Goal: Task Accomplishment & Management: Complete application form

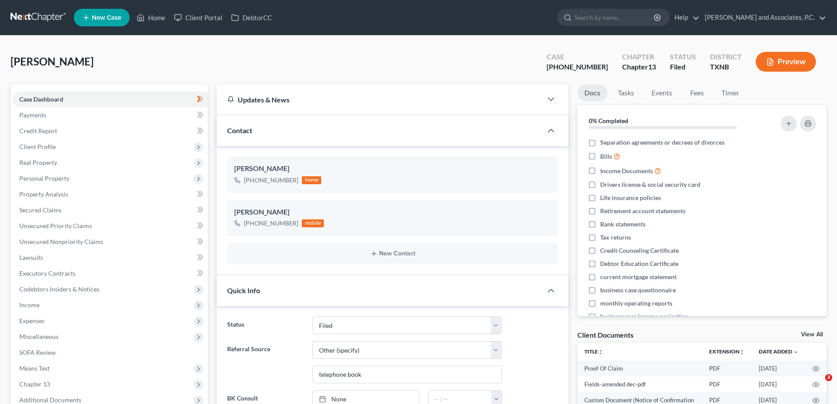
select select "5"
select select "6"
click at [149, 17] on link "Home" at bounding box center [150, 18] width 37 height 16
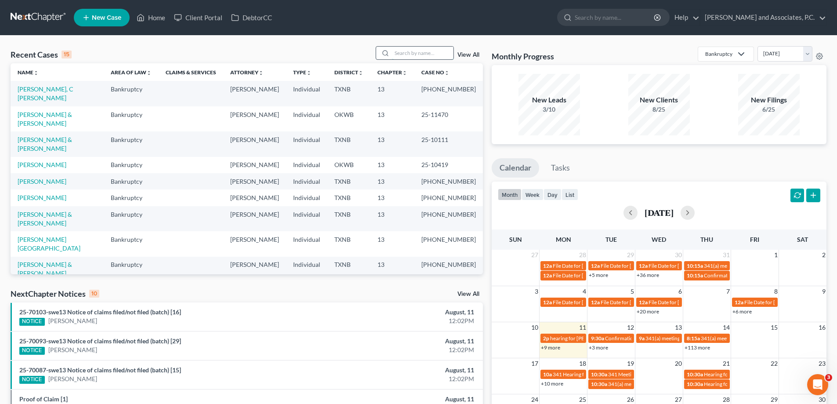
click at [397, 54] on input "search" at bounding box center [422, 53] width 61 height 13
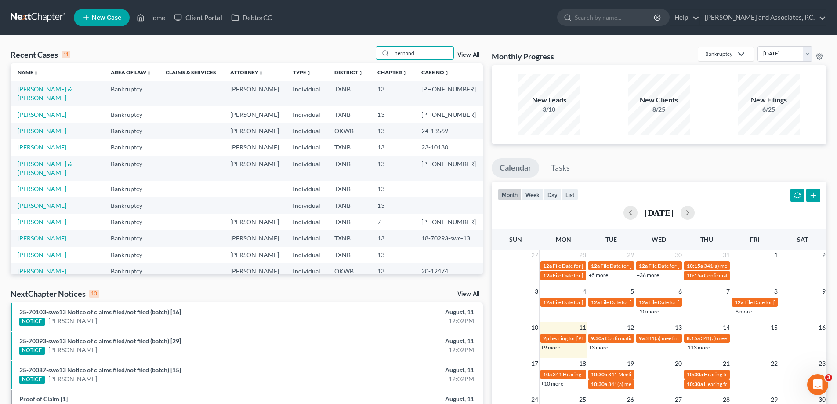
type input "hernand"
click at [58, 90] on link "[PERSON_NAME] & [PERSON_NAME]" at bounding box center [45, 93] width 54 height 16
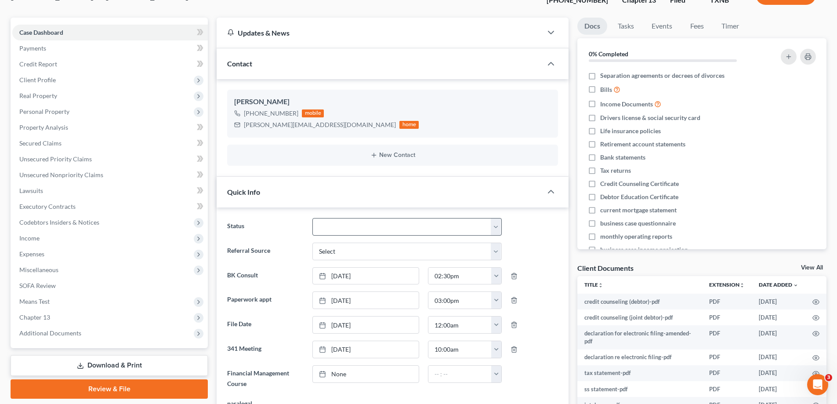
scroll to position [88, 0]
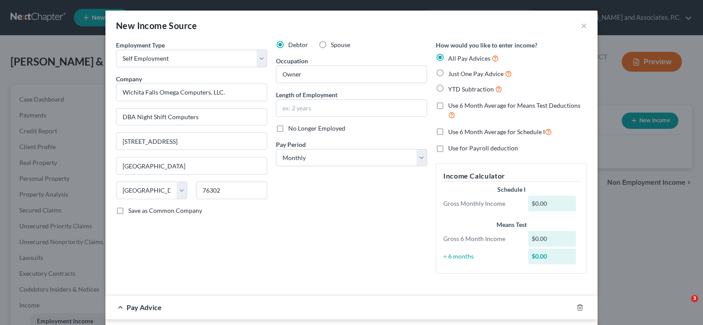
select select "1"
select select "45"
select select "0"
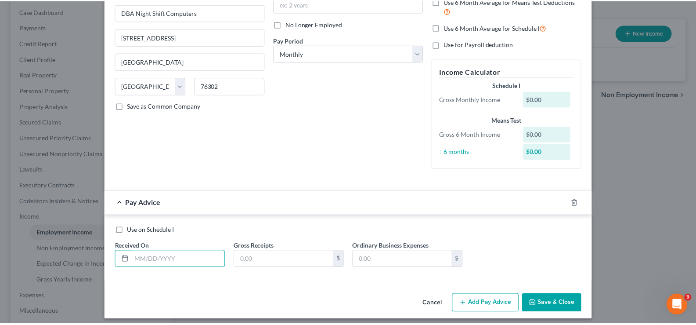
scroll to position [110, 0]
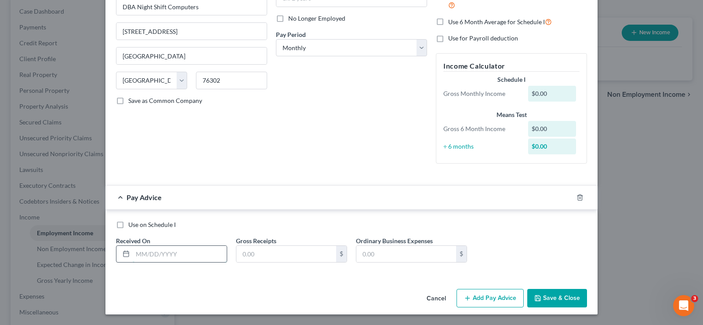
click at [150, 257] on input "text" at bounding box center [180, 254] width 94 height 17
click at [144, 251] on input "text" at bounding box center [180, 254] width 94 height 17
click at [136, 256] on input "text" at bounding box center [180, 254] width 94 height 17
type input "[DATE]"
type input "7,294.12"
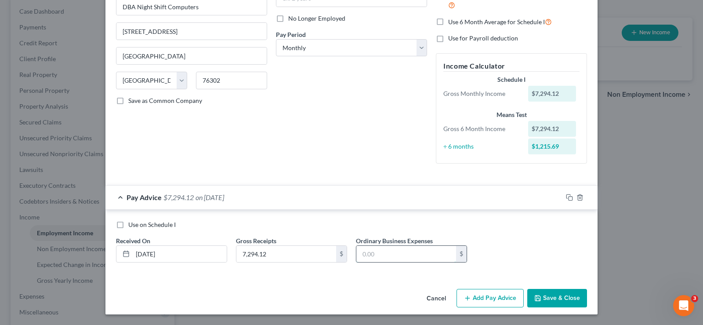
click at [374, 249] on input "text" at bounding box center [406, 254] width 100 height 17
type input "7,266.99"
click at [579, 297] on button "Save & Close" at bounding box center [557, 298] width 60 height 18
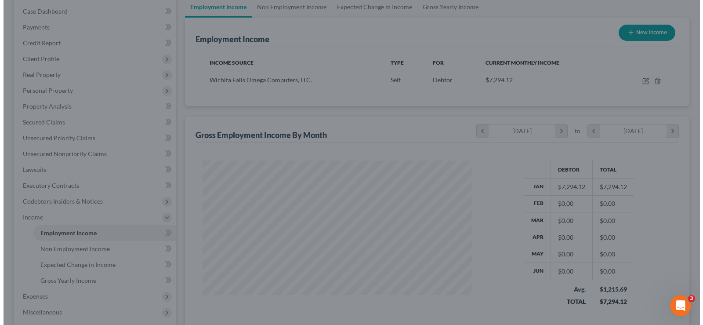
scroll to position [439098, 438971]
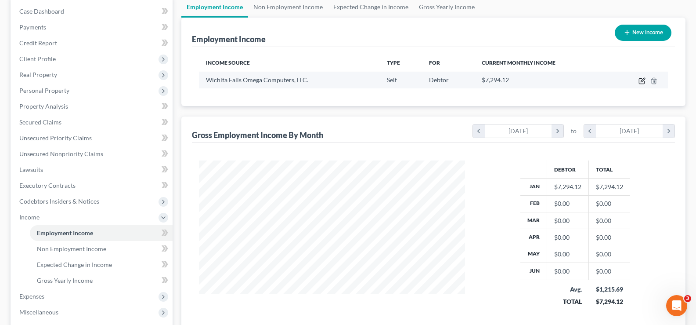
click at [639, 82] on icon "button" at bounding box center [641, 81] width 5 height 5
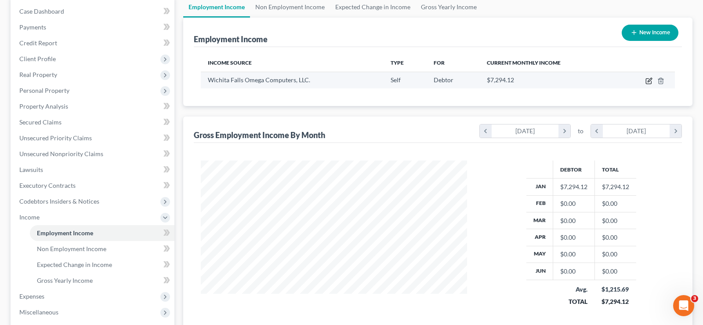
select select "1"
select select "45"
select select "0"
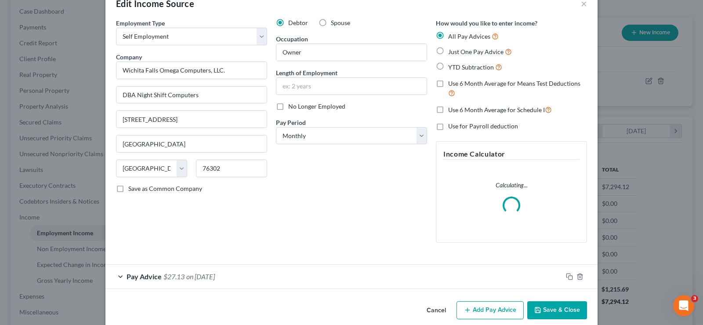
scroll to position [34, 0]
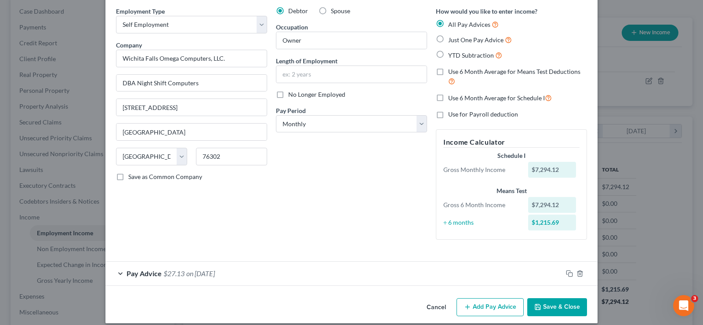
click at [480, 310] on button "Add Pay Advice" at bounding box center [489, 307] width 67 height 18
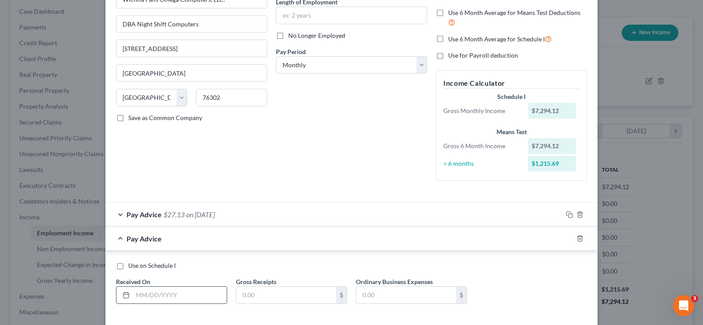
scroll to position [122, 0]
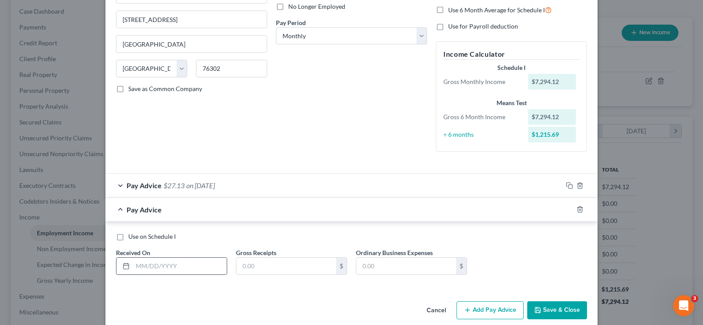
click at [167, 267] on input "text" at bounding box center [180, 265] width 94 height 17
click at [261, 268] on input "text" at bounding box center [286, 265] width 100 height 17
type input "6,014.89"
click at [184, 269] on input "text" at bounding box center [180, 265] width 94 height 17
click at [416, 263] on input "text" at bounding box center [406, 265] width 100 height 17
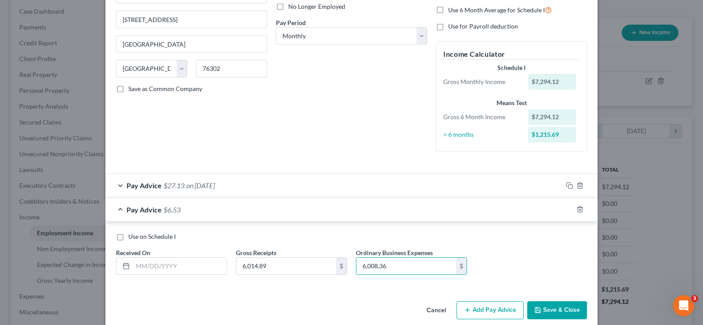
type input "6,008.36"
click at [536, 310] on polyline "button" at bounding box center [537, 311] width 3 height 2
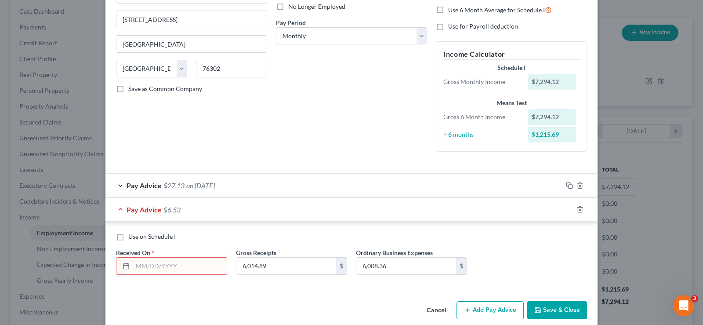
click at [188, 262] on input "text" at bounding box center [180, 265] width 94 height 17
type input "02/28/2025"
click at [472, 307] on button "Add Pay Advice" at bounding box center [489, 310] width 67 height 18
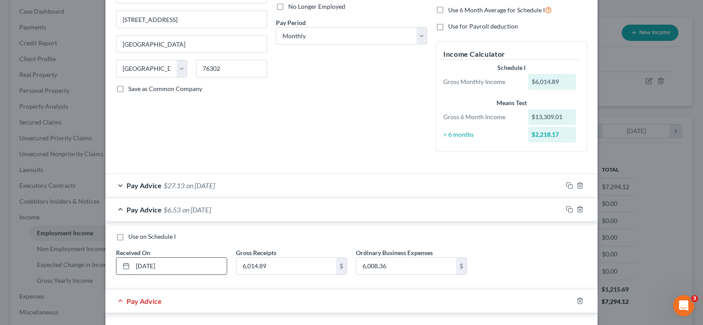
scroll to position [210, 0]
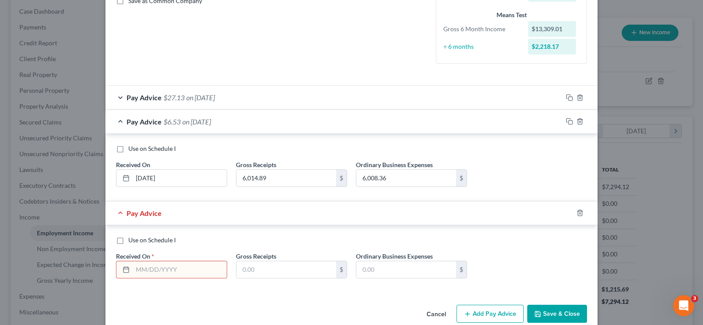
click at [191, 267] on input "text" at bounding box center [180, 269] width 94 height 17
type input "03/31/2025"
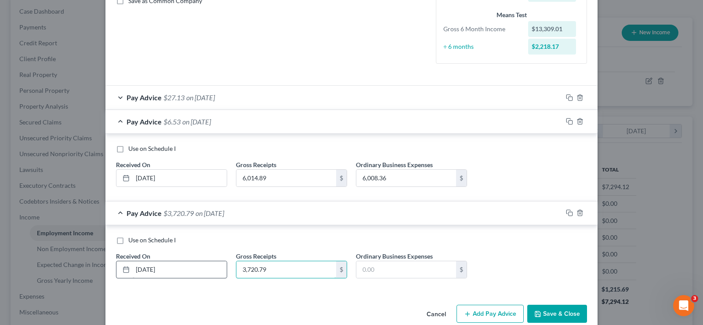
type input "3,720.79"
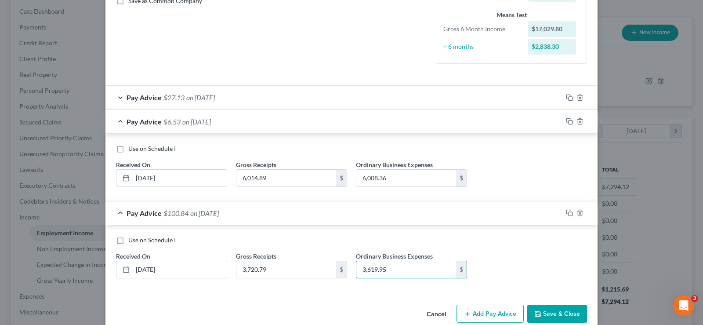
scroll to position [225, 0]
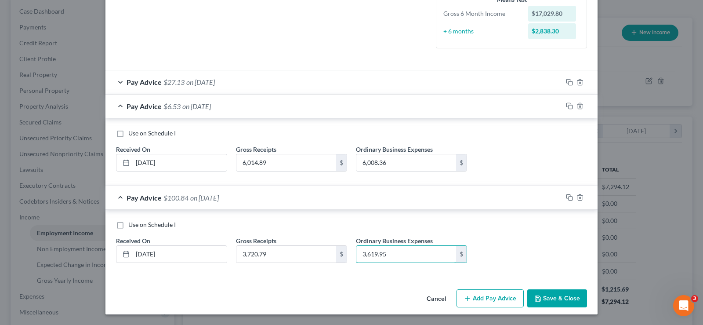
type input "3,619.95"
click at [499, 298] on button "Add Pay Advice" at bounding box center [489, 298] width 67 height 18
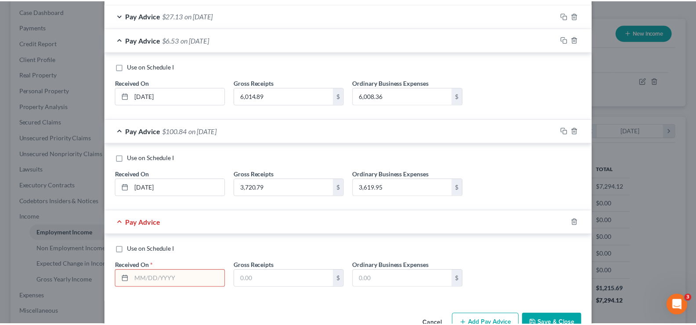
scroll to position [313, 0]
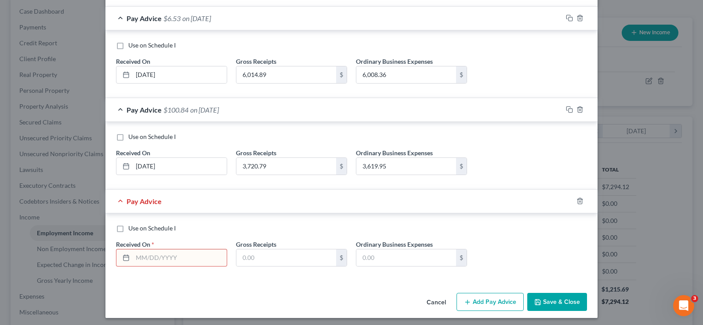
click at [195, 259] on input "text" at bounding box center [180, 257] width 94 height 17
type input "04/30/2025"
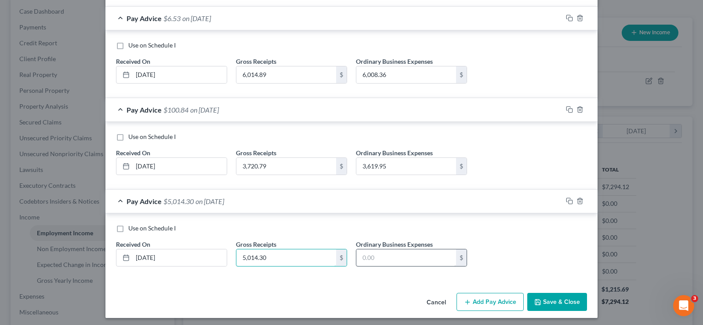
type input "5,014.30"
click at [405, 253] on input "text" at bounding box center [406, 257] width 100 height 17
type input "4,953.84"
click at [560, 304] on button "Save & Close" at bounding box center [557, 302] width 60 height 18
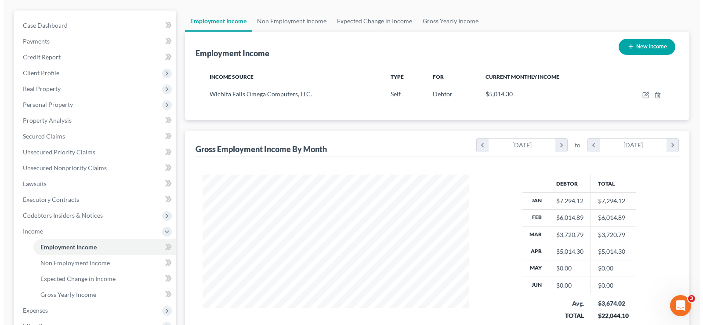
scroll to position [0, 0]
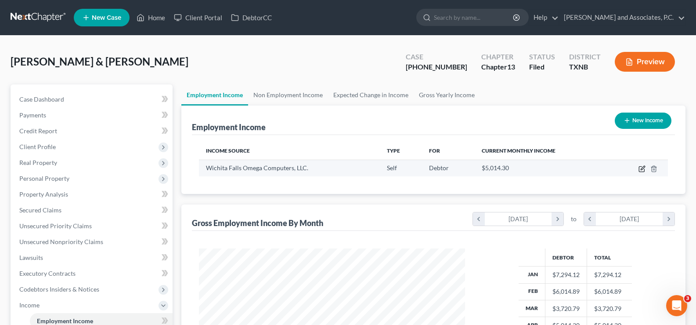
click at [641, 169] on icon "button" at bounding box center [643, 168] width 4 height 4
select select "1"
select select "45"
select select "0"
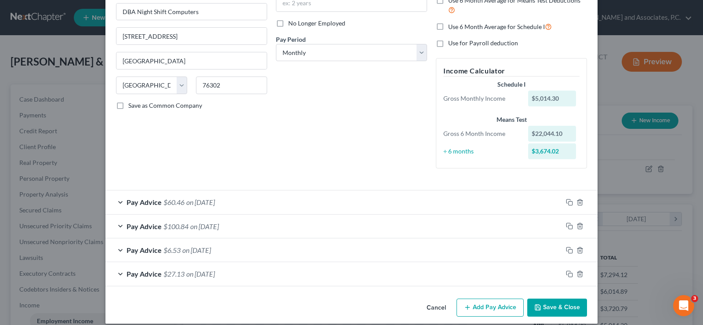
scroll to position [114, 0]
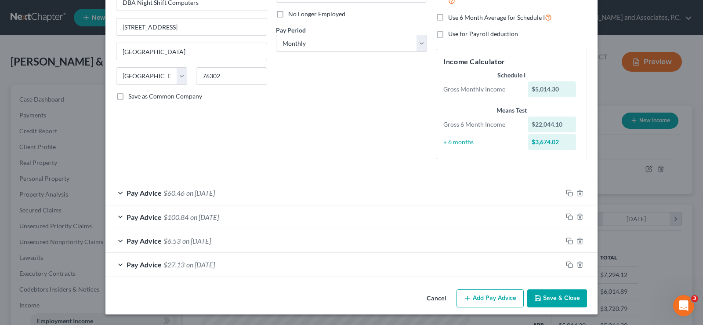
click at [506, 293] on button "Add Pay Advice" at bounding box center [489, 298] width 67 height 18
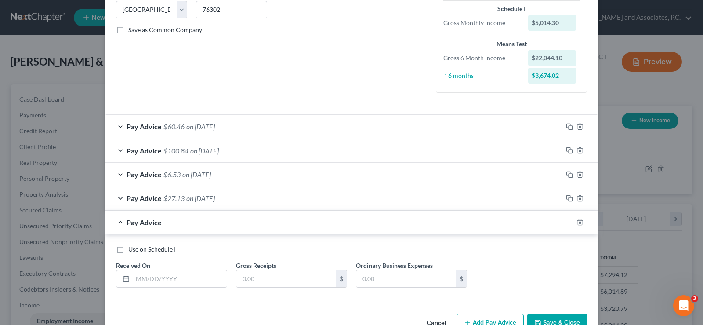
scroll to position [202, 0]
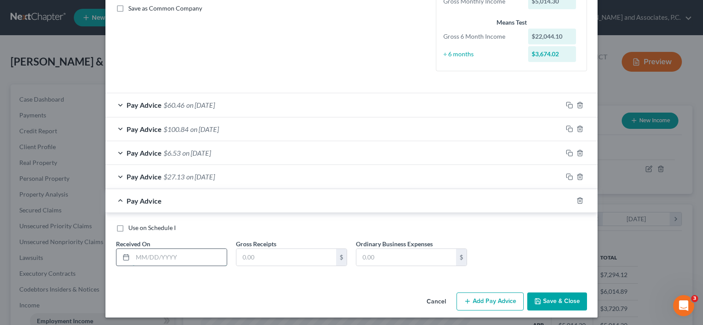
click at [181, 259] on input "text" at bounding box center [180, 257] width 94 height 17
type input "05/31/2025"
click at [265, 260] on input "text" at bounding box center [286, 257] width 100 height 17
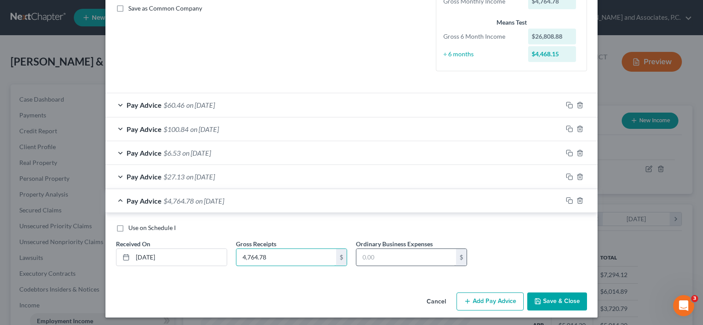
type input "4,764.78"
click at [412, 255] on input "text" at bounding box center [406, 257] width 100 height 17
type input "4,321.47"
click at [470, 304] on button "Add Pay Advice" at bounding box center [489, 301] width 67 height 18
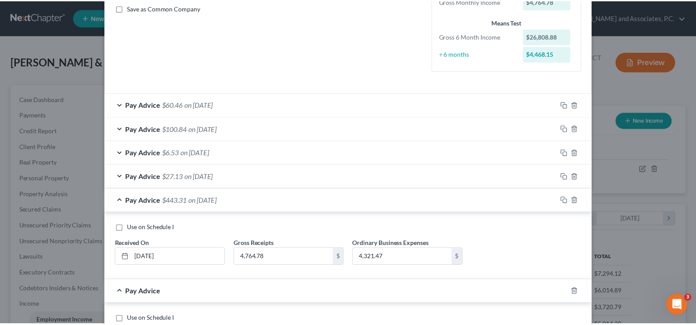
scroll to position [290, 0]
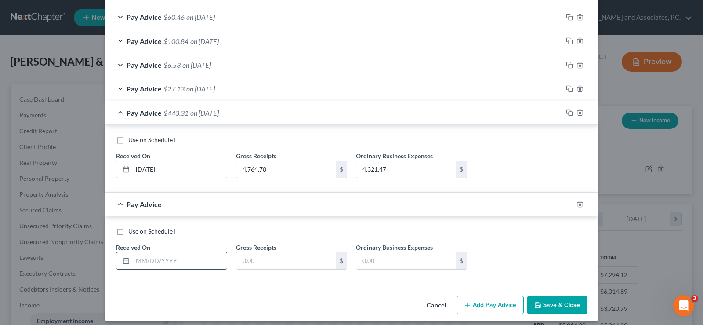
click at [203, 262] on input "text" at bounding box center [180, 260] width 94 height 17
type input "06/30/2025"
type input "8,181.76"
type input "8,000.00"
click at [534, 306] on icon "button" at bounding box center [537, 304] width 7 height 7
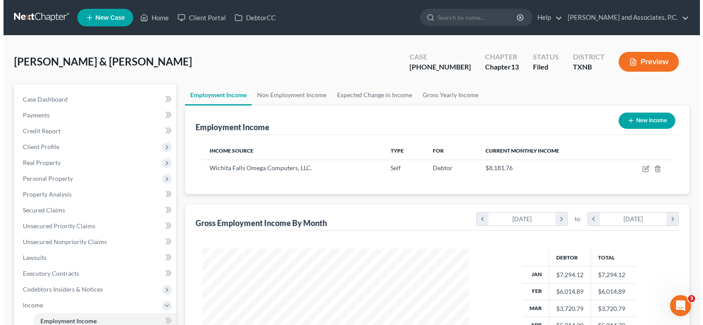
scroll to position [88, 0]
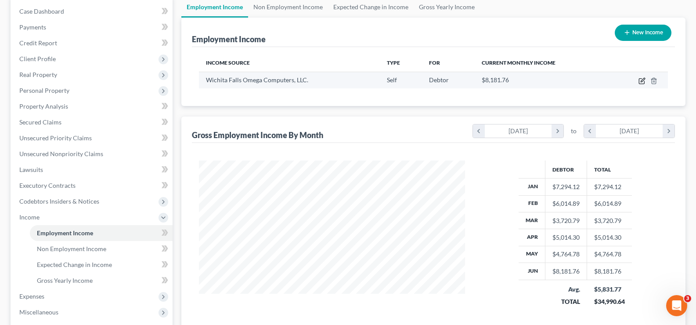
click at [640, 81] on icon "button" at bounding box center [641, 81] width 5 height 5
select select "1"
select select "45"
select select "0"
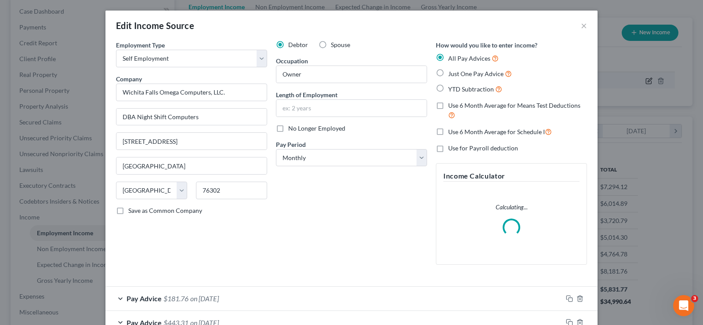
scroll to position [158, 287]
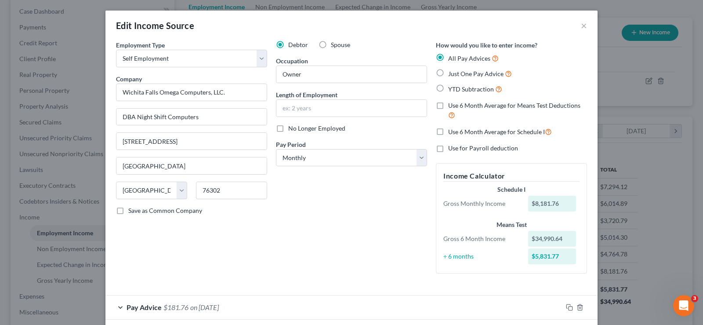
click at [448, 105] on label "Use 6 Month Average for Means Test Deductions" at bounding box center [517, 110] width 139 height 19
click at [452, 105] on input "Use 6 Month Average for Means Test Deductions" at bounding box center [455, 104] width 6 height 6
checkbox input "true"
click at [448, 132] on label "Use 6 Month Average for Schedule I" at bounding box center [500, 132] width 104 height 10
click at [452, 132] on input "Use 6 Month Average for Schedule I" at bounding box center [455, 130] width 6 height 6
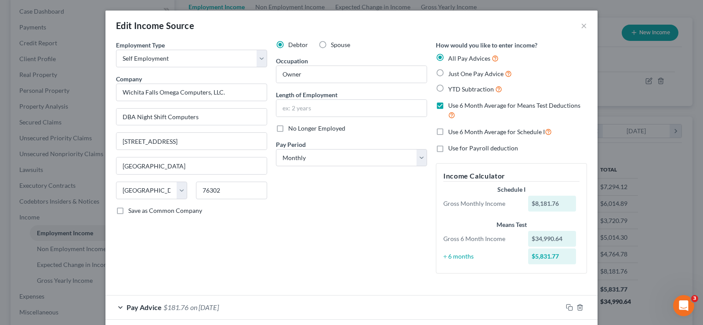
checkbox input "true"
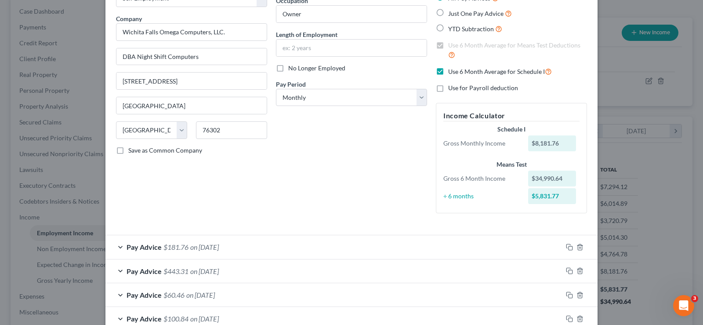
scroll to position [162, 0]
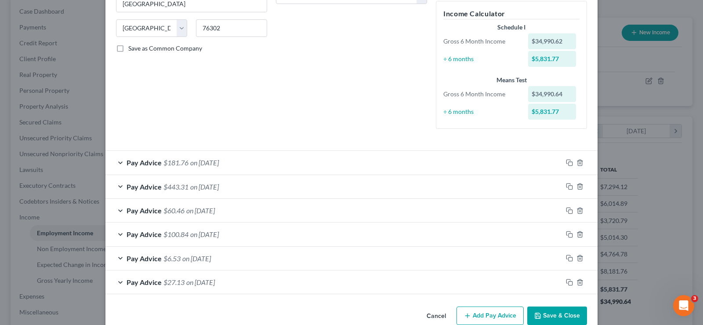
click at [119, 282] on div "Pay Advice $27.13 on 01/31/2025" at bounding box center [333, 281] width 457 height 23
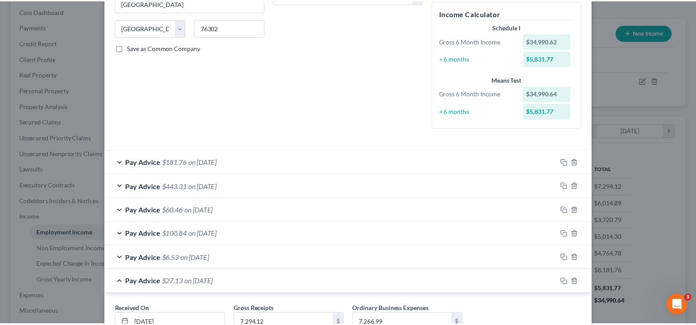
scroll to position [231, 0]
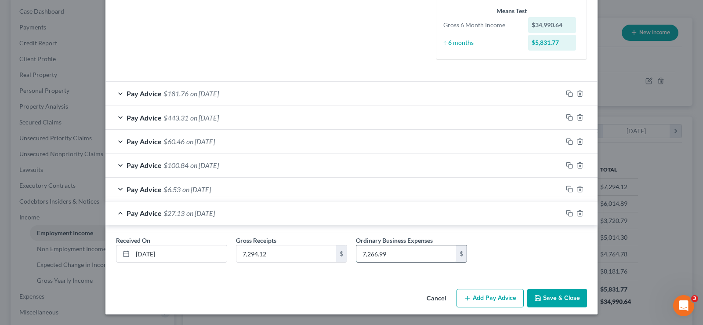
click at [405, 254] on input "7,266.99" at bounding box center [406, 253] width 100 height 17
click at [398, 257] on input "7,266.99" at bounding box center [406, 253] width 100 height 17
type input "7"
type input "1,854.99"
click at [544, 294] on button "Save & Close" at bounding box center [557, 298] width 60 height 18
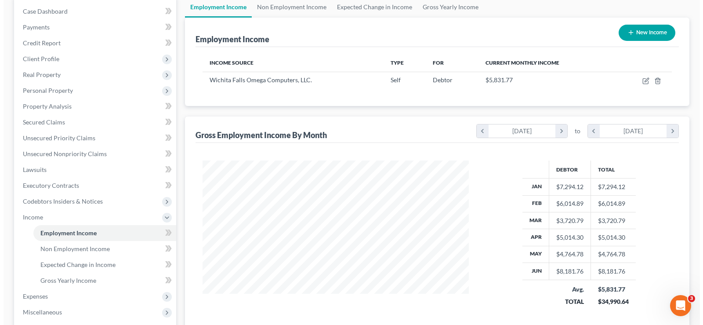
scroll to position [439098, 438971]
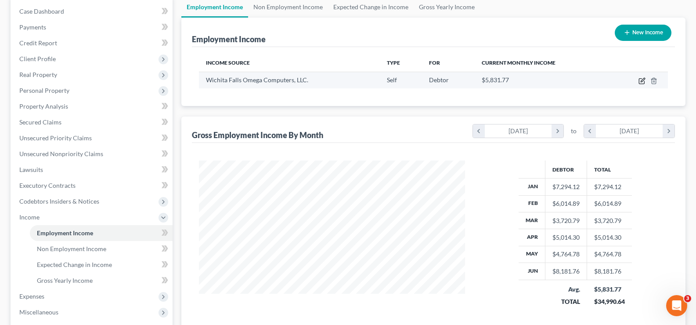
click at [645, 80] on icon "button" at bounding box center [642, 80] width 7 height 7
select select "1"
select select "45"
select select "0"
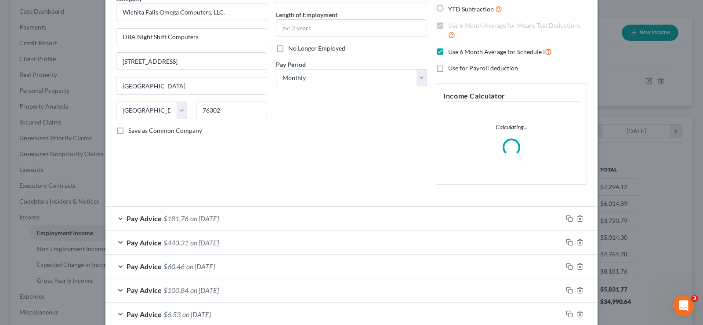
scroll to position [153, 0]
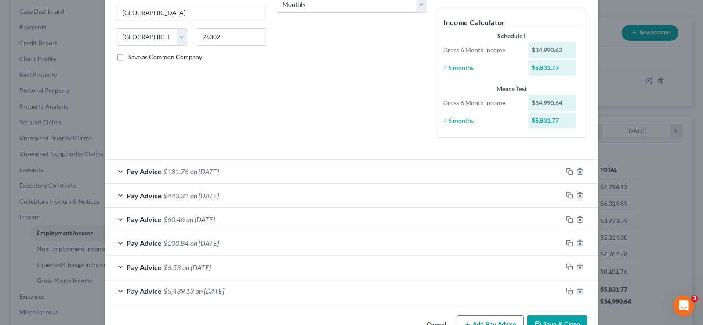
click at [119, 239] on div "Pay Advice $100.84 on 03/31/2025" at bounding box center [333, 242] width 457 height 23
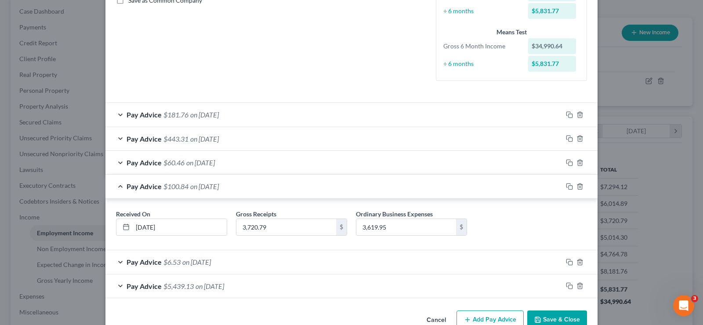
scroll to position [231, 0]
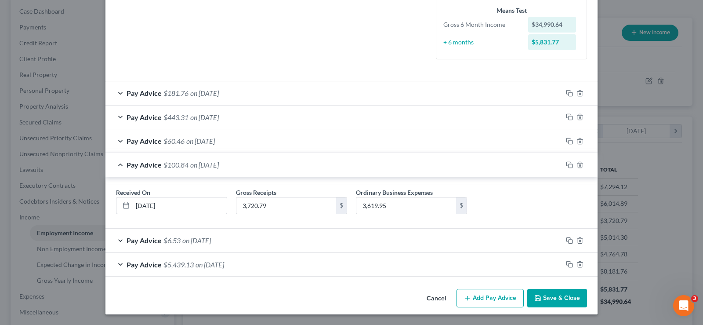
click at [117, 239] on div "Pay Advice $6.53 on 02/28/2025" at bounding box center [333, 239] width 457 height 23
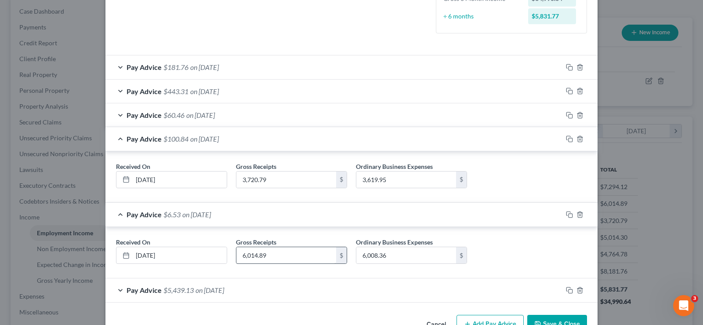
scroll to position [283, 0]
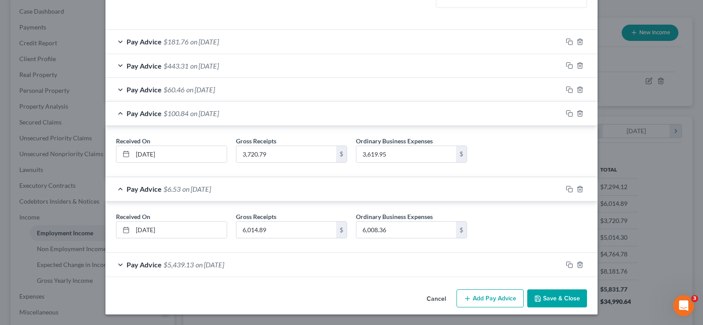
click at [116, 264] on div "Pay Advice $5,439.13 on 01/31/2025" at bounding box center [333, 264] width 457 height 23
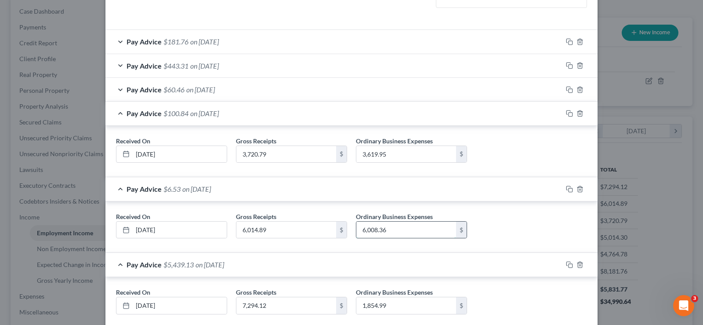
click at [397, 226] on input "6,008.36" at bounding box center [406, 229] width 100 height 17
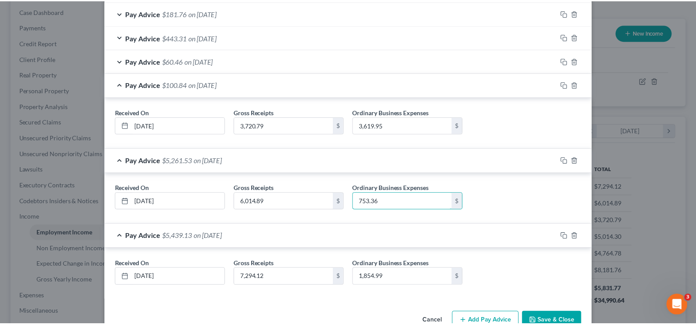
scroll to position [334, 0]
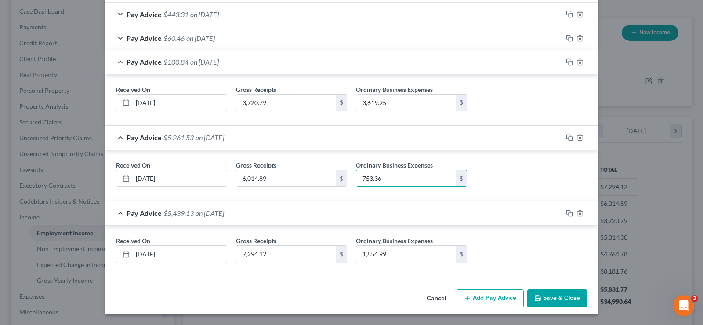
type input "753.36"
click at [534, 297] on icon "button" at bounding box center [537, 297] width 7 height 7
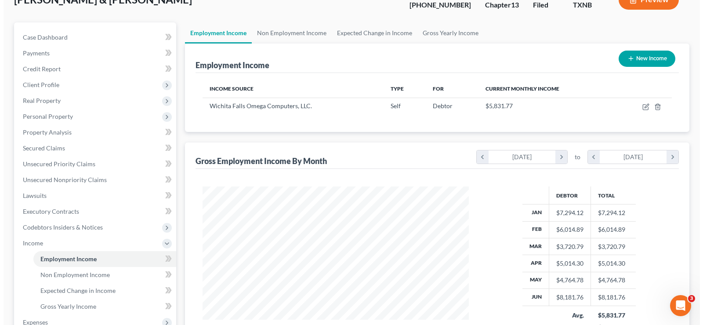
scroll to position [61, 0]
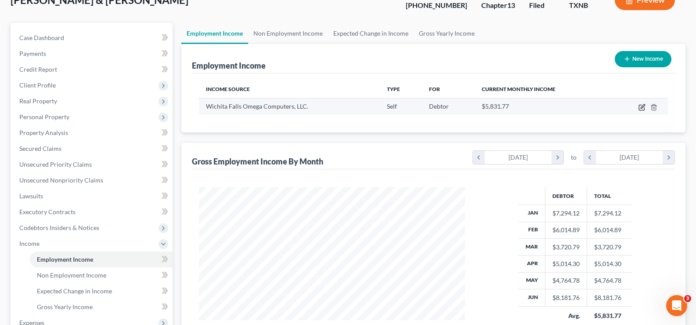
click at [643, 109] on icon "button" at bounding box center [642, 107] width 7 height 7
select select "1"
select select "45"
select select "0"
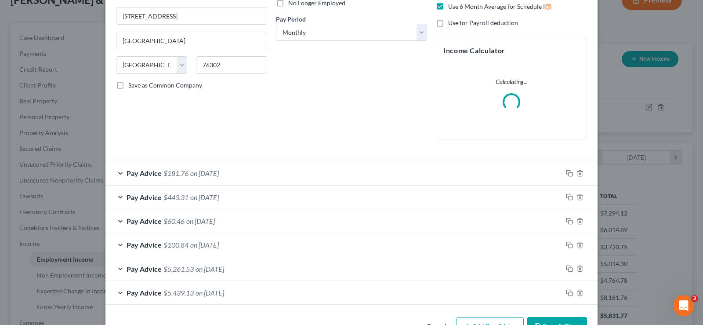
scroll to position [153, 0]
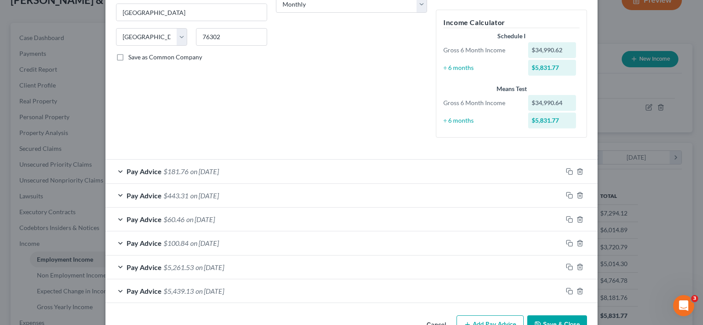
click at [116, 242] on div "Pay Advice $100.84 on 03/31/2025" at bounding box center [333, 242] width 457 height 23
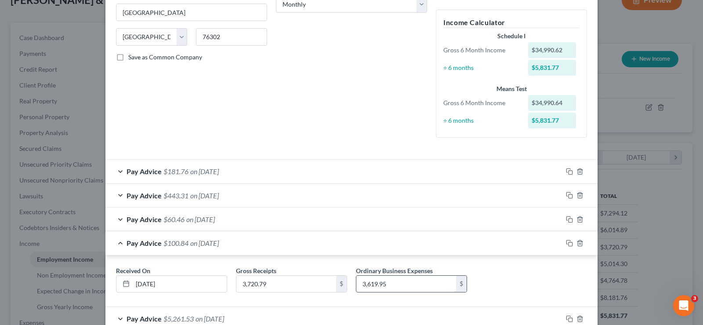
click at [405, 288] on input "3,619.95" at bounding box center [406, 283] width 100 height 17
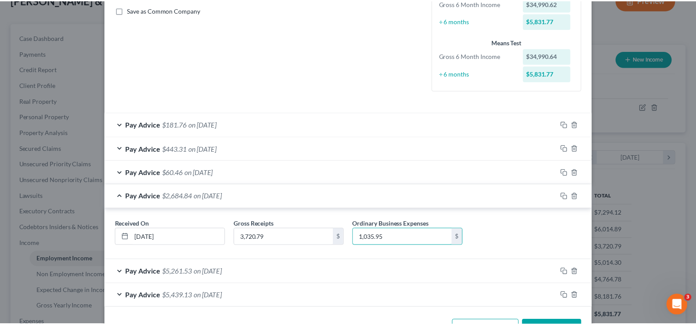
scroll to position [231, 0]
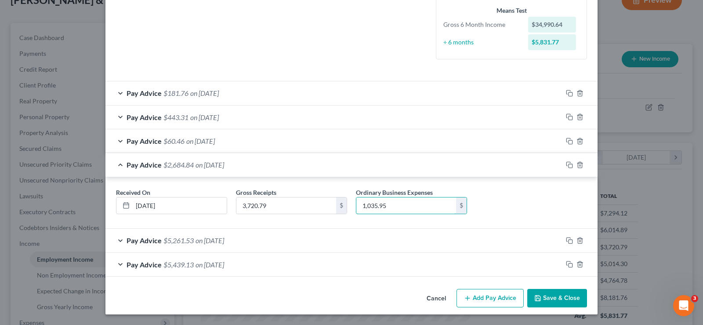
type input "1,035.95"
click at [552, 303] on button "Save & Close" at bounding box center [557, 298] width 60 height 18
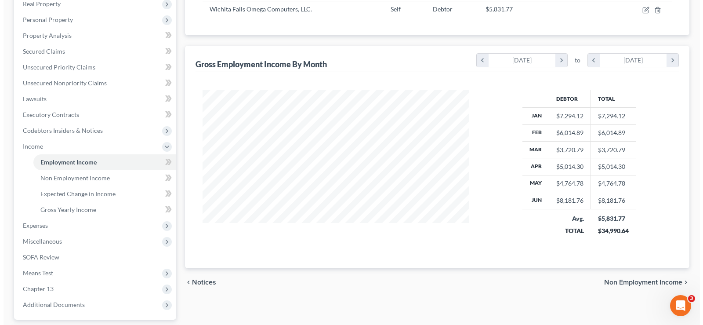
scroll to position [0, 0]
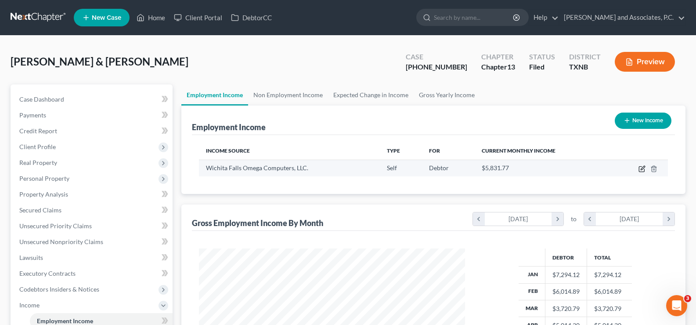
click at [640, 168] on icon "button" at bounding box center [642, 168] width 7 height 7
select select "1"
select select "45"
select select "0"
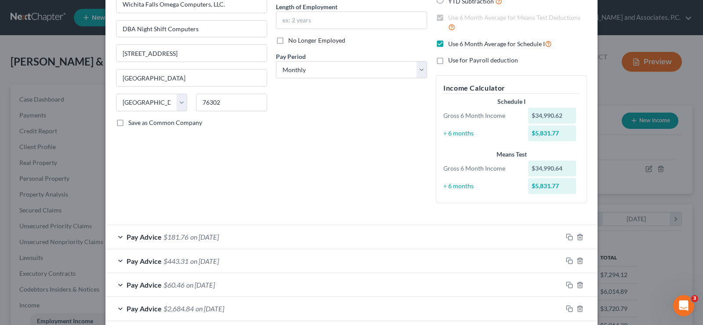
scroll to position [176, 0]
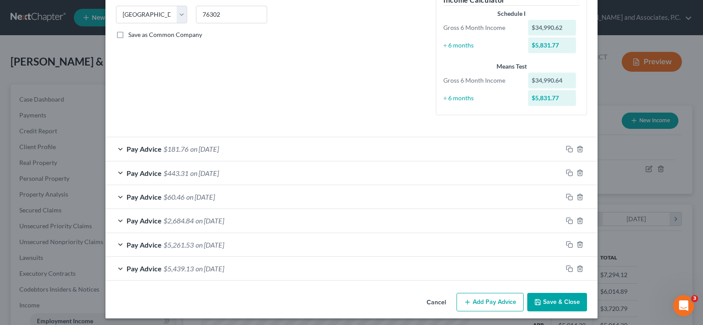
click at [116, 195] on div "Pay Advice $60.46 on 04/30/2025" at bounding box center [333, 196] width 457 height 23
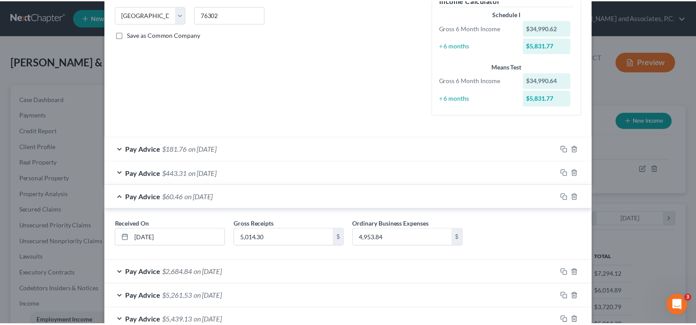
scroll to position [231, 0]
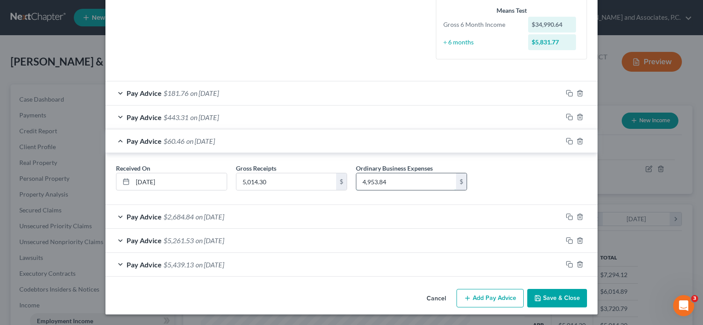
click at [416, 181] on input "4,953.84" at bounding box center [406, 181] width 100 height 17
type input "1,513.84"
click at [575, 297] on button "Save & Close" at bounding box center [557, 298] width 60 height 18
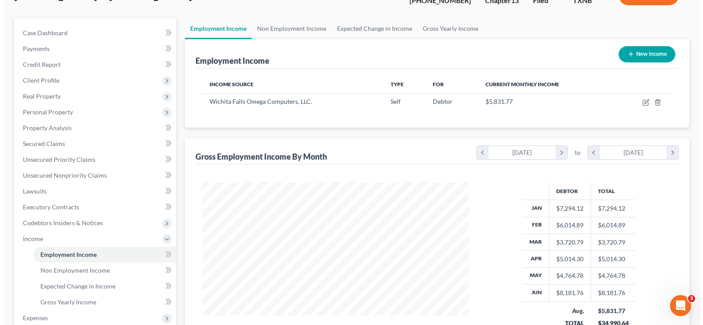
scroll to position [88, 0]
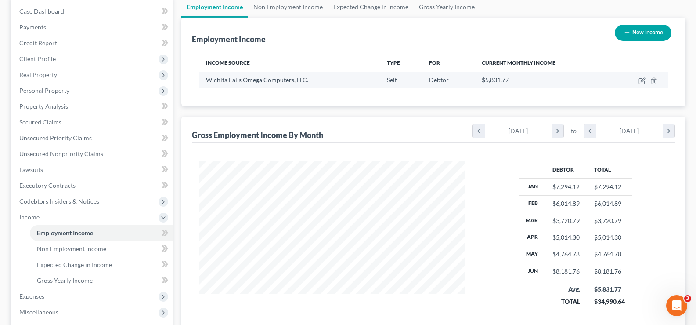
click at [640, 85] on td at bounding box center [639, 80] width 57 height 17
click at [640, 83] on icon "button" at bounding box center [641, 81] width 5 height 5
select select "1"
select select "45"
select select "0"
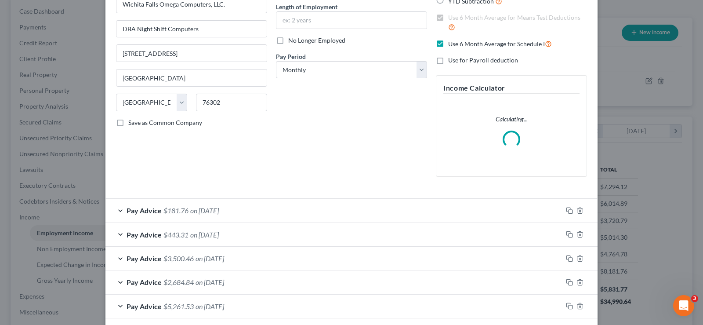
scroll to position [153, 0]
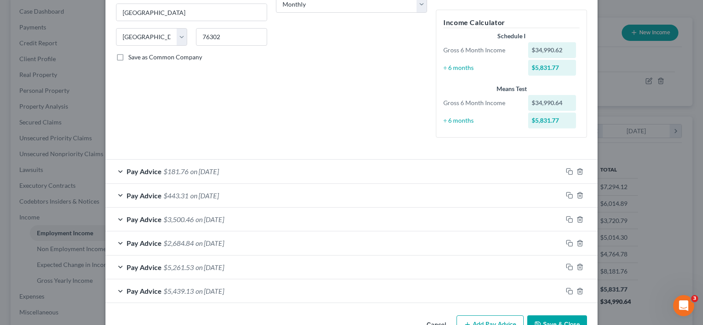
click at [118, 193] on div "Pay Advice $443.31 on 05/31/2025" at bounding box center [333, 195] width 457 height 23
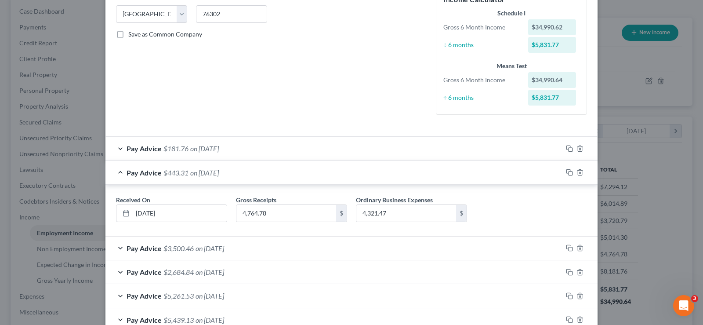
scroll to position [144, 0]
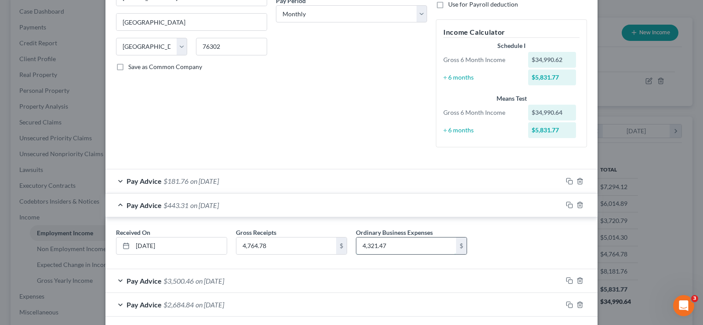
click at [401, 247] on input "4,321.47" at bounding box center [406, 245] width 100 height 17
type input "335.47"
click at [117, 181] on div "Pay Advice $181.76 on 06/30/2025" at bounding box center [333, 180] width 457 height 23
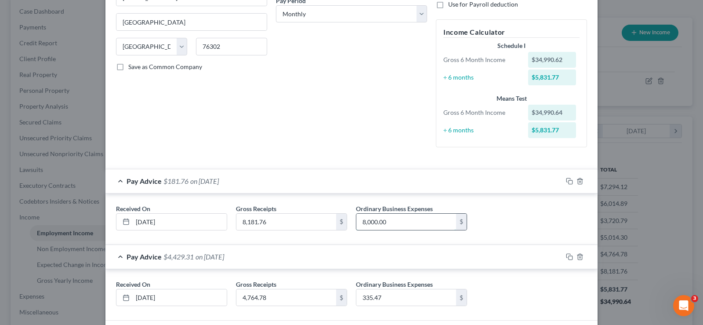
click at [417, 217] on input "8,000.00" at bounding box center [406, 221] width 100 height 17
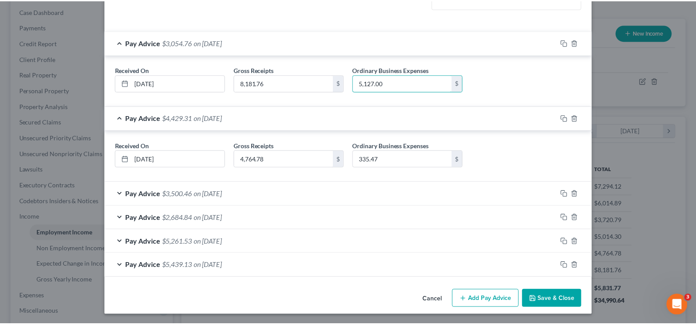
scroll to position [283, 0]
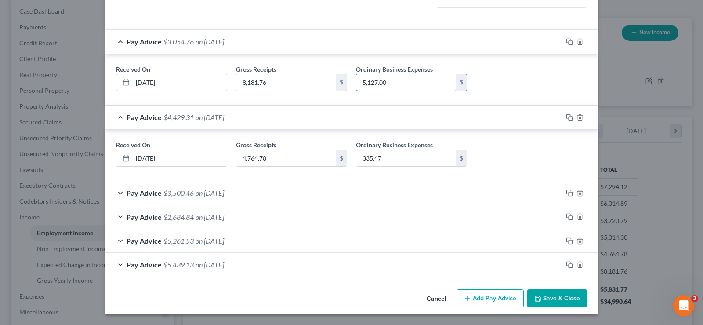
type input "5,127.00"
click at [546, 300] on button "Save & Close" at bounding box center [557, 298] width 60 height 18
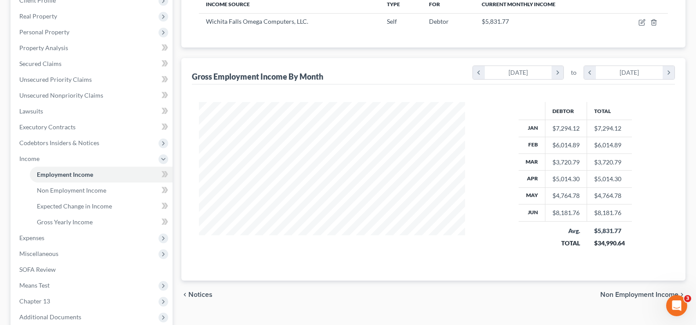
scroll to position [176, 0]
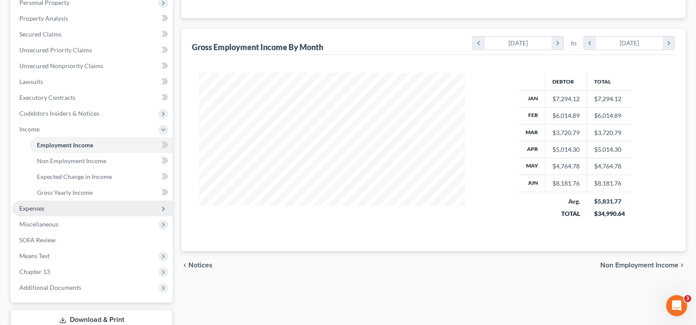
click at [63, 207] on span "Expenses" at bounding box center [92, 208] width 160 height 16
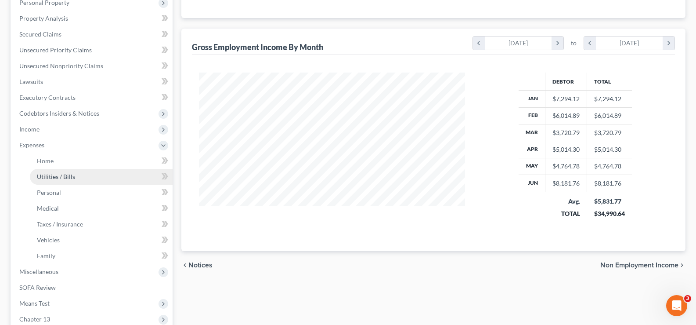
click at [65, 176] on span "Utilities / Bills" at bounding box center [56, 176] width 38 height 7
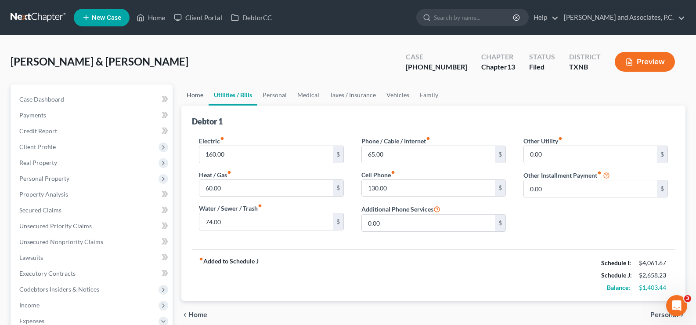
click at [198, 98] on link "Home" at bounding box center [194, 94] width 27 height 21
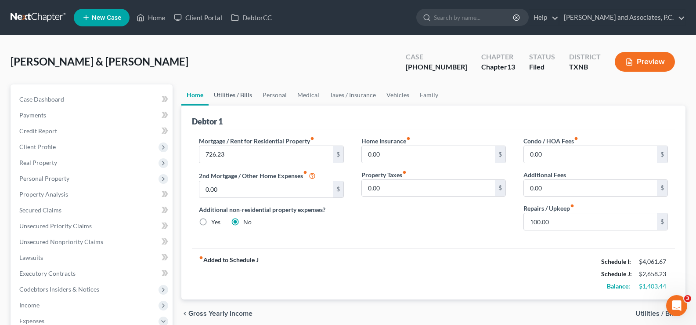
click at [234, 97] on link "Utilities / Bills" at bounding box center [233, 94] width 49 height 21
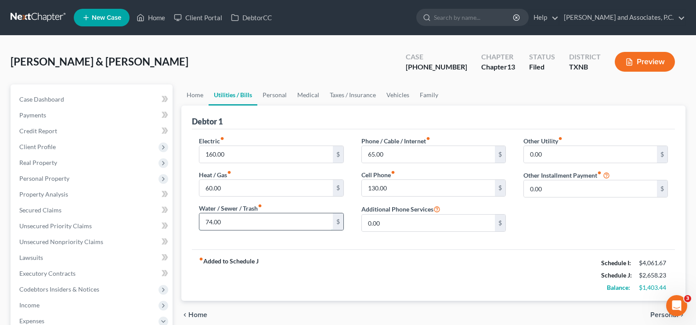
click at [259, 213] on input "74.00" at bounding box center [265, 221] width 133 height 17
type input "80.00"
click at [417, 188] on input "130.00" at bounding box center [428, 188] width 133 height 17
type input "130.44"
click at [187, 96] on link "Home" at bounding box center [194, 94] width 27 height 21
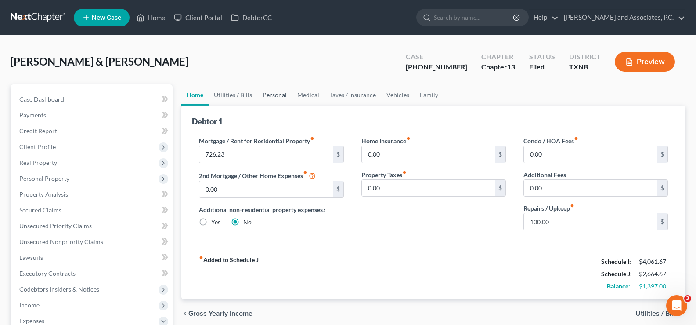
click at [271, 94] on link "Personal" at bounding box center [274, 94] width 35 height 21
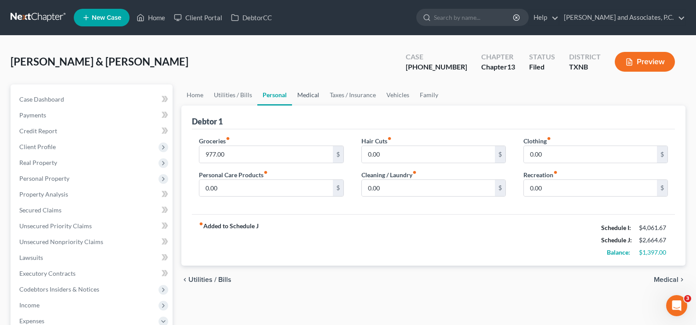
click at [307, 95] on link "Medical" at bounding box center [308, 94] width 33 height 21
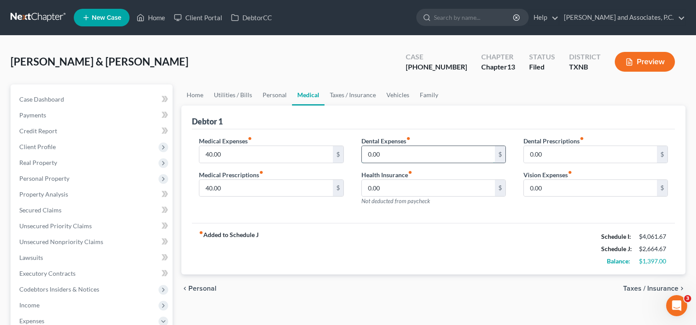
click at [420, 156] on input "0.00" at bounding box center [428, 154] width 133 height 17
click at [400, 96] on link "Vehicles" at bounding box center [397, 94] width 33 height 21
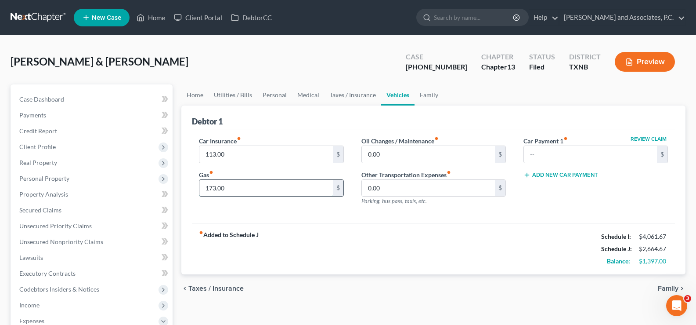
click at [241, 188] on input "173.00" at bounding box center [265, 188] width 133 height 17
type input "1"
type input "200.00"
click at [432, 94] on link "Family" at bounding box center [429, 94] width 29 height 21
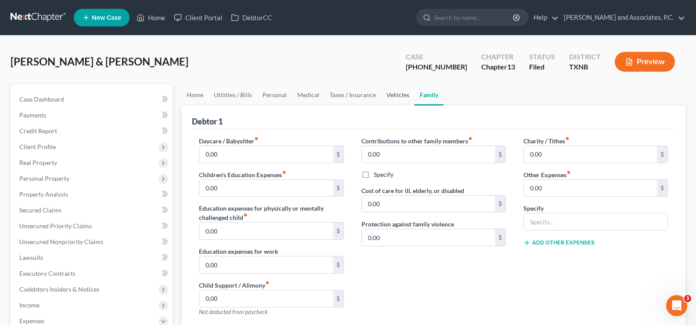
click at [397, 94] on link "Vehicles" at bounding box center [397, 94] width 33 height 21
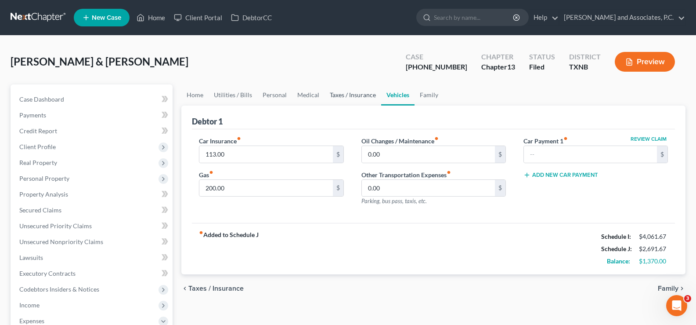
click at [355, 95] on link "Taxes / Insurance" at bounding box center [353, 94] width 57 height 21
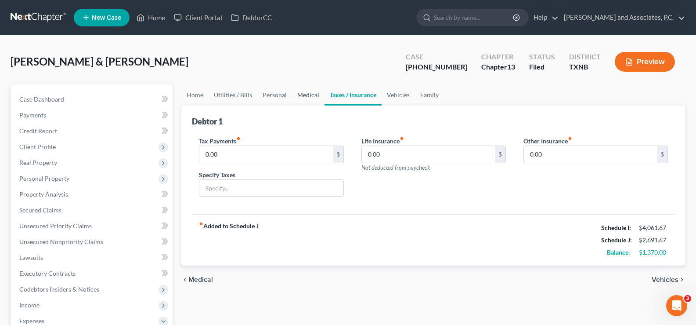
click at [304, 95] on link "Medical" at bounding box center [308, 94] width 33 height 21
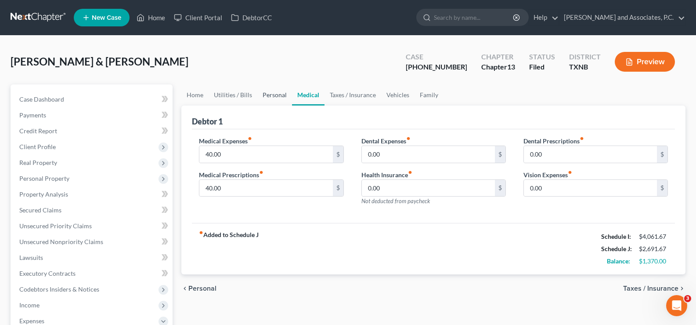
click at [272, 95] on link "Personal" at bounding box center [274, 94] width 35 height 21
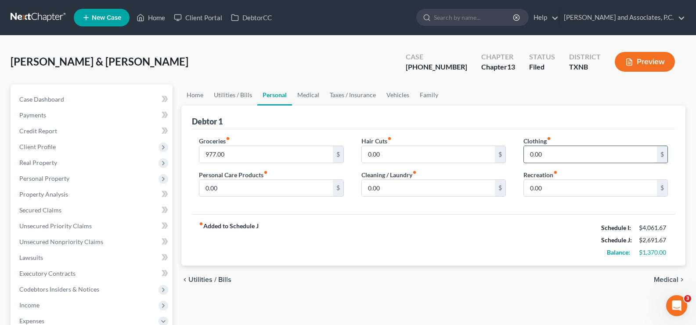
click at [563, 149] on input "0.00" at bounding box center [590, 154] width 133 height 17
type input "8"
type input "100.00"
click at [391, 187] on input "0.00" at bounding box center [428, 188] width 133 height 17
click at [374, 187] on input "83.00" at bounding box center [428, 188] width 133 height 17
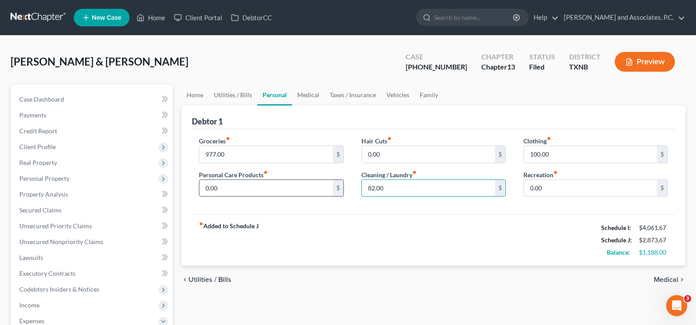
type input "82.00"
click at [257, 191] on input "0.00" at bounding box center [265, 188] width 133 height 17
type input "40.00"
click at [194, 97] on link "Home" at bounding box center [194, 94] width 27 height 21
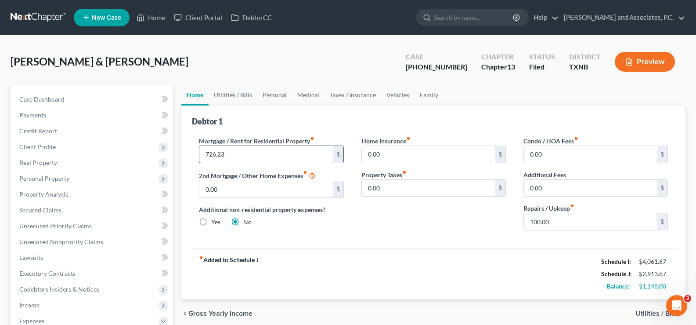
click at [236, 155] on input "726.23" at bounding box center [265, 154] width 133 height 17
click at [571, 220] on input "100.00" at bounding box center [590, 221] width 133 height 17
click at [231, 97] on link "Utilities / Bills" at bounding box center [233, 94] width 49 height 21
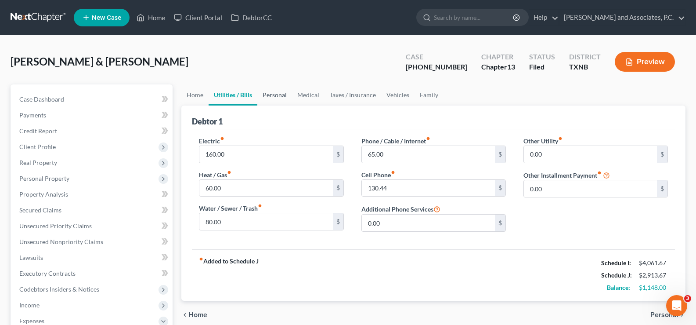
click at [278, 94] on link "Personal" at bounding box center [274, 94] width 35 height 21
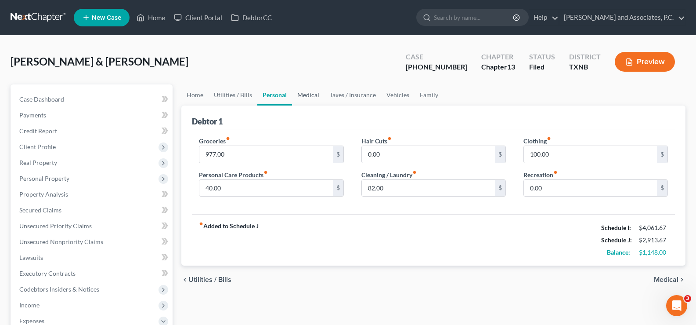
click at [301, 95] on link "Medical" at bounding box center [308, 94] width 33 height 21
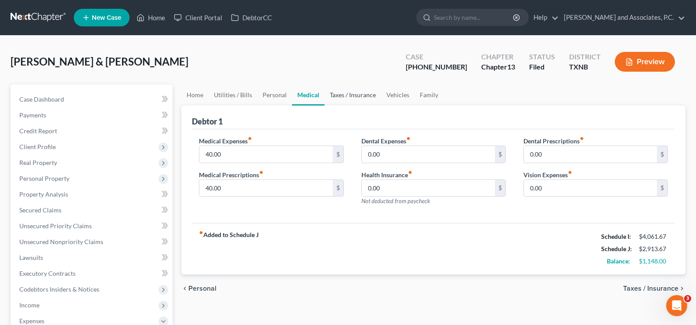
click at [353, 94] on link "Taxes / Insurance" at bounding box center [353, 94] width 57 height 21
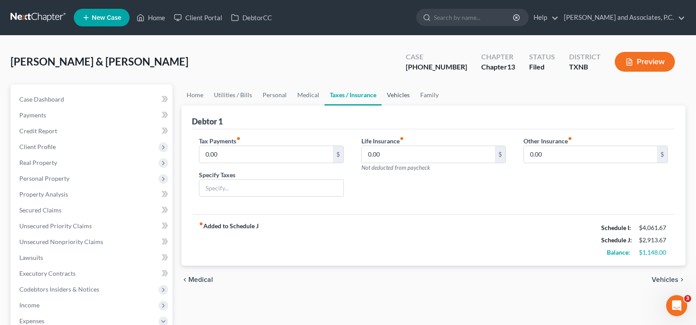
click at [400, 94] on link "Vehicles" at bounding box center [398, 94] width 33 height 21
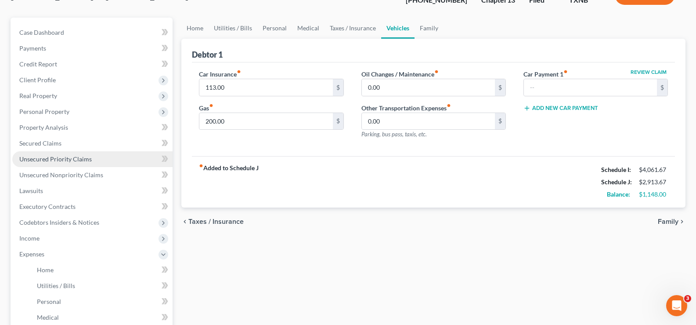
scroll to position [88, 0]
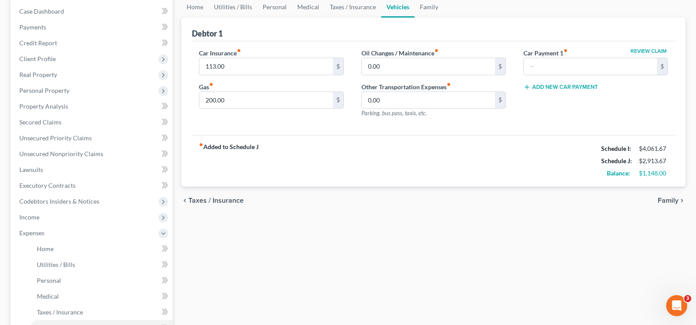
click at [309, 219] on div "Home Utilities / Bills Personal Medical Taxes / Insurance Vehicles Family Debto…" at bounding box center [433, 242] width 513 height 492
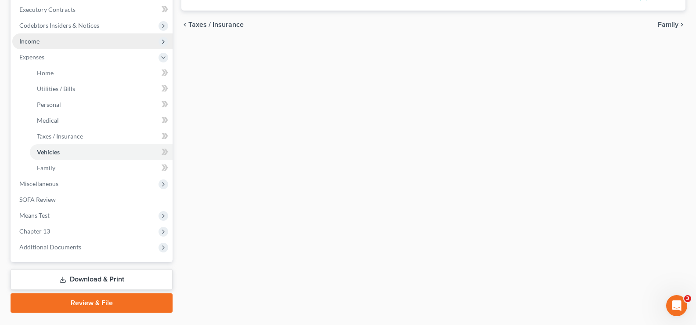
click at [43, 39] on span "Income" at bounding box center [92, 41] width 160 height 16
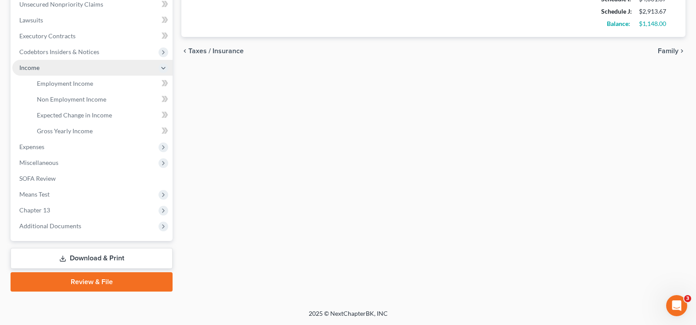
scroll to position [237, 0]
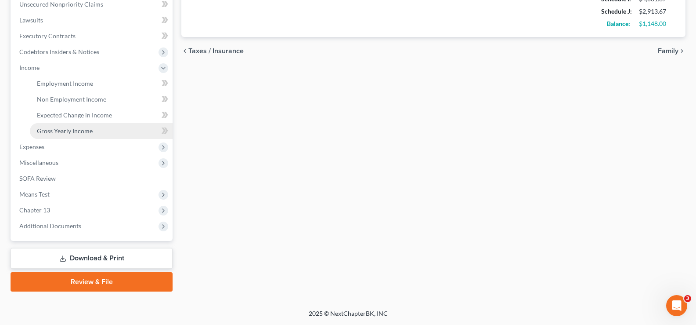
click at [76, 132] on span "Gross Yearly Income" at bounding box center [65, 130] width 56 height 7
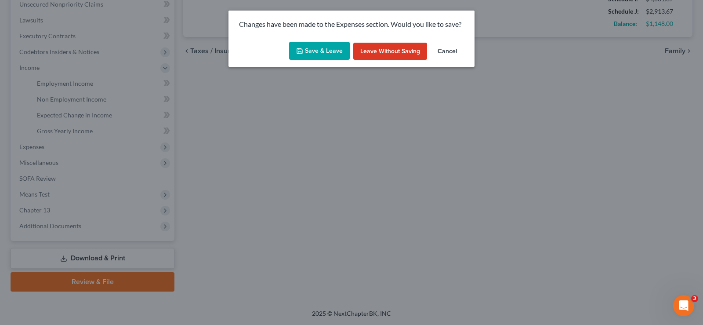
click at [318, 49] on button "Save & Leave" at bounding box center [319, 51] width 61 height 18
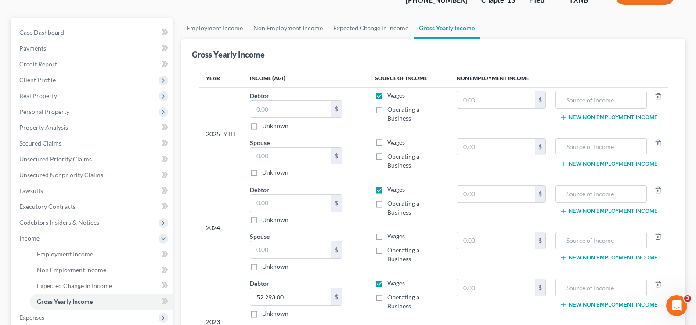
scroll to position [88, 0]
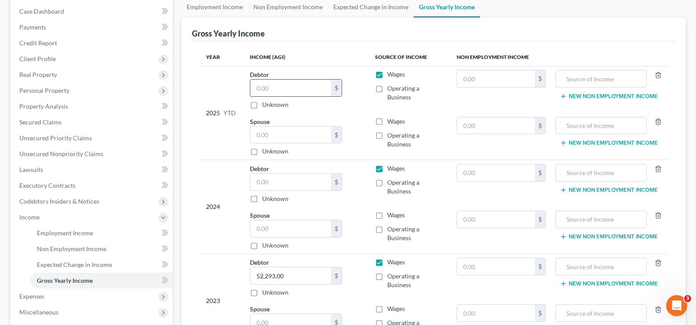
click at [278, 86] on input "text" at bounding box center [290, 88] width 81 height 17
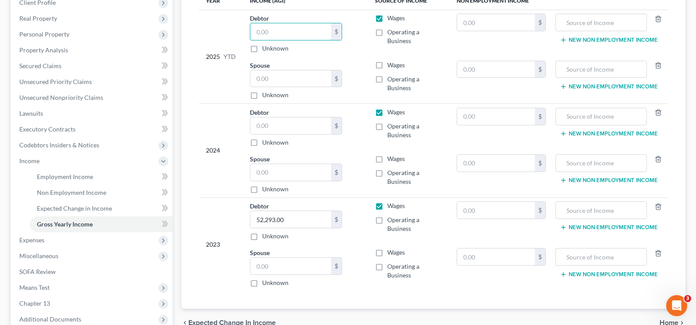
scroll to position [176, 0]
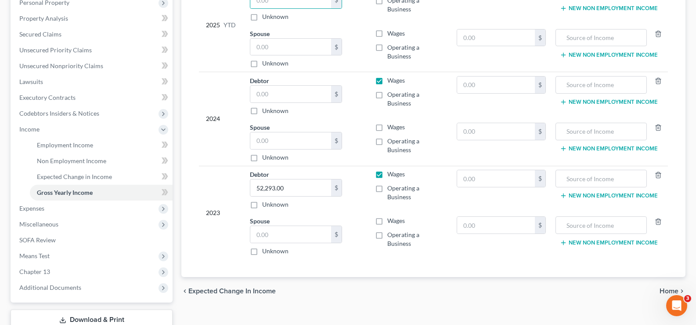
click at [387, 188] on label "Operating a Business" at bounding box center [414, 193] width 55 height 18
click at [391, 188] on input "Operating a Business" at bounding box center [394, 187] width 6 height 6
checkbox input "true"
click at [387, 96] on label "Operating a Business" at bounding box center [414, 99] width 55 height 18
click at [391, 96] on input "Operating a Business" at bounding box center [394, 93] width 6 height 6
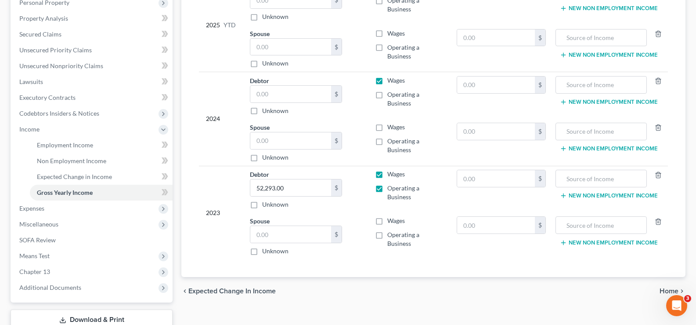
checkbox input "true"
click at [387, 174] on label "Wages" at bounding box center [396, 174] width 18 height 9
click at [391, 174] on input "Wages" at bounding box center [394, 173] width 6 height 6
checkbox input "false"
click at [387, 80] on label "Wages" at bounding box center [396, 80] width 18 height 9
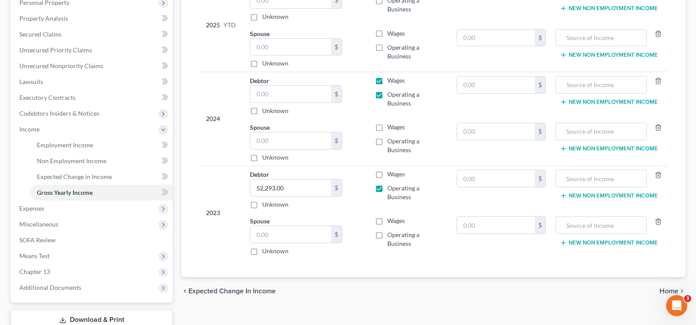
click at [391, 80] on input "Wages" at bounding box center [394, 79] width 6 height 6
checkbox input "false"
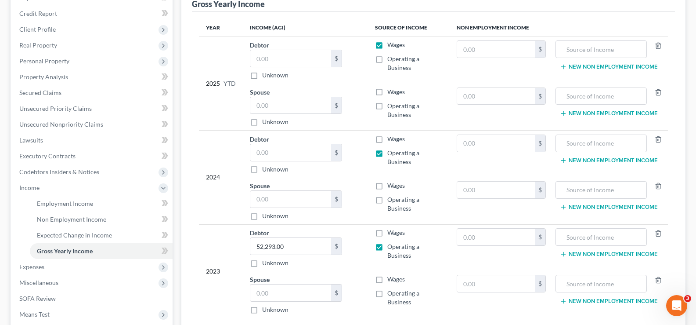
scroll to position [88, 0]
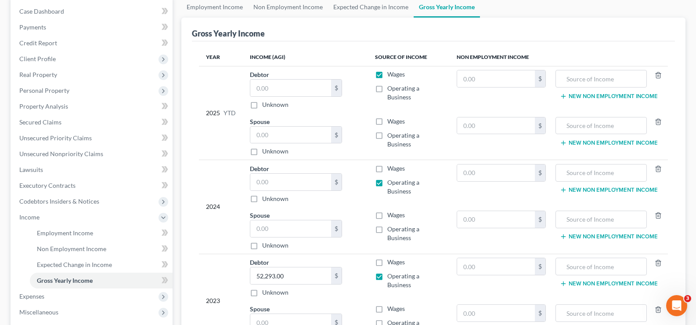
click at [387, 90] on label "Operating a Business" at bounding box center [414, 93] width 55 height 18
click at [391, 90] on input "Operating a Business" at bounding box center [394, 87] width 6 height 6
checkbox input "true"
click at [387, 76] on label "Wages" at bounding box center [396, 74] width 18 height 9
click at [391, 76] on input "Wages" at bounding box center [394, 73] width 6 height 6
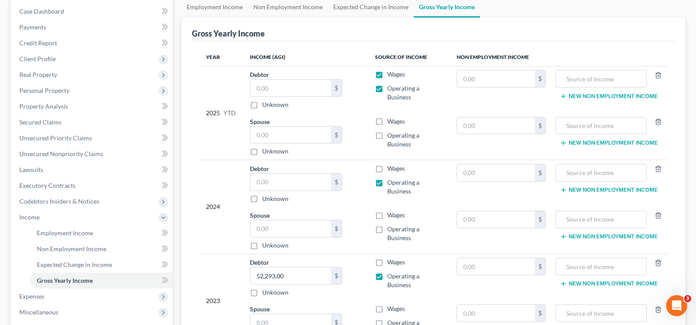
checkbox input "false"
click at [268, 89] on input "text" at bounding box center [290, 88] width 81 height 17
click at [292, 90] on input "text" at bounding box center [290, 88] width 81 height 17
type input "24,370.03"
click at [286, 182] on input "text" at bounding box center [290, 182] width 81 height 17
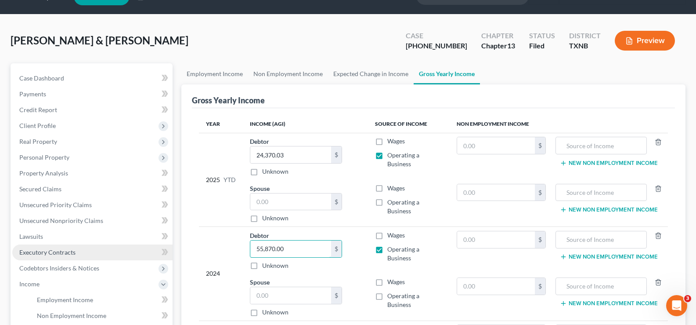
scroll to position [0, 0]
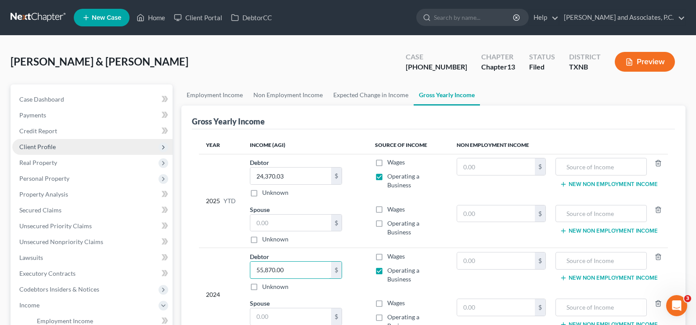
type input "55,870.00"
click at [51, 150] on span "Client Profile" at bounding box center [37, 146] width 36 height 7
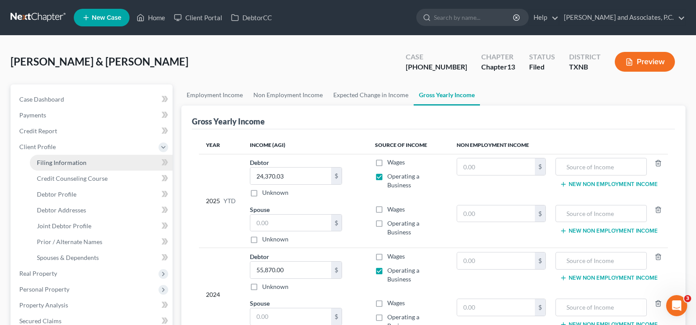
click at [74, 163] on span "Filing Information" at bounding box center [62, 162] width 50 height 7
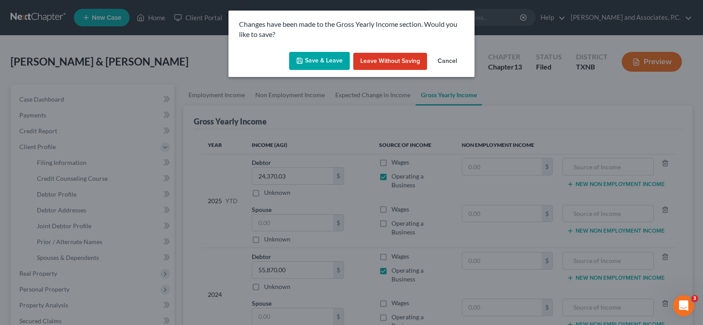
click at [325, 59] on button "Save & Leave" at bounding box center [319, 61] width 61 height 18
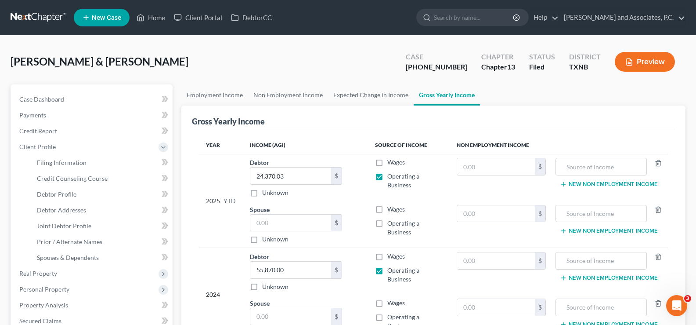
select select "1"
select select "3"
select select "78"
select select "0"
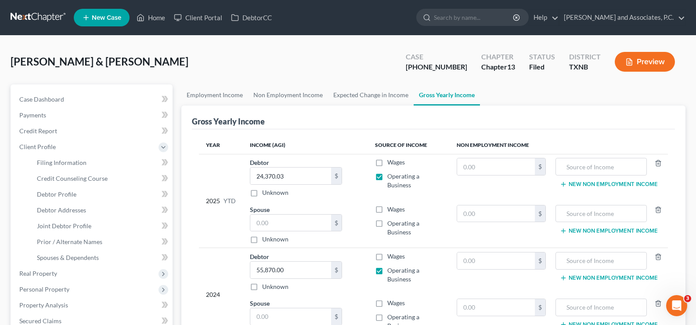
select select "45"
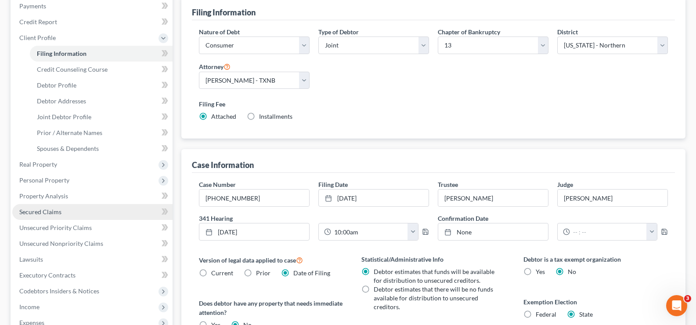
scroll to position [88, 0]
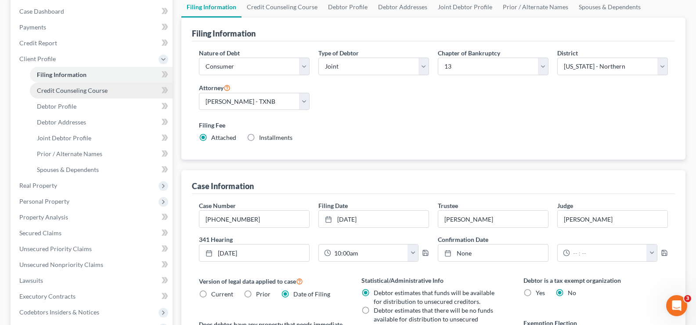
click at [76, 93] on span "Credit Counseling Course" at bounding box center [72, 90] width 71 height 7
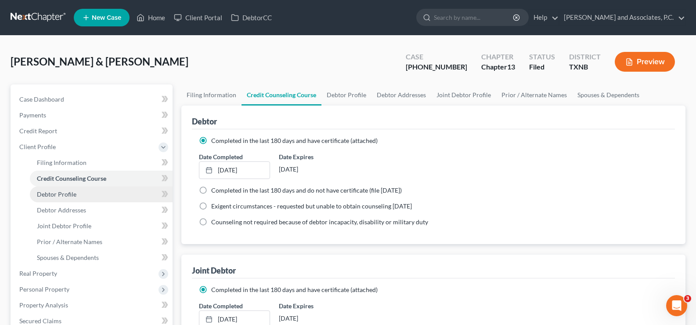
click at [87, 197] on link "Debtor Profile" at bounding box center [101, 194] width 143 height 16
select select "1"
select select "2"
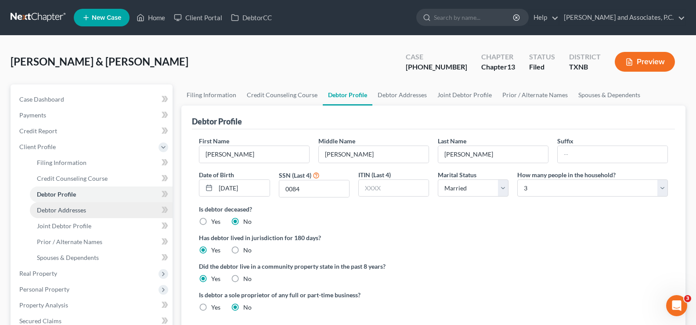
click at [48, 208] on span "Debtor Addresses" at bounding box center [61, 209] width 49 height 7
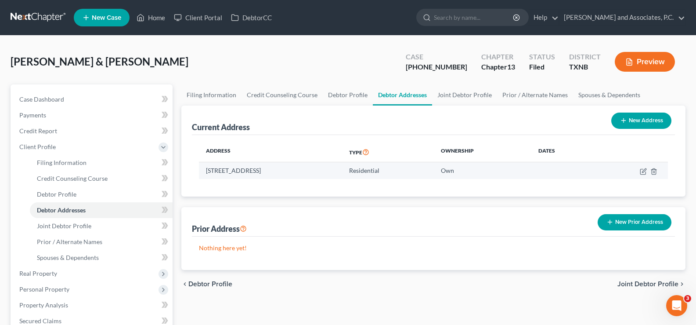
click at [640, 173] on td at bounding box center [631, 170] width 73 height 17
click at [642, 172] on icon "button" at bounding box center [643, 171] width 7 height 7
select select "45"
select select "242"
select select "0"
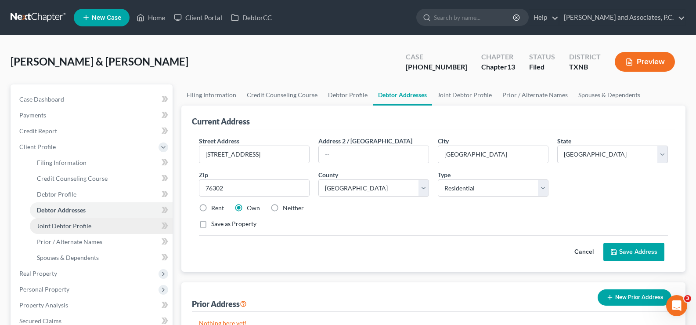
click at [49, 227] on span "Joint Debtor Profile" at bounding box center [64, 225] width 54 height 7
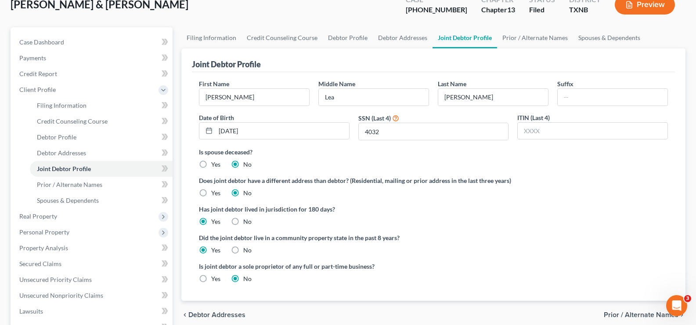
scroll to position [88, 0]
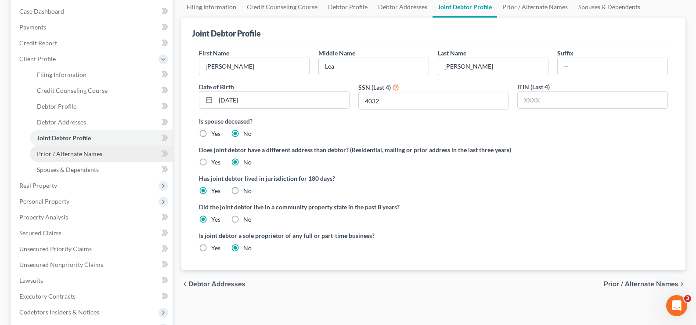
click at [76, 157] on span "Prior / Alternate Names" at bounding box center [69, 153] width 65 height 7
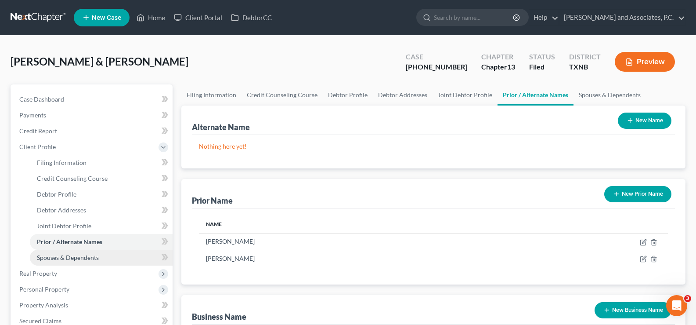
click at [72, 257] on span "Spouses & Dependents" at bounding box center [68, 256] width 62 height 7
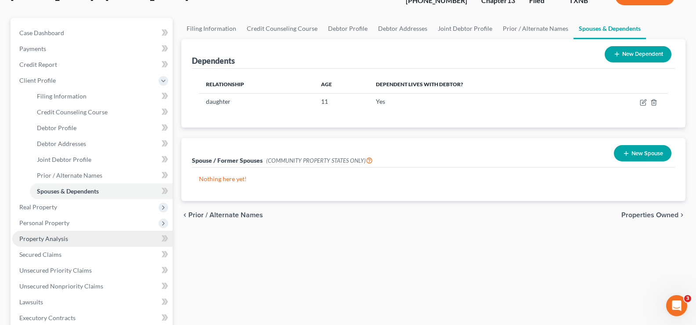
scroll to position [88, 0]
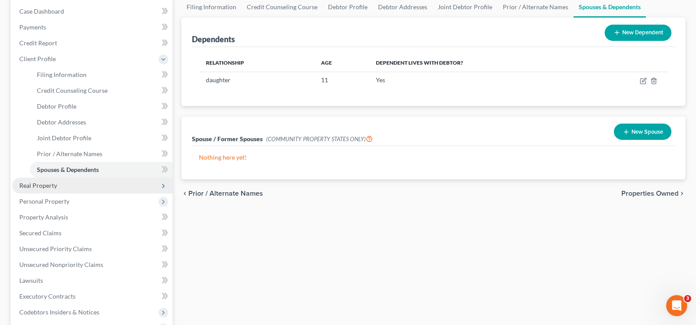
click at [47, 187] on span "Real Property" at bounding box center [38, 184] width 38 height 7
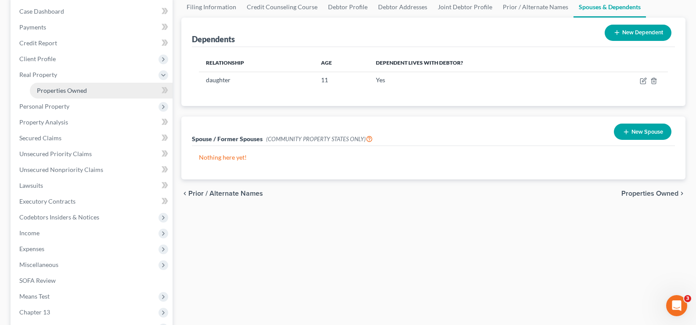
click at [62, 90] on span "Properties Owned" at bounding box center [62, 90] width 50 height 7
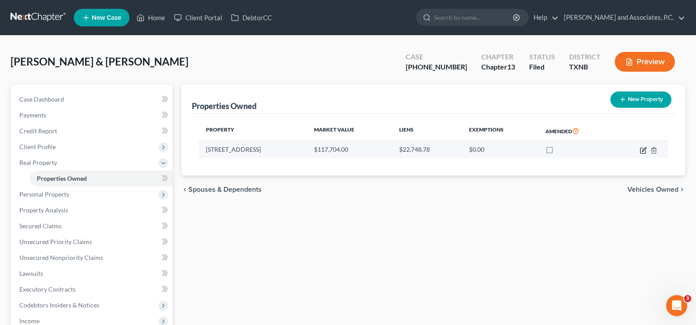
click at [642, 150] on icon "button" at bounding box center [643, 150] width 7 height 7
select select "45"
select select "242"
select select "4"
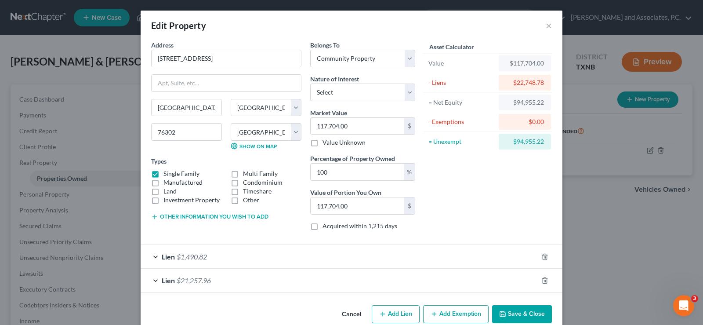
click at [509, 316] on button "Save & Close" at bounding box center [522, 314] width 60 height 18
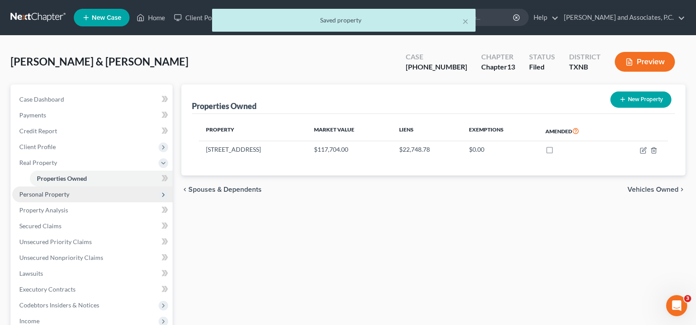
click at [55, 195] on span "Personal Property" at bounding box center [44, 193] width 50 height 7
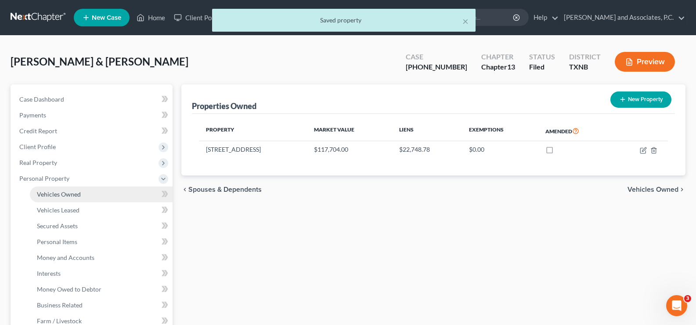
click at [59, 196] on span "Vehicles Owned" at bounding box center [59, 193] width 44 height 7
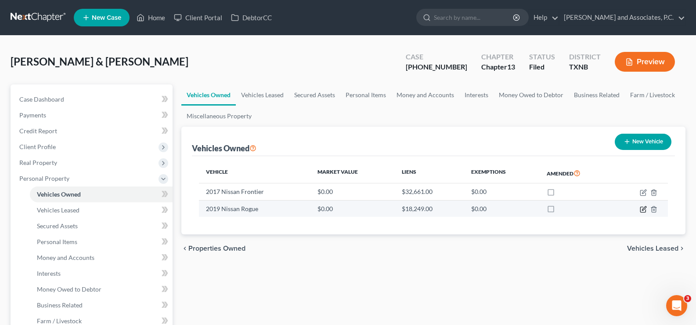
click at [645, 209] on icon "button" at bounding box center [644, 208] width 4 height 4
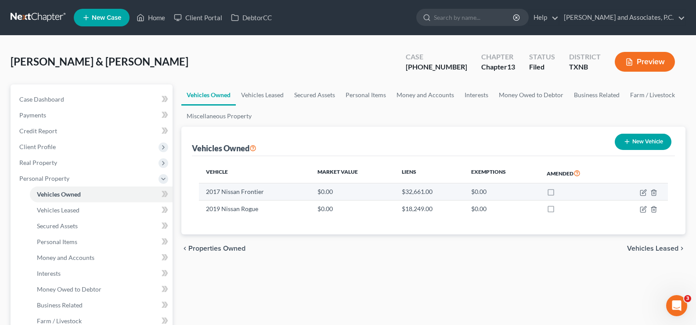
select select "0"
select select "7"
select select "0"
select select "2"
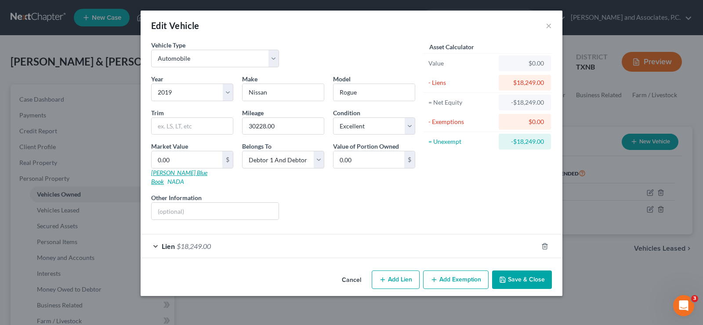
click at [165, 175] on link "Kelly Blue Book" at bounding box center [179, 177] width 56 height 16
click at [286, 127] on input "30228.00" at bounding box center [282, 126] width 81 height 17
click at [256, 126] on input "30228" at bounding box center [282, 126] width 81 height 17
type input "30,228"
click at [204, 157] on input "0.00" at bounding box center [187, 159] width 71 height 17
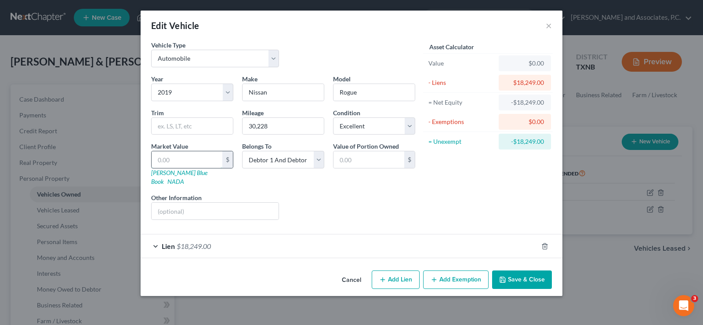
type input "2"
type input "2.00"
type input "21"
type input "21.00"
type input "210"
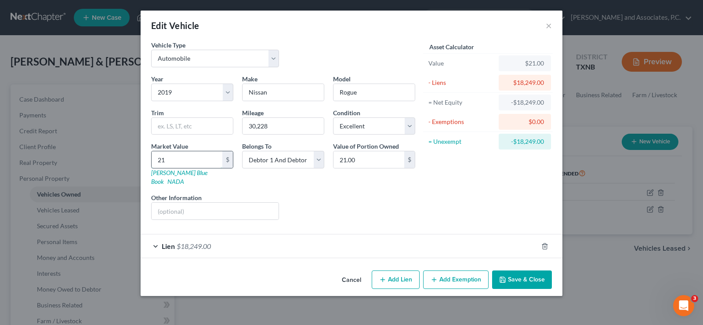
type input "210.00"
type input "21"
type input "21.00"
type input "212"
type input "212.00"
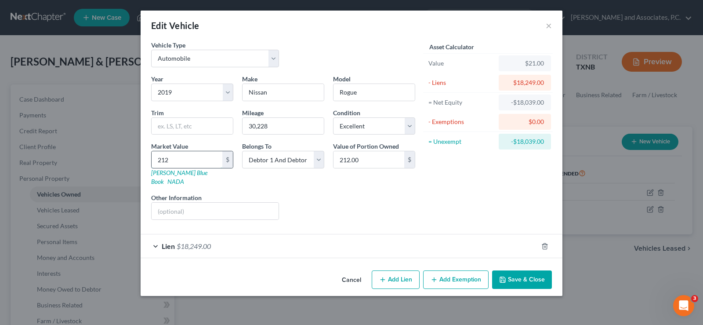
type input "2120"
type input "2,120.00"
type input "2,1208"
type input "21,208.00"
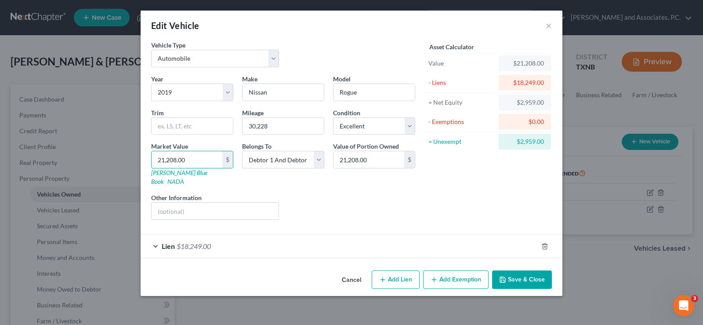
click at [527, 271] on button "Save & Close" at bounding box center [522, 279] width 60 height 18
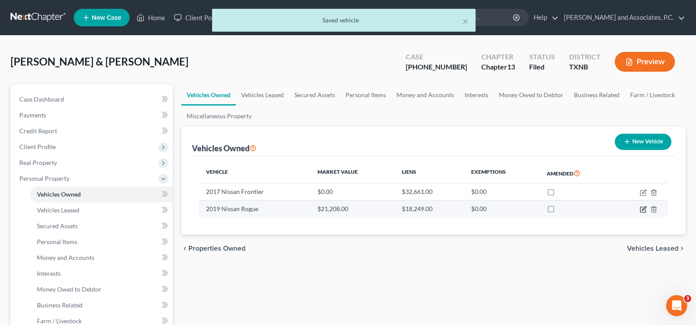
click at [644, 210] on icon "button" at bounding box center [643, 209] width 7 height 7
select select "0"
select select "7"
select select "0"
select select "2"
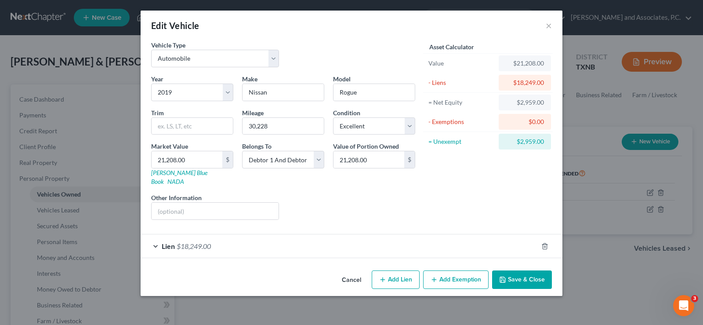
click at [520, 275] on button "Save & Close" at bounding box center [522, 279] width 60 height 18
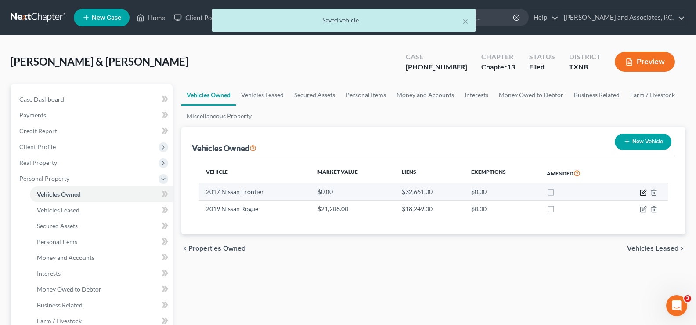
click at [645, 193] on icon "button" at bounding box center [643, 192] width 7 height 7
select select "0"
select select "9"
select select "0"
select select "2"
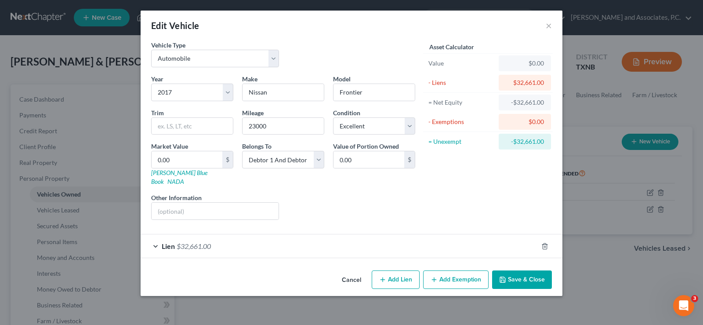
click at [523, 271] on button "Save & Close" at bounding box center [522, 279] width 60 height 18
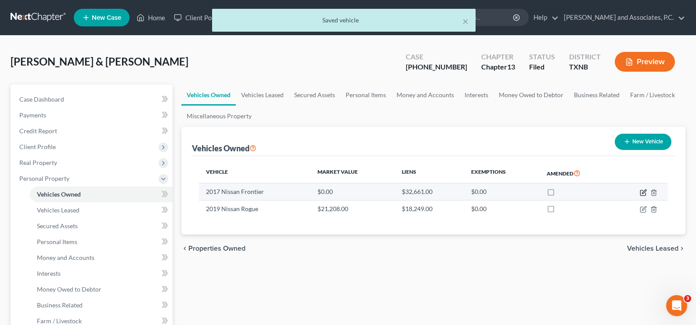
click at [641, 192] on icon "button" at bounding box center [643, 192] width 7 height 7
select select "0"
select select "9"
select select "0"
select select "2"
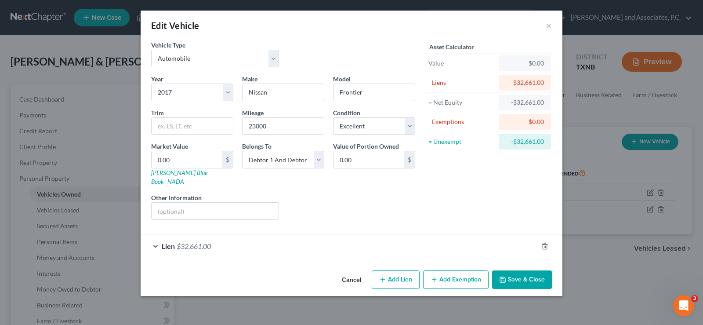
click at [157, 237] on div "Lien $32,661.00" at bounding box center [339, 245] width 397 height 23
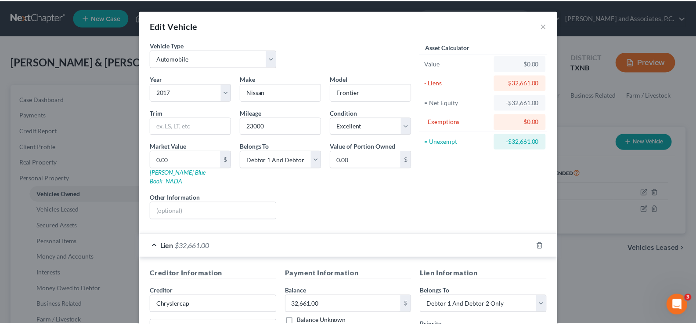
scroll to position [156, 0]
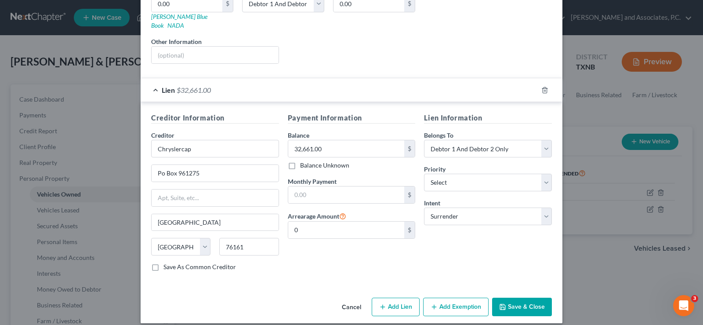
click at [517, 297] on button "Save & Close" at bounding box center [522, 306] width 60 height 18
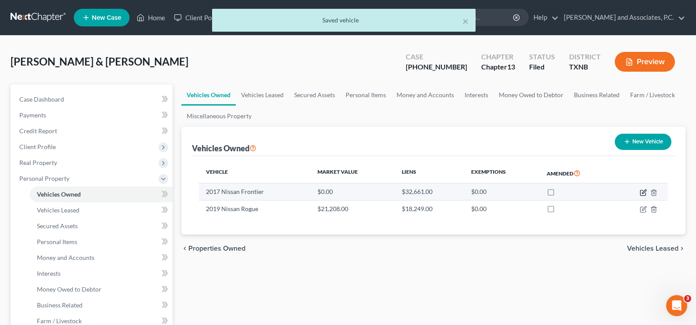
click at [642, 193] on icon "button" at bounding box center [644, 191] width 4 height 4
select select "0"
select select "9"
select select "0"
select select "2"
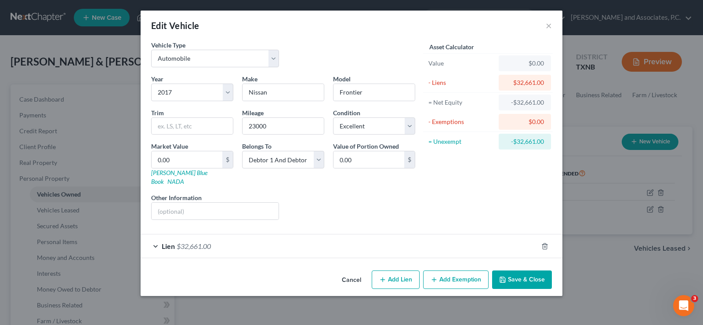
click at [516, 270] on button "Save & Close" at bounding box center [522, 279] width 60 height 18
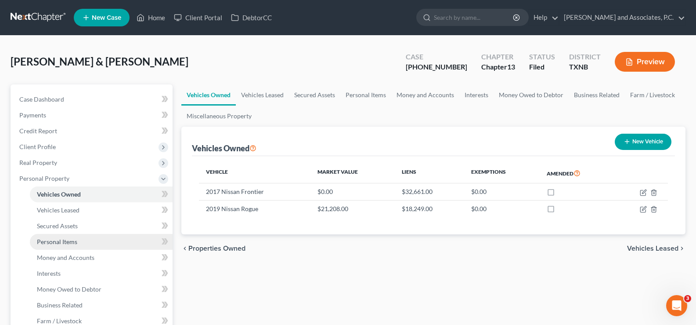
scroll to position [88, 0]
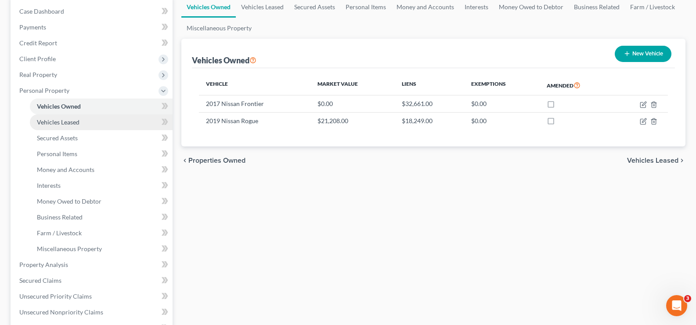
click at [76, 125] on span "Vehicles Leased" at bounding box center [58, 121] width 43 height 7
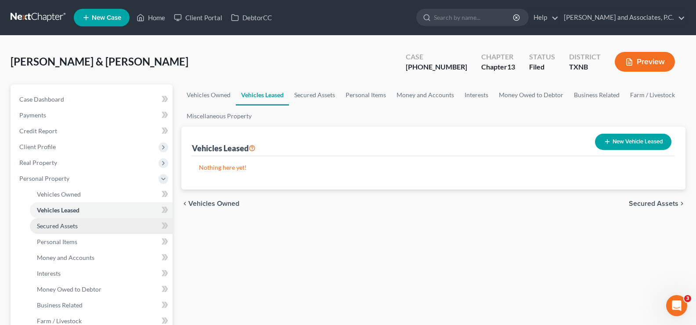
click at [71, 229] on span "Secured Assets" at bounding box center [57, 225] width 41 height 7
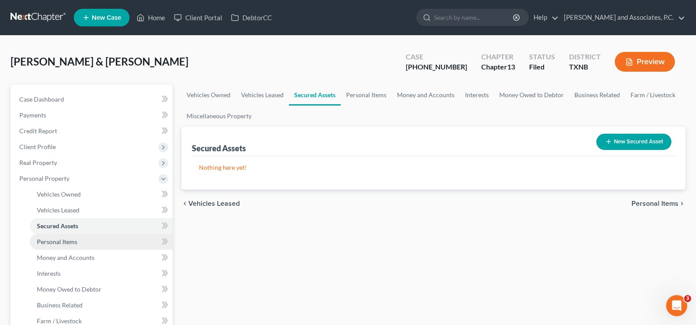
click at [71, 239] on span "Personal Items" at bounding box center [57, 241] width 40 height 7
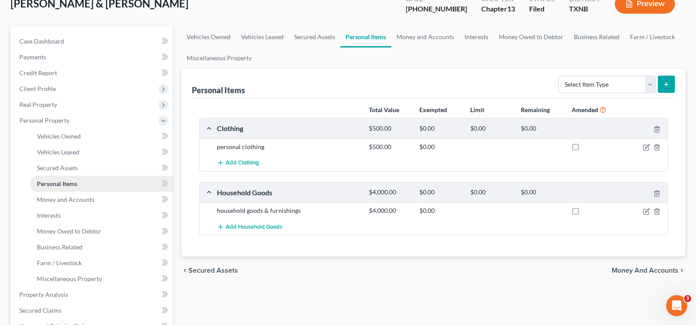
scroll to position [88, 0]
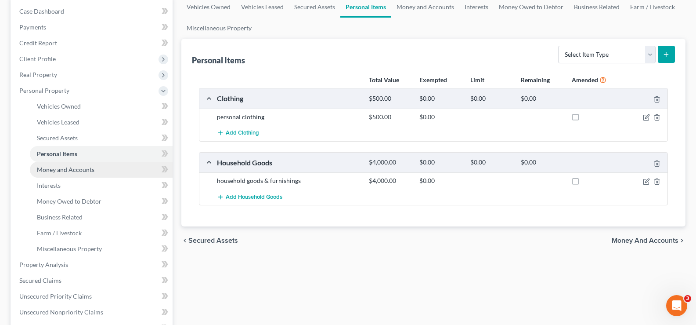
click at [65, 169] on span "Money and Accounts" at bounding box center [66, 169] width 58 height 7
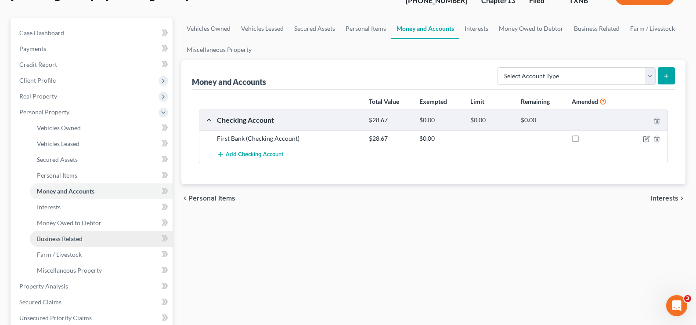
scroll to position [88, 0]
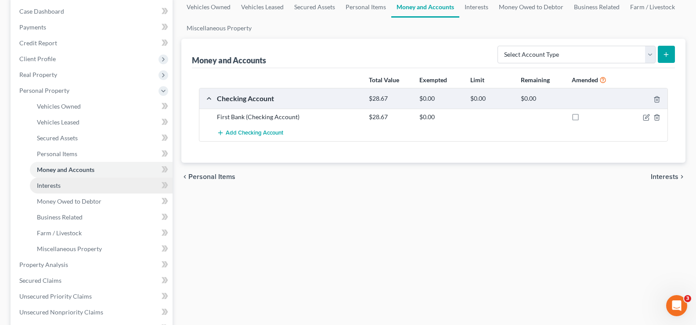
click at [44, 186] on span "Interests" at bounding box center [49, 184] width 24 height 7
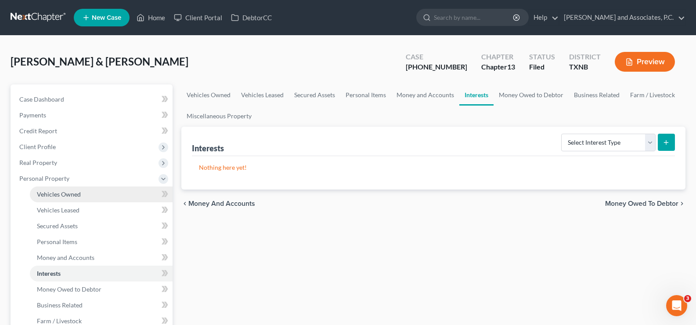
scroll to position [88, 0]
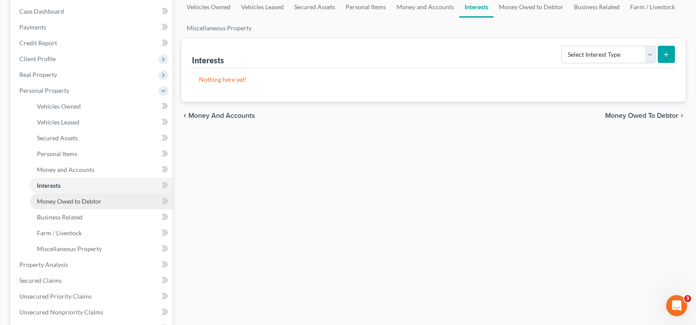
click at [87, 204] on span "Money Owed to Debtor" at bounding box center [69, 200] width 65 height 7
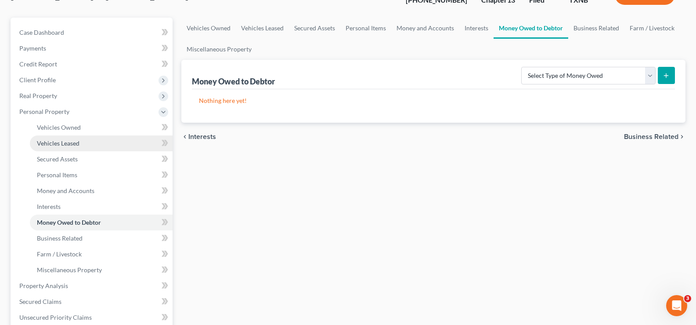
scroll to position [88, 0]
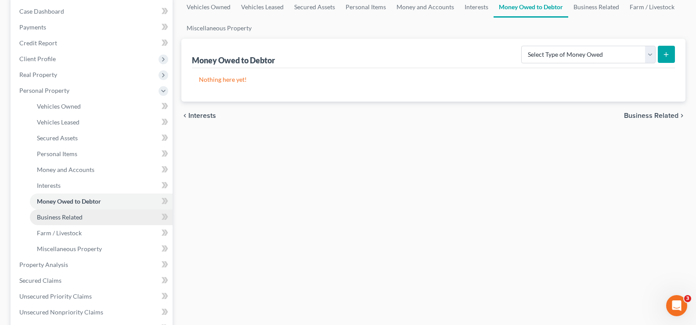
click at [77, 218] on span "Business Related" at bounding box center [60, 216] width 46 height 7
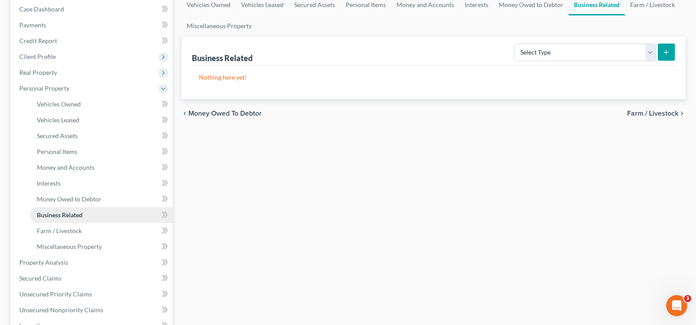
scroll to position [176, 0]
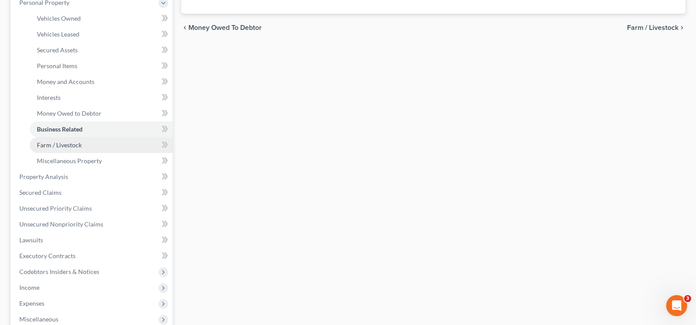
click at [75, 150] on link "Farm / Livestock" at bounding box center [101, 145] width 143 height 16
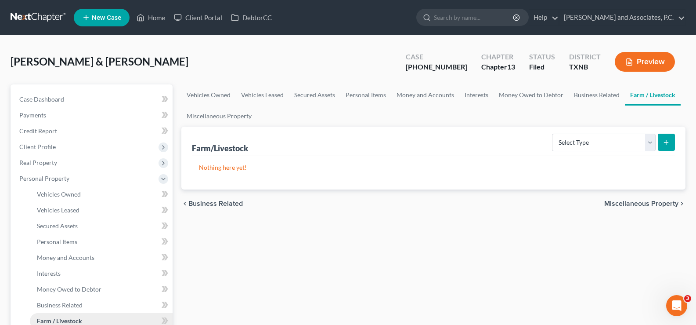
scroll to position [176, 0]
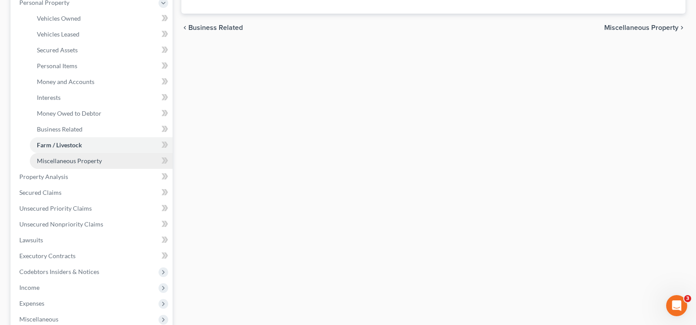
click at [73, 166] on link "Miscellaneous Property" at bounding box center [101, 161] width 143 height 16
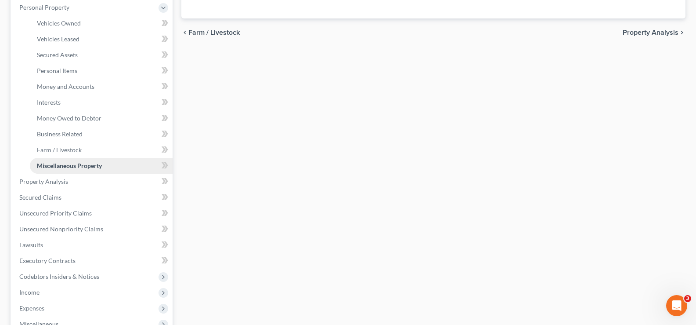
scroll to position [176, 0]
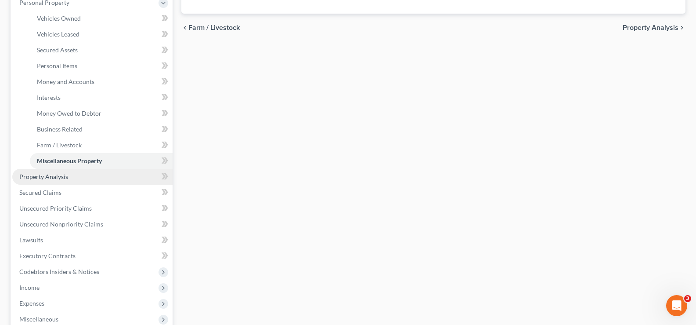
click at [66, 177] on span "Property Analysis" at bounding box center [43, 176] width 49 height 7
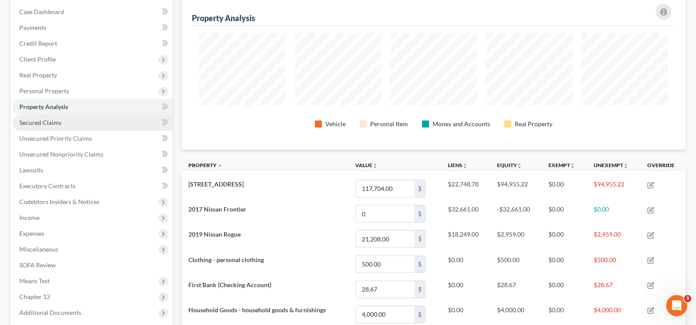
click at [63, 124] on link "Secured Claims" at bounding box center [92, 123] width 160 height 16
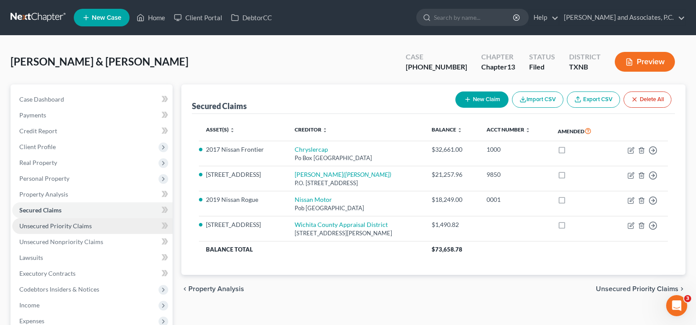
click at [67, 229] on span "Unsecured Priority Claims" at bounding box center [55, 225] width 72 height 7
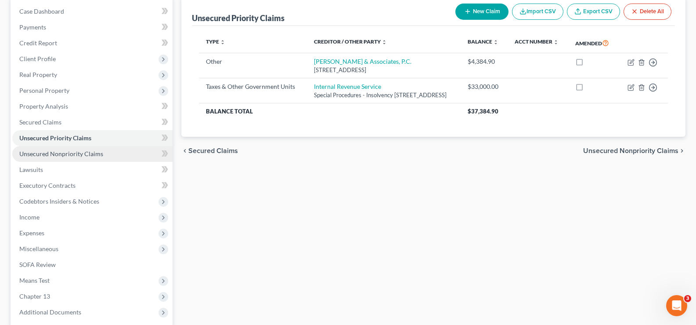
click at [83, 155] on span "Unsecured Nonpriority Claims" at bounding box center [61, 153] width 84 height 7
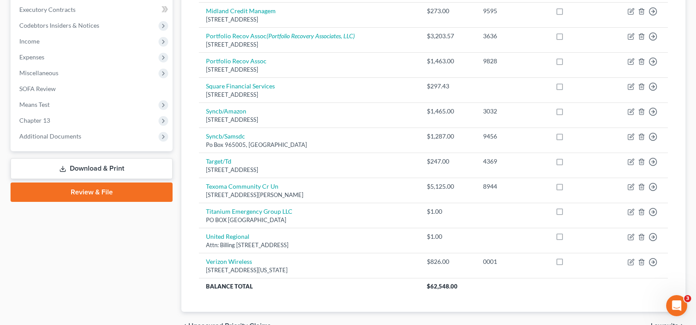
scroll to position [176, 0]
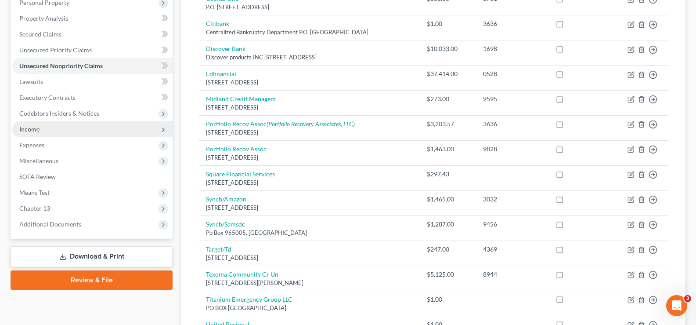
click at [57, 130] on span "Income" at bounding box center [92, 129] width 160 height 16
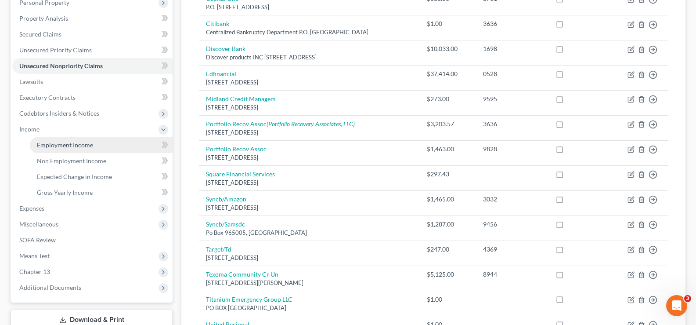
click at [64, 145] on span "Employment Income" at bounding box center [65, 144] width 56 height 7
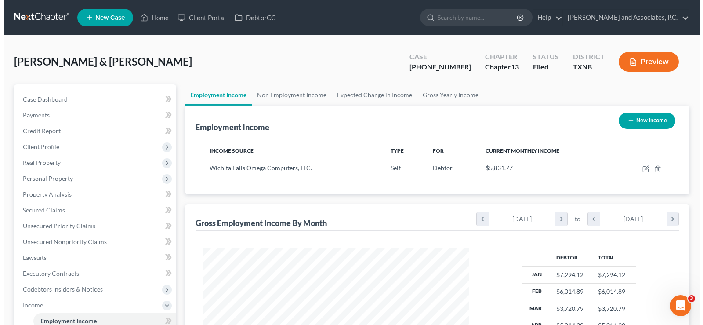
scroll to position [158, 284]
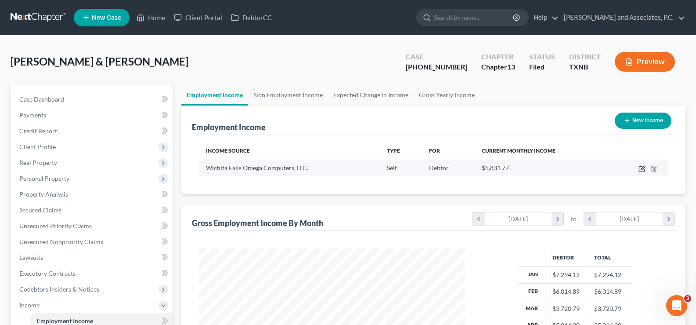
click at [642, 167] on icon "button" at bounding box center [642, 168] width 7 height 7
select select "1"
select select "45"
select select "0"
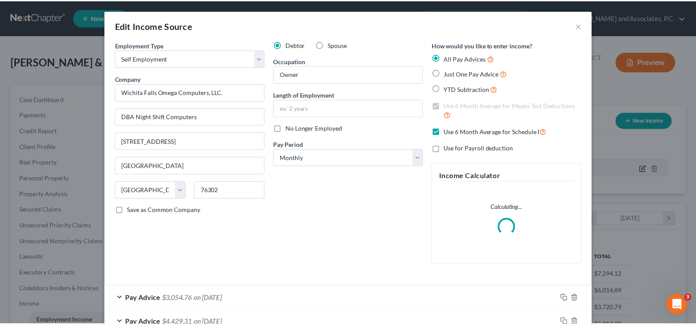
scroll to position [158, 287]
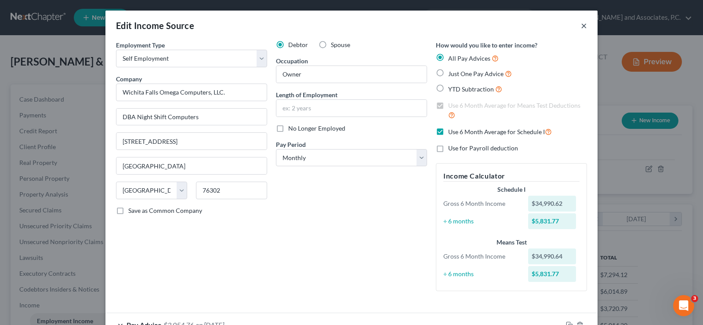
click at [581, 25] on button "×" at bounding box center [584, 25] width 6 height 11
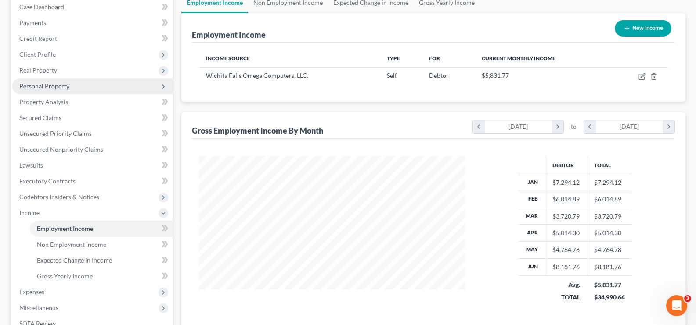
scroll to position [176, 0]
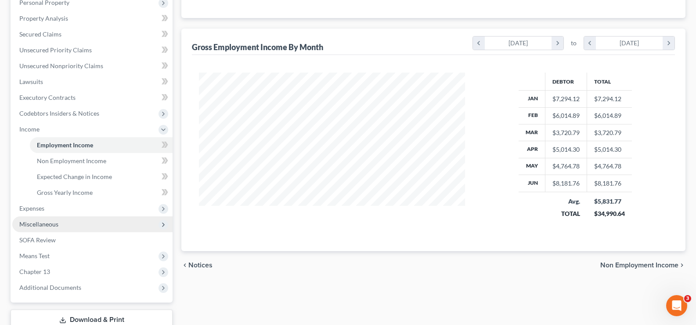
click at [53, 224] on span "Miscellaneous" at bounding box center [38, 223] width 39 height 7
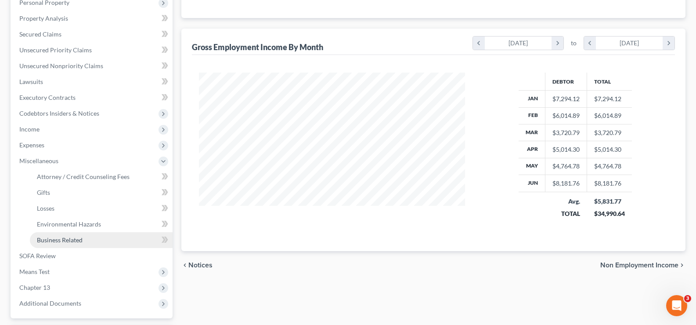
click at [77, 238] on span "Business Related" at bounding box center [60, 239] width 46 height 7
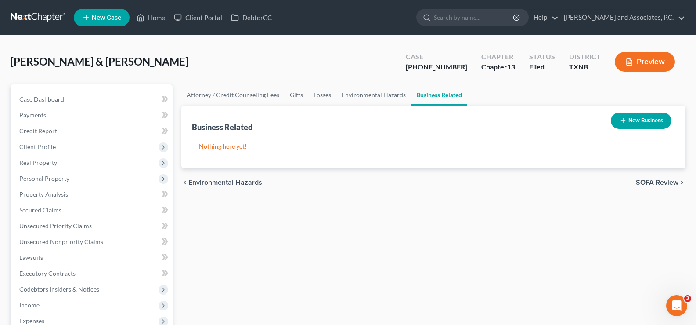
click at [628, 120] on button "New Business" at bounding box center [641, 120] width 61 height 16
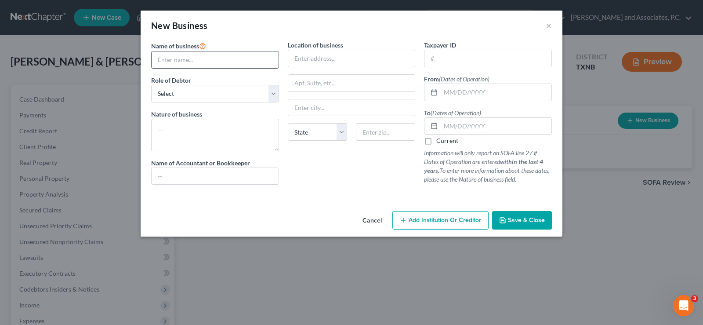
click at [229, 62] on input "text" at bounding box center [215, 59] width 127 height 17
click at [443, 55] on input "text" at bounding box center [487, 58] width 127 height 17
type input "27-3994951"
click at [252, 53] on input "text" at bounding box center [215, 59] width 127 height 17
type input "w"
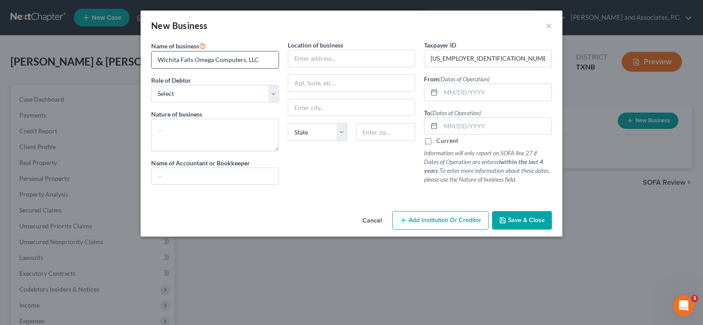
type input "Wichita Falls Omega Computers, LLC"
click at [275, 93] on select "Select A member of a limited liability company (LLC) or limited liability partn…" at bounding box center [215, 94] width 128 height 18
select select "member"
click at [151, 85] on select "Select A member of a limited liability company (LLC) or limited liability partn…" at bounding box center [215, 94] width 128 height 18
click at [336, 58] on input "text" at bounding box center [351, 58] width 127 height 17
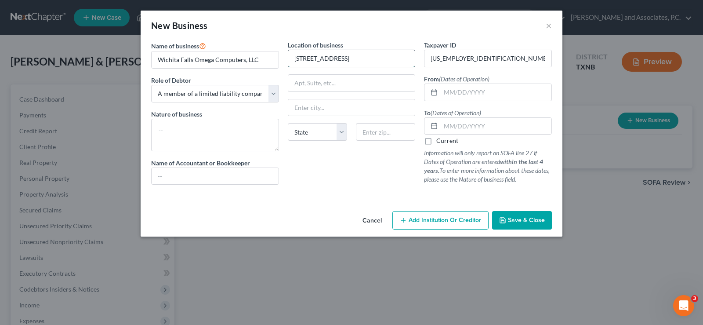
type input "118 N. Glencoe Circle"
type input "76302"
type input "Wichita Falls"
select select "45"
click at [252, 119] on textarea at bounding box center [215, 135] width 128 height 33
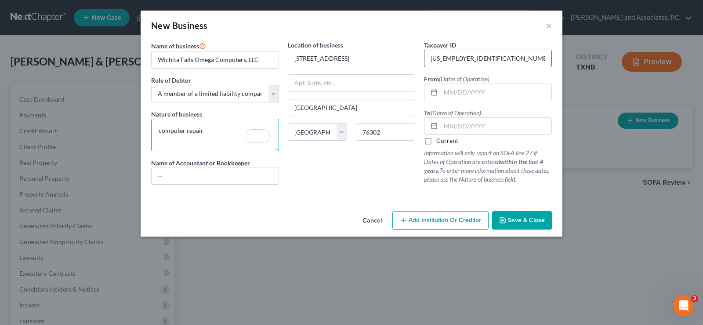
type textarea "computer repair"
click at [450, 55] on input "27-3994951" at bounding box center [487, 58] width 127 height 17
click at [436, 142] on label "Current" at bounding box center [447, 140] width 22 height 9
click at [440, 142] on input "Current" at bounding box center [443, 139] width 6 height 6
checkbox input "true"
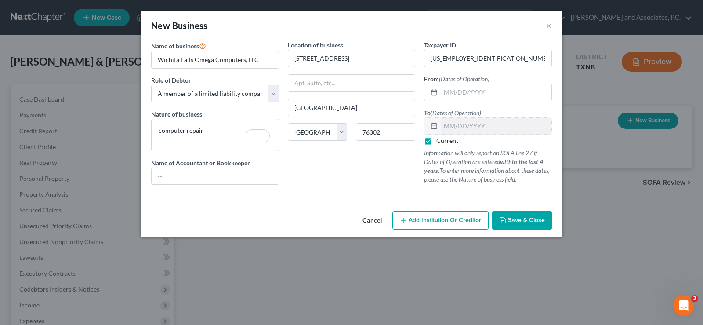
click at [516, 219] on span "Save & Close" at bounding box center [526, 219] width 37 height 7
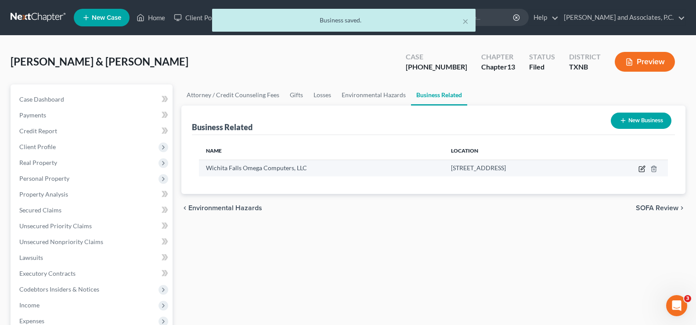
click at [640, 169] on icon "button" at bounding box center [642, 168] width 7 height 7
select select "member"
select select "45"
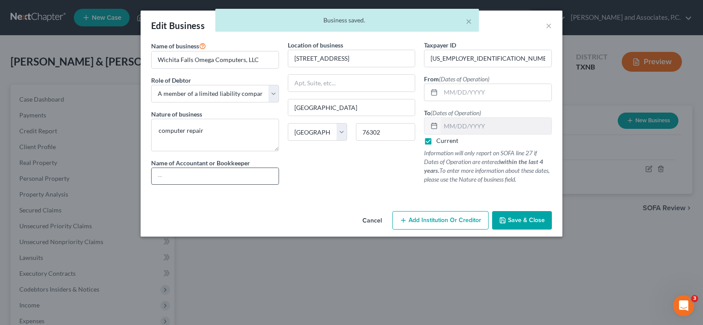
click at [235, 176] on input "text" at bounding box center [215, 176] width 127 height 17
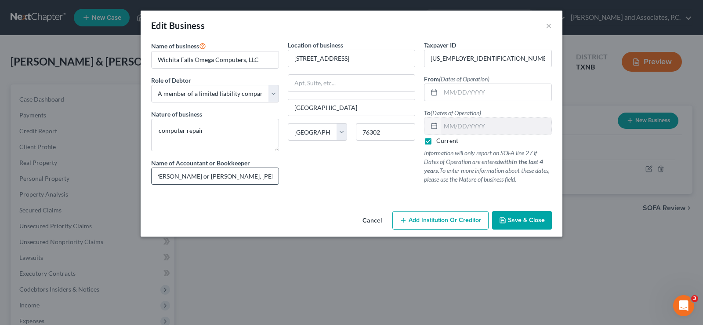
scroll to position [0, 6]
click at [200, 174] on input "Pam Greenroyd or Gant, McGee & Baber, P.C." at bounding box center [215, 176] width 127 height 17
type input "Pam Greenroyd of Gant, McGee & Baber, P.C."
click at [514, 217] on span "Save & Close" at bounding box center [526, 219] width 37 height 7
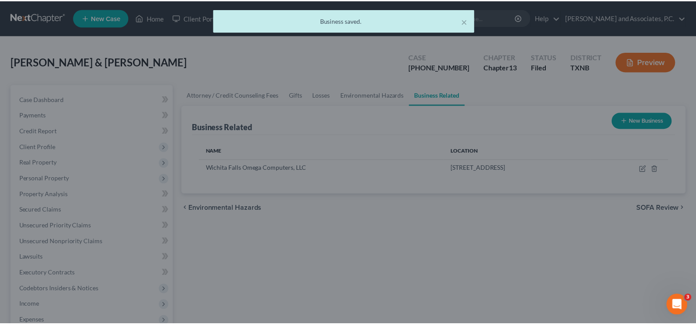
scroll to position [0, 0]
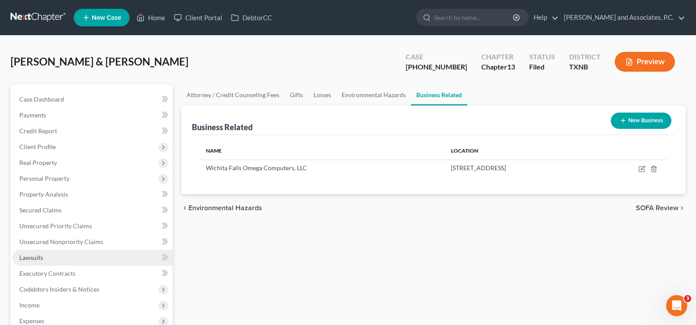
click at [30, 260] on span "Lawsuits" at bounding box center [31, 256] width 24 height 7
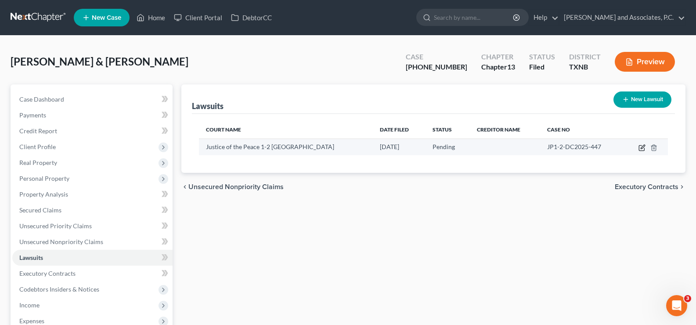
click at [641, 147] on icon "button" at bounding box center [642, 147] width 7 height 7
select select "45"
select select "0"
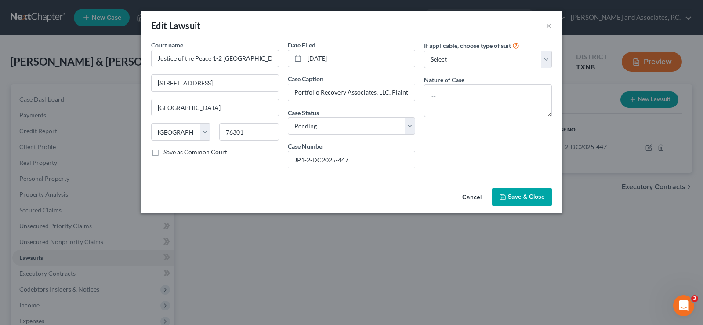
drag, startPoint x: 525, startPoint y: 198, endPoint x: 95, endPoint y: 221, distance: 430.2
click at [525, 198] on span "Save & Close" at bounding box center [526, 196] width 37 height 7
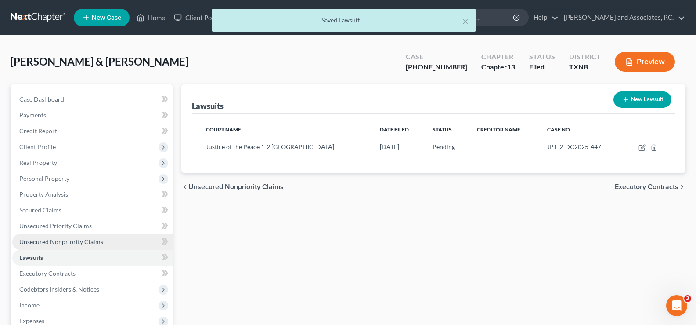
click at [93, 243] on span "Unsecured Nonpriority Claims" at bounding box center [61, 241] width 84 height 7
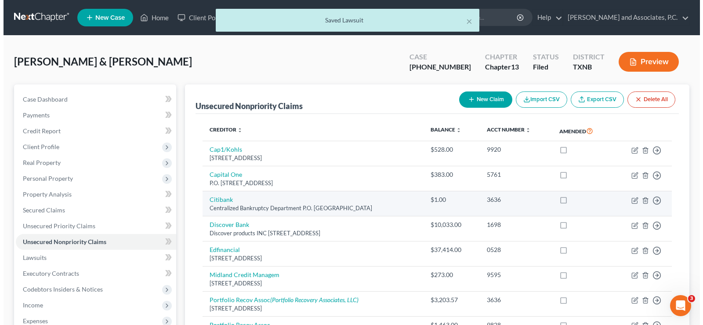
scroll to position [88, 0]
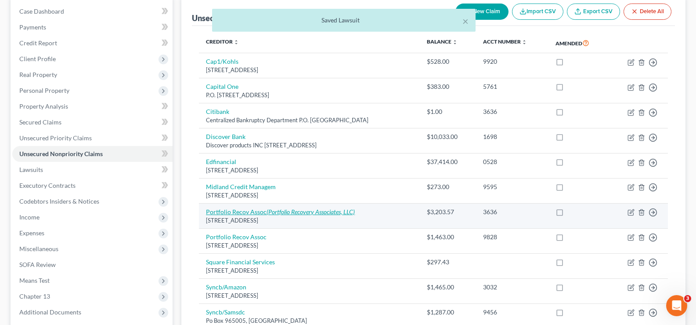
click at [331, 214] on icon "(Portfolio Recovery Associates, LLC)" at bounding box center [311, 211] width 88 height 7
select select "48"
select select "2"
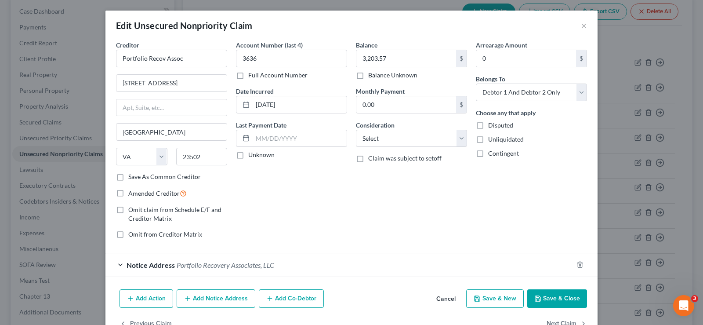
scroll to position [25, 0]
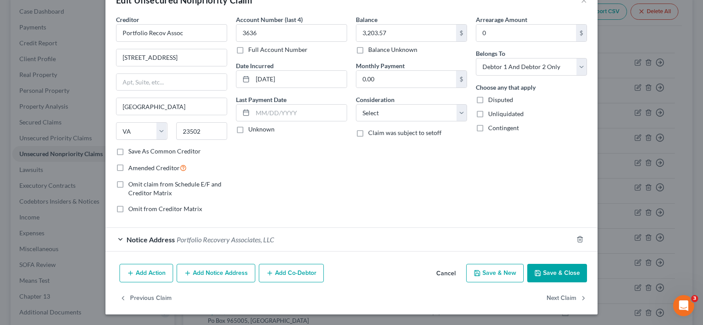
click at [117, 238] on div "Notice Address Portfolio Recovery Associates, LLC" at bounding box center [338, 239] width 467 height 23
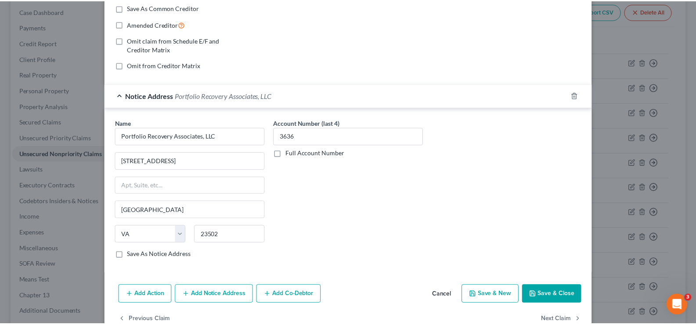
scroll to position [191, 0]
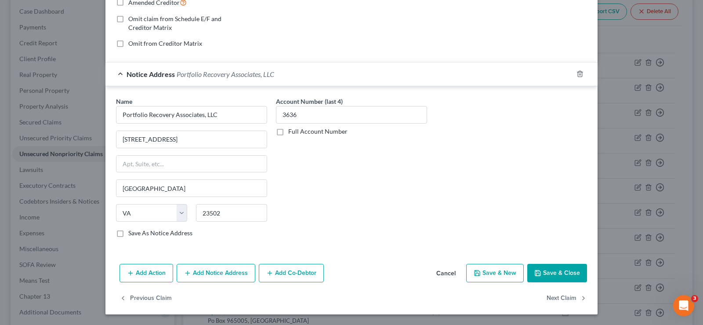
click at [555, 273] on button "Save & Close" at bounding box center [557, 273] width 60 height 18
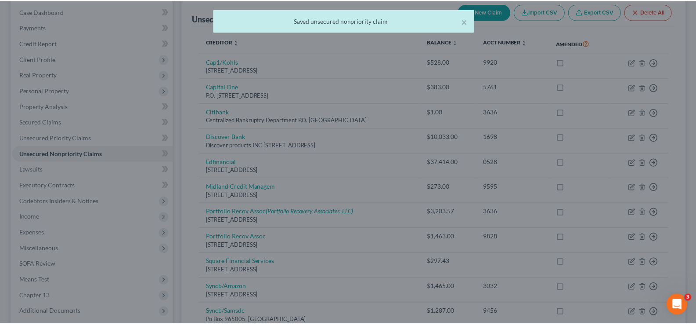
scroll to position [0, 0]
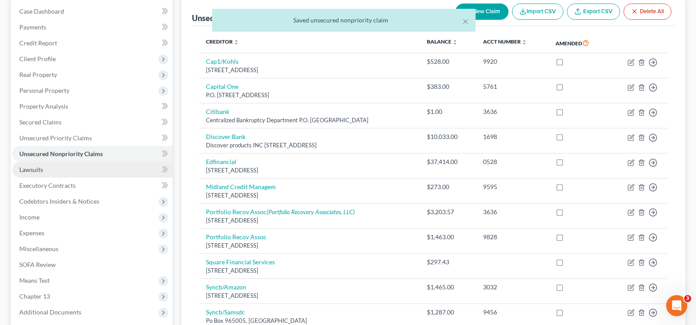
click at [61, 169] on link "Lawsuits" at bounding box center [92, 170] width 160 height 16
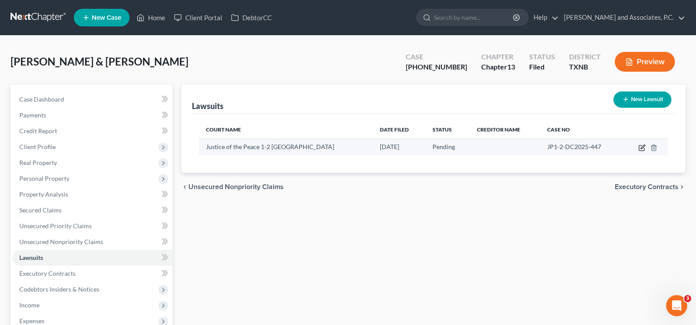
click at [643, 149] on icon "button" at bounding box center [642, 147] width 7 height 7
select select "45"
select select "0"
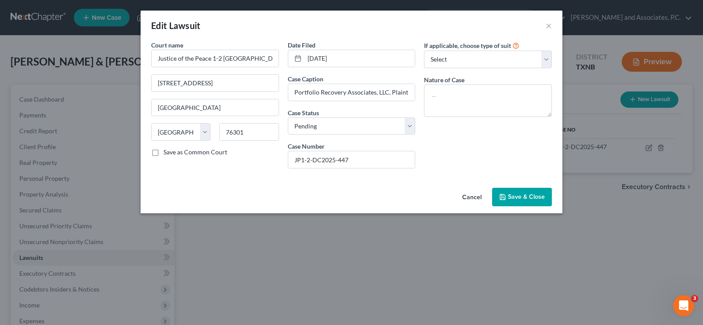
click at [516, 195] on span "Save & Close" at bounding box center [526, 196] width 37 height 7
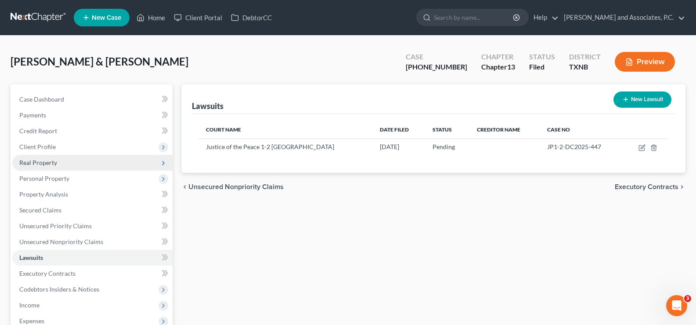
click at [73, 163] on span "Real Property" at bounding box center [92, 163] width 160 height 16
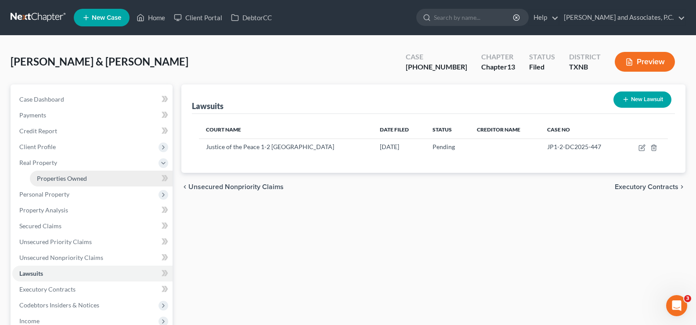
click at [87, 177] on link "Properties Owned" at bounding box center [101, 178] width 143 height 16
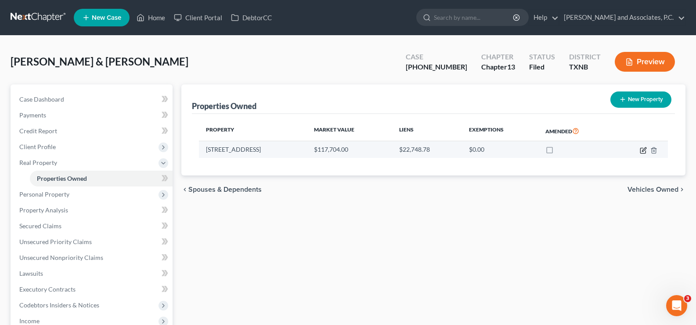
click at [644, 151] on icon "button" at bounding box center [644, 149] width 4 height 4
select select "45"
select select "242"
select select "4"
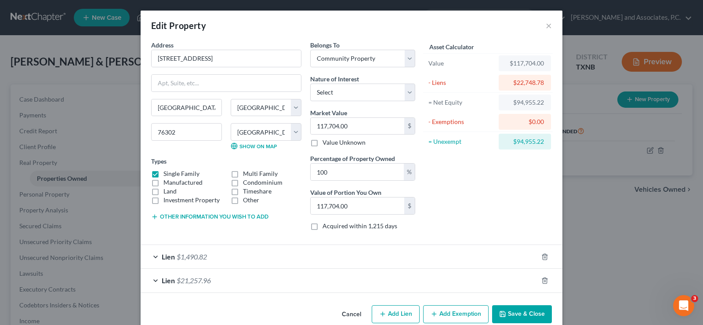
click at [451, 312] on button "Add Exemption" at bounding box center [455, 314] width 65 height 18
select select "2"
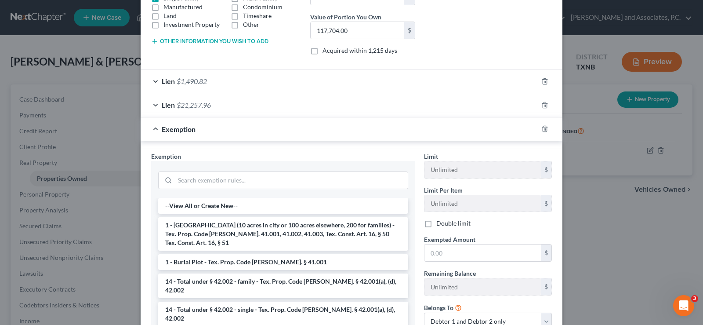
scroll to position [176, 0]
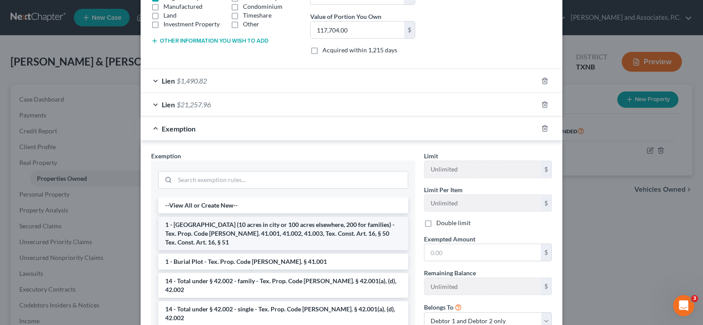
click at [276, 229] on li "1 - Homestead (10 acres in city or 100 acres elsewhere, 200 for families) - Tex…" at bounding box center [283, 233] width 250 height 33
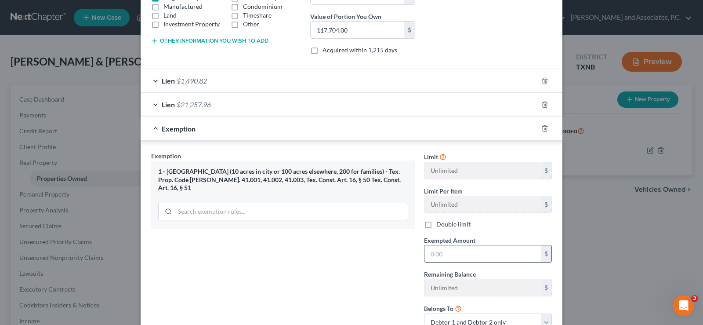
click at [448, 257] on input "text" at bounding box center [482, 253] width 116 height 17
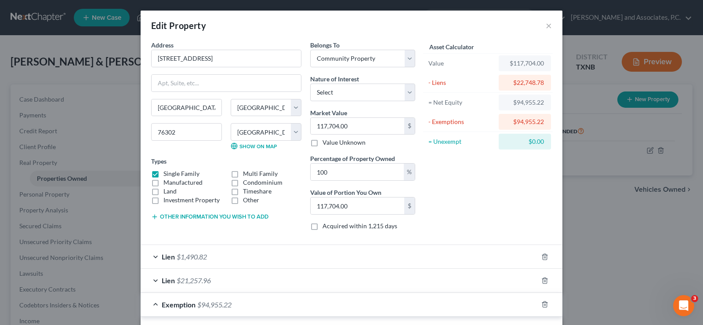
scroll to position [244, 0]
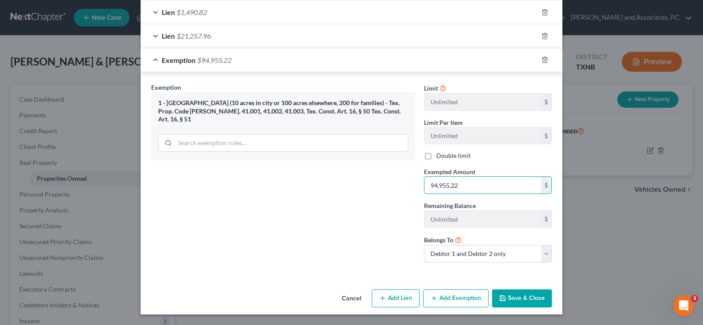
type input "94,955.22"
click at [520, 298] on button "Save & Close" at bounding box center [522, 298] width 60 height 18
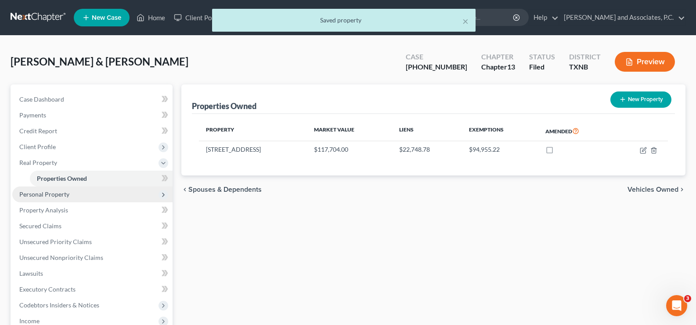
click at [64, 194] on span "Personal Property" at bounding box center [44, 193] width 50 height 7
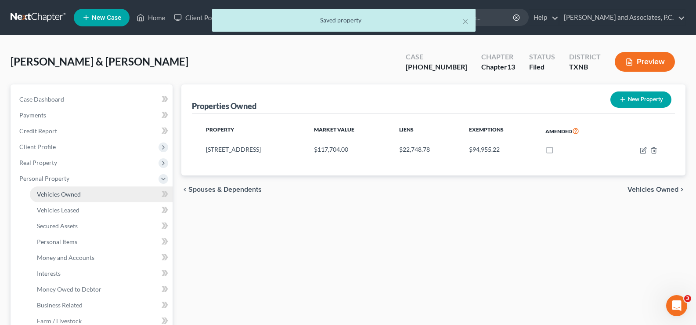
click at [70, 192] on span "Vehicles Owned" at bounding box center [59, 193] width 44 height 7
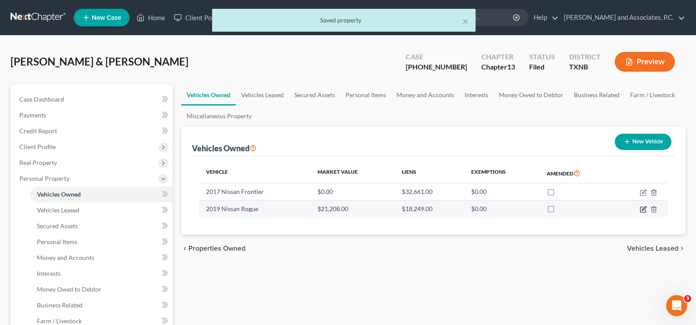
click at [646, 209] on icon "button" at bounding box center [643, 209] width 7 height 7
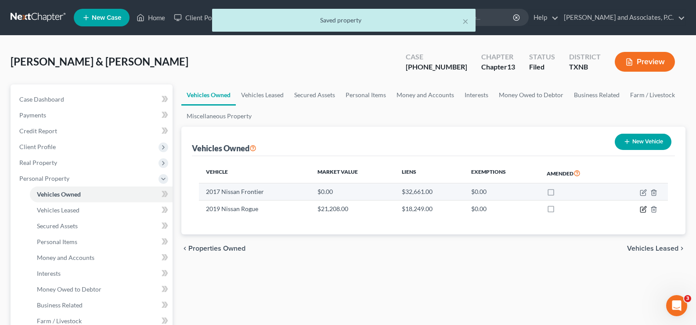
select select "0"
select select "7"
select select "0"
select select "2"
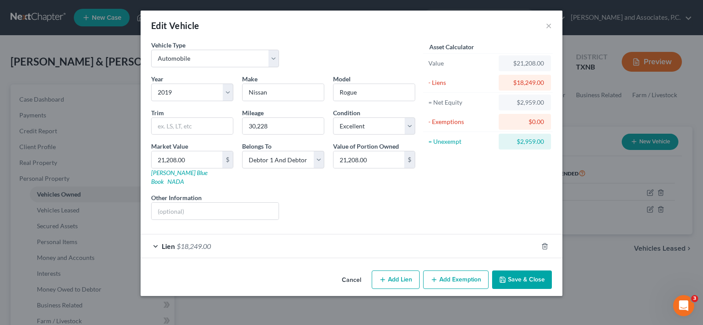
click at [456, 272] on button "Add Exemption" at bounding box center [455, 279] width 65 height 18
select select "2"
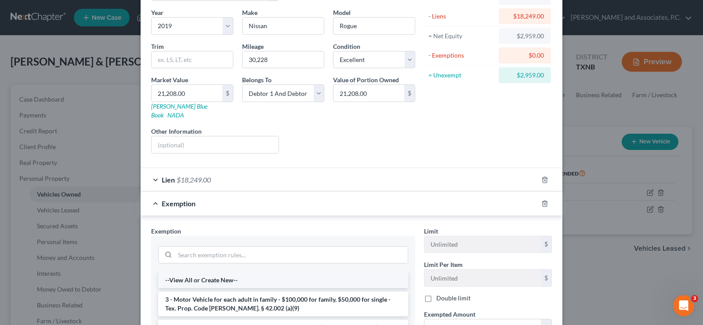
scroll to position [88, 0]
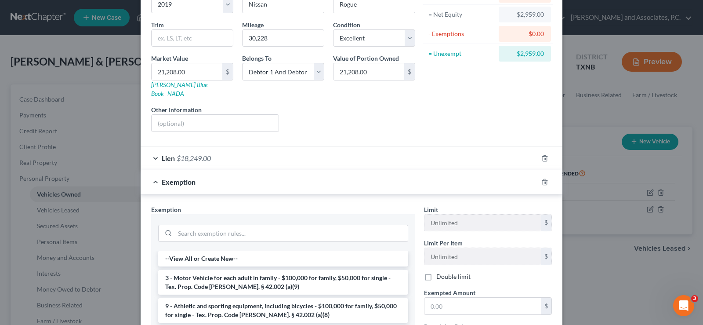
click at [227, 277] on li "3 - Motor Vehicle for each adult in family - $100,000 for family, $50,000 for s…" at bounding box center [283, 282] width 250 height 25
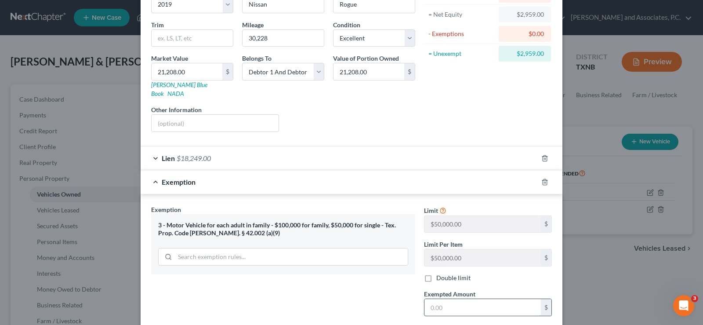
click at [447, 300] on input "text" at bounding box center [482, 307] width 116 height 17
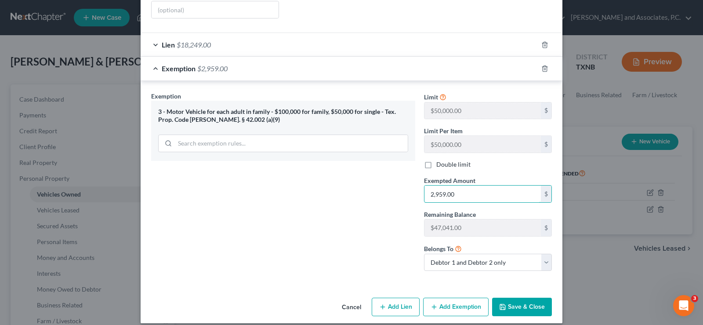
type input "2,959.00"
click at [510, 301] on button "Save & Close" at bounding box center [522, 306] width 60 height 18
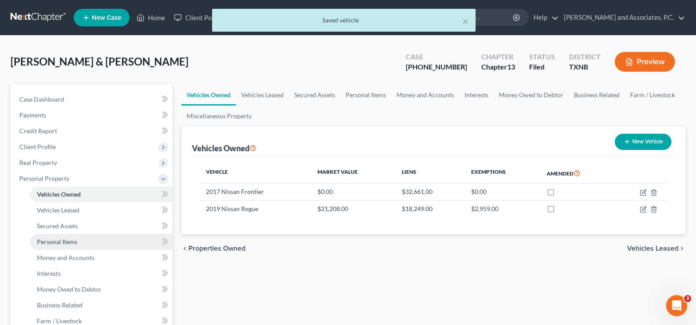
click at [59, 245] on link "Personal Items" at bounding box center [101, 242] width 143 height 16
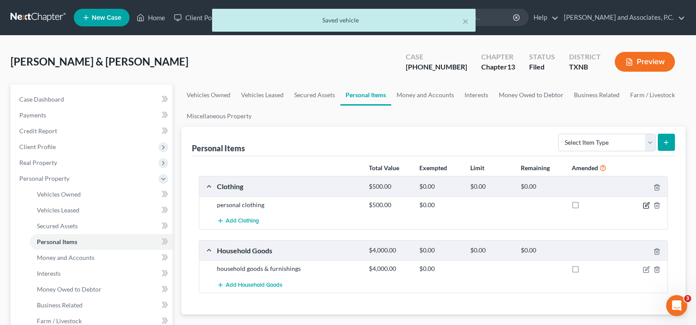
click at [647, 206] on icon "button" at bounding box center [647, 204] width 4 height 4
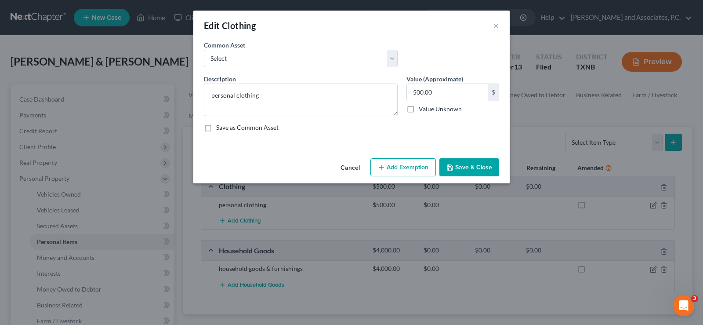
click at [398, 169] on button "Add Exemption" at bounding box center [402, 167] width 65 height 18
select select "2"
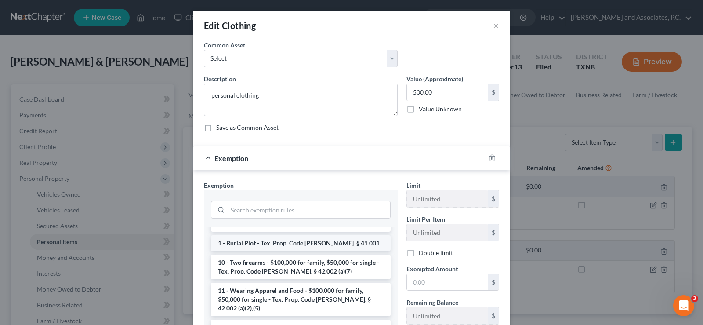
scroll to position [88, 0]
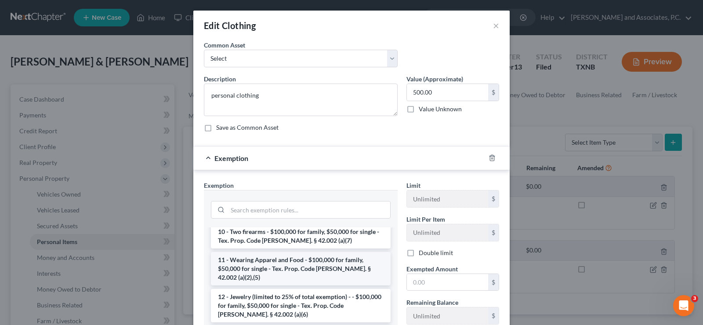
click at [288, 254] on li "11 - Wearing Apparel and Food - $100,000 for family, $50,000 for single - Tex. …" at bounding box center [301, 268] width 180 height 33
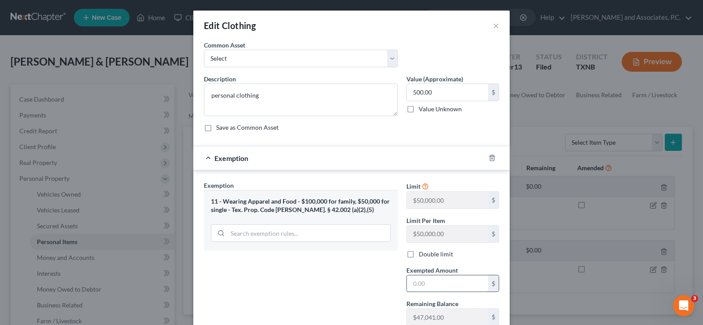
click at [424, 284] on input "text" at bounding box center [447, 283] width 81 height 17
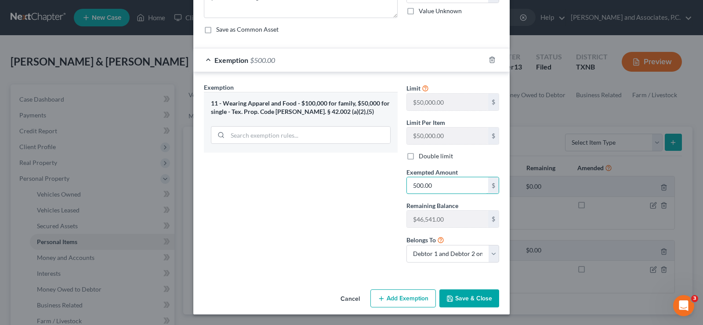
type input "500.00"
click at [468, 296] on button "Save & Close" at bounding box center [469, 298] width 60 height 18
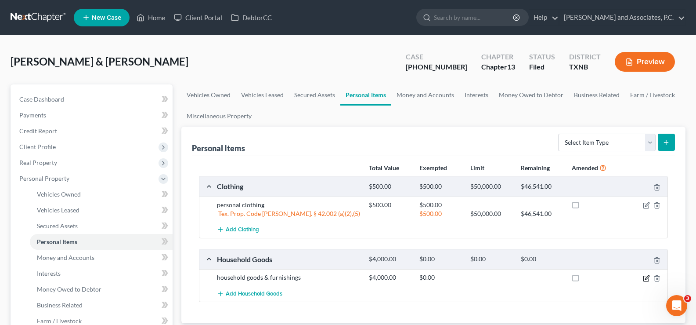
click at [648, 277] on icon "button" at bounding box center [647, 277] width 4 height 4
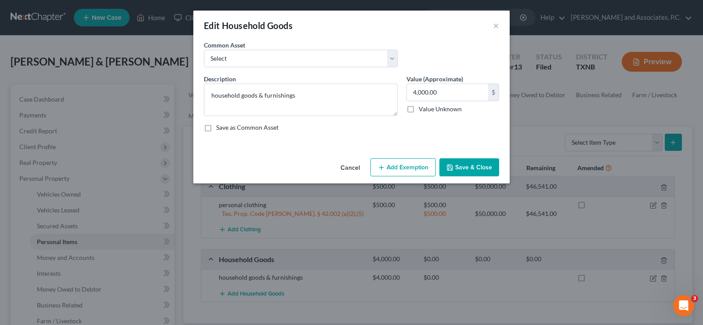
click at [389, 168] on button "Add Exemption" at bounding box center [402, 167] width 65 height 18
select select "2"
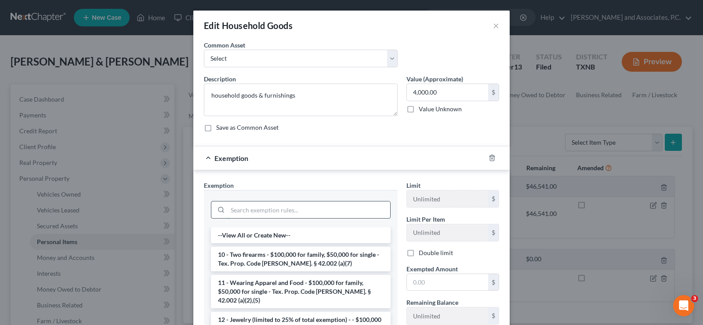
click at [301, 208] on input "search" at bounding box center [309, 209] width 163 height 17
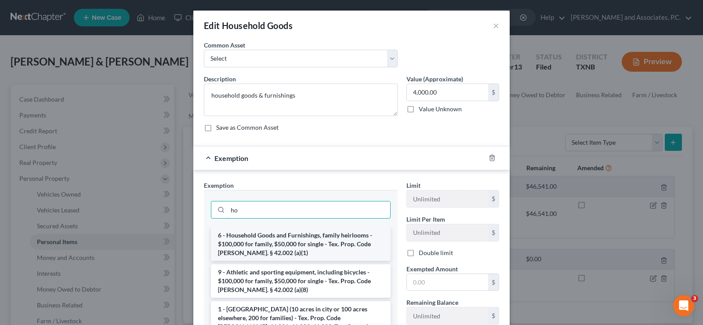
type input "ho"
click at [305, 241] on li "6 - Household Goods and Furnishings, family heirlooms - $100,000 for family, $5…" at bounding box center [301, 243] width 180 height 33
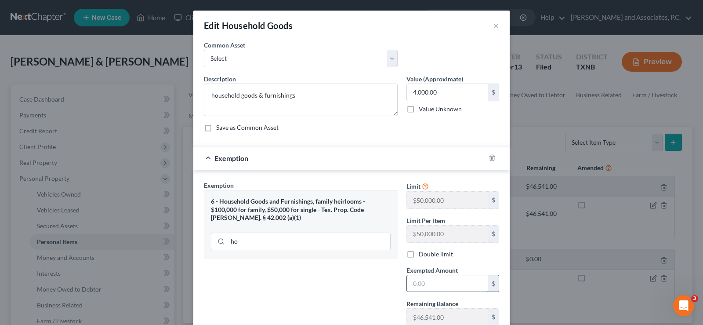
click at [429, 282] on input "text" at bounding box center [447, 283] width 81 height 17
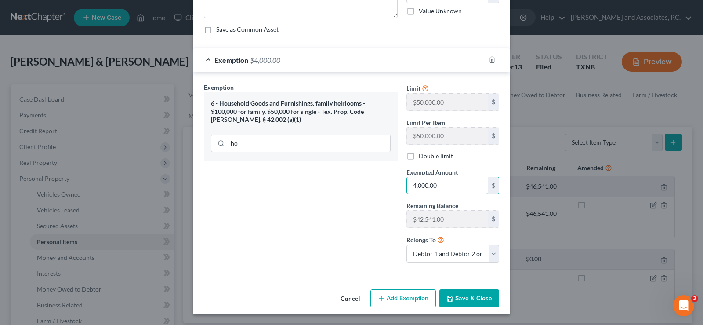
type input "4,000.00"
click at [460, 299] on button "Save & Close" at bounding box center [469, 298] width 60 height 18
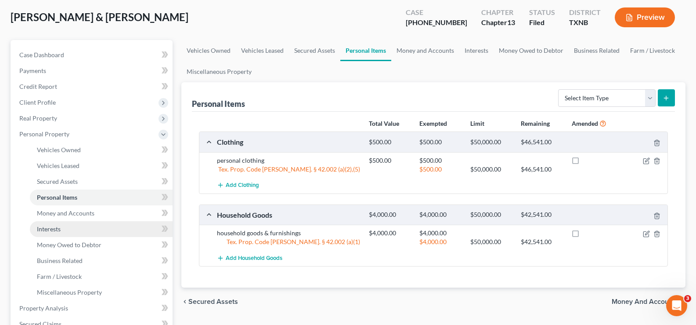
scroll to position [88, 0]
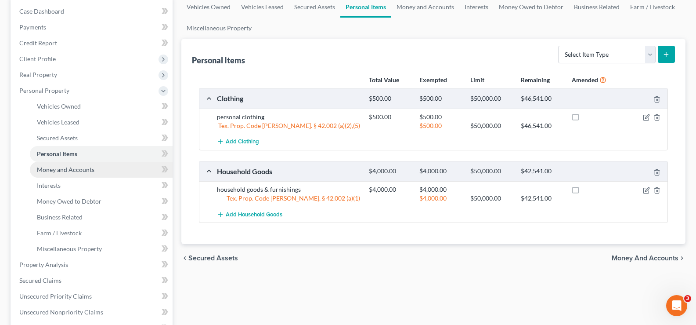
click at [74, 170] on span "Money and Accounts" at bounding box center [66, 169] width 58 height 7
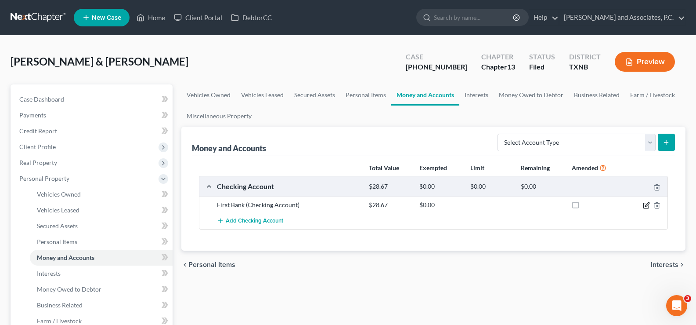
click at [647, 205] on icon "button" at bounding box center [647, 204] width 4 height 4
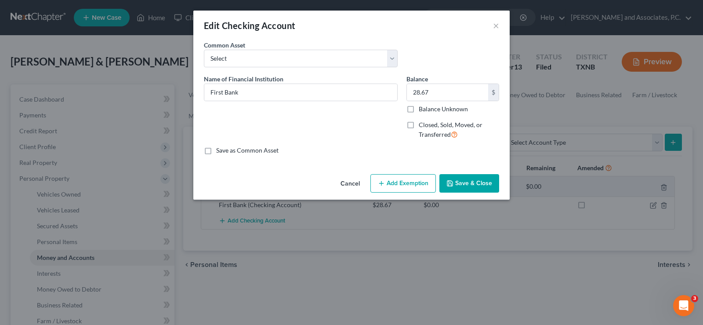
click at [390, 181] on button "Add Exemption" at bounding box center [402, 183] width 65 height 18
select select "2"
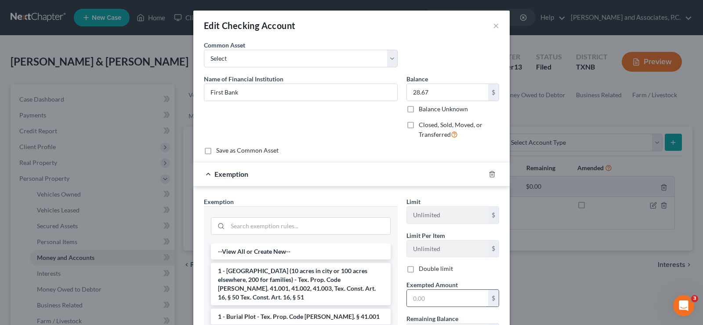
click at [427, 302] on input "text" at bounding box center [447, 297] width 81 height 17
type input "28.67"
click at [243, 228] on input "search" at bounding box center [309, 225] width 163 height 17
click at [575, 313] on div "Edit Checking Account × An exemption set must first be selected from the Filing…" at bounding box center [351, 162] width 703 height 325
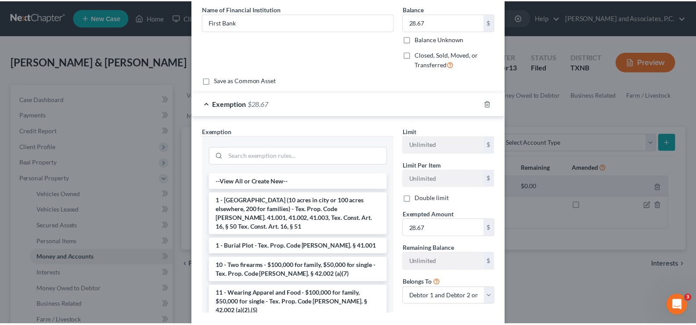
scroll to position [122, 0]
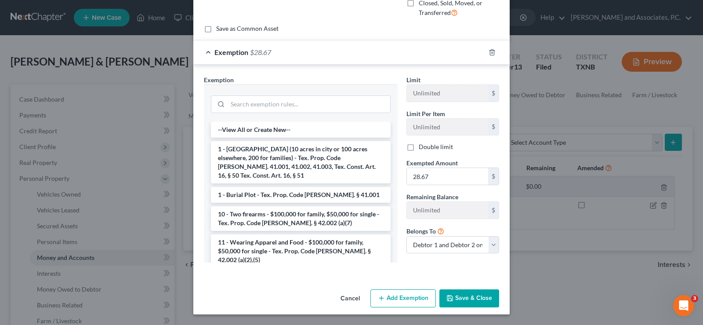
click at [347, 297] on button "Cancel" at bounding box center [349, 299] width 33 height 18
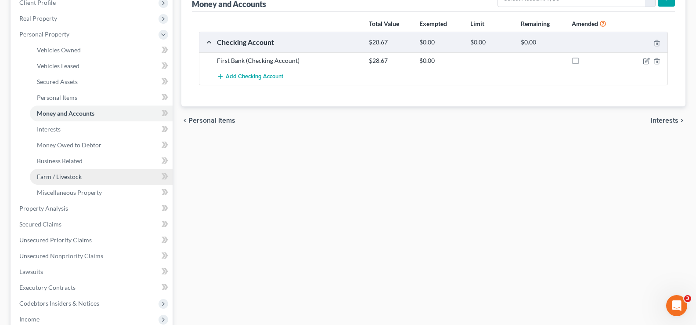
scroll to position [176, 0]
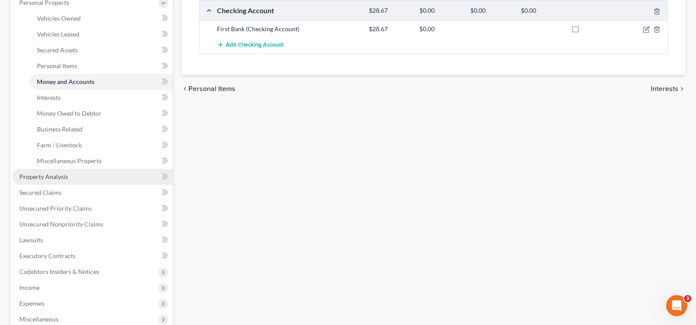
click at [69, 179] on link "Property Analysis" at bounding box center [92, 177] width 160 height 16
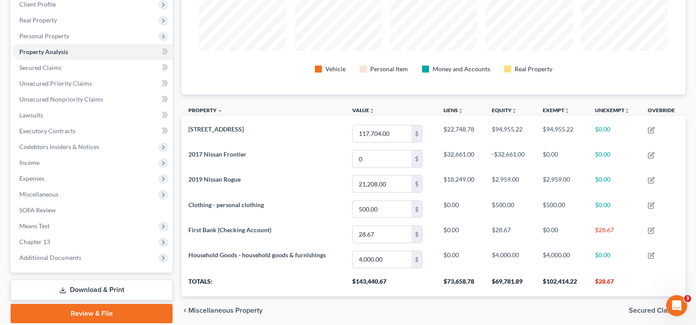
scroll to position [175, 0]
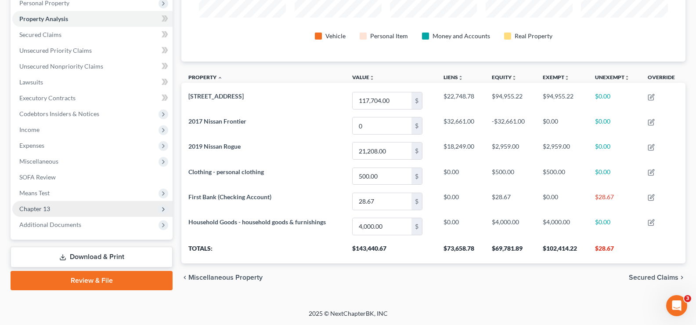
click at [39, 208] on span "Chapter 13" at bounding box center [34, 208] width 31 height 7
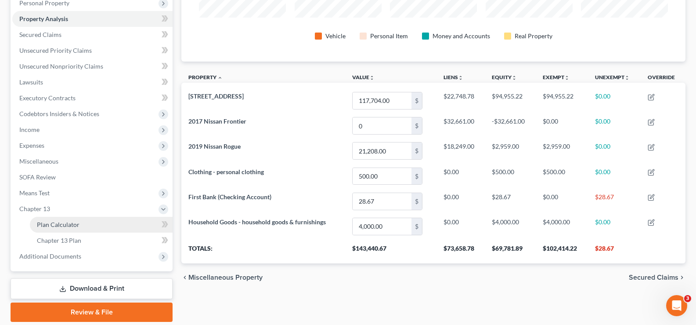
click at [77, 227] on span "Plan Calculator" at bounding box center [58, 224] width 43 height 7
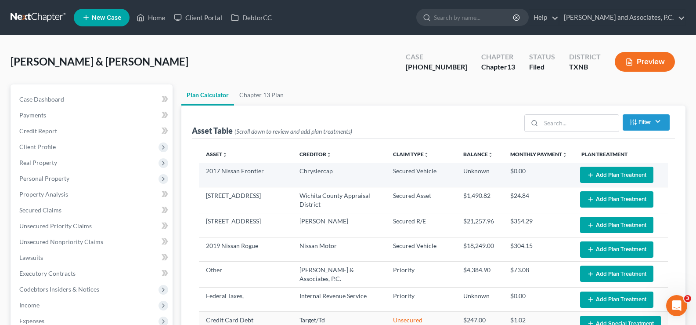
select select "59"
click at [600, 177] on button "Add Plan Treatment" at bounding box center [616, 174] width 73 height 16
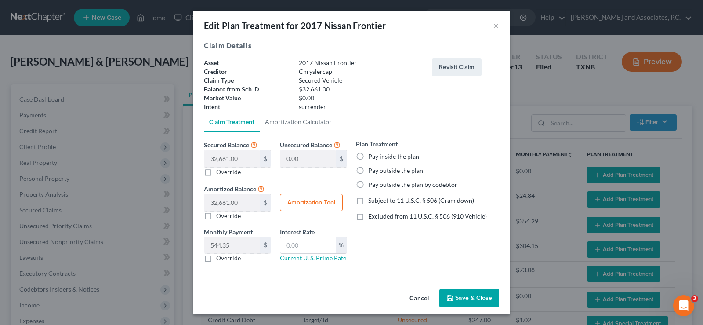
click at [464, 300] on button "Save & Close" at bounding box center [469, 298] width 60 height 18
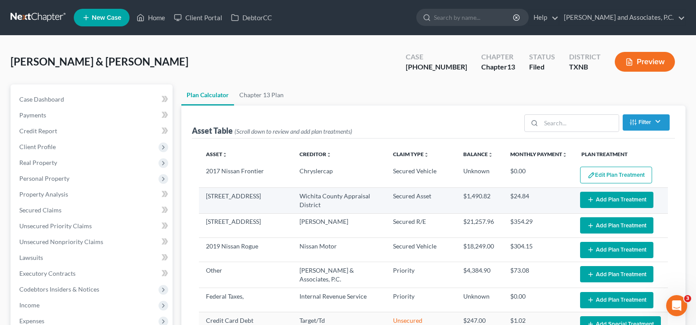
select select "59"
click at [597, 202] on button "Add Plan Treatment" at bounding box center [616, 200] width 73 height 16
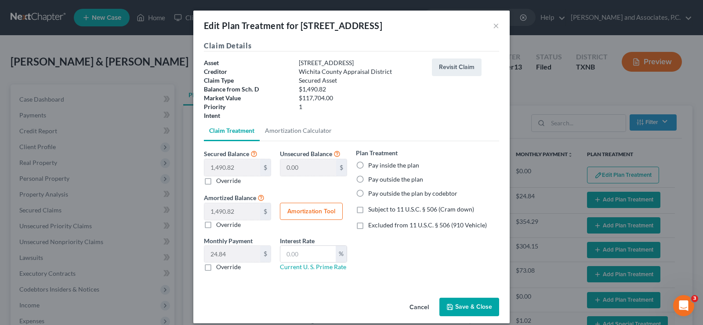
click at [368, 178] on label "Pay outside the plan" at bounding box center [395, 179] width 55 height 9
click at [372, 178] on input "Pay outside the plan" at bounding box center [375, 178] width 6 height 6
radio input "true"
click at [452, 304] on button "Save & Close" at bounding box center [469, 306] width 60 height 18
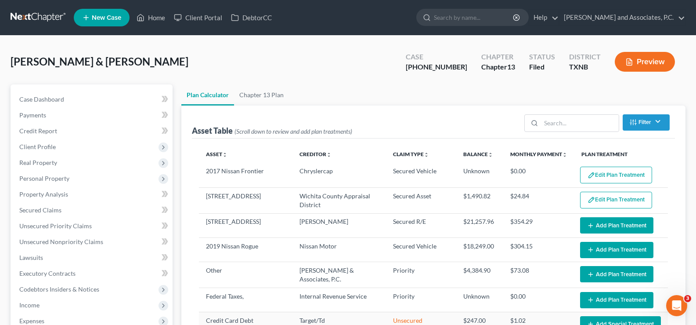
select select "59"
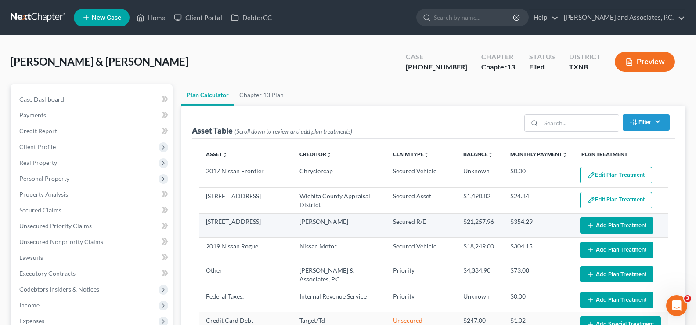
click at [593, 226] on button "Add Plan Treatment" at bounding box center [616, 225] width 73 height 16
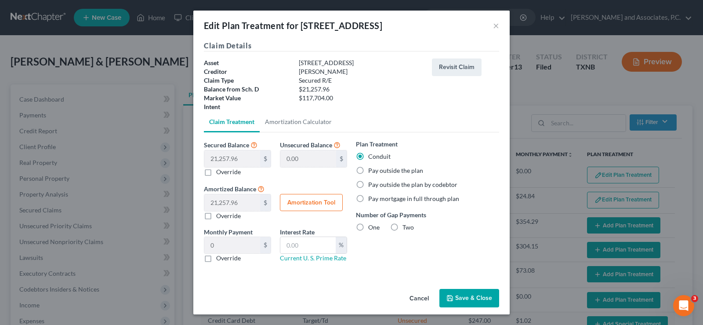
click at [368, 156] on label "Conduit" at bounding box center [379, 156] width 22 height 9
click at [372, 156] on input "Conduit" at bounding box center [375, 155] width 6 height 6
click at [368, 156] on label "Conduit" at bounding box center [379, 156] width 22 height 9
click at [372, 156] on input "Conduit" at bounding box center [375, 155] width 6 height 6
click at [368, 171] on label "Pay outside the plan" at bounding box center [395, 170] width 55 height 9
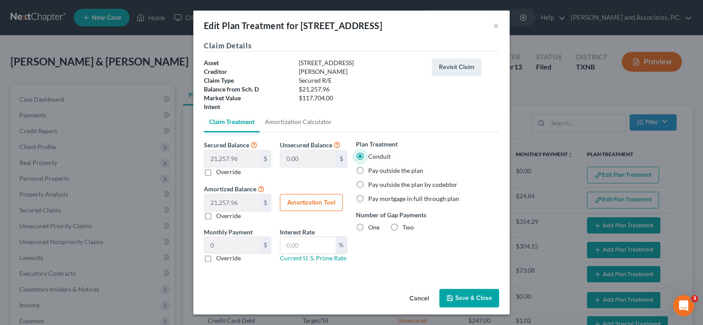
click at [372, 171] on input "Pay outside the plan" at bounding box center [375, 169] width 6 height 6
radio input "true"
click at [368, 171] on label "Pay outside the plan" at bounding box center [395, 170] width 55 height 9
click at [372, 171] on input "Pay outside the plan" at bounding box center [375, 169] width 6 height 6
click at [461, 301] on button "Save & Close" at bounding box center [469, 298] width 60 height 18
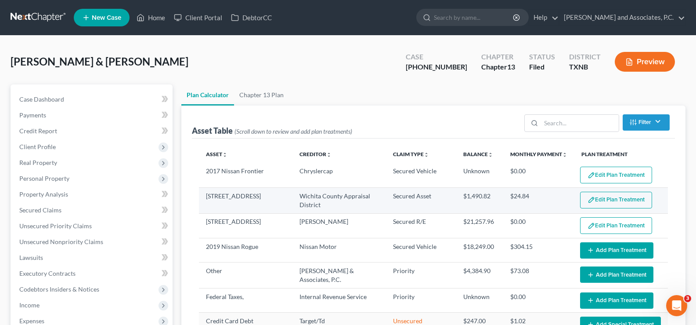
select select "59"
click at [600, 201] on button "Edit Plan Treatment" at bounding box center [616, 200] width 72 height 17
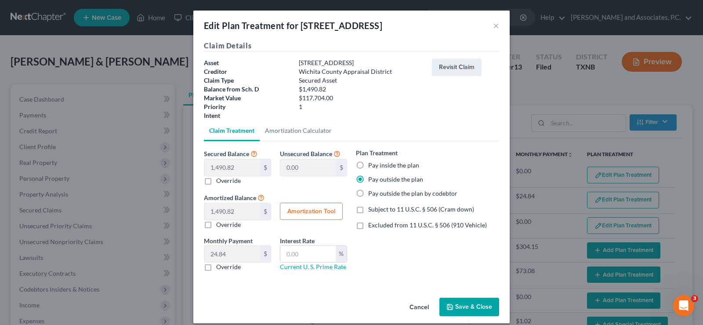
click at [476, 308] on button "Save & Close" at bounding box center [469, 306] width 60 height 18
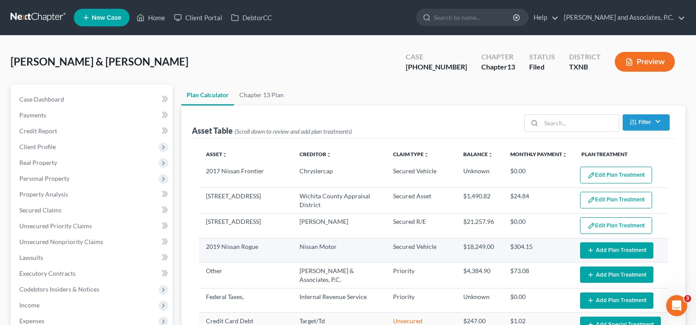
select select "59"
click at [597, 249] on button "Add Plan Treatment" at bounding box center [616, 250] width 73 height 16
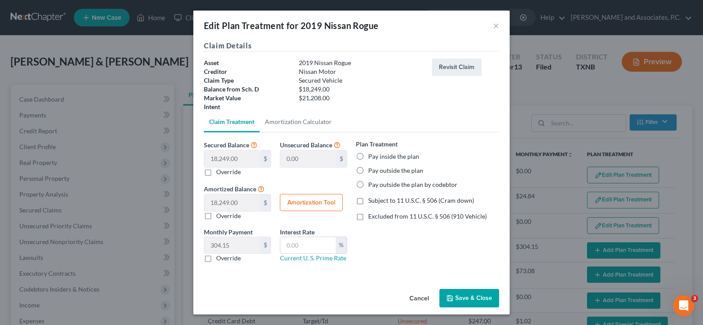
click at [368, 157] on label "Pay inside the plan" at bounding box center [393, 156] width 51 height 9
click at [372, 157] on input "Pay inside the plan" at bounding box center [375, 155] width 6 height 6
radio input "true"
click at [310, 201] on button "Amortization Tool" at bounding box center [311, 203] width 63 height 18
type input "18,249.00"
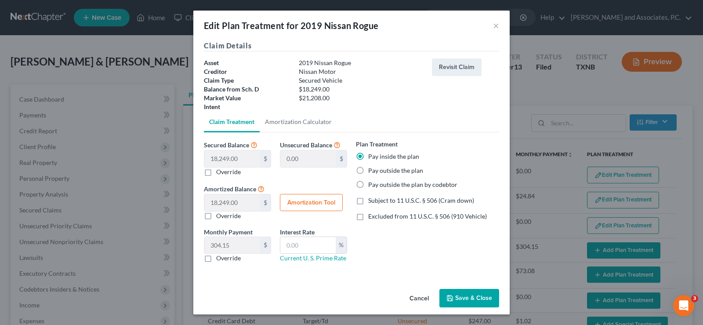
type input "60"
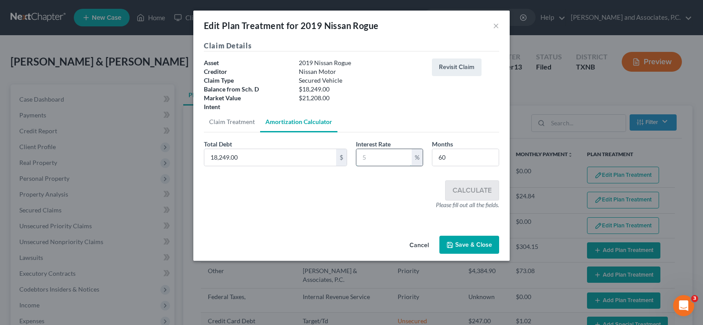
click at [376, 157] on input "text" at bounding box center [383, 157] width 55 height 17
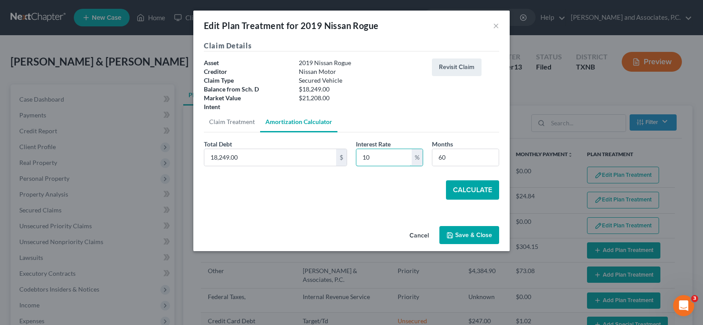
type input "10"
click at [478, 187] on button "Calculate" at bounding box center [472, 189] width 53 height 19
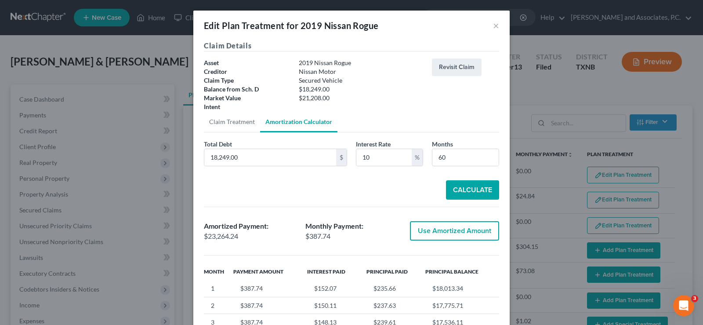
click at [472, 227] on button "Use Amortized Amount" at bounding box center [454, 230] width 89 height 19
type input "23,264.23"
checkbox input "true"
type input "387.73"
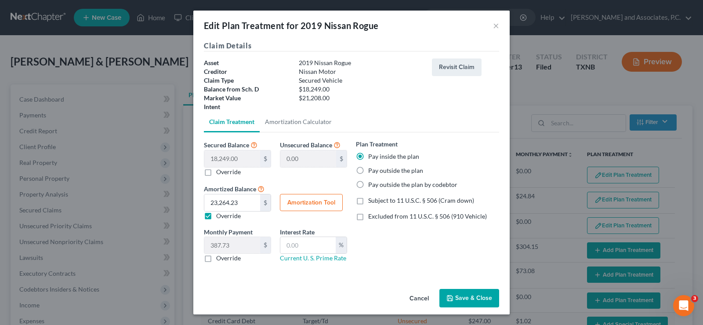
click at [452, 300] on icon "button" at bounding box center [449, 297] width 7 height 7
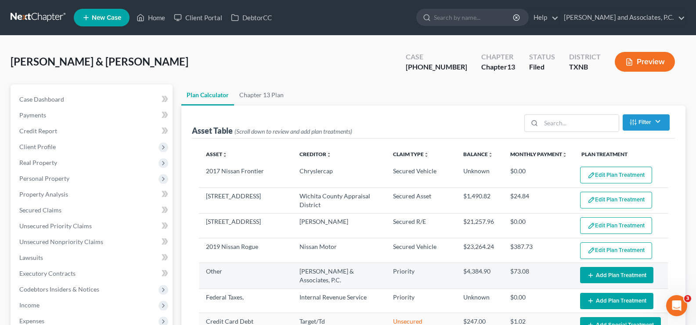
select select "59"
click at [601, 275] on button "Add Plan Treatment" at bounding box center [616, 275] width 73 height 16
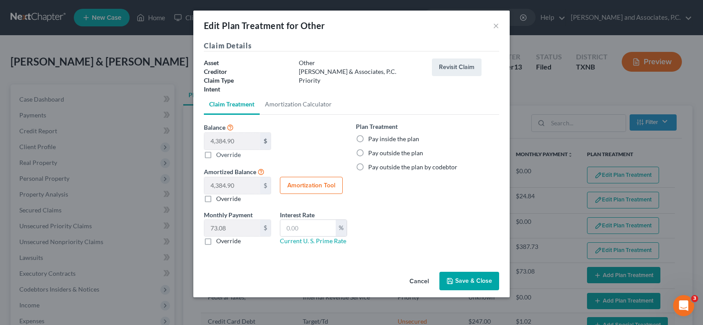
click at [368, 137] on label "Pay inside the plan" at bounding box center [393, 138] width 51 height 9
click at [372, 137] on input "Pay inside the plan" at bounding box center [375, 137] width 6 height 6
radio input "true"
click at [465, 283] on button "Save & Close" at bounding box center [469, 280] width 60 height 18
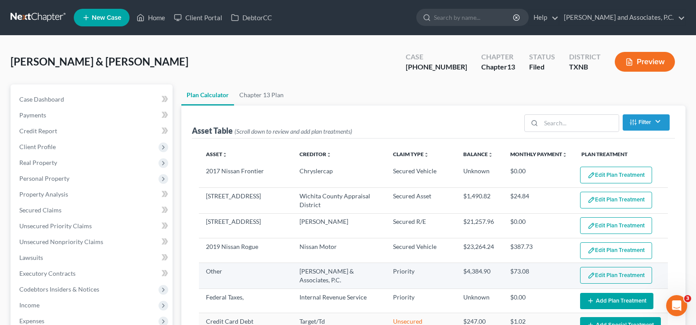
click at [613, 277] on button "Edit Plan Treatment" at bounding box center [616, 275] width 72 height 17
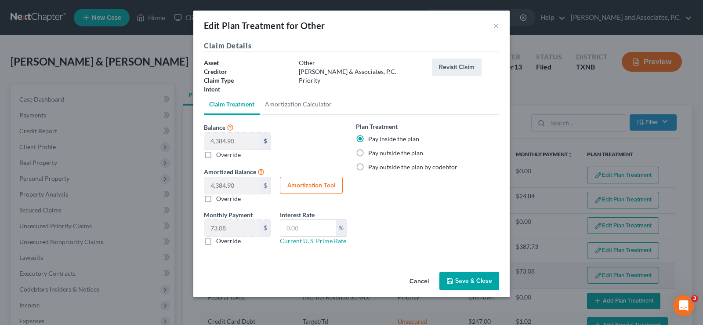
select select "59"
click at [457, 281] on button "Save & Close" at bounding box center [469, 280] width 60 height 18
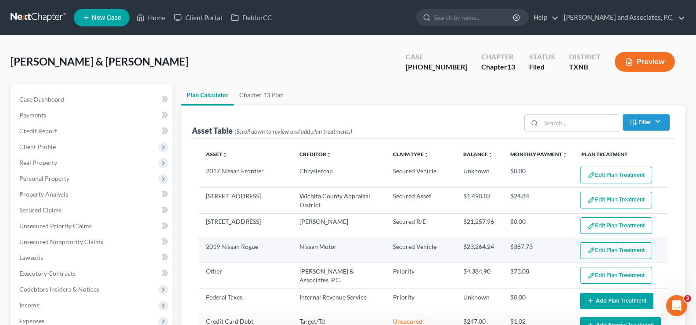
select select "59"
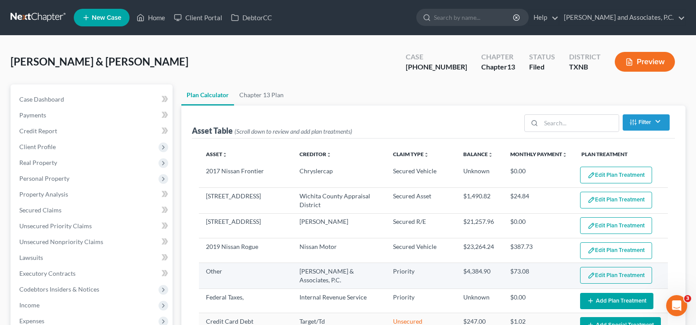
click at [591, 276] on button "Edit Plan Treatment" at bounding box center [616, 275] width 72 height 17
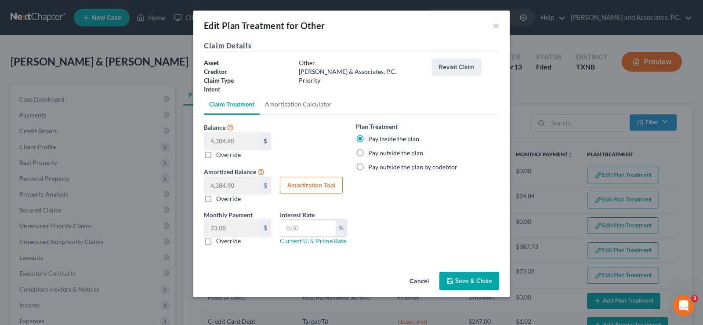
click at [461, 279] on button "Save & Close" at bounding box center [469, 280] width 60 height 18
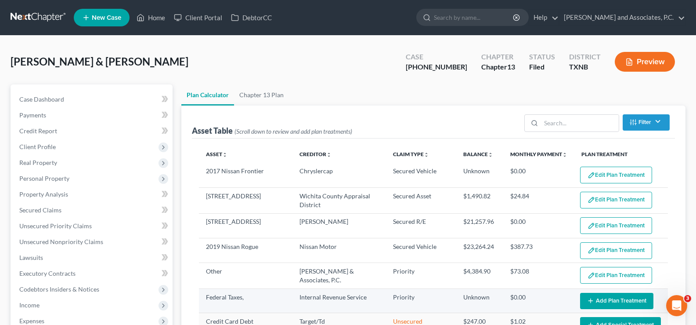
click at [608, 301] on button "Add Plan Treatment" at bounding box center [616, 301] width 73 height 16
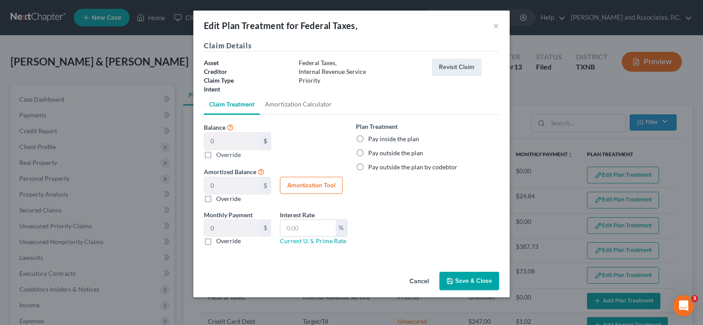
select select "59"
click at [368, 140] on label "Pay inside the plan" at bounding box center [393, 138] width 51 height 9
click at [372, 140] on input "Pay inside the plan" at bounding box center [375, 137] width 6 height 6
radio input "true"
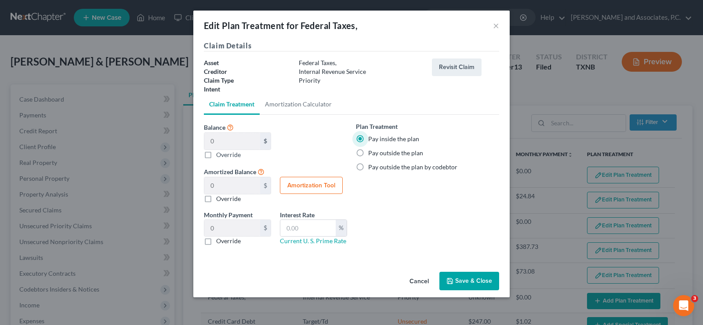
click at [474, 284] on button "Save & Close" at bounding box center [469, 280] width 60 height 18
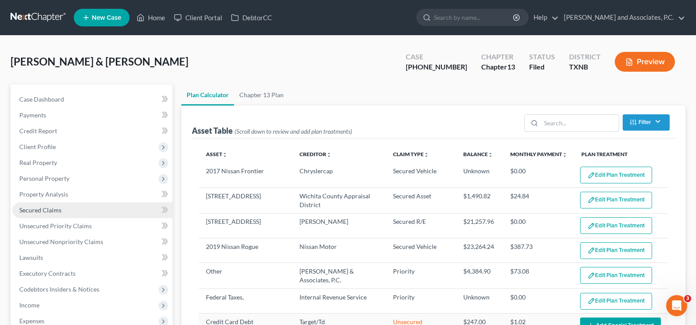
select select "59"
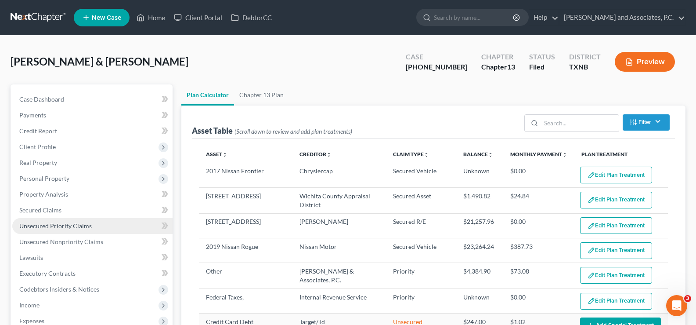
click at [56, 228] on span "Unsecured Priority Claims" at bounding box center [55, 225] width 72 height 7
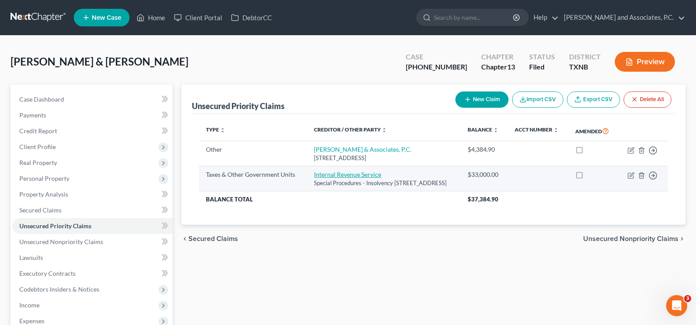
click at [337, 178] on link "Internal Revenue Service" at bounding box center [347, 173] width 67 height 7
select select "0"
select select "39"
select select "2"
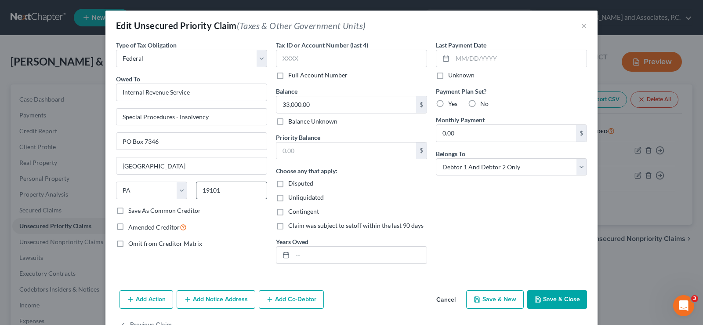
drag, startPoint x: 550, startPoint y: 301, endPoint x: 228, endPoint y: 196, distance: 338.9
click at [550, 300] on button "Save & Close" at bounding box center [557, 299] width 60 height 18
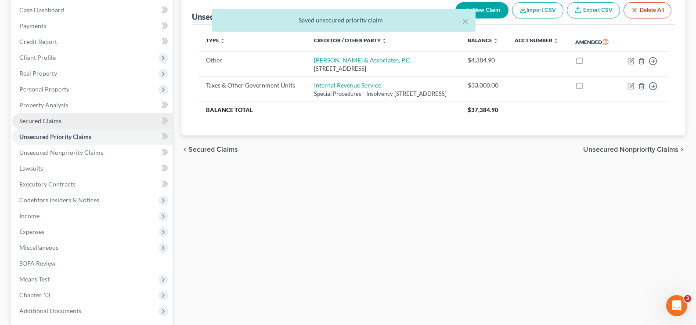
scroll to position [174, 0]
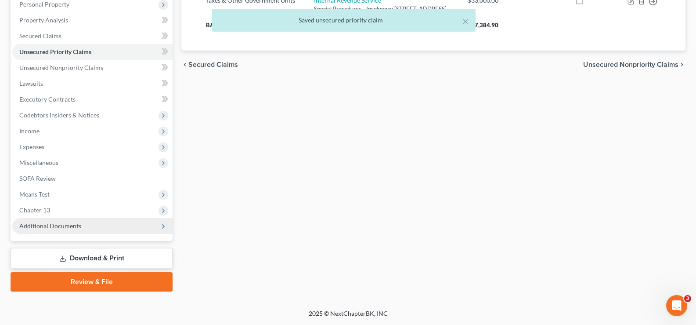
click at [53, 224] on span "Additional Documents" at bounding box center [50, 225] width 62 height 7
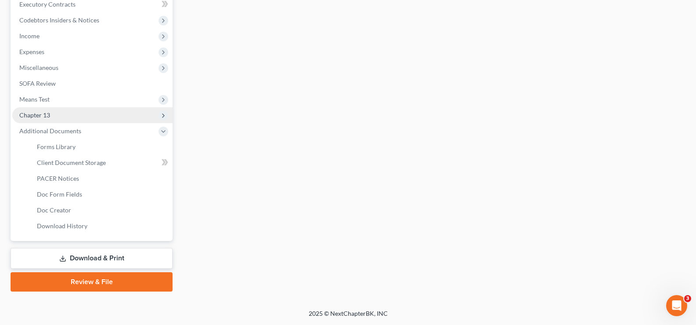
click at [40, 112] on span "Chapter 13" at bounding box center [34, 114] width 31 height 7
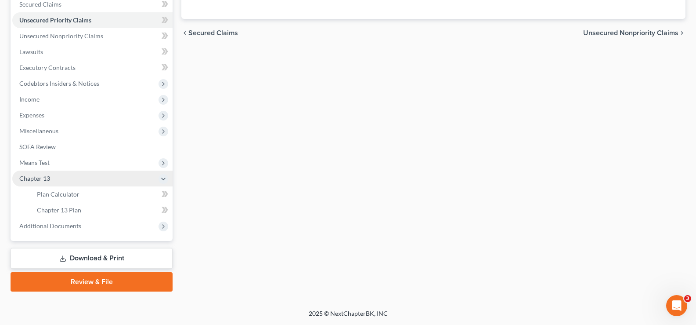
scroll to position [206, 0]
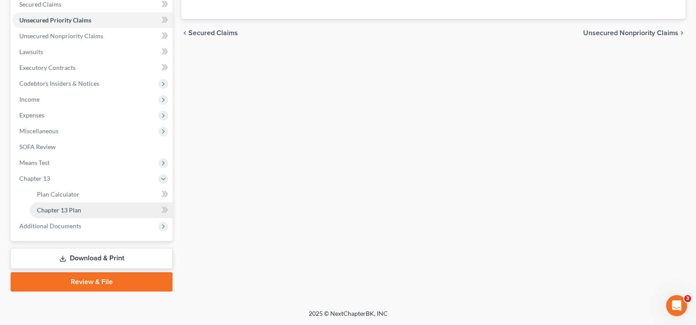
click at [75, 210] on span "Chapter 13 Plan" at bounding box center [59, 209] width 44 height 7
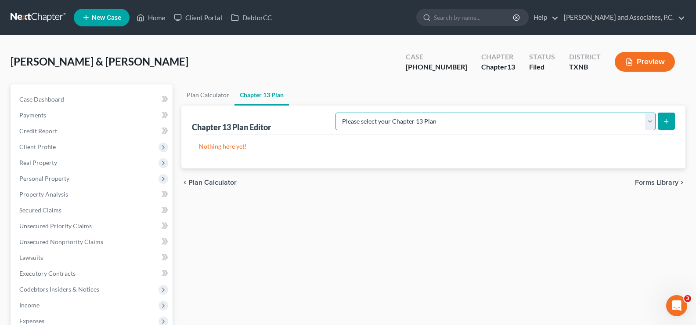
click at [650, 122] on select "Please select your Chapter 13 Plan AUTHORIZATION FOR ADEQUATE PROTECTION DISBUR…" at bounding box center [496, 121] width 320 height 18
select select "5"
click at [344, 112] on select "Please select your Chapter 13 Plan AUTHORIZATION FOR ADEQUATE PROTECTION DISBUR…" at bounding box center [496, 121] width 320 height 18
click at [669, 121] on line "submit" at bounding box center [667, 121] width 4 height 0
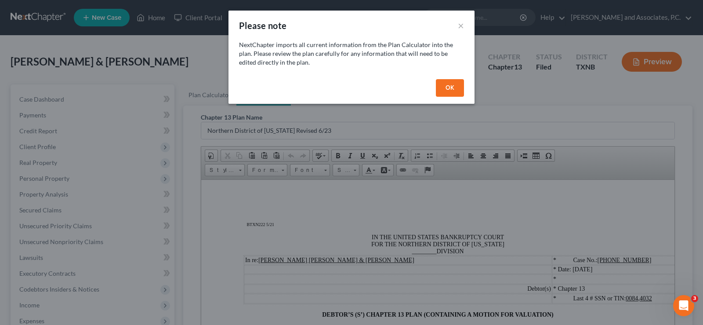
click at [447, 81] on button "OK" at bounding box center [450, 88] width 28 height 18
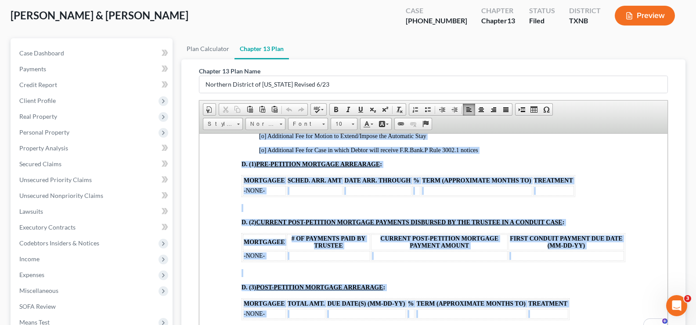
scroll to position [980, 0]
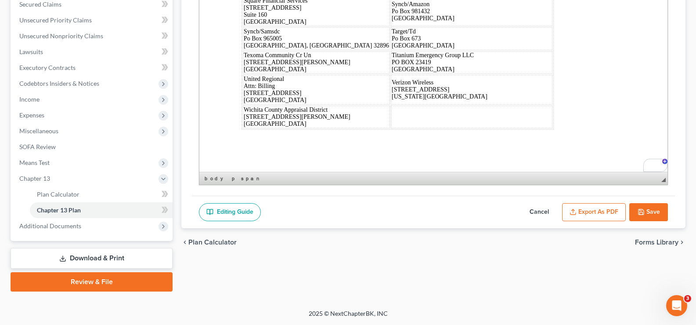
drag, startPoint x: 358, startPoint y: 29, endPoint x: 623, endPoint y: 171, distance: 300.5
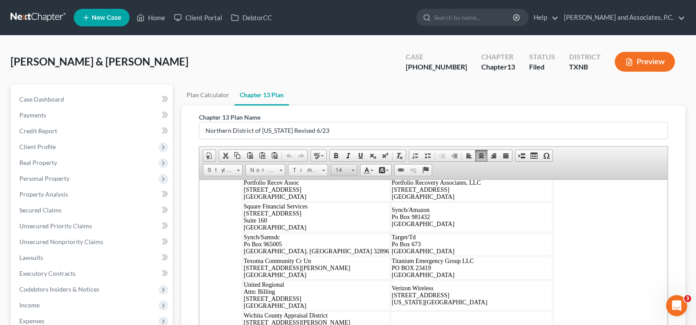
click at [354, 169] on link "14" at bounding box center [344, 170] width 27 height 12
click at [348, 220] on link "16" at bounding box center [358, 221] width 50 height 11
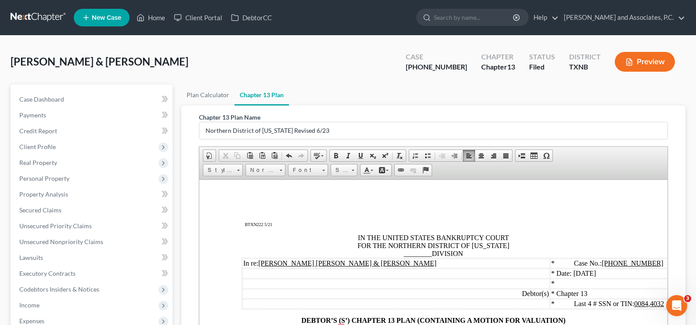
click at [429, 253] on span "IN THE UNITED STATES BANKRUPTCY COURT FOR THE NORTHERN DISTRICT OF TEXAS ______…" at bounding box center [434, 244] width 152 height 23
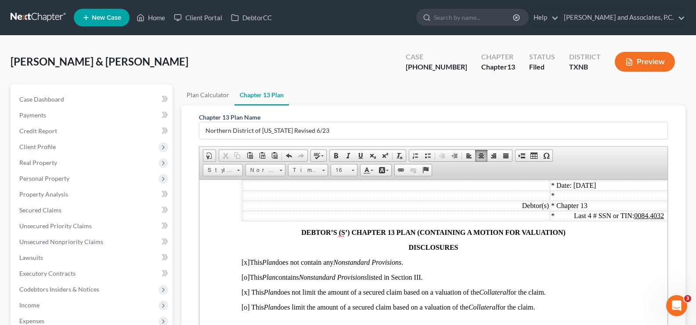
click at [247, 292] on span "[x] This Plan does not limit the amount of a secured claim based on a valuation…" at bounding box center [394, 291] width 304 height 7
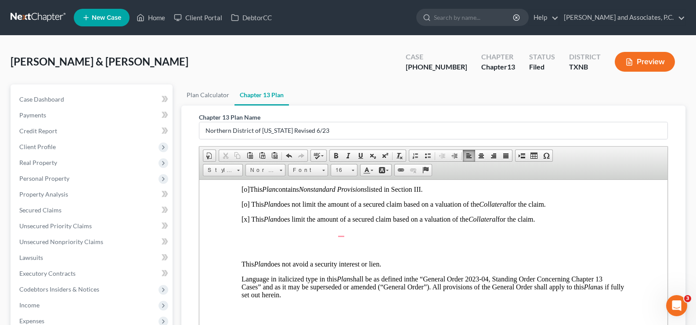
scroll to position [176, 0]
click at [278, 235] on p "To enrich screen reader interactions, please activate Accessibility in Grammarl…" at bounding box center [434, 234] width 384 height 8
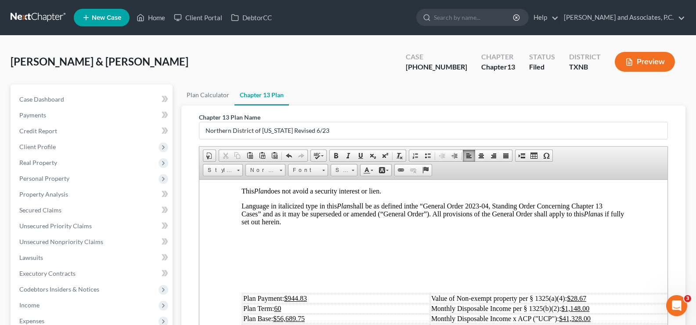
scroll to position [264, 0]
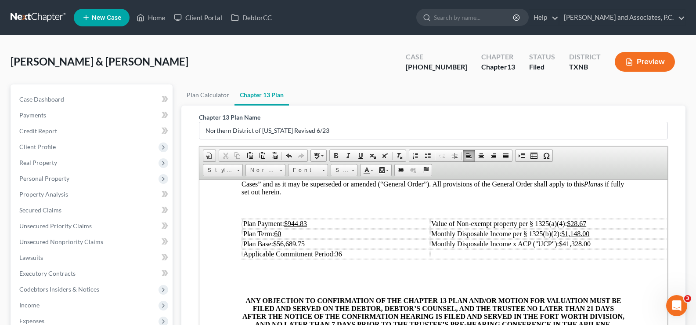
click at [313, 220] on td "Plan Payment: $944.83" at bounding box center [336, 223] width 188 height 10
click at [311, 242] on td "Plan Base: $56,689.75" at bounding box center [336, 244] width 188 height 10
click at [582, 232] on u "$1,148.00" at bounding box center [575, 232] width 28 height 7
click at [284, 243] on u "$68,880.00" at bounding box center [289, 242] width 32 height 7
click at [595, 221] on td "Value of Non-exempt property per § 1325(a)(4): $28.67" at bounding box center [583, 223] width 298 height 10
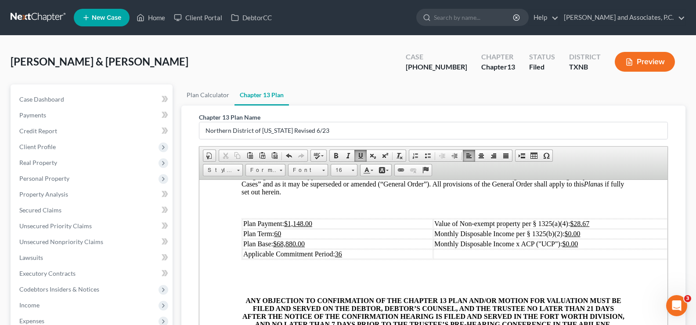
click at [592, 237] on td "Monthly Disposable Income per § 1325(b)(2): $0.00" at bounding box center [583, 233] width 298 height 10
click at [400, 284] on p "To enrich screen reader interactions, please activate Accessibility in Grammarl…" at bounding box center [434, 285] width 384 height 8
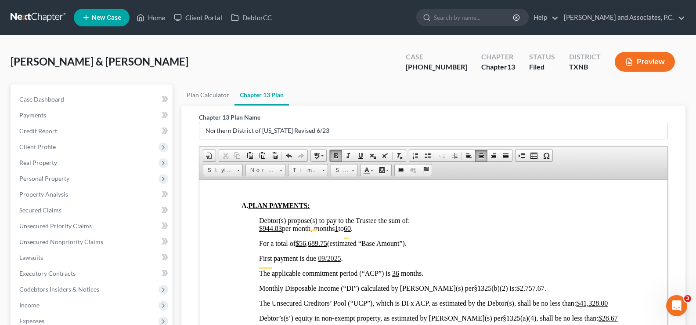
scroll to position [527, 0]
click at [281, 224] on u "$944.83" at bounding box center [270, 227] width 23 height 7
click at [327, 239] on u "$56,689.75" at bounding box center [312, 242] width 32 height 7
click at [325, 254] on span "09/2025" at bounding box center [329, 257] width 23 height 7
click at [517, 284] on span "$2,757.67" at bounding box center [531, 287] width 28 height 7
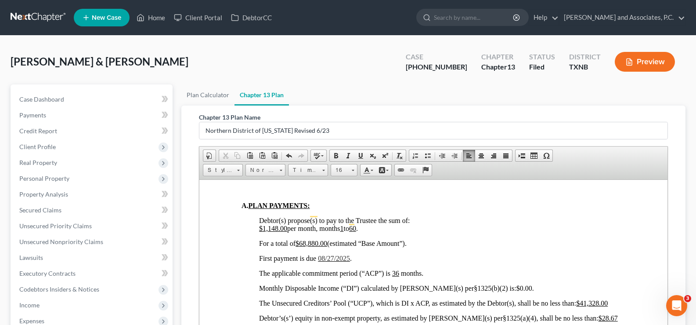
click at [599, 299] on u "$41,328.00" at bounding box center [592, 302] width 32 height 7
click at [306, 239] on u "$68,880.00" at bounding box center [312, 242] width 32 height 7
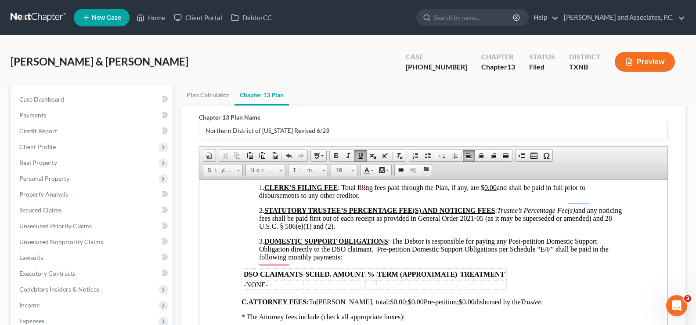
scroll to position [703, 0]
click at [390, 297] on u "$0.00" at bounding box center [398, 300] width 16 height 7
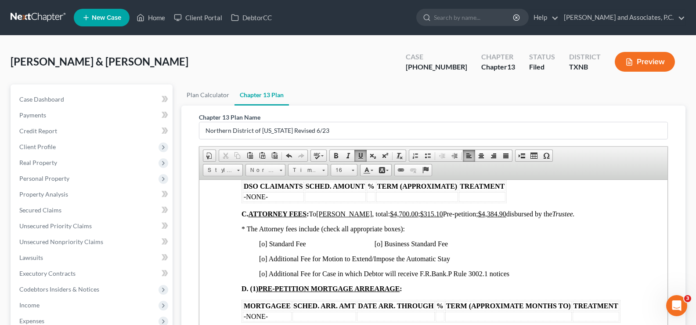
scroll to position [791, 0]
click at [265, 239] on span "[o] Standard Fee [o] Business Standard Fee" at bounding box center [353, 242] width 189 height 7
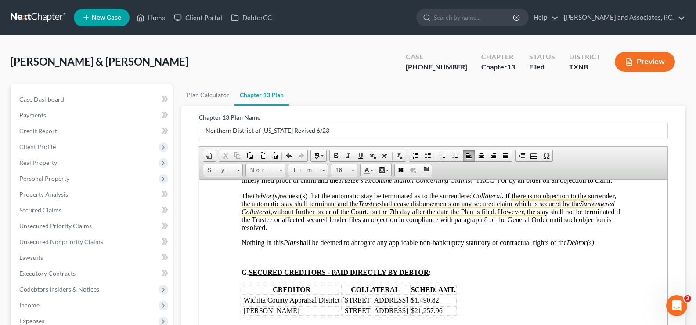
scroll to position [1581, 0]
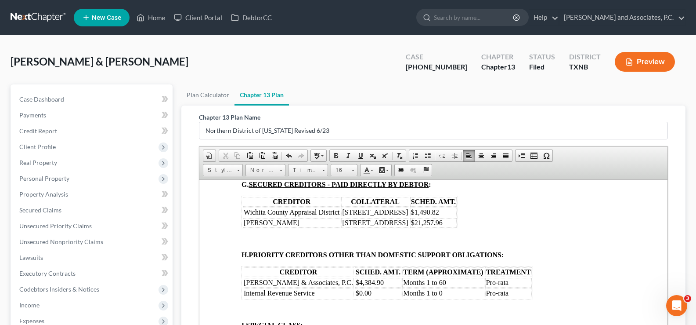
click at [507, 280] on td "Pro-rata" at bounding box center [508, 282] width 47 height 10
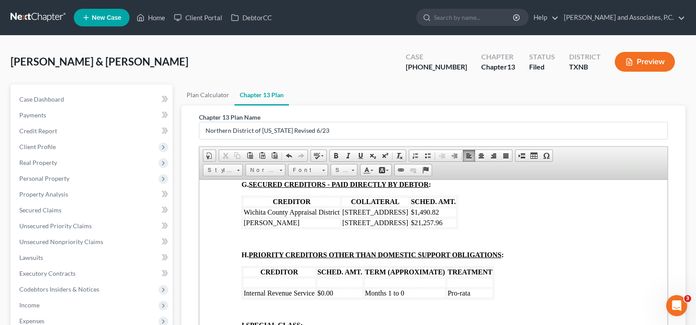
scroll to position [0, 0]
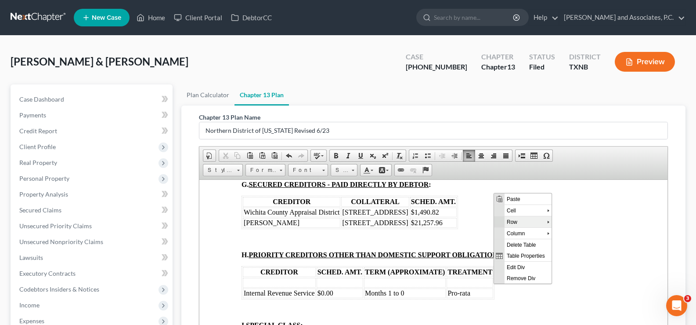
click at [515, 223] on span "Row" at bounding box center [526, 221] width 43 height 11
click at [576, 246] on span "Delete Rows" at bounding box center [587, 243] width 51 height 11
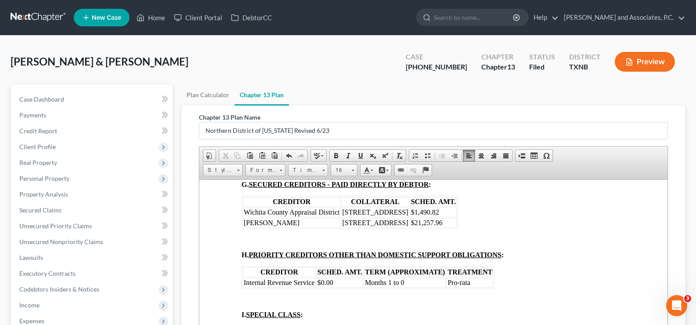
click at [351, 282] on td "$0.00" at bounding box center [340, 282] width 47 height 10
click at [406, 280] on td "Months 1 to 0" at bounding box center [405, 282] width 82 height 10
click at [473, 281] on td "Pro-rata" at bounding box center [470, 282] width 47 height 10
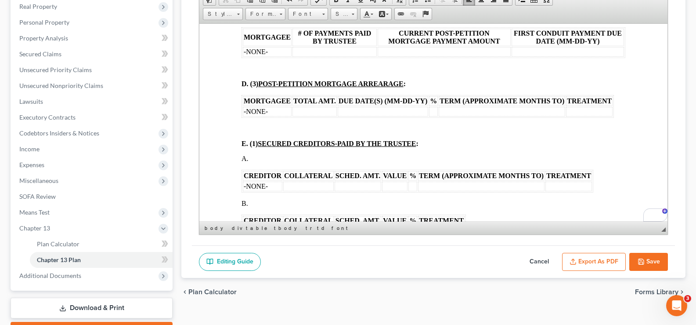
scroll to position [157, 0]
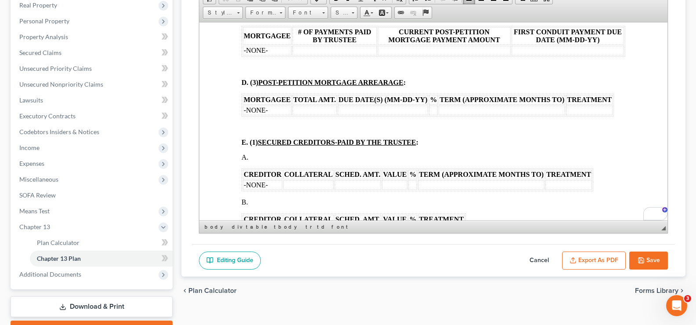
click at [644, 261] on icon "button" at bounding box center [641, 259] width 5 height 5
select select "5"
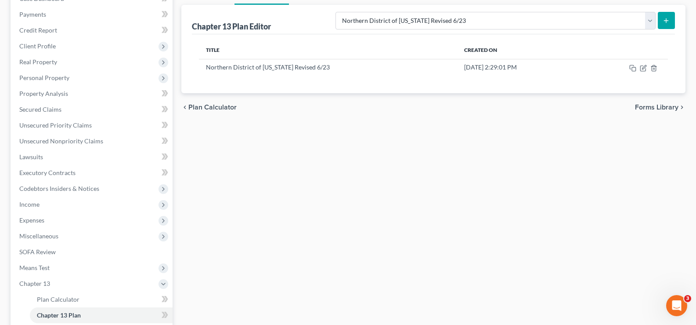
scroll to position [69, 0]
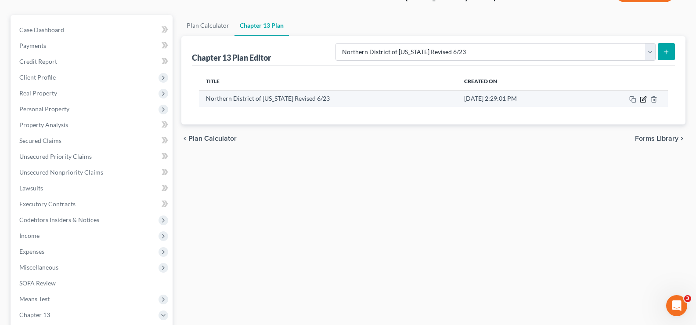
click at [644, 99] on icon "button" at bounding box center [643, 99] width 7 height 7
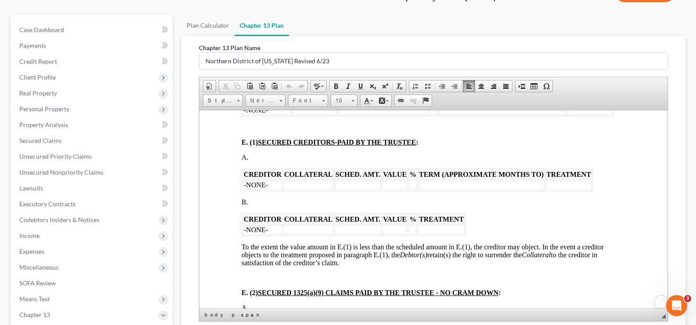
scroll to position [1054, 0]
drag, startPoint x: 242, startPoint y: 172, endPoint x: 600, endPoint y: 195, distance: 358.3
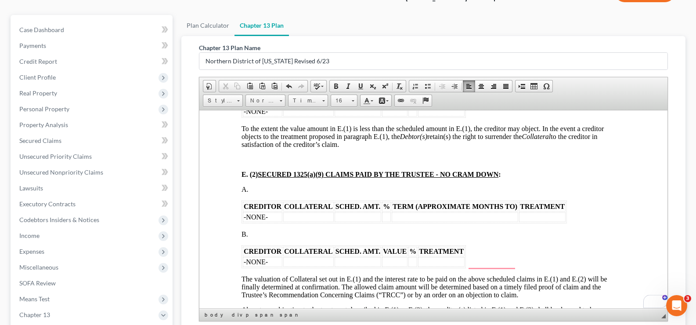
scroll to position [1142, 0]
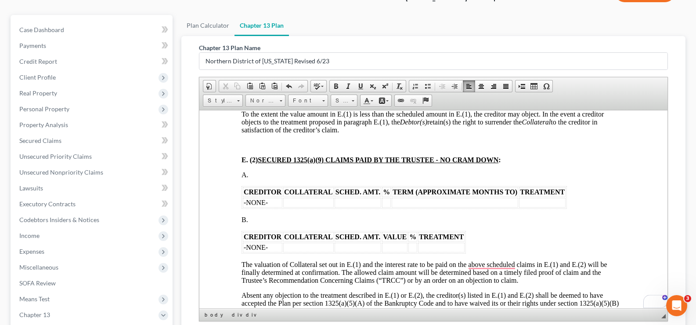
drag, startPoint x: 239, startPoint y: 185, endPoint x: 608, endPoint y: 211, distance: 370.8
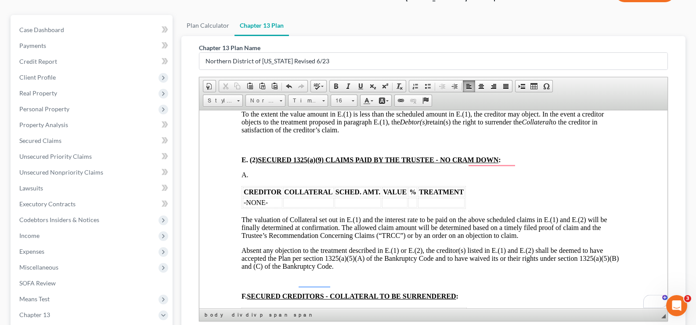
scroll to position [1230, 0]
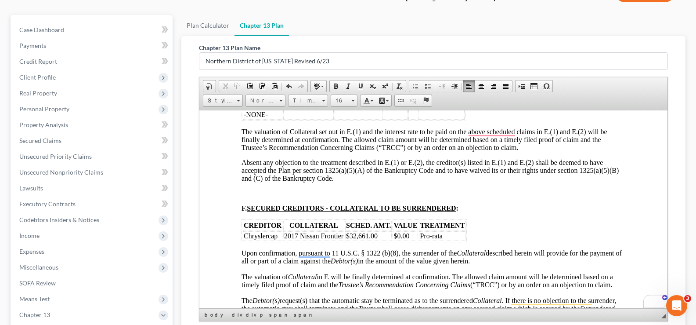
click at [452, 233] on td "Pro-rata" at bounding box center [442, 236] width 47 height 10
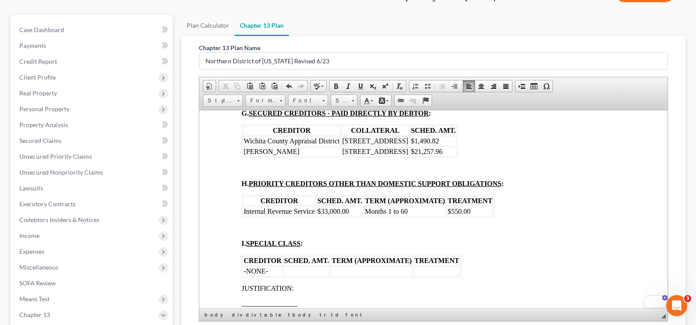
scroll to position [1493, 0]
click at [424, 213] on td "Months 1 to 60" at bounding box center [405, 211] width 82 height 10
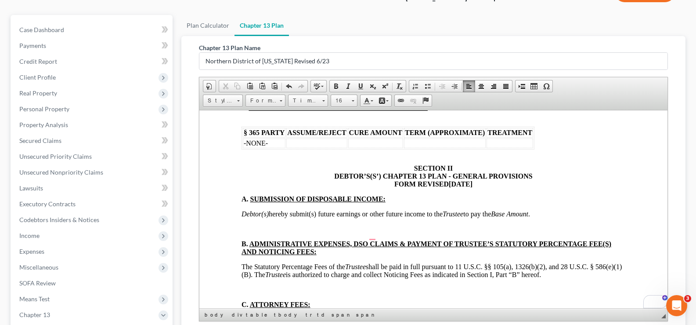
scroll to position [2021, 0]
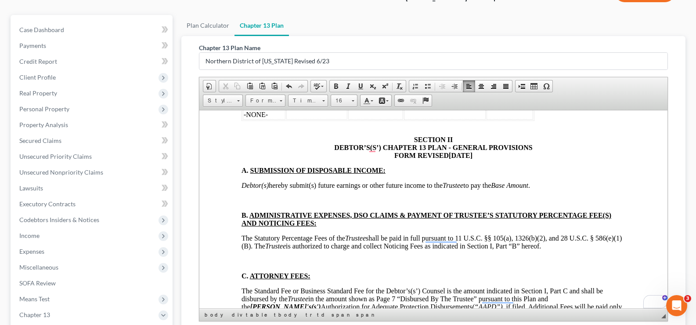
click at [283, 202] on p "To enrich screen reader interactions, please activate Accessibility in Grammarl…" at bounding box center [434, 200] width 384 height 8
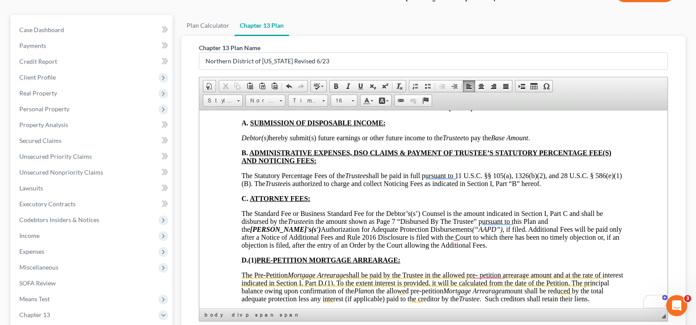
scroll to position [2069, 0]
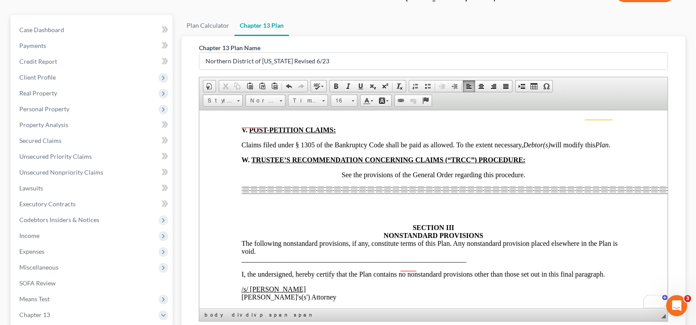
click at [432, 208] on div "To enrich screen reader interactions, please activate Accessibility in Grammarl…" at bounding box center [434, 196] width 384 height 23
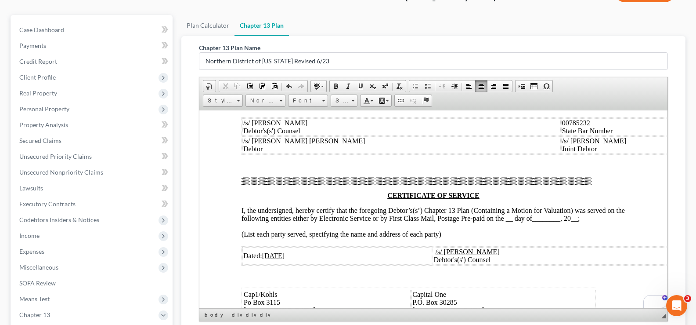
click at [524, 221] on span "I, the undersigned, hereby certify that the foregoing Debtor’s(s’) Chapter 13 P…" at bounding box center [433, 213] width 383 height 15
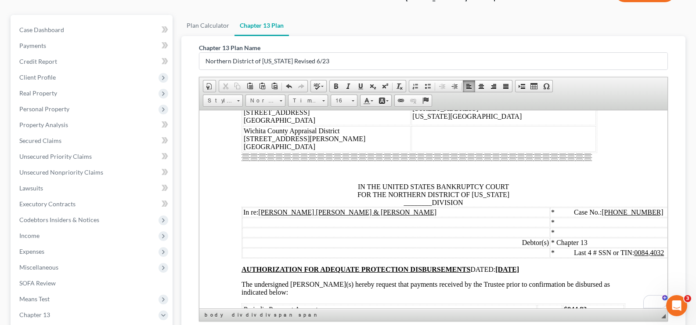
click at [428, 206] on span "IN THE UNITED STATES BANKRUPTCY COURT FOR THE NORTHERN DISTRICT OF TEXAS ______…" at bounding box center [434, 193] width 152 height 23
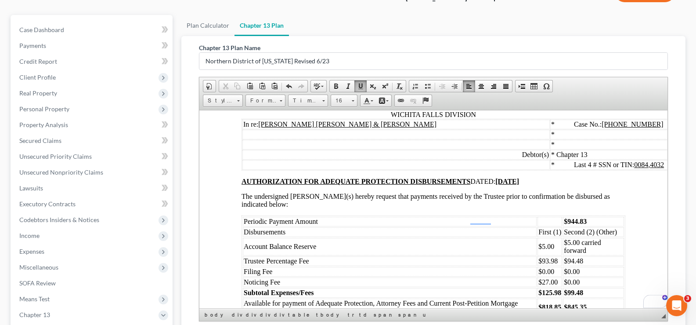
click at [586, 226] on td "$944.83" at bounding box center [593, 221] width 61 height 10
click at [554, 265] on td "$93.98" at bounding box center [550, 261] width 25 height 10
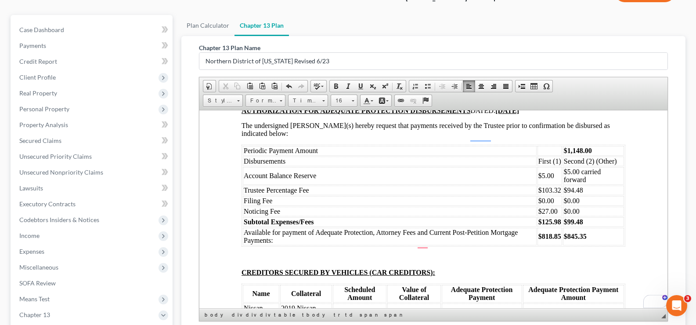
scroll to position [4820, 0]
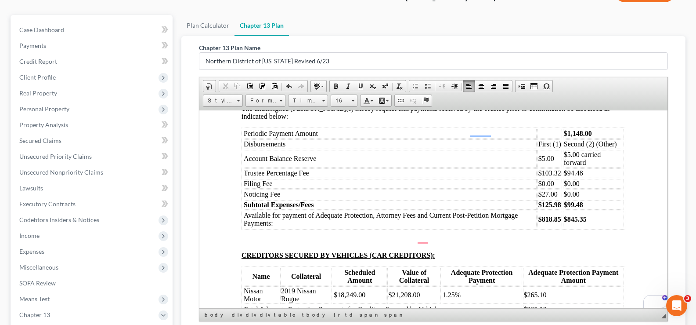
click at [555, 222] on strong "$818.85" at bounding box center [550, 218] width 23 height 7
click at [555, 209] on td "$125.98" at bounding box center [550, 204] width 25 height 10
click at [553, 222] on strong "$818.85" at bounding box center [550, 218] width 23 height 7
click at [585, 177] on td "$94.48" at bounding box center [594, 173] width 61 height 10
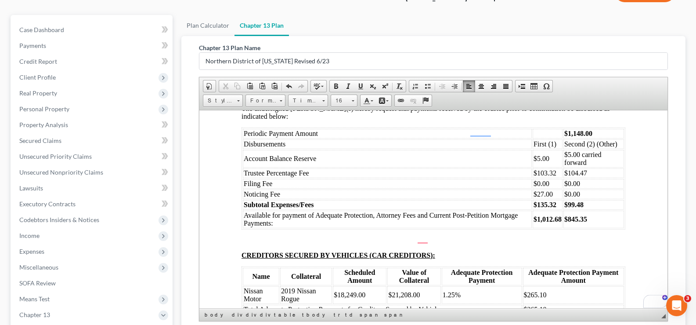
click at [581, 209] on td "$99.48" at bounding box center [594, 204] width 61 height 10
click at [582, 228] on td "$845.35" at bounding box center [594, 219] width 61 height 18
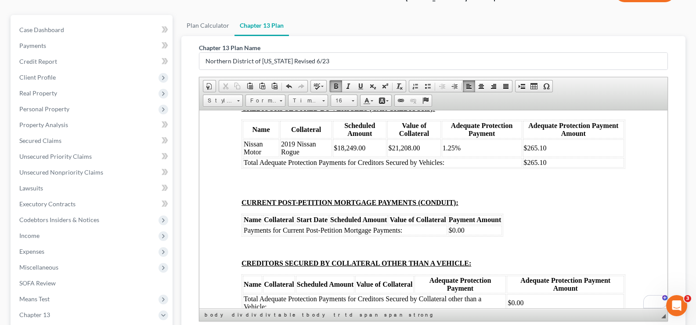
scroll to position [4996, 0]
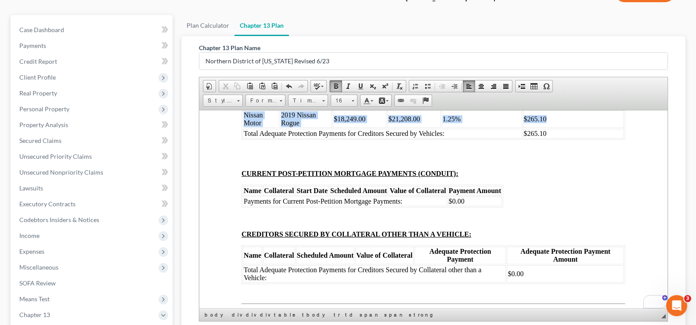
drag, startPoint x: 556, startPoint y: 142, endPoint x: 244, endPoint y: 136, distance: 312.4
click at [244, 127] on tr "Nissan Motor 2019 Nissan Rogue $18,249.00 $21,208.00 1.25% $265.10" at bounding box center [433, 119] width 381 height 18
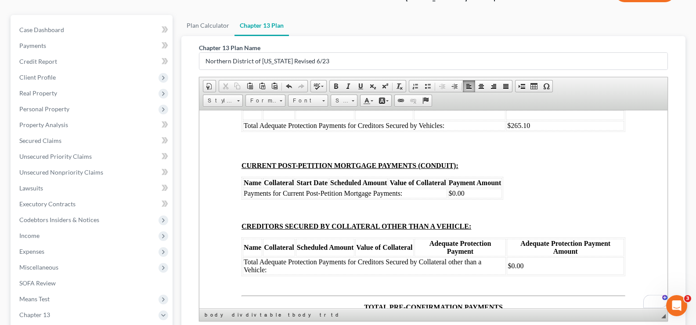
click at [541, 130] on td "$265.10" at bounding box center [565, 125] width 118 height 10
drag, startPoint x: 619, startPoint y: 141, endPoint x: 657, endPoint y: 177, distance: 51.9
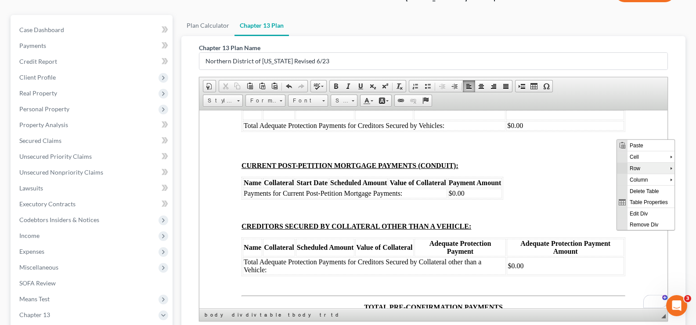
click at [618, 167] on span "Context Menu Options" at bounding box center [622, 167] width 11 height 11
click at [621, 187] on span "Context Menu Options" at bounding box center [617, 190] width 7 height 7
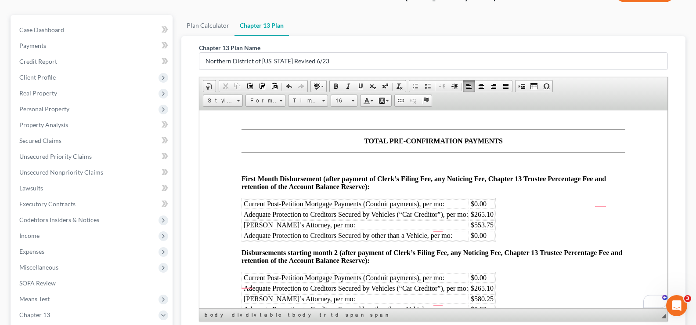
scroll to position [5172, 0]
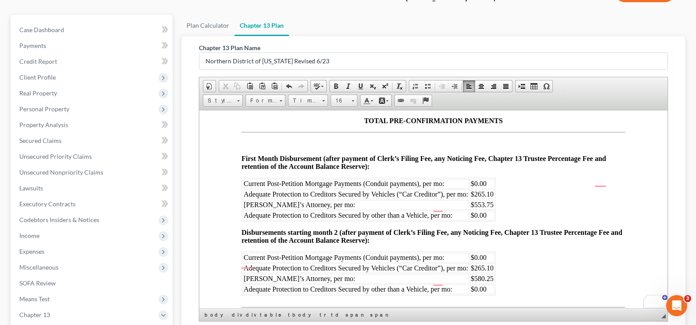
click at [494, 199] on td "$265.10" at bounding box center [482, 194] width 25 height 10
click at [494, 209] on td "$553.75" at bounding box center [482, 204] width 25 height 10
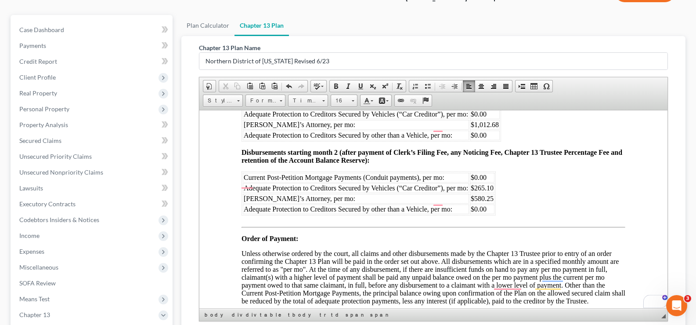
scroll to position [5260, 0]
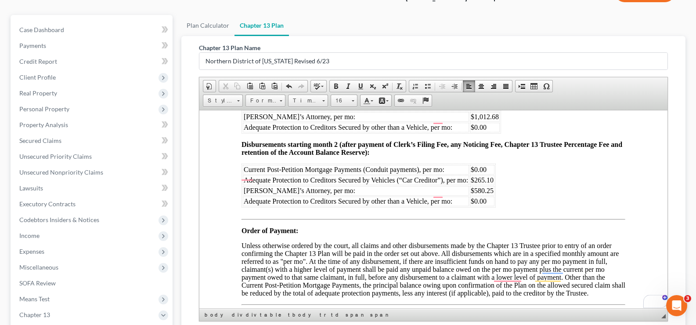
click at [493, 183] on span "$265.10" at bounding box center [482, 179] width 23 height 7
click at [492, 194] on span "$580.25" at bounding box center [482, 189] width 23 height 7
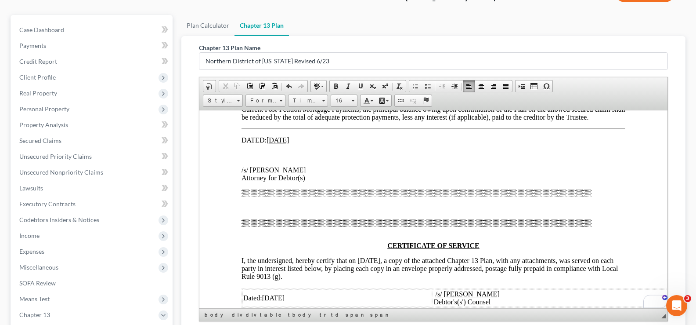
scroll to position [5523, 0]
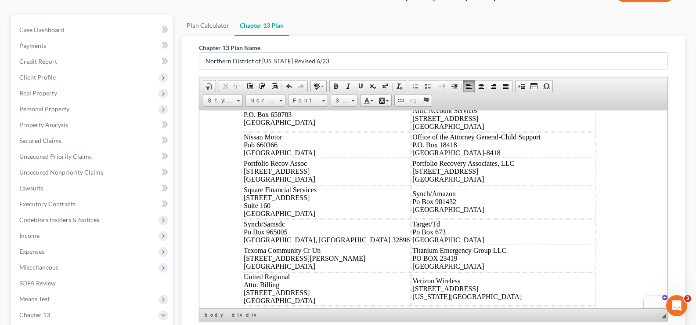
scroll to position [5846, 0]
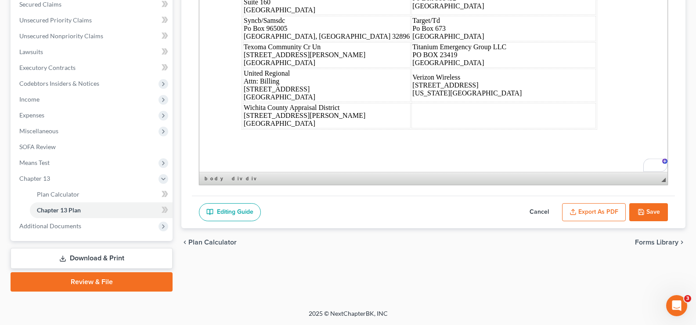
click at [643, 210] on icon "button" at bounding box center [641, 211] width 7 height 7
select select "5"
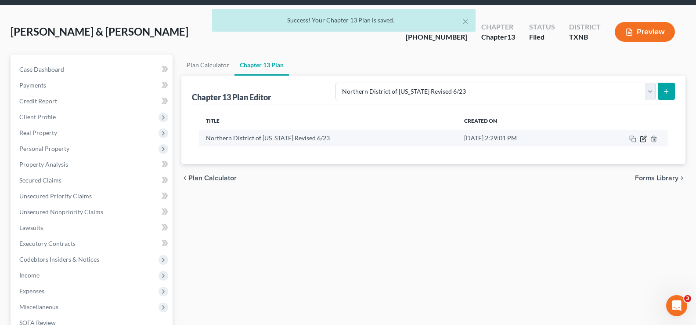
click at [645, 139] on icon "button" at bounding box center [643, 138] width 7 height 7
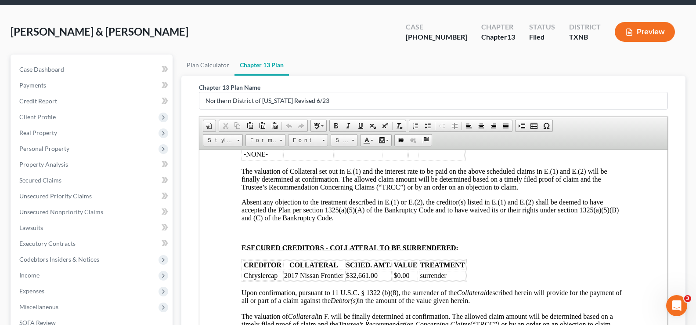
scroll to position [1318, 0]
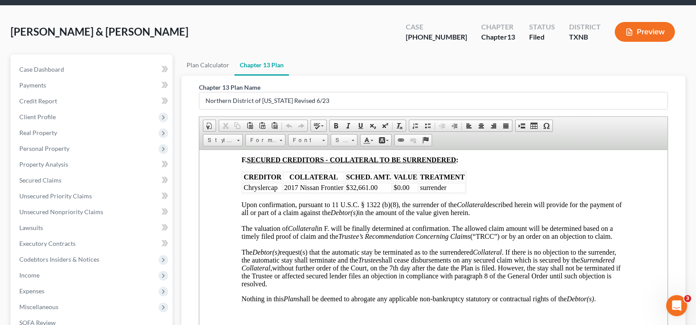
click at [342, 187] on span "2017 Nissan Frontier" at bounding box center [313, 186] width 59 height 7
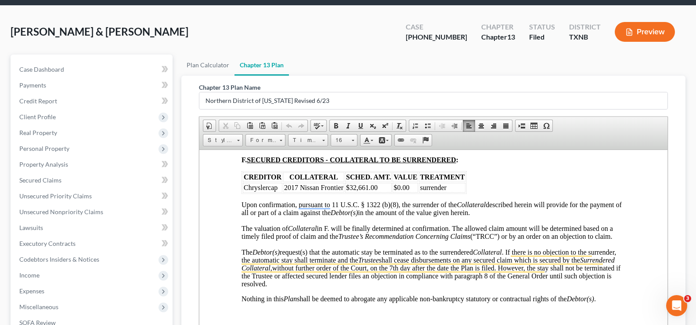
click at [342, 189] on span "2017 Nissan Frontier" at bounding box center [313, 186] width 59 height 7
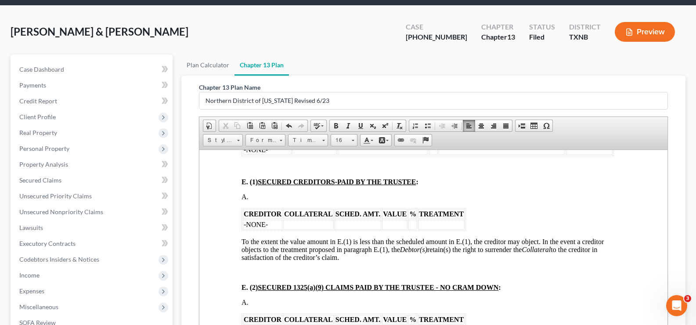
scroll to position [1054, 0]
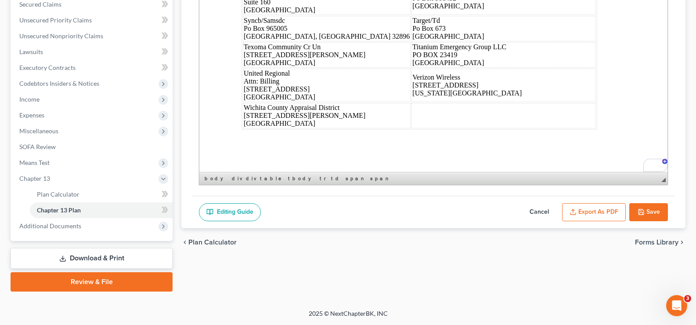
click at [647, 213] on button "Save" at bounding box center [648, 212] width 39 height 18
select select "5"
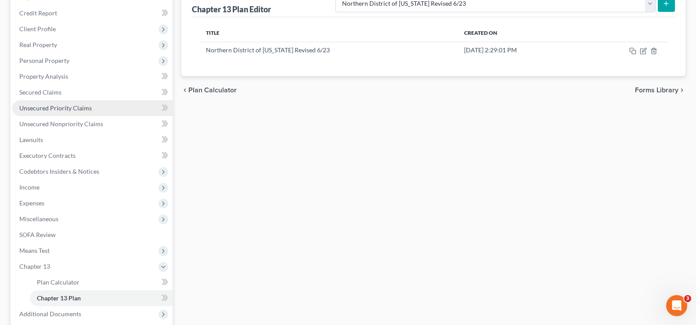
click at [44, 113] on link "Unsecured Priority Claims" at bounding box center [92, 108] width 160 height 16
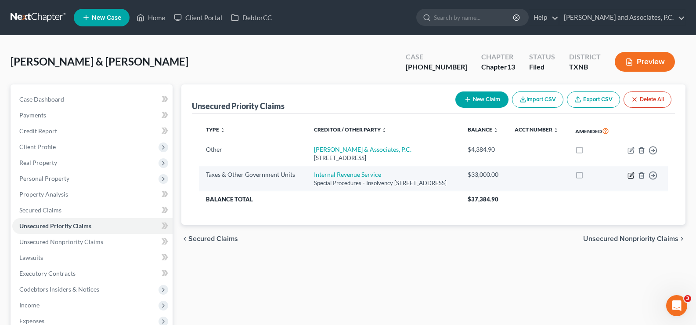
click at [633, 178] on icon "button" at bounding box center [630, 175] width 5 height 5
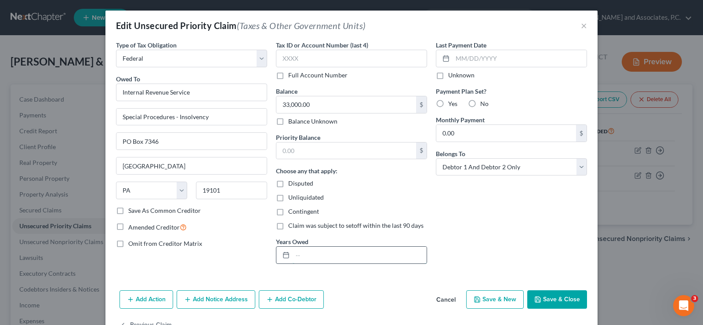
click at [313, 251] on input "text" at bounding box center [360, 254] width 134 height 17
click at [544, 301] on button "Save & Close" at bounding box center [557, 299] width 60 height 18
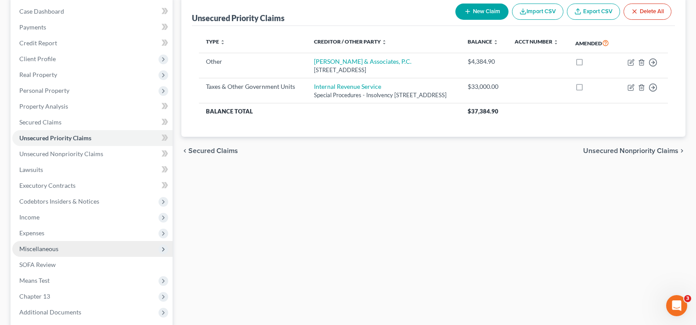
click at [89, 249] on span "Miscellaneous" at bounding box center [92, 249] width 160 height 16
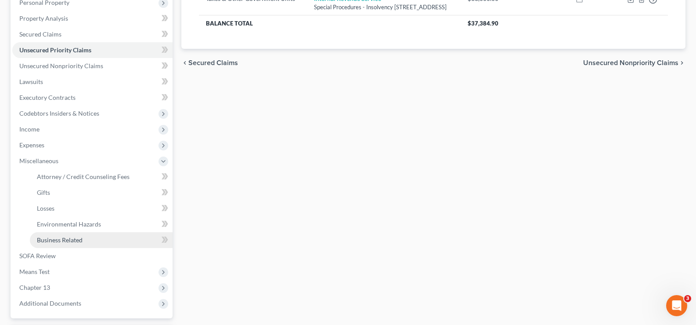
click at [82, 242] on span "Business Related" at bounding box center [60, 239] width 46 height 7
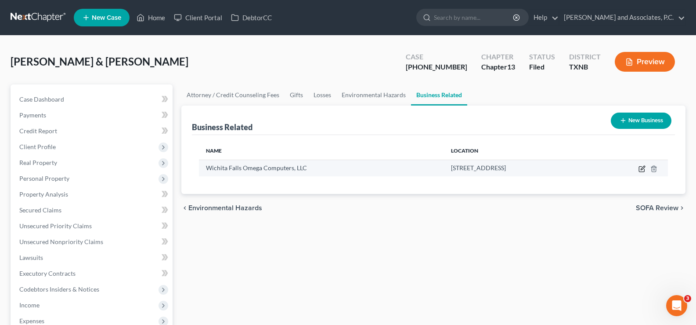
click at [644, 170] on icon "button" at bounding box center [642, 168] width 7 height 7
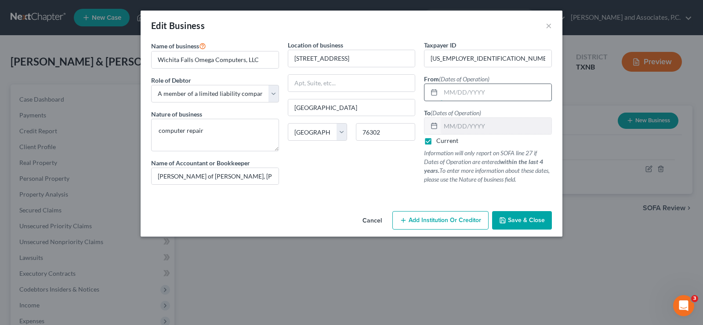
click at [453, 95] on input "text" at bounding box center [496, 92] width 111 height 17
click at [514, 219] on span "Save & Close" at bounding box center [526, 219] width 37 height 7
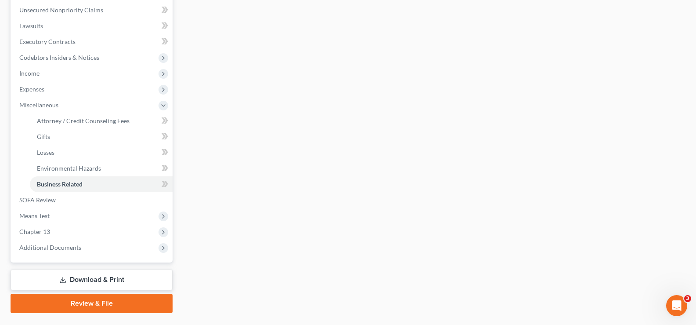
scroll to position [253, 0]
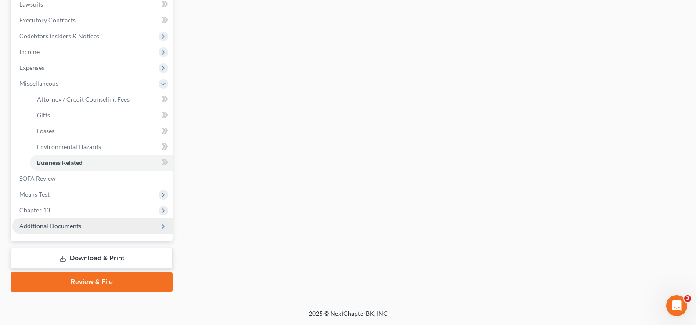
click at [72, 225] on span "Additional Documents" at bounding box center [50, 225] width 62 height 7
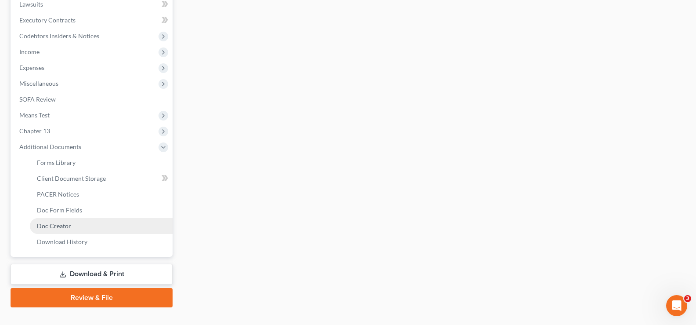
click at [76, 228] on link "Doc Creator" at bounding box center [101, 226] width 143 height 16
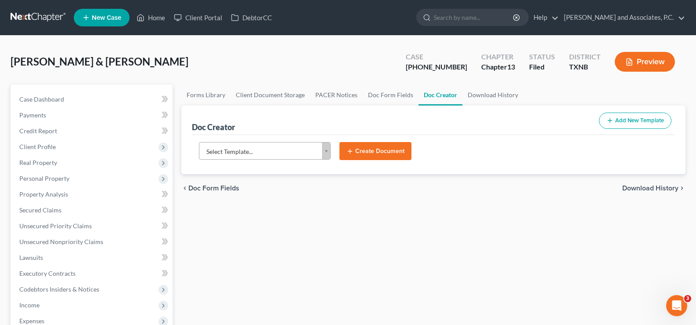
click at [325, 151] on body "Home New Case Client Portal DebtorCC Monte J. White and Associates, P.C. misty@…" at bounding box center [348, 296] width 696 height 593
click at [355, 153] on button "Create Document" at bounding box center [376, 151] width 72 height 18
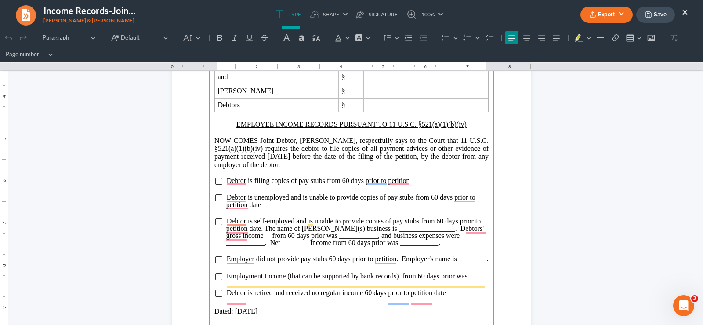
scroll to position [76, 0]
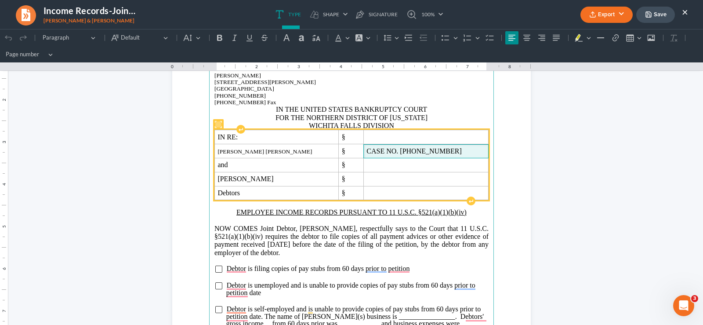
click at [443, 152] on span "CASE NO. 25-70200-13" at bounding box center [425, 151] width 119 height 8
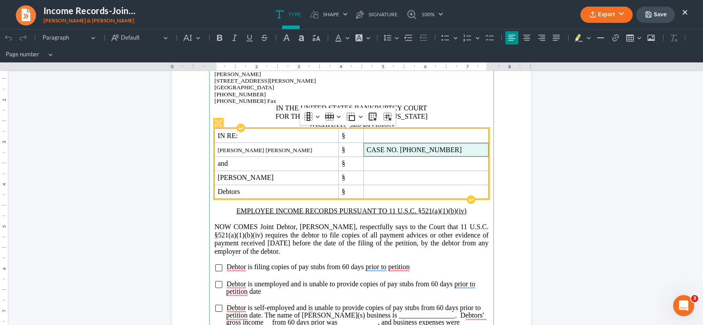
scroll to position [75, 0]
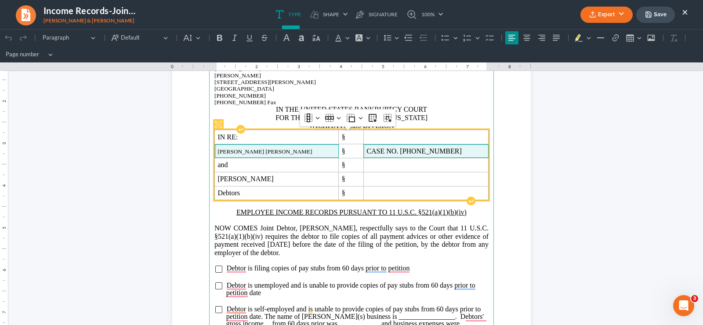
click at [315, 152] on span "Daniel James Hernandez" at bounding box center [276, 151] width 118 height 7
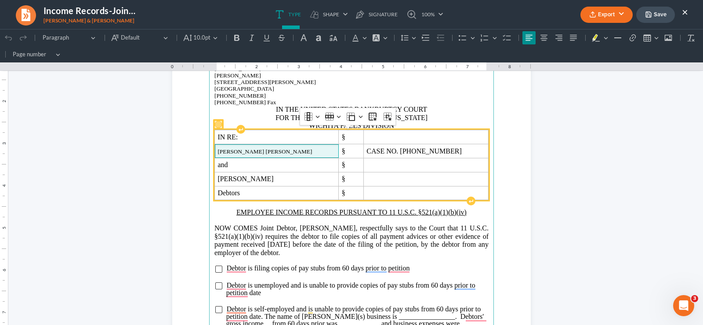
click at [309, 152] on span "Daniel James Hernandez" at bounding box center [276, 151] width 118 height 7
click at [448, 150] on span "CASE NO. 25-70200-13" at bounding box center [425, 151] width 119 height 8
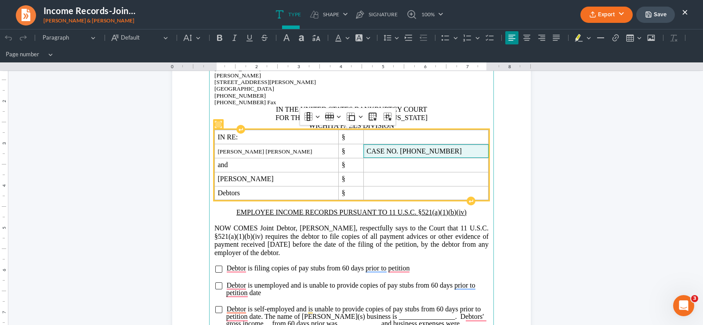
click at [448, 149] on span "CASE NO. 25-70200-13" at bounding box center [425, 151] width 119 height 8
click at [284, 151] on span "Daniel James Hernandez" at bounding box center [276, 151] width 118 height 7
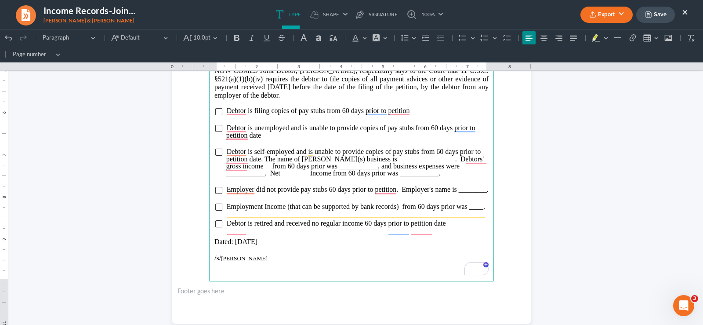
scroll to position [251, 0]
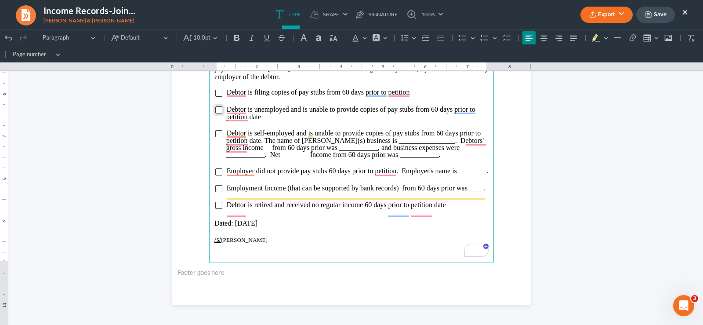
click at [215, 111] on input "To enrich screen reader interactions, please activate Accessibility in Grammarl…" at bounding box center [218, 109] width 7 height 7
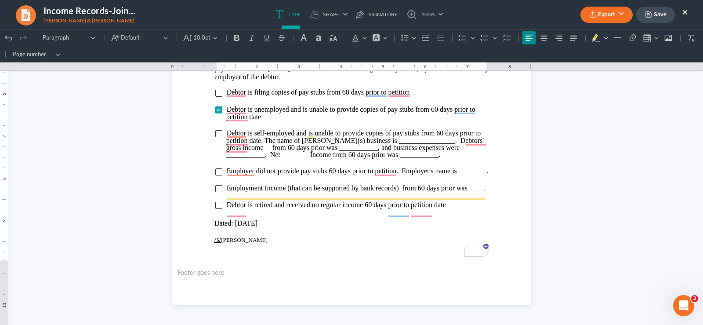
click at [655, 18] on button "Save" at bounding box center [655, 15] width 39 height 16
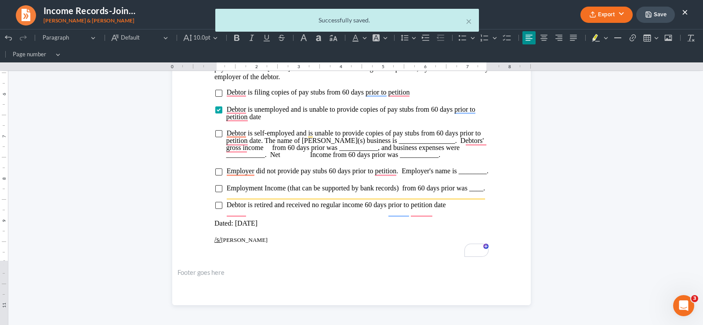
click at [610, 16] on div "× Successfully saved." at bounding box center [347, 22] width 703 height 27
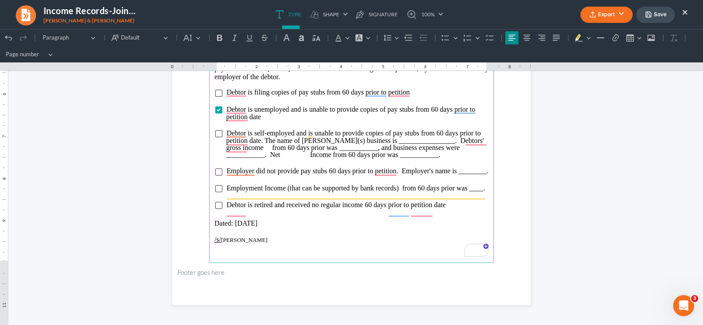
click at [285, 235] on p "Rich Text Editor, page-0-main" at bounding box center [351, 231] width 274 height 8
click at [285, 243] on p "/s/ Heather Lea Hernandez" at bounding box center [351, 239] width 274 height 8
click at [600, 18] on button "Export" at bounding box center [606, 15] width 52 height 16
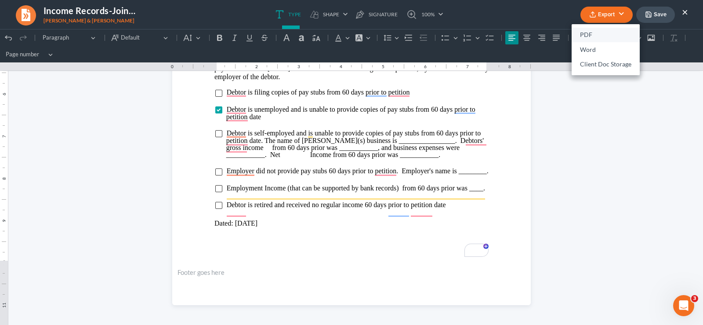
click at [601, 39] on link "PDF" at bounding box center [605, 35] width 68 height 15
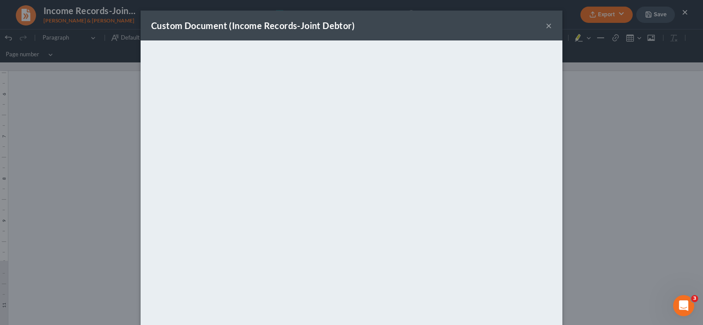
scroll to position [43, 0]
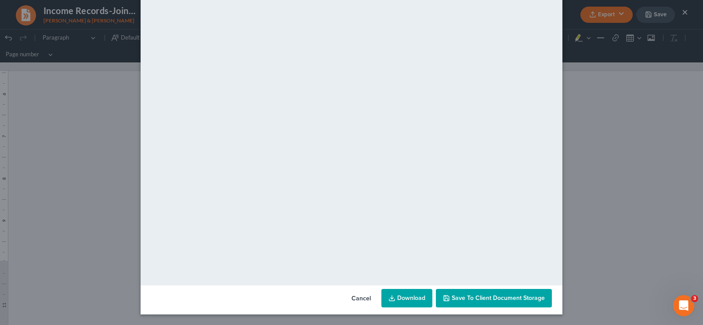
click at [396, 298] on link "Download" at bounding box center [406, 298] width 51 height 18
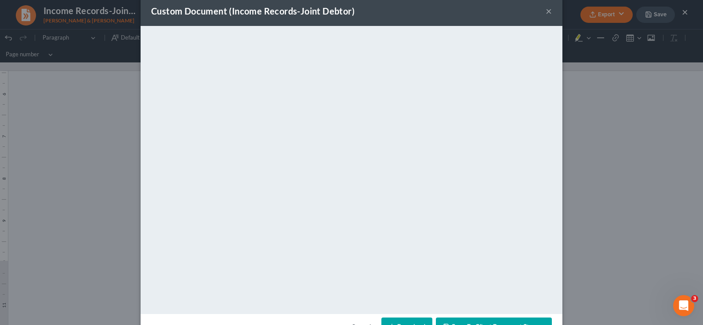
scroll to position [0, 0]
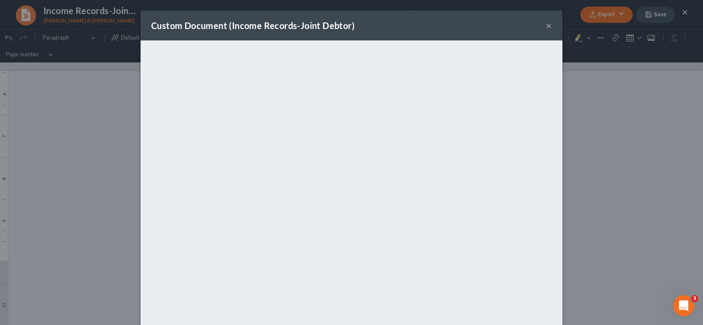
click at [546, 26] on button "×" at bounding box center [549, 25] width 6 height 11
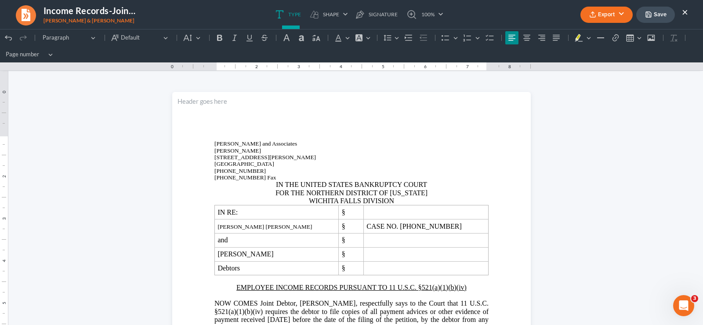
click at [658, 14] on button "Save" at bounding box center [655, 15] width 39 height 16
click at [686, 12] on button "×" at bounding box center [685, 12] width 6 height 11
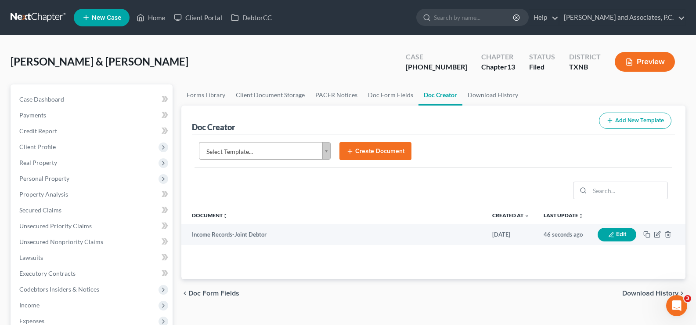
click at [325, 152] on body "Home New Case Client Portal DebtorCC Monte J. White and Associates, P.C. misty@…" at bounding box center [348, 296] width 696 height 593
click at [372, 151] on button "Create Document" at bounding box center [376, 151] width 72 height 18
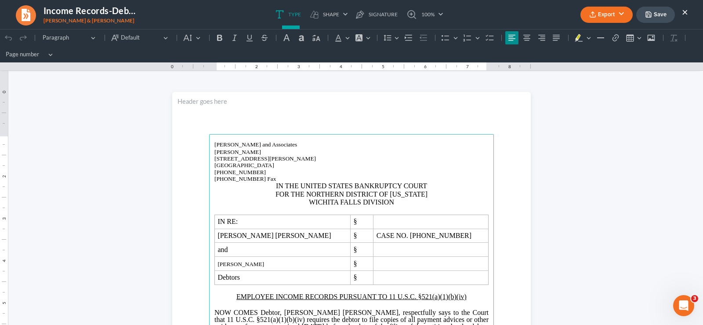
scroll to position [88, 0]
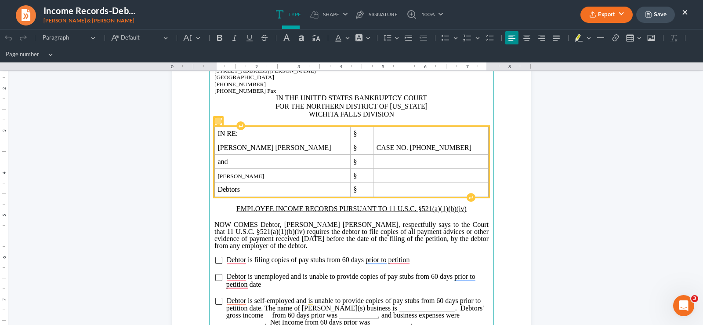
click at [313, 147] on span "Daniel James Hernandez" at bounding box center [282, 148] width 130 height 8
click at [312, 147] on span "Daniel James Hernandez" at bounding box center [282, 148] width 130 height 8
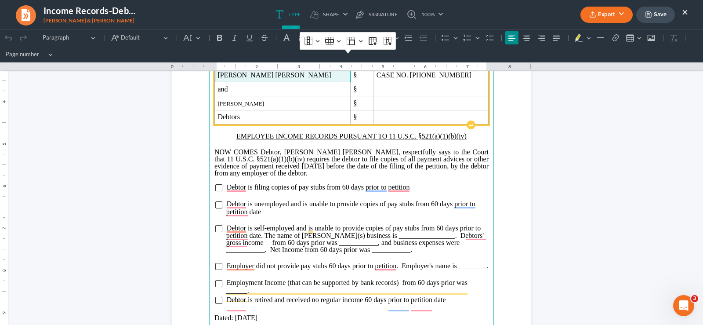
scroll to position [174, 0]
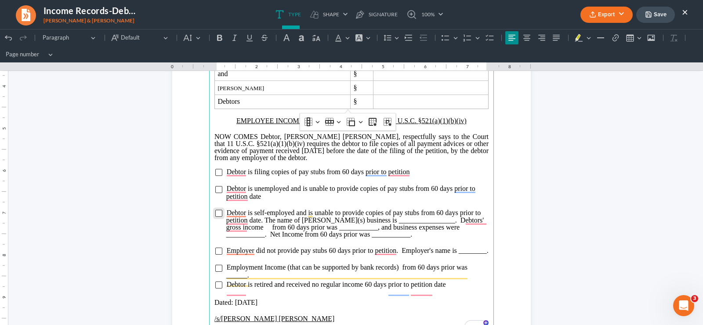
click at [215, 211] on input "To enrich screen reader interactions, please activate Accessibility in Grammarl…" at bounding box center [218, 213] width 7 height 7
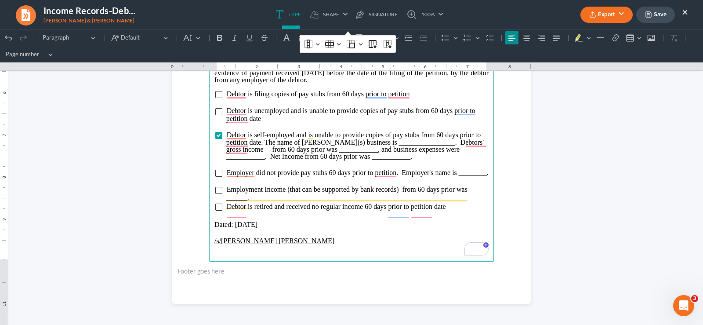
click at [300, 245] on p "/s/Daniel James Hernandez" at bounding box center [351, 241] width 274 height 8
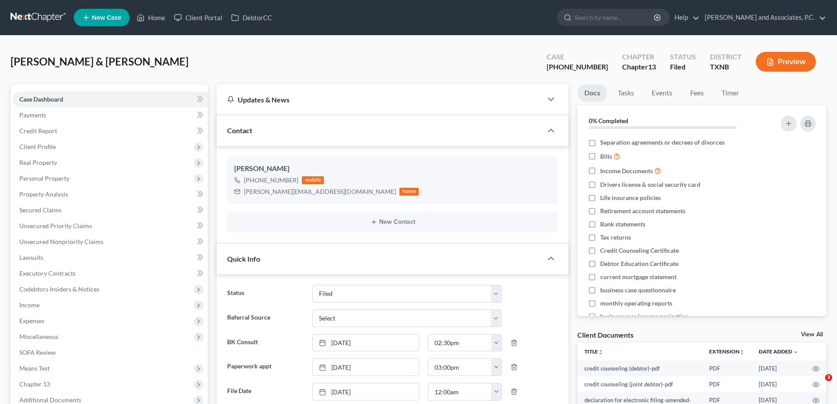
select select "5"
select select "0"
click at [155, 22] on link "Home" at bounding box center [150, 18] width 37 height 16
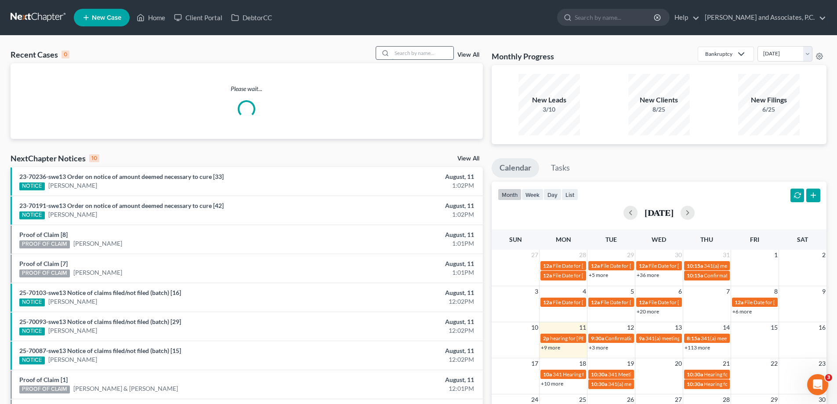
click at [409, 53] on input "search" at bounding box center [422, 53] width 61 height 13
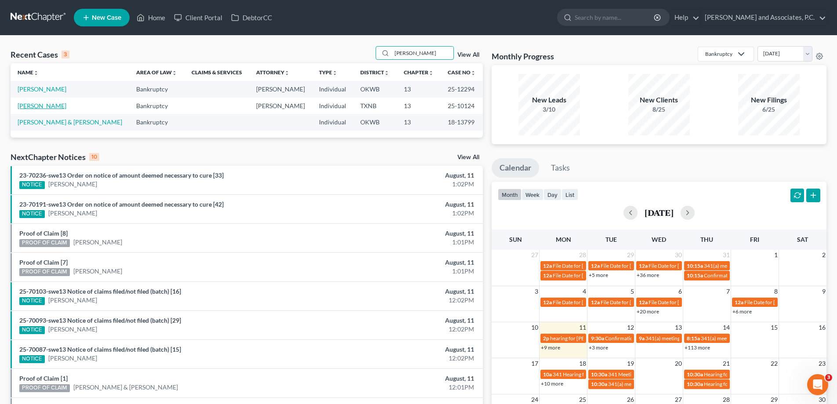
type input "tatum"
click at [44, 106] on link "Tatum, Michael" at bounding box center [42, 105] width 49 height 7
select select "5"
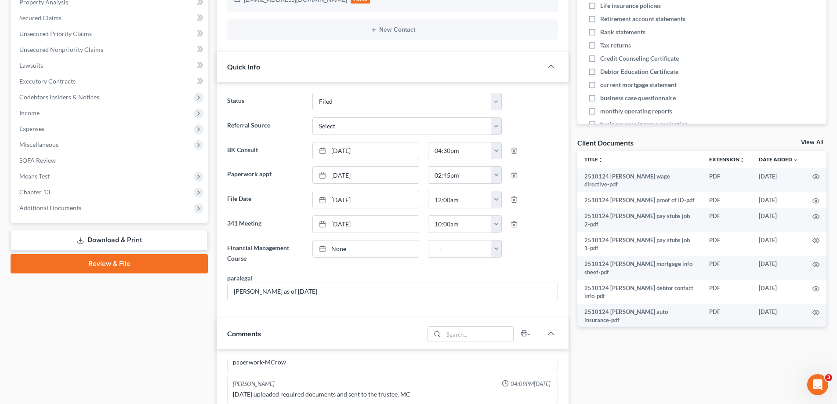
scroll to position [176, 0]
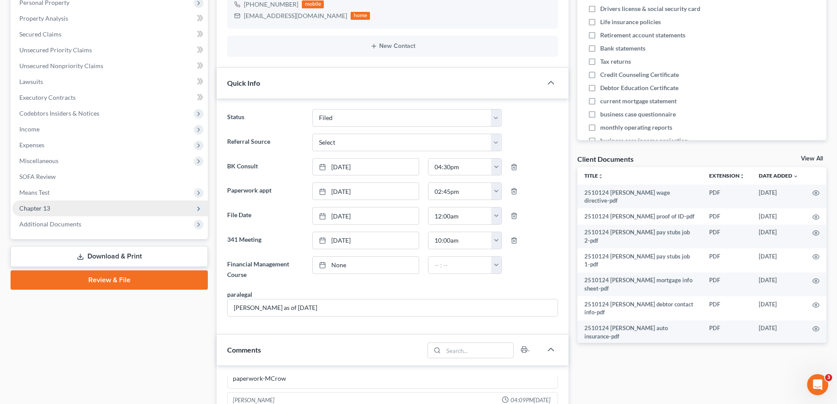
click at [83, 207] on span "Chapter 13" at bounding box center [109, 208] width 195 height 16
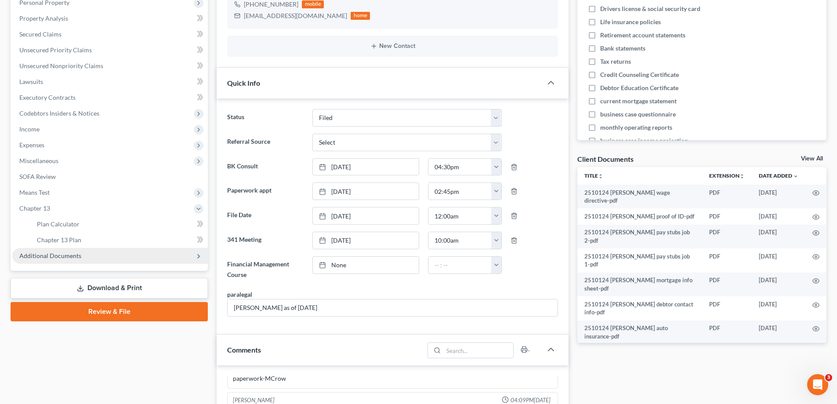
click at [86, 254] on span "Additional Documents" at bounding box center [109, 256] width 195 height 16
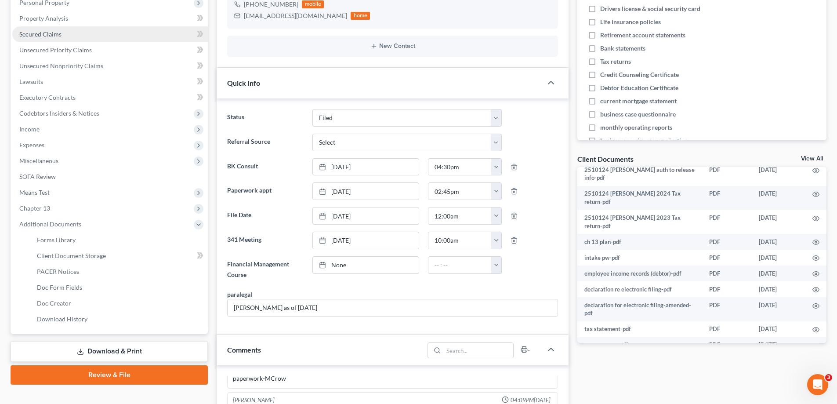
click at [61, 32] on span "Secured Claims" at bounding box center [40, 33] width 42 height 7
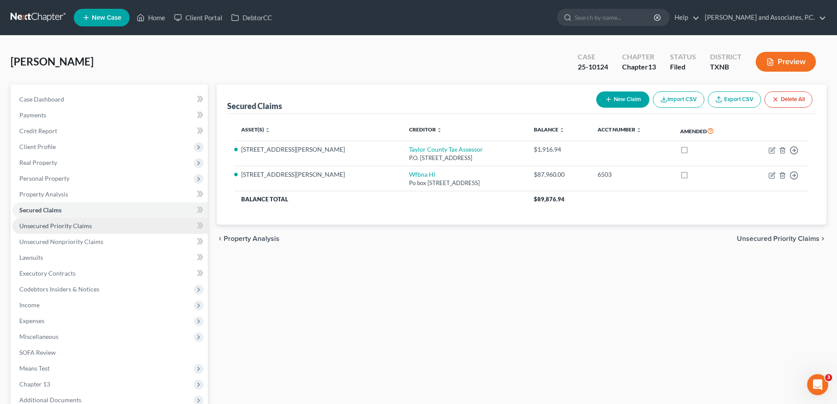
click at [61, 231] on link "Unsecured Priority Claims" at bounding box center [109, 226] width 195 height 16
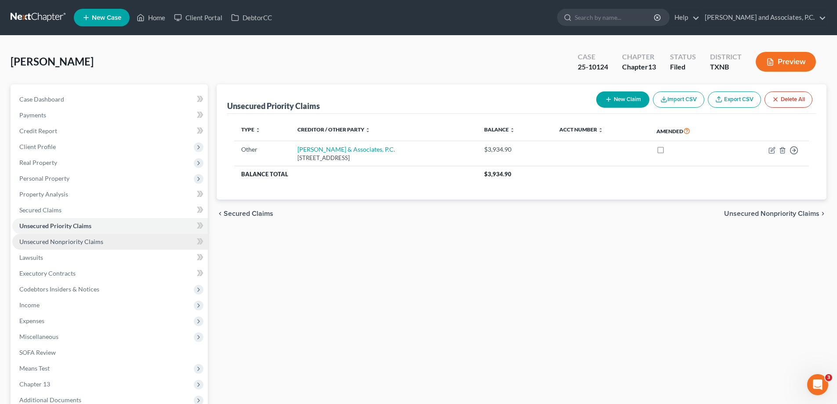
click at [64, 245] on link "Unsecured Nonpriority Claims" at bounding box center [109, 242] width 195 height 16
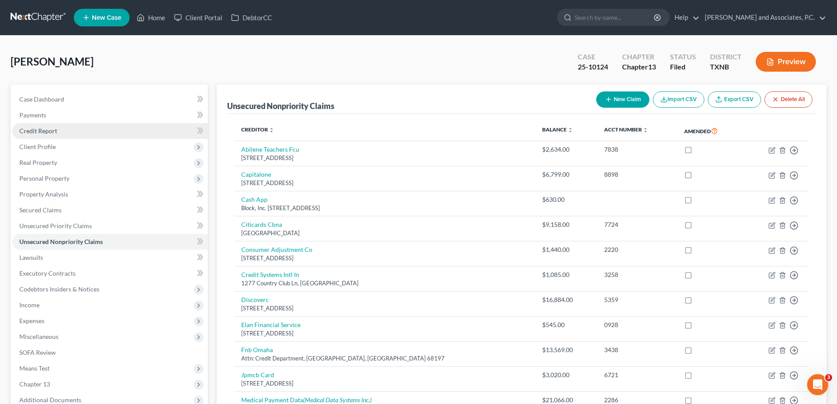
click at [50, 133] on span "Credit Report" at bounding box center [38, 130] width 38 height 7
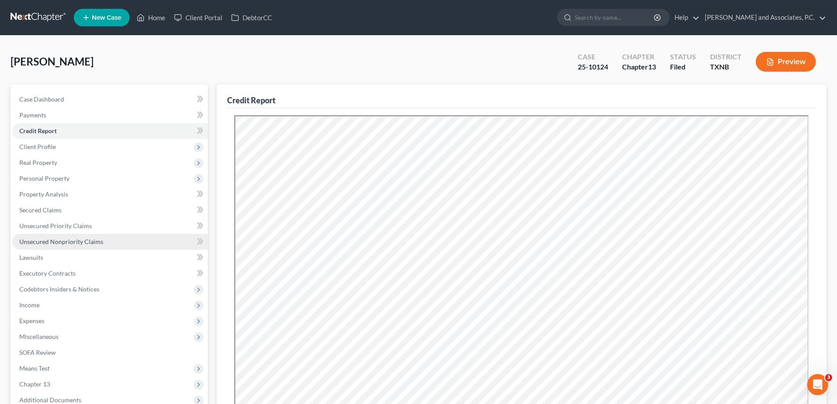
click at [77, 243] on span "Unsecured Nonpriority Claims" at bounding box center [61, 241] width 84 height 7
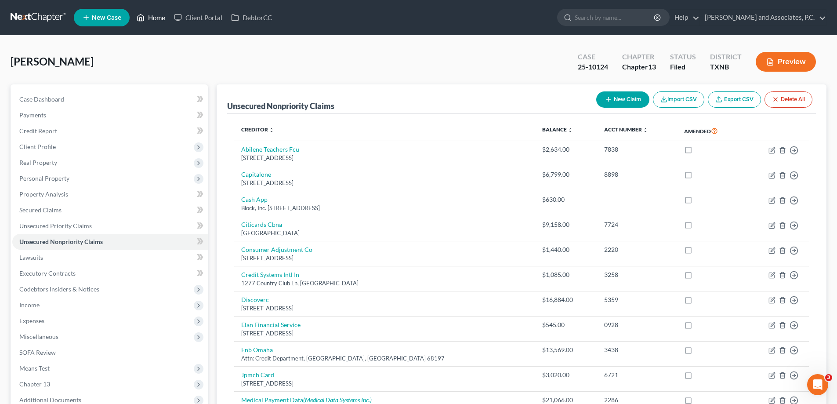
click at [159, 18] on link "Home" at bounding box center [150, 18] width 37 height 16
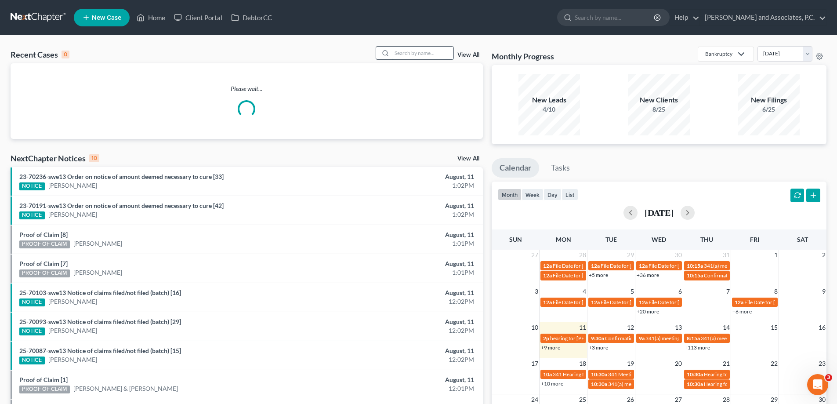
click at [399, 52] on input "search" at bounding box center [422, 53] width 61 height 13
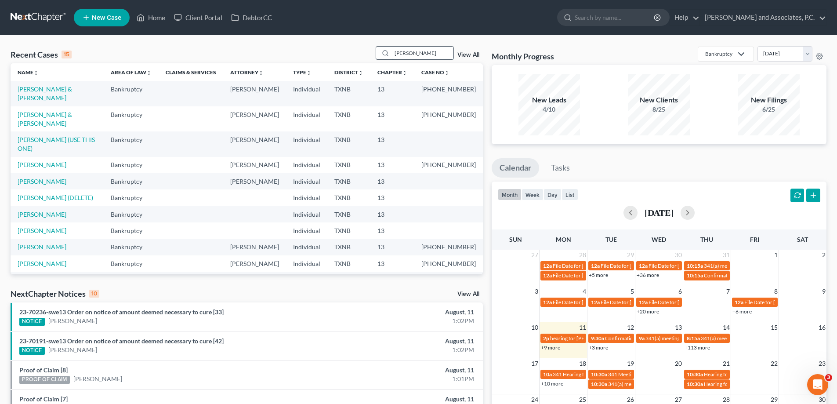
type input "hernandez"
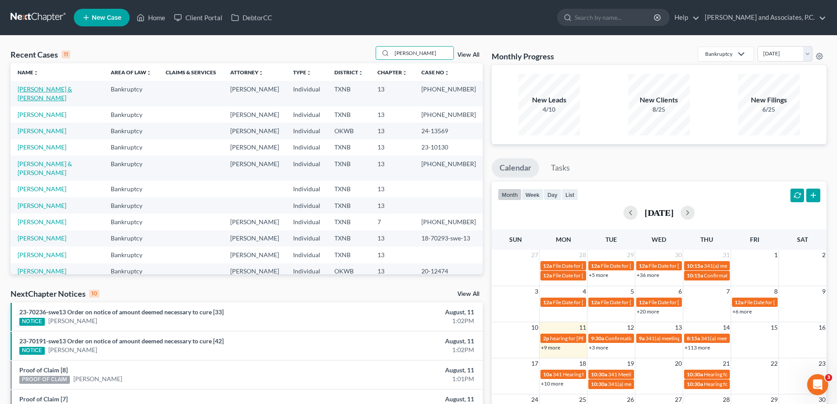
click at [58, 90] on link "[PERSON_NAME] & [PERSON_NAME]" at bounding box center [45, 93] width 54 height 16
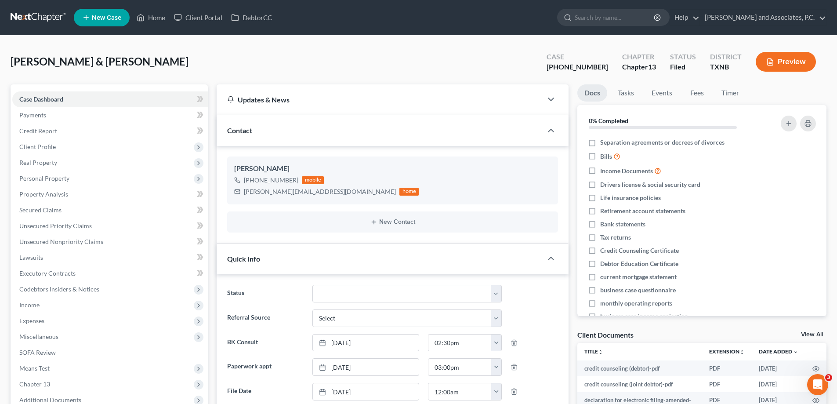
scroll to position [88, 0]
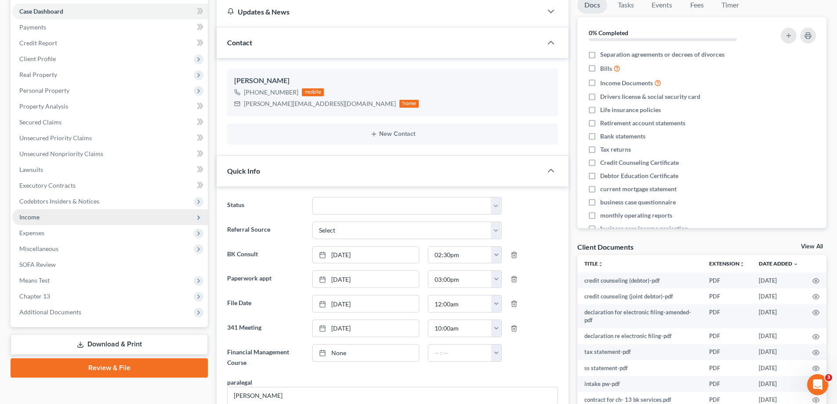
click at [42, 219] on span "Income" at bounding box center [109, 217] width 195 height 16
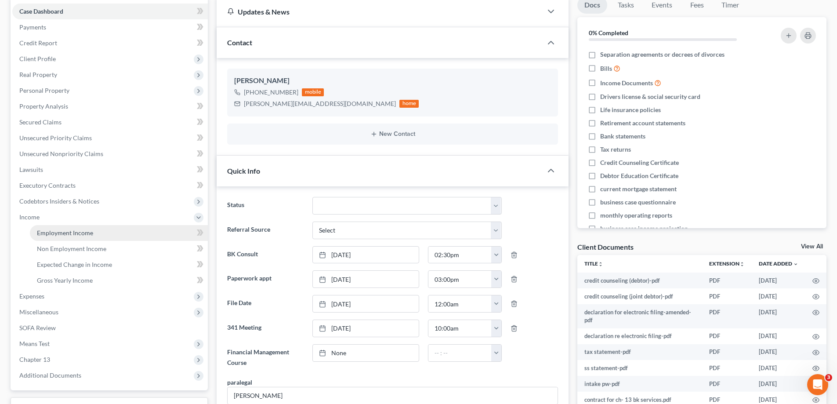
click at [53, 237] on link "Employment Income" at bounding box center [119, 233] width 178 height 16
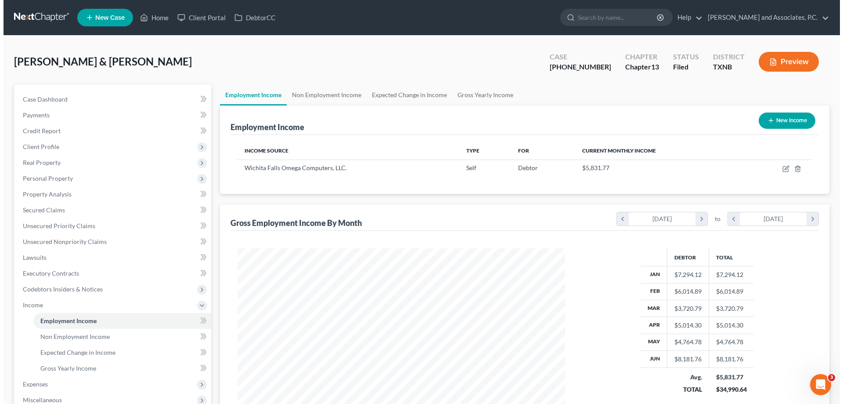
scroll to position [164, 345]
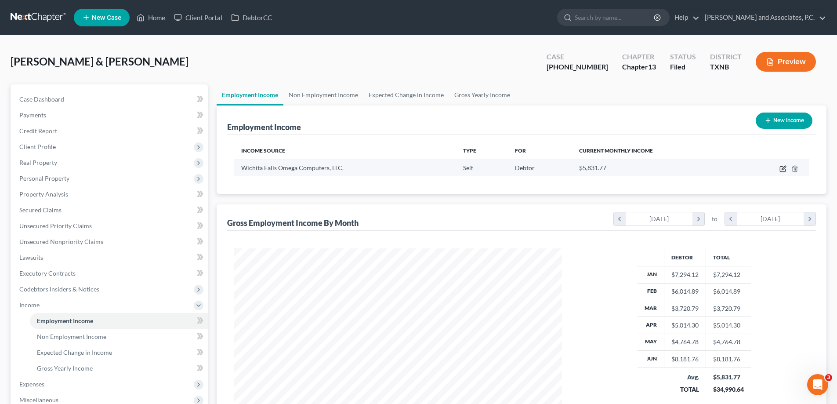
click at [782, 169] on icon "button" at bounding box center [783, 168] width 4 height 4
select select "1"
select select "45"
select select "0"
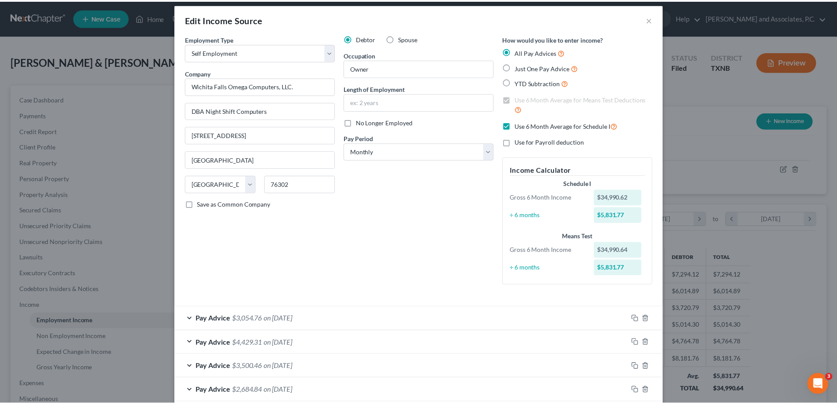
scroll to position [0, 0]
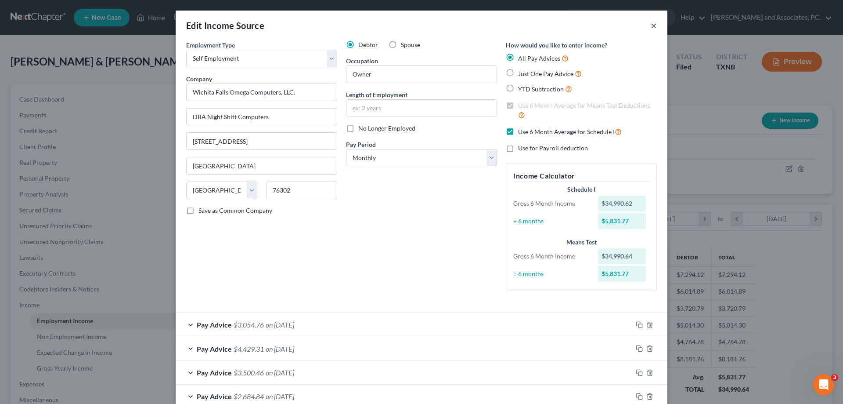
click at [652, 23] on button "×" at bounding box center [654, 25] width 6 height 11
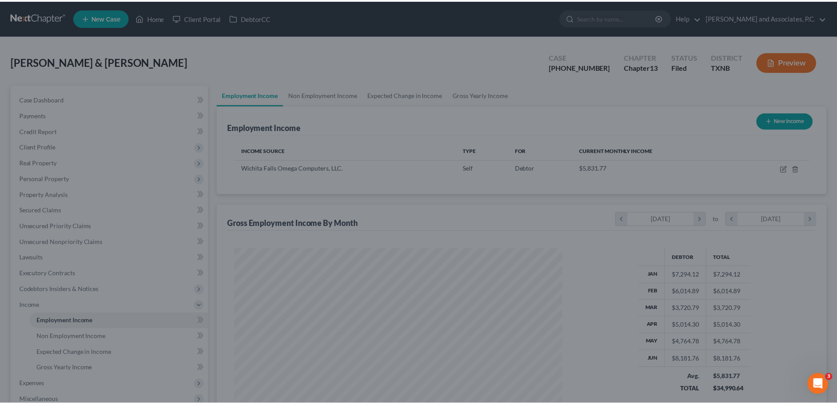
scroll to position [439091, 438910]
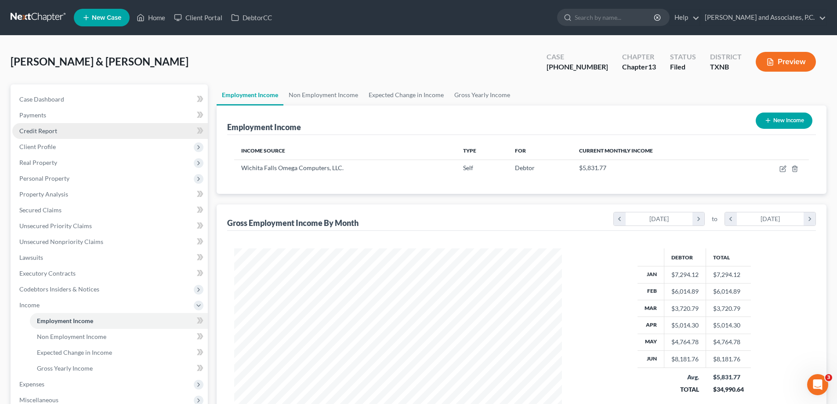
click at [49, 133] on span "Credit Report" at bounding box center [38, 130] width 38 height 7
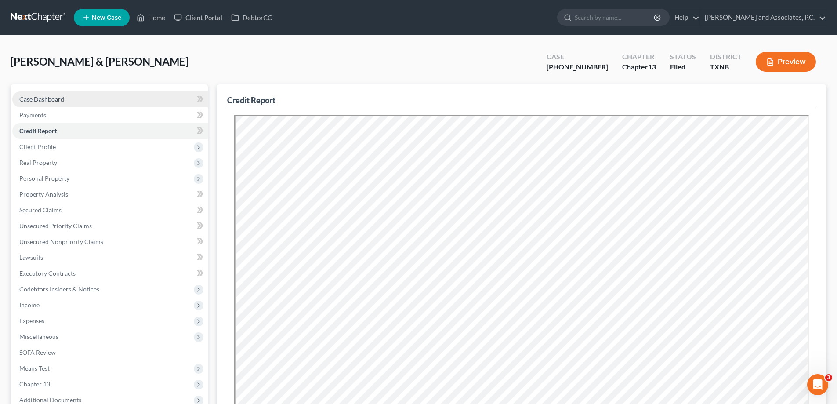
click at [49, 100] on span "Case Dashboard" at bounding box center [41, 98] width 45 height 7
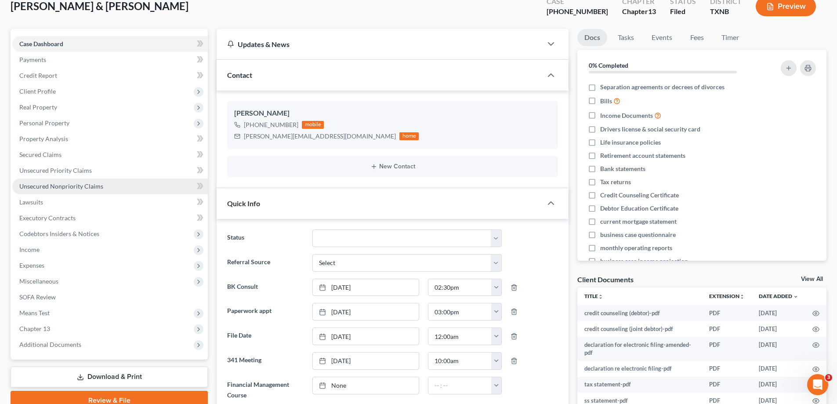
scroll to position [88, 0]
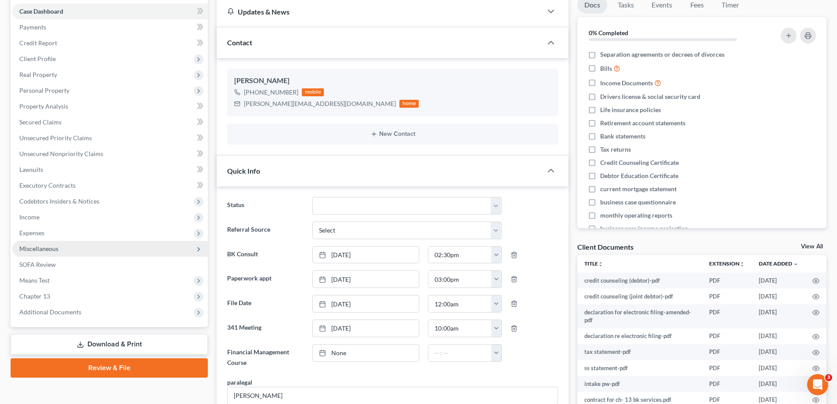
click at [55, 249] on span "Miscellaneous" at bounding box center [38, 248] width 39 height 7
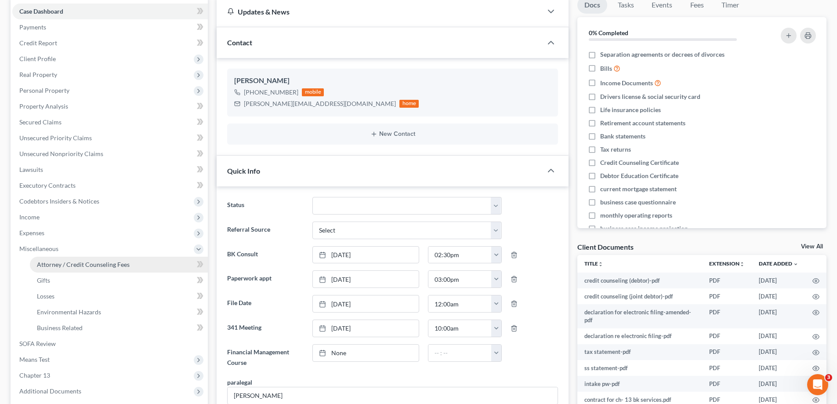
click at [69, 264] on span "Attorney / Credit Counseling Fees" at bounding box center [83, 263] width 93 height 7
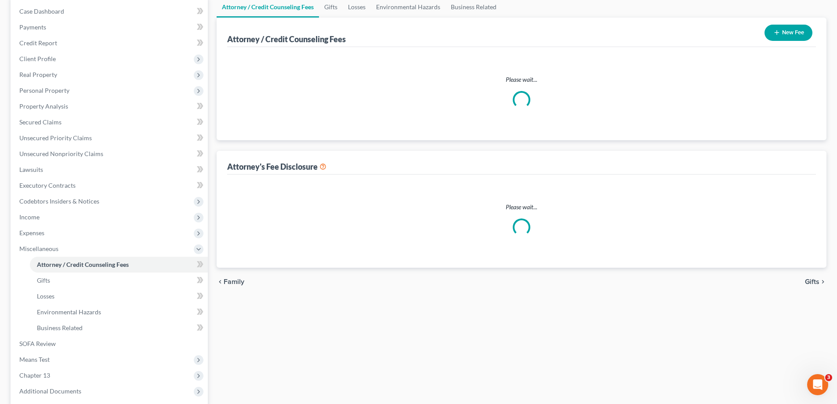
scroll to position [34, 0]
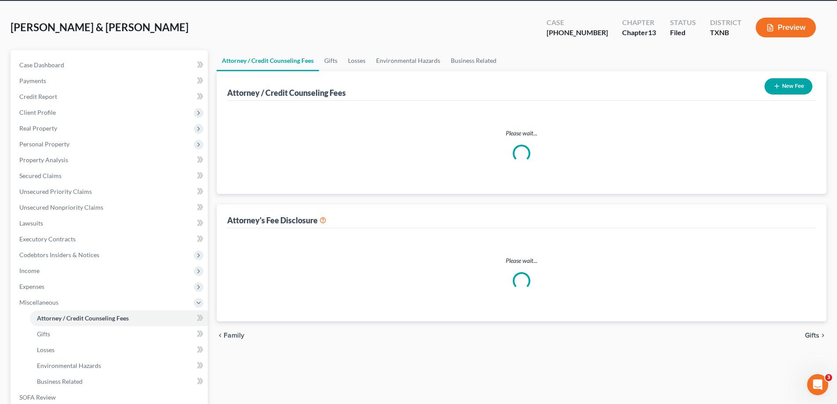
select select "1"
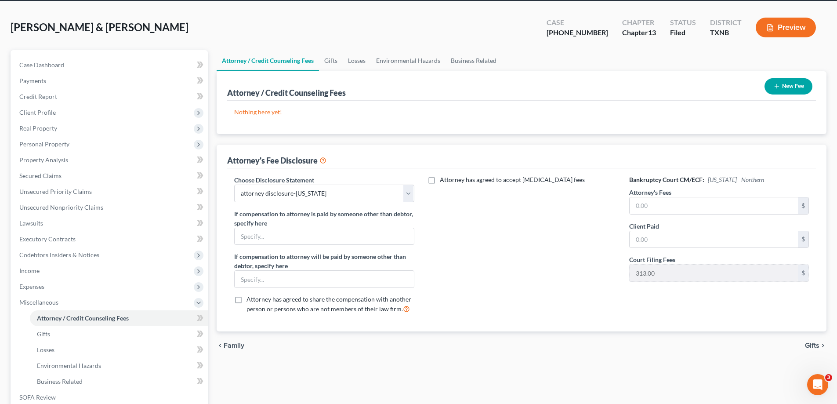
scroll to position [0, 0]
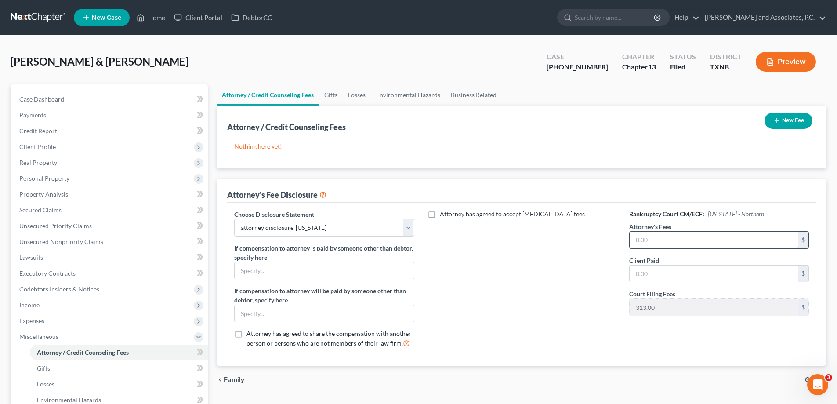
click at [657, 242] on input "text" at bounding box center [713, 239] width 168 height 17
type input "4,700.00"
type input "315.10"
click at [780, 119] on button "New Fee" at bounding box center [788, 120] width 48 height 16
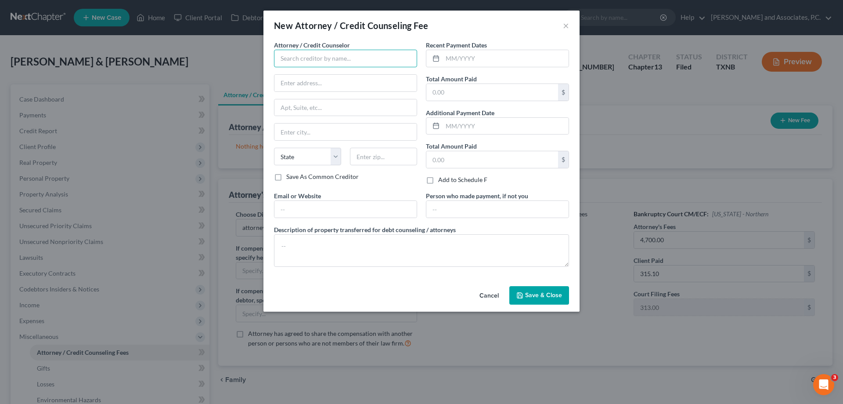
click at [296, 61] on input "text" at bounding box center [345, 59] width 143 height 18
click at [289, 53] on input "text" at bounding box center [345, 59] width 143 height 18
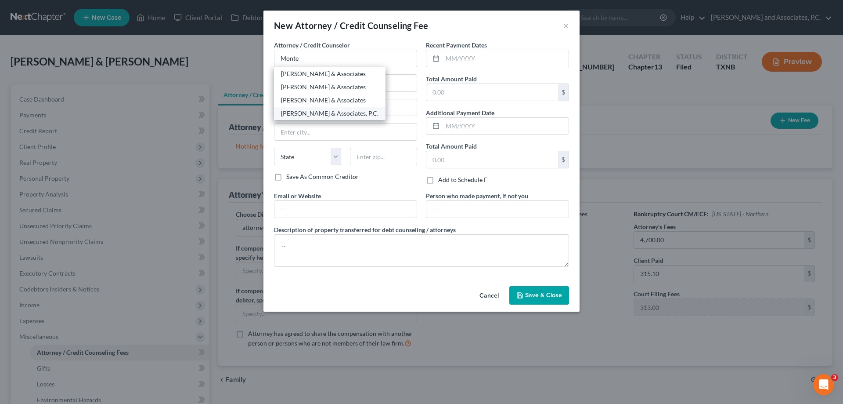
click at [318, 114] on div "[PERSON_NAME] & Associates, P.C." at bounding box center [330, 113] width 98 height 9
type input "[PERSON_NAME] & Associates, P.C."
type input "[STREET_ADDRESS]"
type input "Wichita Falls"
select select "45"
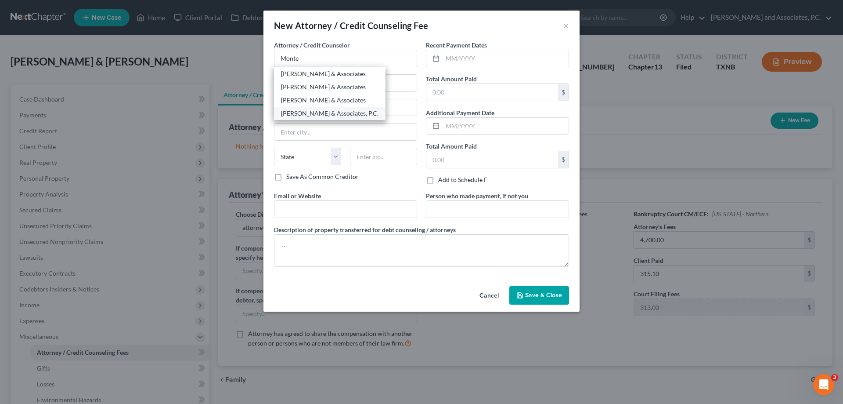
type input "76301"
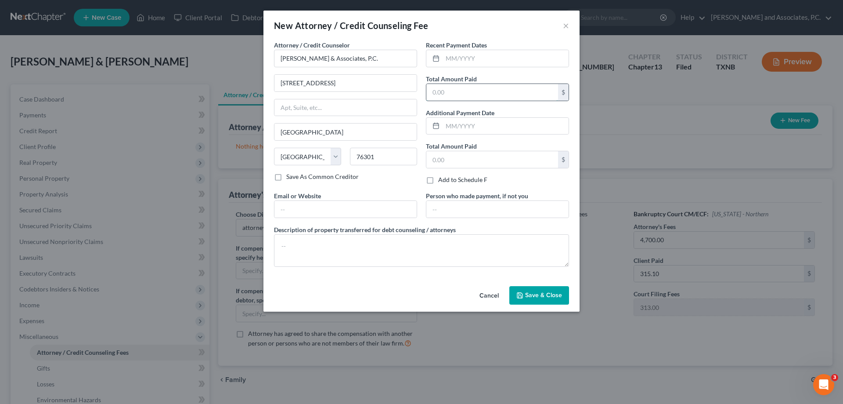
click at [440, 97] on input "text" at bounding box center [493, 92] width 132 height 17
type input "315.10"
click at [541, 294] on span "Save & Close" at bounding box center [543, 294] width 37 height 7
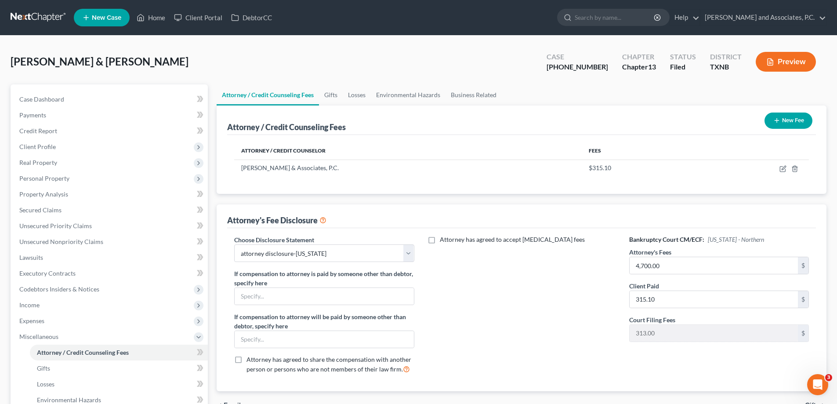
click at [781, 123] on button "New Fee" at bounding box center [788, 120] width 48 height 16
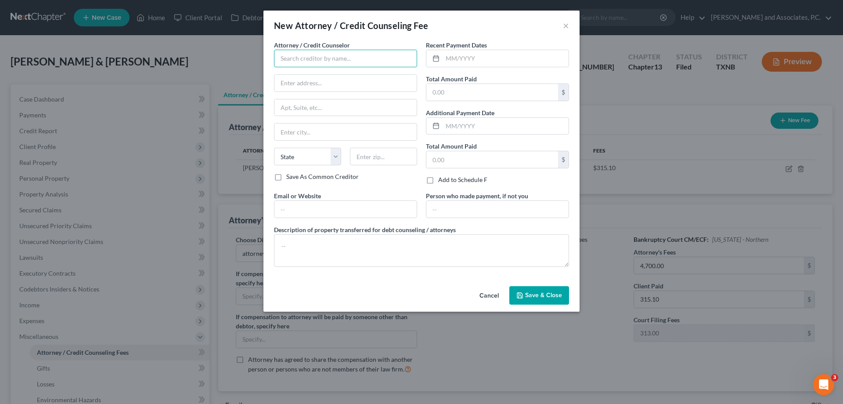
click at [367, 58] on input "text" at bounding box center [345, 59] width 143 height 18
click at [346, 74] on div "Universal Credit Service" at bounding box center [326, 73] width 91 height 9
type input "Universal Credit Service"
type input "370 Reed Road, Suite 100"
type input "Broomall"
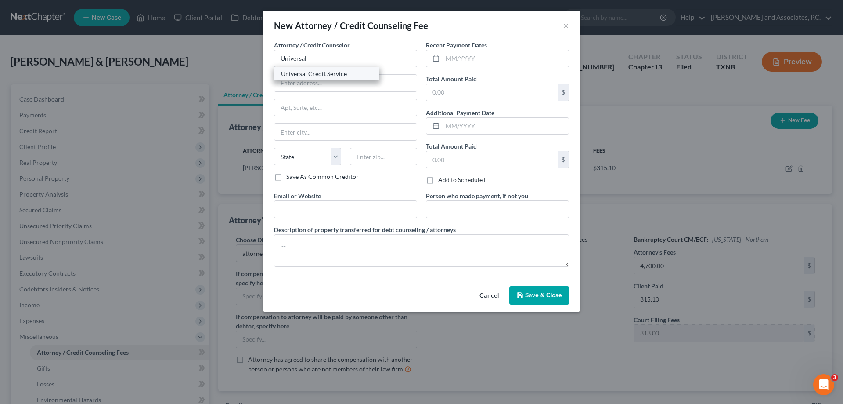
select select "39"
type input "19008"
click at [439, 93] on input "text" at bounding box center [493, 92] width 132 height 17
type input "55.00"
click at [537, 295] on span "Save & Close" at bounding box center [543, 294] width 37 height 7
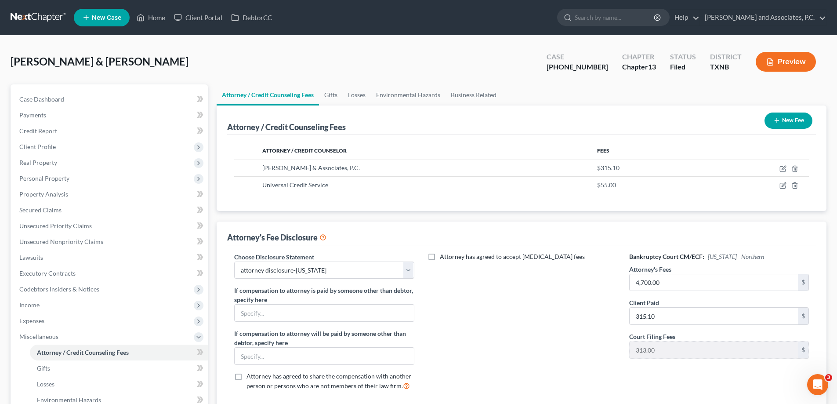
click at [780, 120] on button "New Fee" at bounding box center [788, 120] width 48 height 16
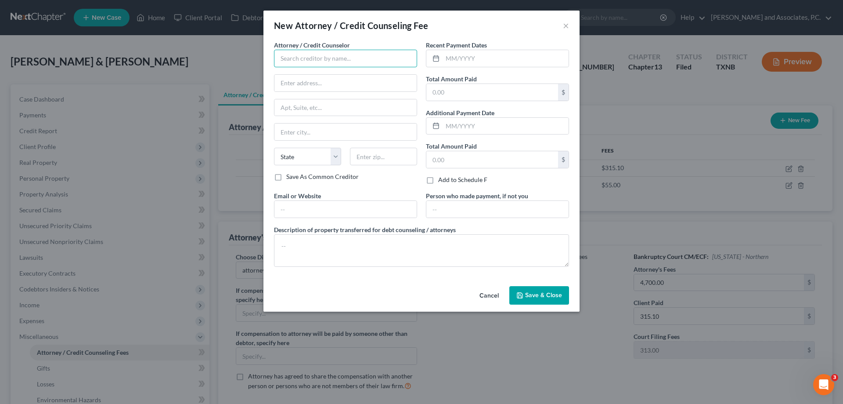
click at [304, 55] on input "text" at bounding box center [345, 59] width 143 height 18
click at [304, 73] on div "Access Counseling, Inc." at bounding box center [326, 73] width 91 height 9
type input "Access Counseling, Inc."
type input "633 W. 5th Street"
type input "Los Angeles"
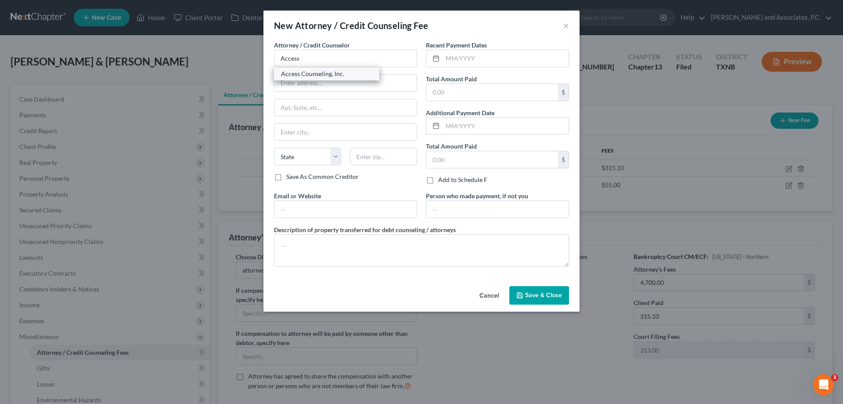
select select "4"
type input "90071"
click at [437, 96] on input "text" at bounding box center [493, 92] width 132 height 17
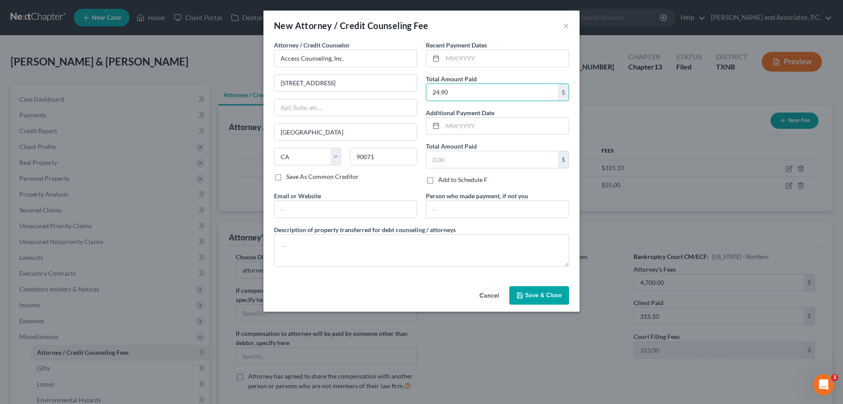
type input "24.90"
click at [535, 290] on button "Save & Close" at bounding box center [540, 295] width 60 height 18
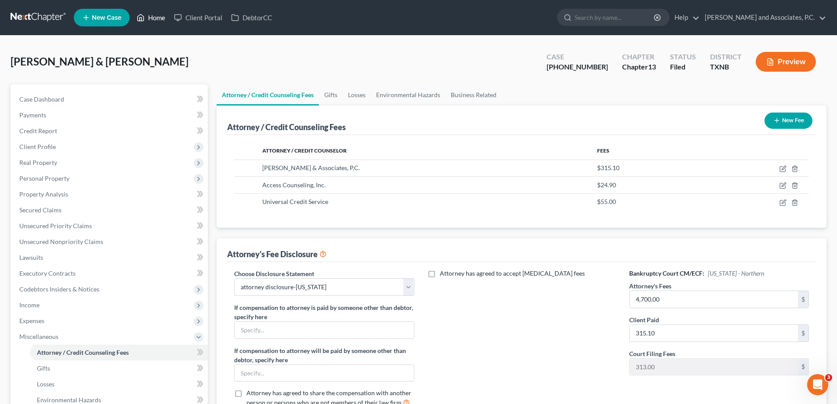
click at [159, 19] on link "Home" at bounding box center [150, 18] width 37 height 16
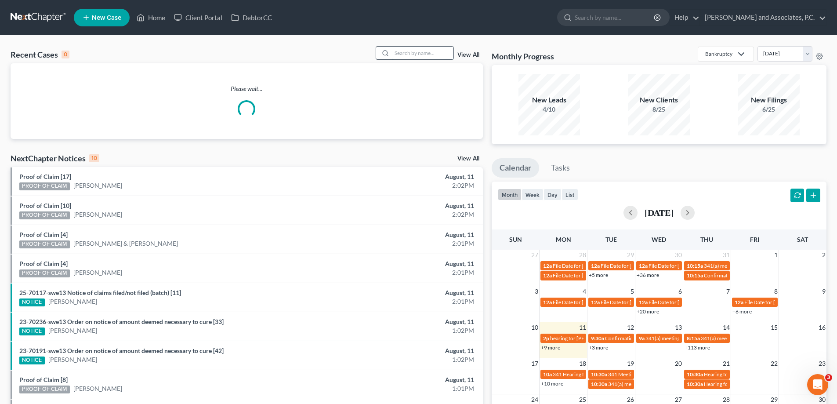
click at [402, 53] on input "search" at bounding box center [422, 53] width 61 height 13
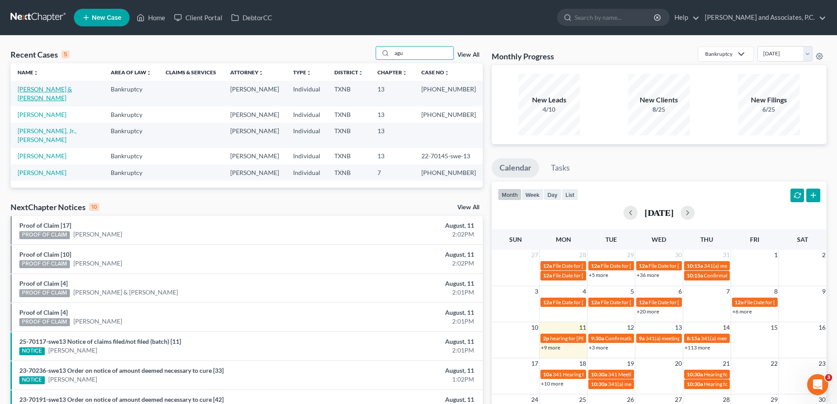
type input "agu"
click at [40, 88] on link "Aguilar, Robert & Delia" at bounding box center [45, 93] width 54 height 16
select select "5"
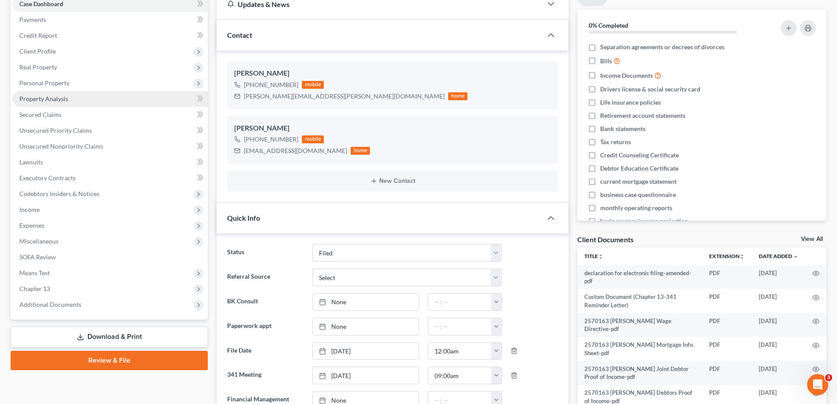
scroll to position [176, 0]
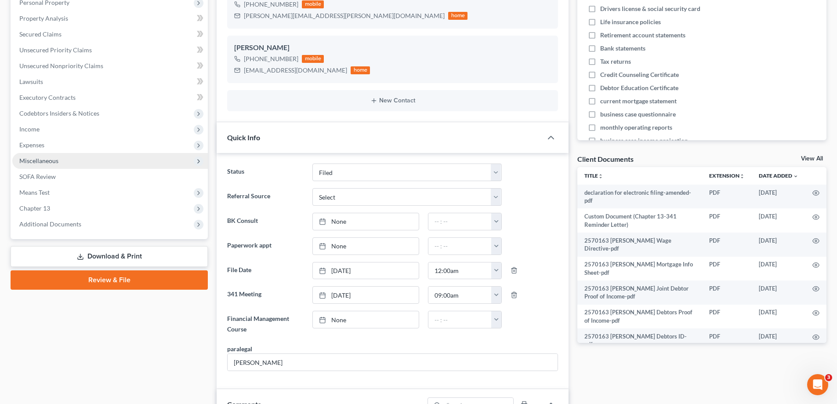
click at [79, 161] on span "Miscellaneous" at bounding box center [109, 161] width 195 height 16
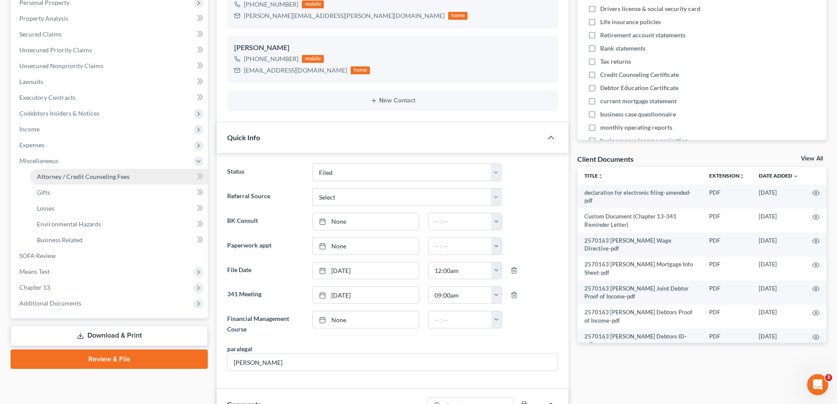
click at [94, 177] on span "Attorney / Credit Counseling Fees" at bounding box center [83, 176] width 93 height 7
select select "1"
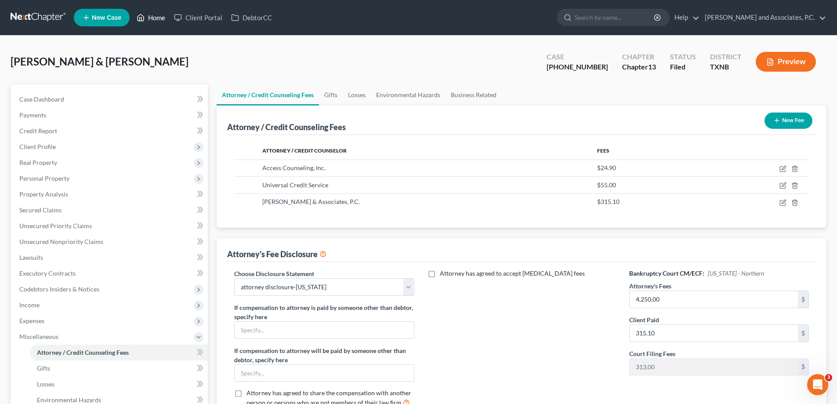
click at [154, 20] on link "Home" at bounding box center [150, 18] width 37 height 16
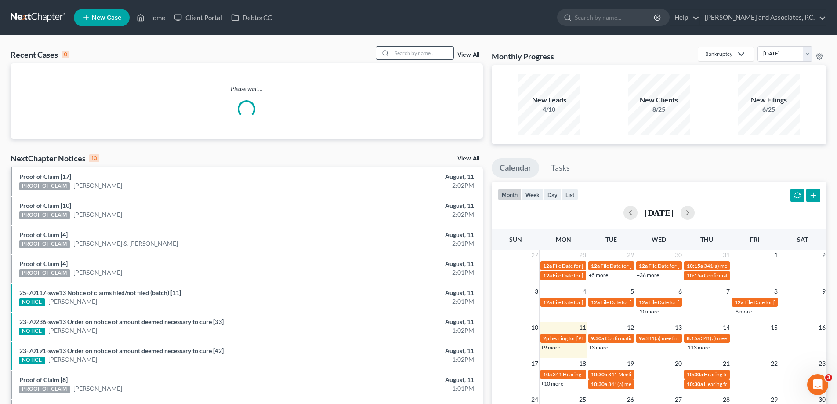
click at [396, 54] on input "search" at bounding box center [422, 53] width 61 height 13
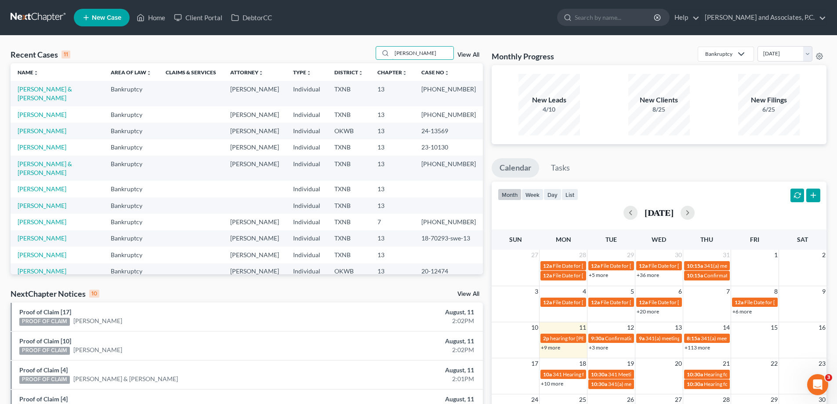
type input "hernandez"
click at [46, 90] on link "[PERSON_NAME] & [PERSON_NAME]" at bounding box center [45, 93] width 54 height 16
select select "5"
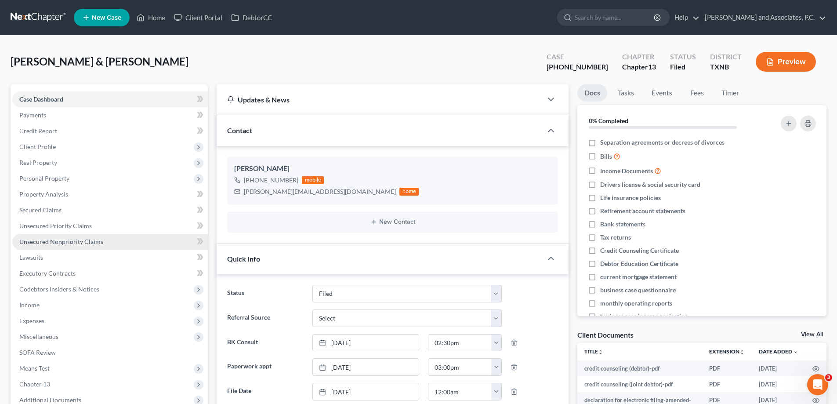
click at [59, 239] on span "Unsecured Nonpriority Claims" at bounding box center [61, 241] width 84 height 7
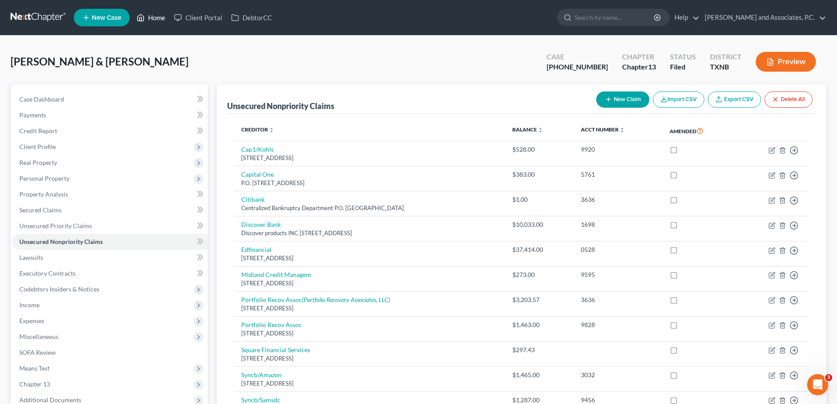
click at [156, 19] on link "Home" at bounding box center [150, 18] width 37 height 16
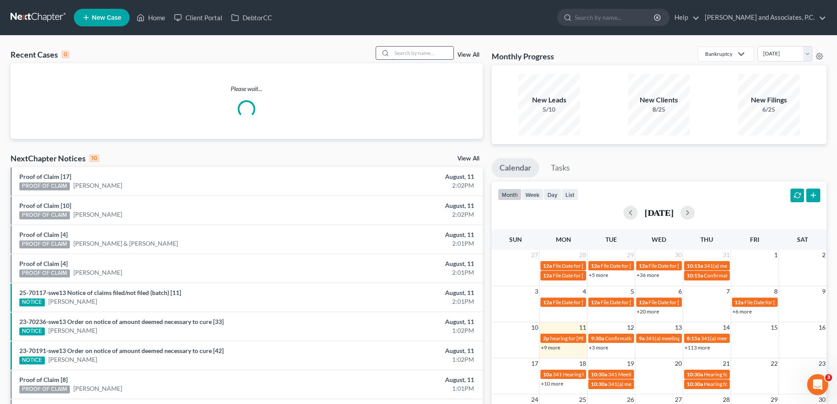
click at [405, 56] on input "search" at bounding box center [422, 53] width 61 height 13
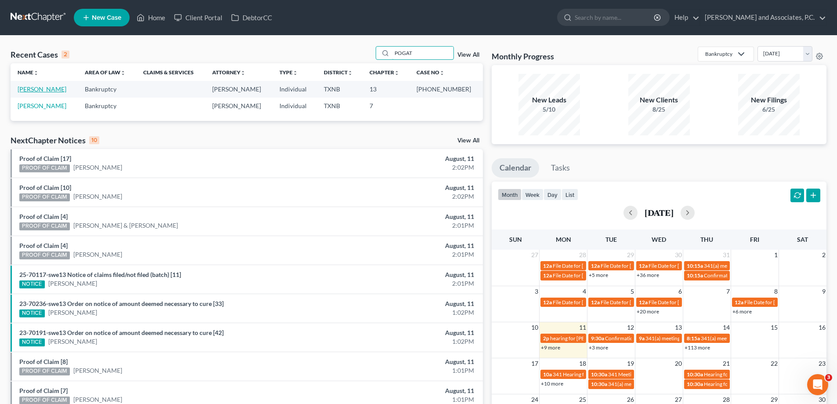
type input "POGAT"
click at [53, 89] on link "Pogatshnik, Jeffrey" at bounding box center [42, 88] width 49 height 7
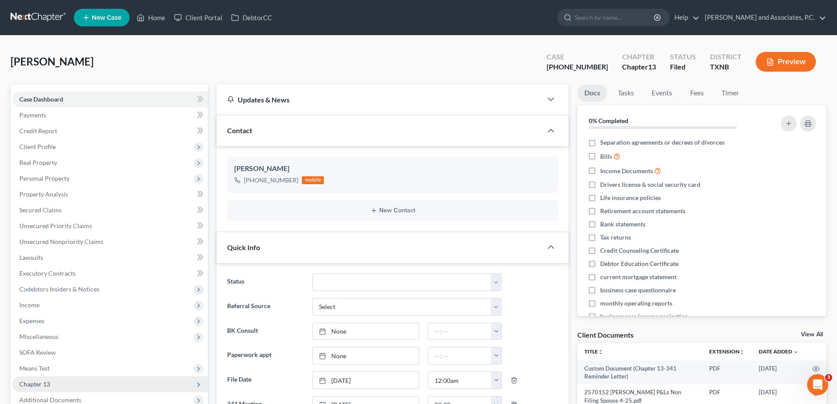
scroll to position [88, 0]
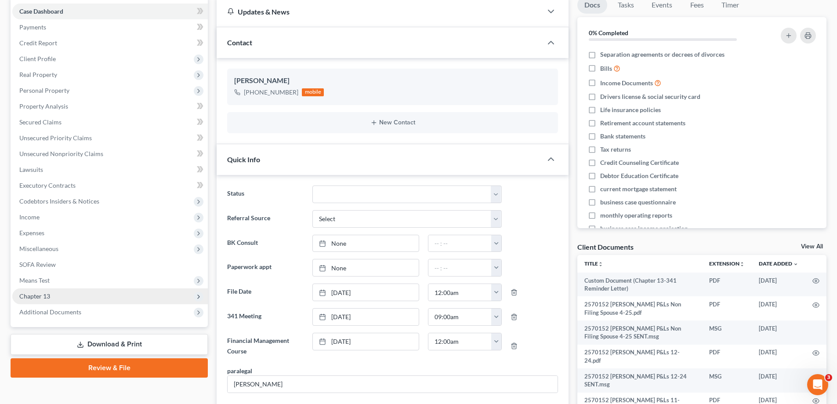
click at [47, 298] on span "Chapter 13" at bounding box center [34, 295] width 31 height 7
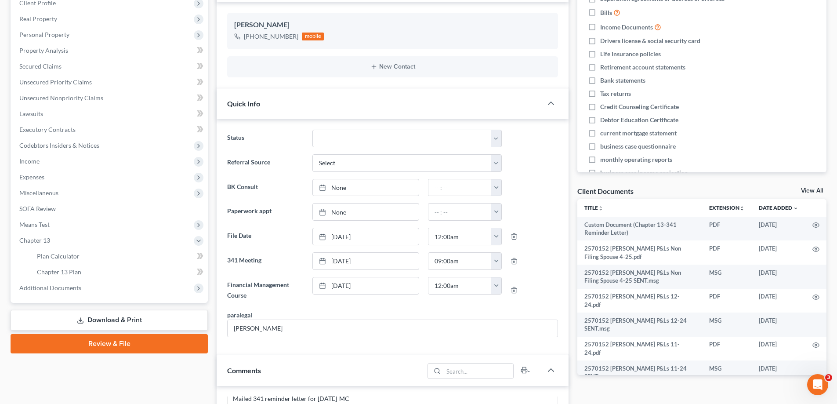
scroll to position [176, 0]
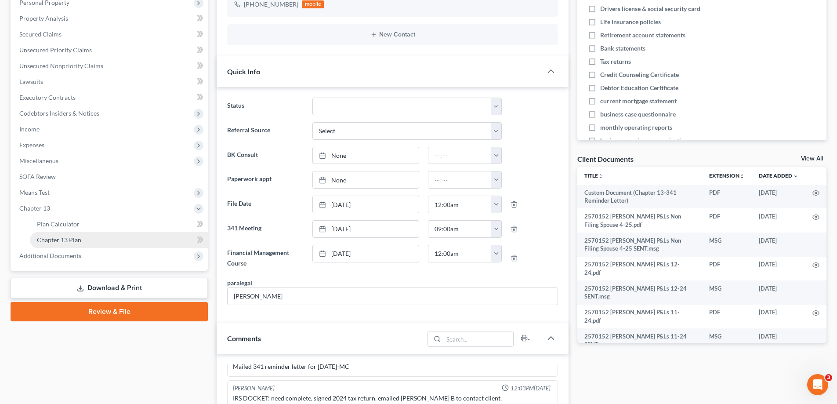
click at [69, 233] on link "Chapter 13 Plan" at bounding box center [119, 240] width 178 height 16
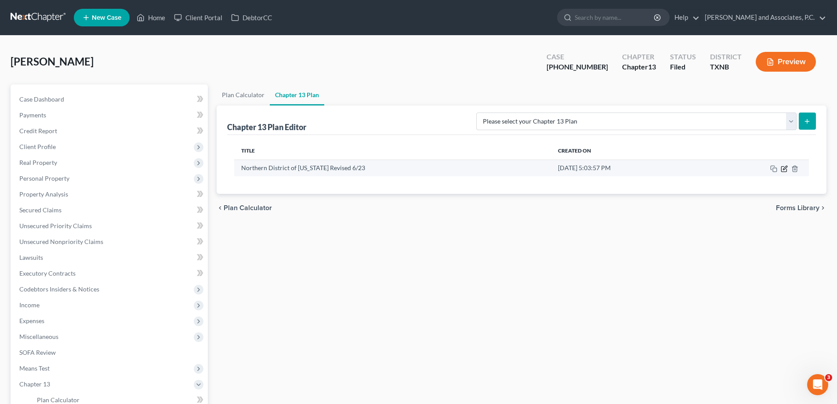
click at [783, 168] on icon "button" at bounding box center [785, 168] width 4 height 4
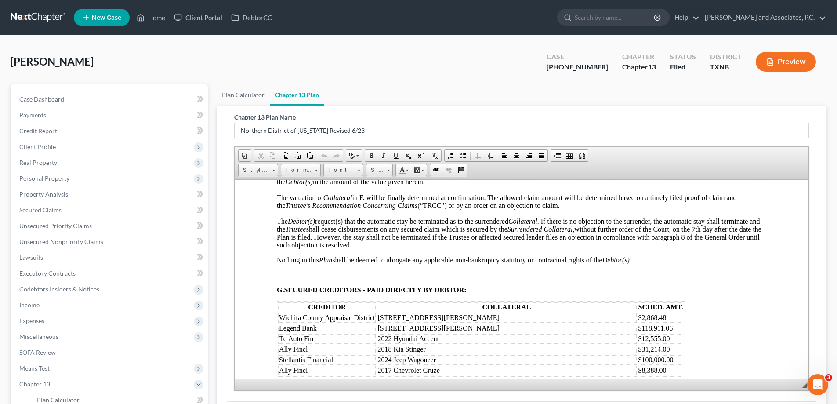
scroll to position [1318, 0]
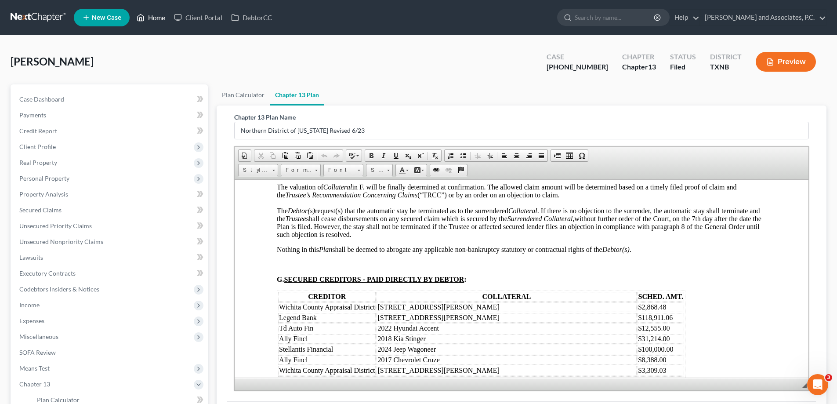
click at [155, 20] on link "Home" at bounding box center [150, 18] width 37 height 16
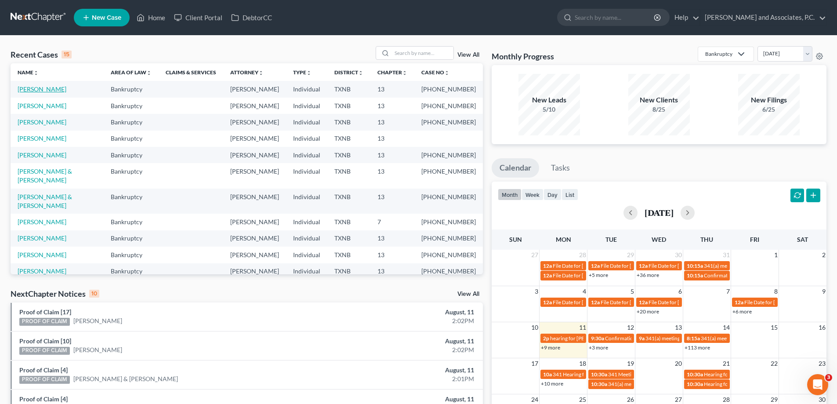
click at [43, 92] on link "Pogatshnik, Jeffrey" at bounding box center [42, 88] width 49 height 7
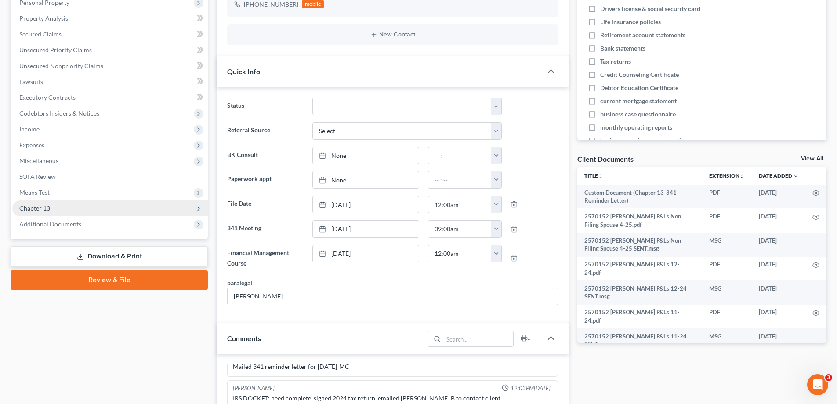
scroll to position [1119, 0]
click at [62, 214] on span "Chapter 13" at bounding box center [109, 208] width 195 height 16
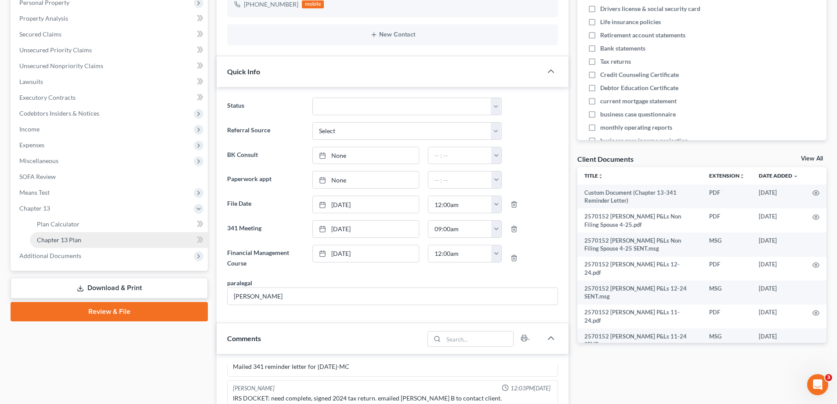
click at [64, 241] on span "Chapter 13 Plan" at bounding box center [59, 239] width 44 height 7
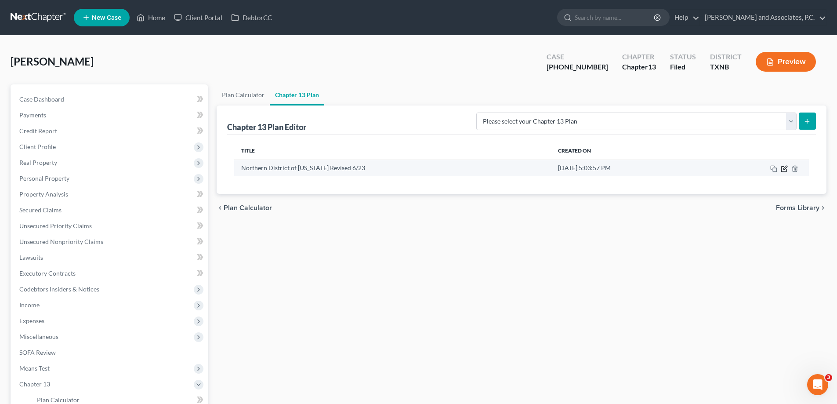
click at [785, 167] on icon "button" at bounding box center [784, 168] width 7 height 7
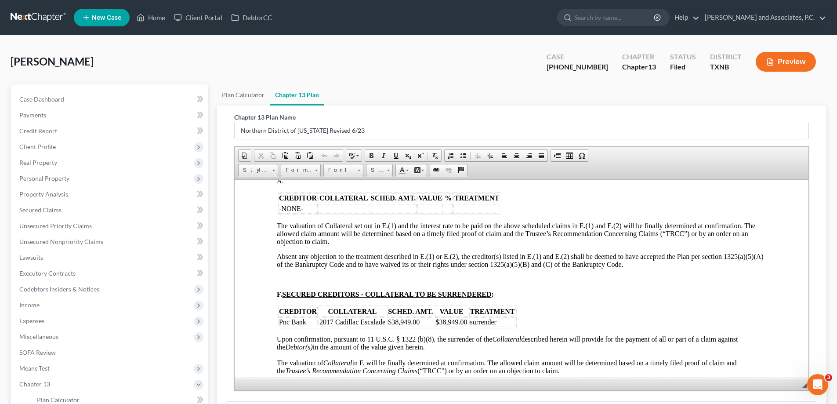
scroll to position [1230, 0]
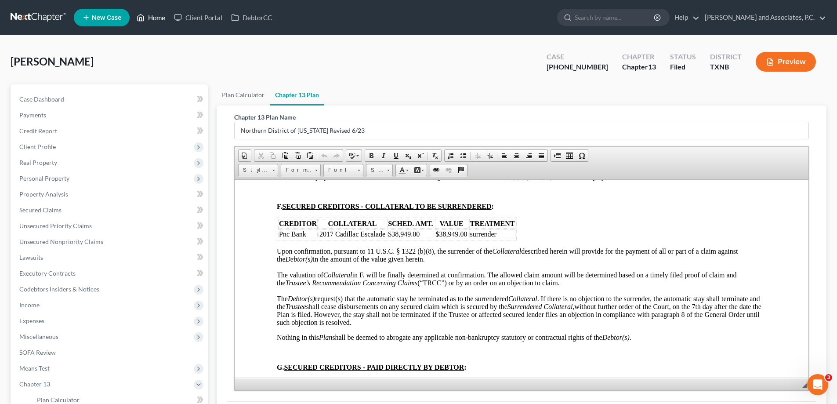
click at [152, 15] on link "Home" at bounding box center [150, 18] width 37 height 16
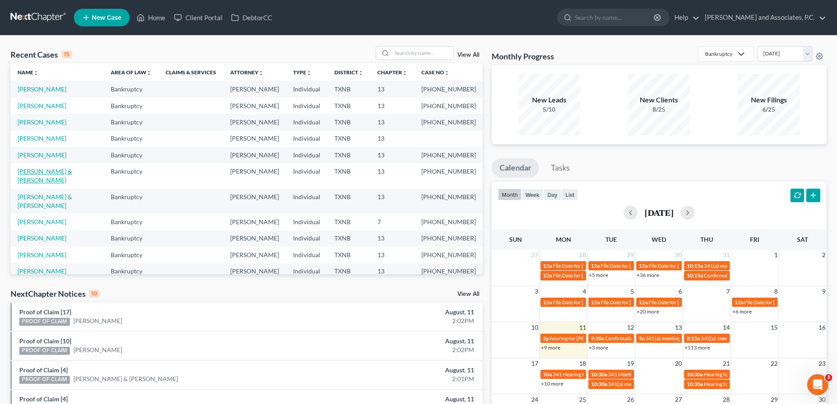
click at [45, 171] on link "[PERSON_NAME] & [PERSON_NAME]" at bounding box center [45, 175] width 54 height 16
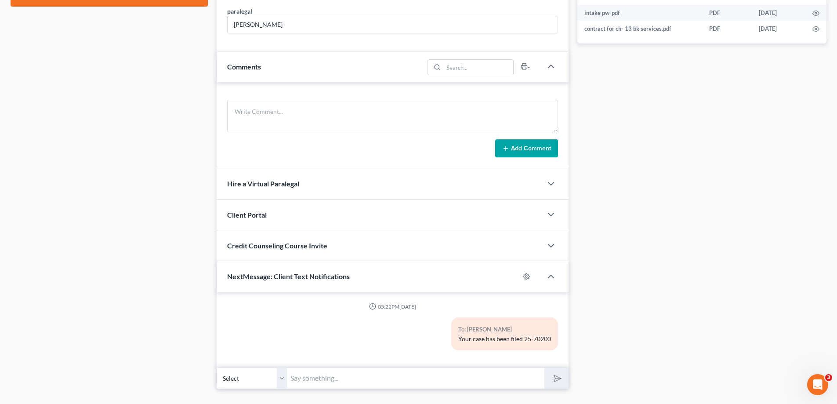
scroll to position [477, 0]
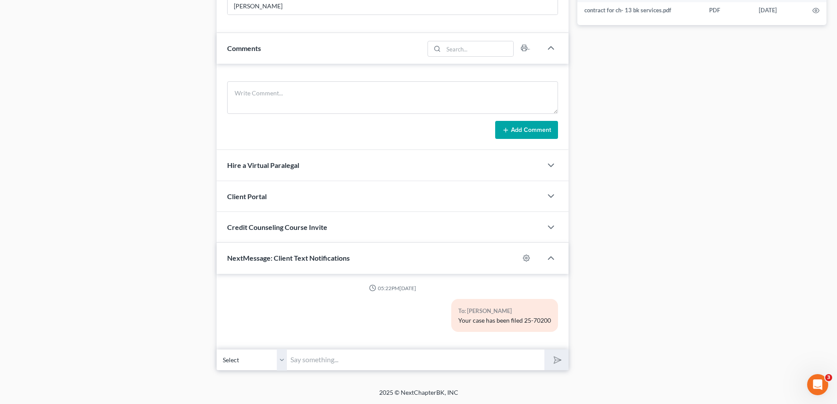
click at [300, 362] on input "text" at bounding box center [415, 360] width 257 height 22
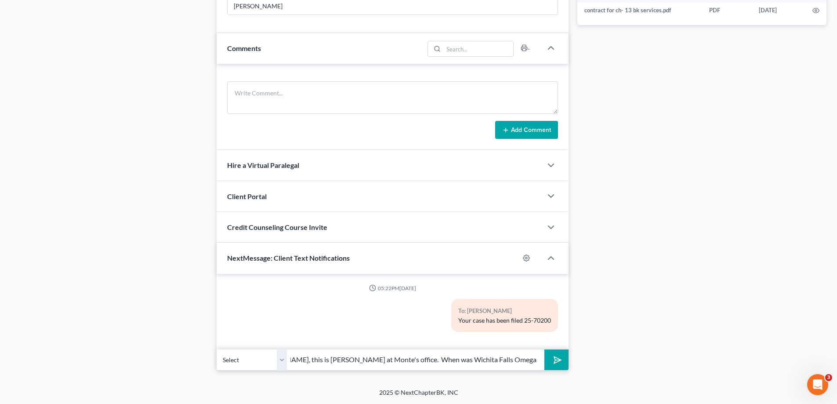
scroll to position [0, 40]
type input "[PERSON_NAME], this is [PERSON_NAME] at Monte's office. When was Wichita Falls …"
click at [544, 349] on button "submit" at bounding box center [556, 359] width 24 height 21
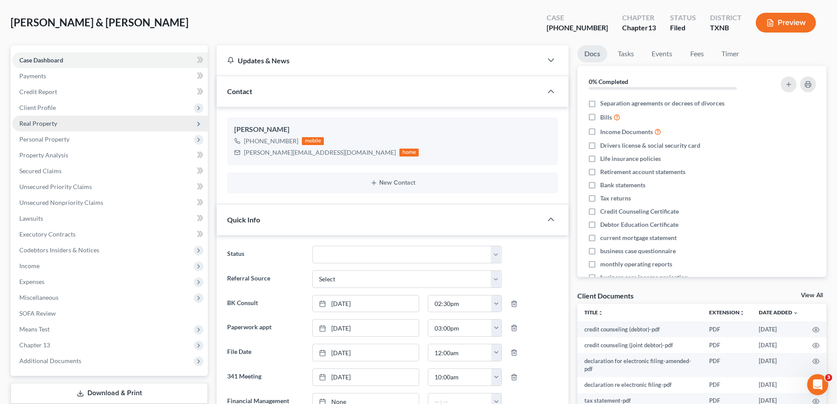
scroll to position [0, 0]
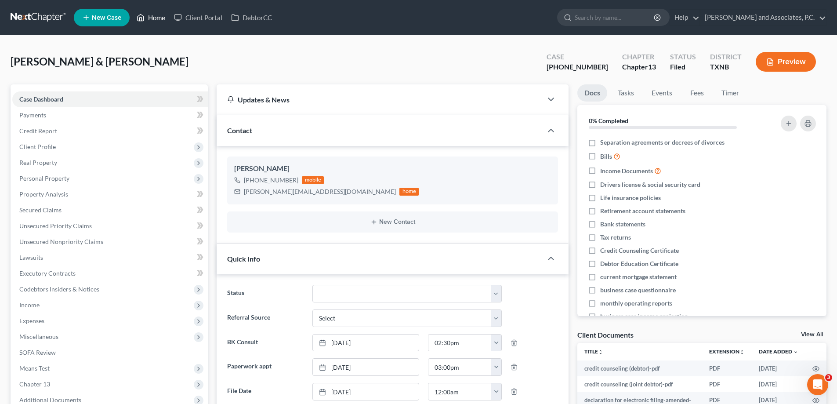
click at [146, 20] on link "Home" at bounding box center [150, 18] width 37 height 16
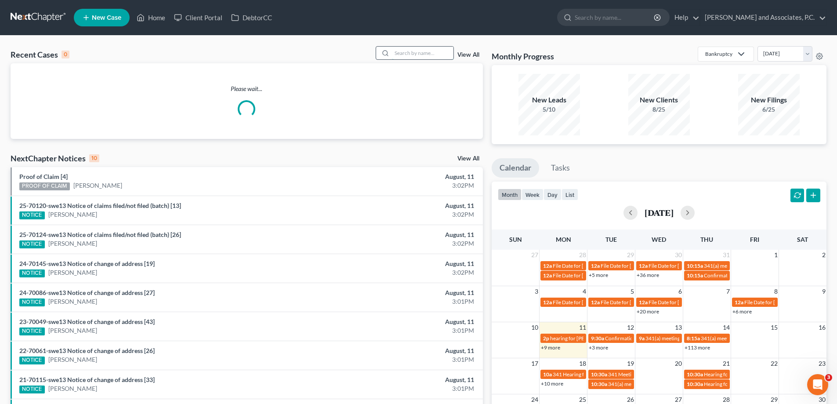
click at [402, 56] on input "search" at bounding box center [422, 53] width 61 height 13
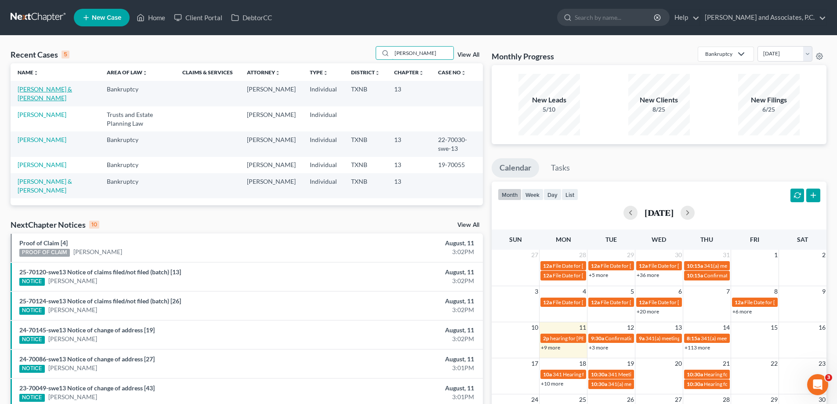
type input "doyle"
click at [45, 85] on link "Doyle, Brian & Kathleen" at bounding box center [45, 93] width 54 height 16
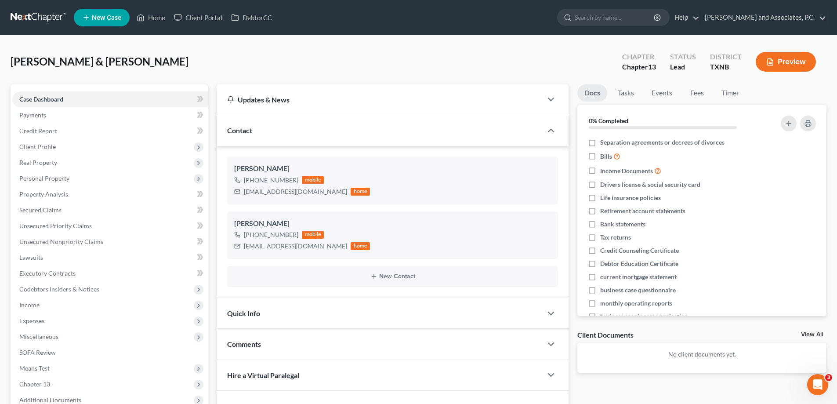
scroll to position [88, 0]
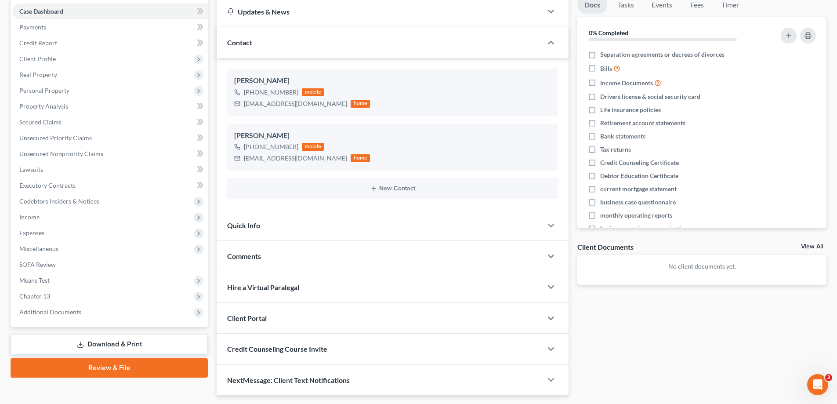
click at [258, 230] on div "Quick Info" at bounding box center [379, 225] width 325 height 30
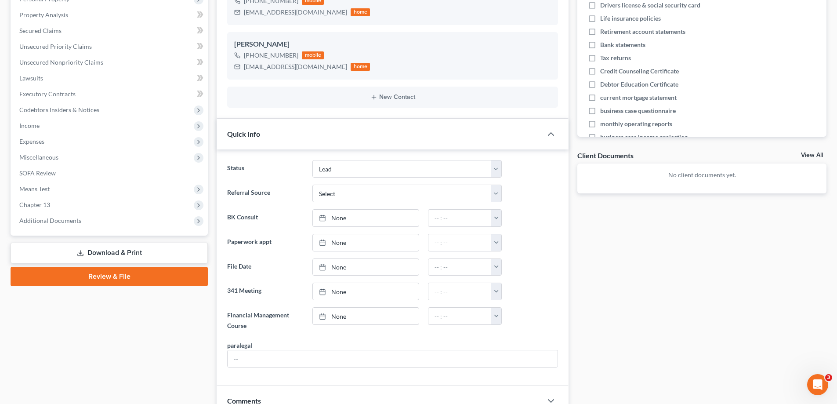
scroll to position [264, 0]
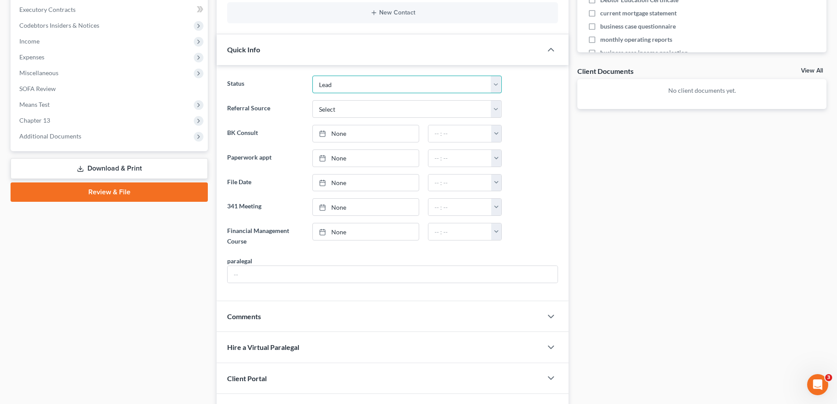
click at [359, 80] on select "Closed without Discharge Complete Converted to 7 Discharged Dismissed Filed Fin…" at bounding box center [406, 85] width 189 height 18
select select "7"
click at [312, 76] on select "Closed without Discharge Complete Converted to 7 Discharged Dismissed Filed Fin…" at bounding box center [406, 85] width 189 height 18
click at [268, 272] on input "text" at bounding box center [393, 274] width 330 height 17
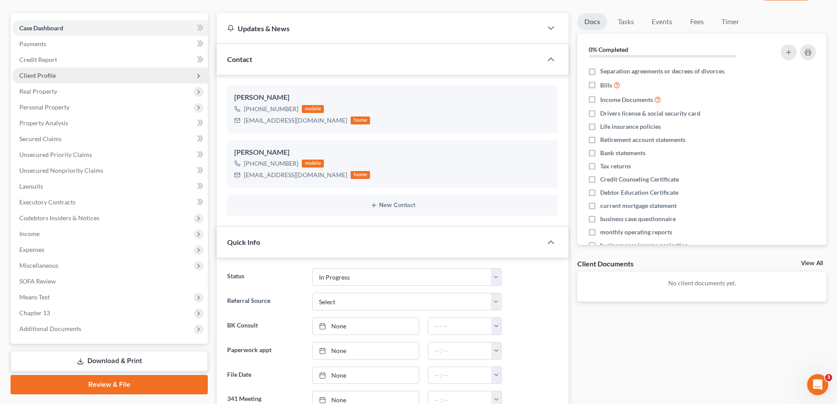
scroll to position [0, 0]
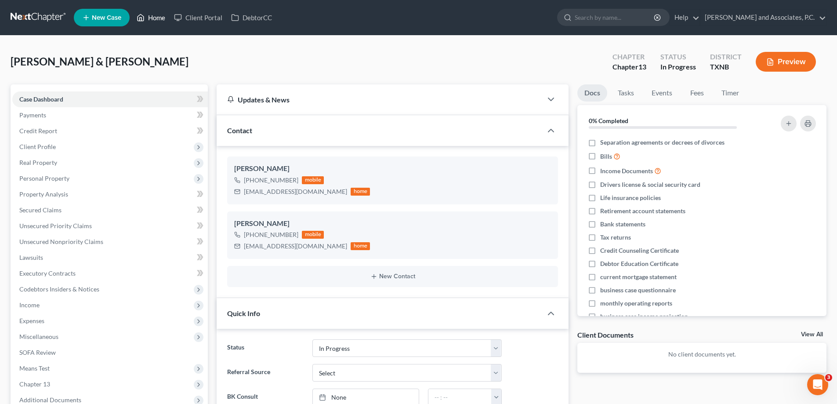
type input "[PERSON_NAME]"
click at [154, 14] on link "Home" at bounding box center [150, 18] width 37 height 16
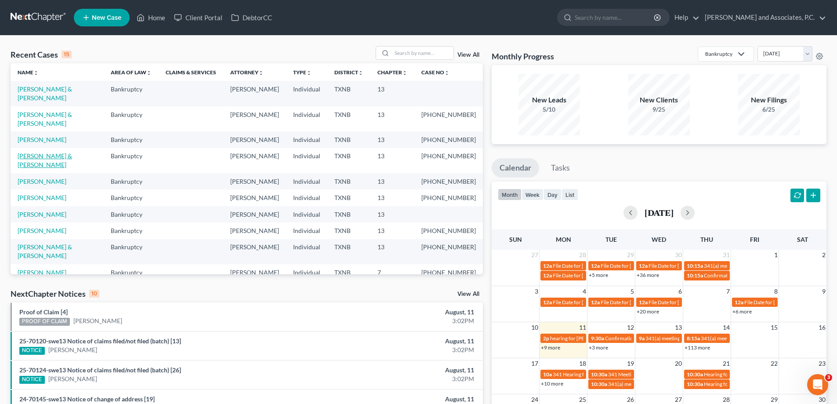
click at [50, 152] on link "[PERSON_NAME] & [PERSON_NAME]" at bounding box center [45, 160] width 54 height 16
select select "5"
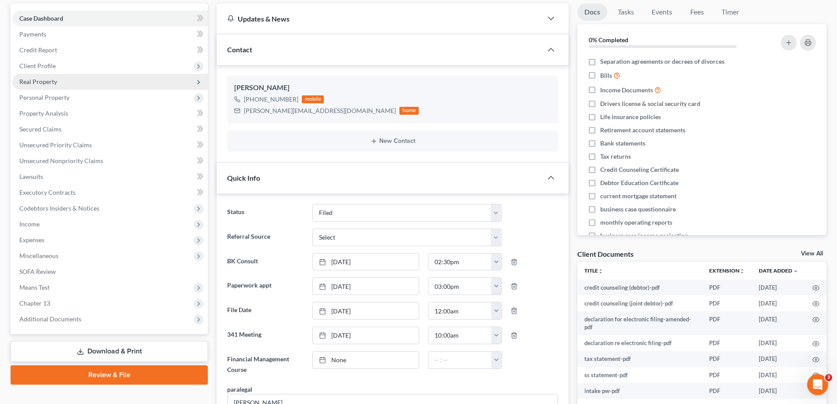
scroll to position [88, 0]
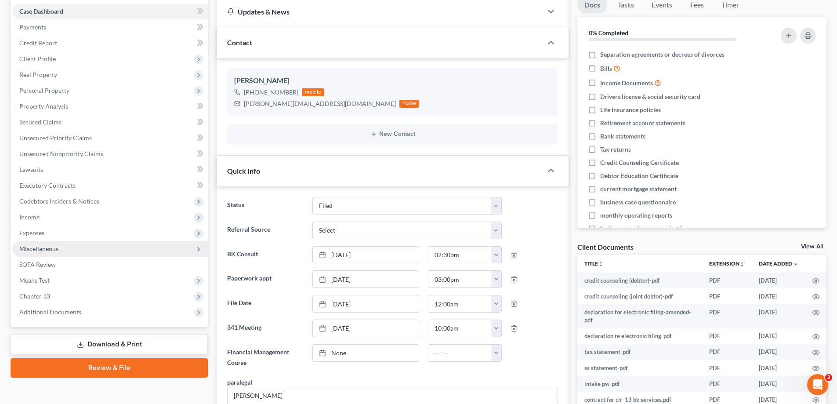
click at [52, 247] on span "Miscellaneous" at bounding box center [38, 248] width 39 height 7
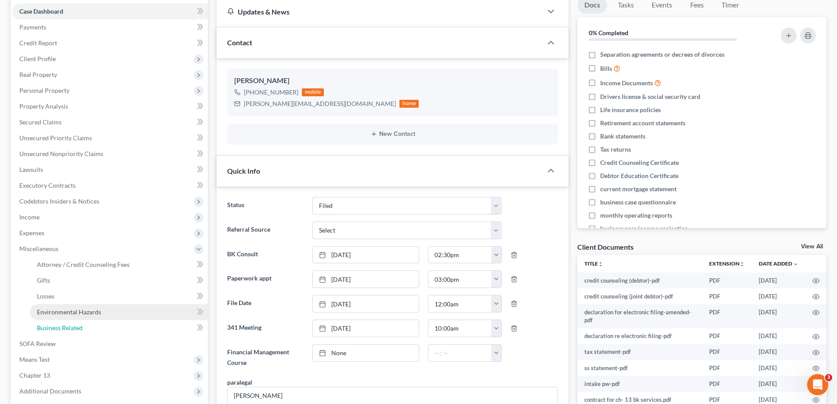
drag, startPoint x: 65, startPoint y: 327, endPoint x: 43, endPoint y: 307, distance: 29.5
click at [65, 327] on span "Business Related" at bounding box center [60, 327] width 46 height 7
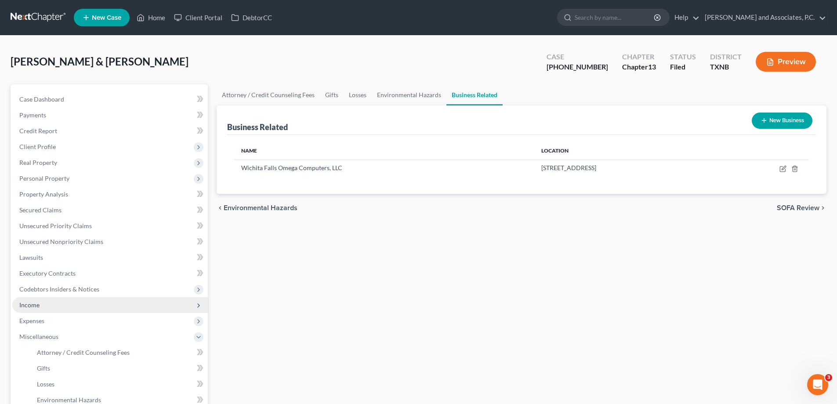
click at [44, 306] on span "Income" at bounding box center [109, 305] width 195 height 16
drag, startPoint x: 71, startPoint y: 320, endPoint x: 113, endPoint y: 307, distance: 44.2
click at [71, 319] on span "Employment Income" at bounding box center [65, 320] width 56 height 7
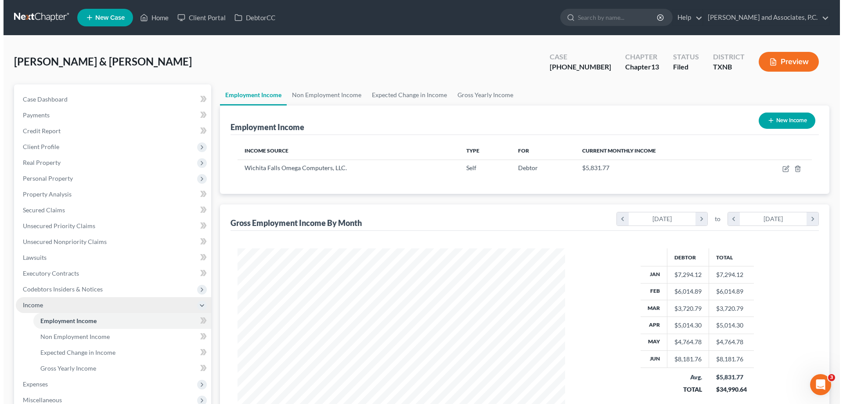
scroll to position [164, 345]
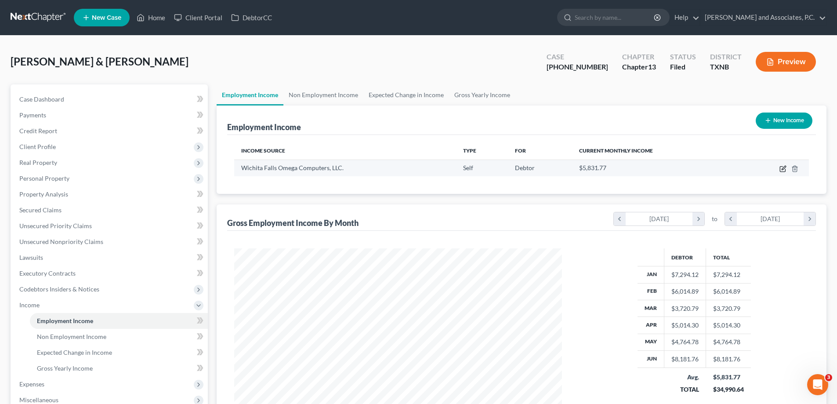
click at [780, 170] on icon "button" at bounding box center [782, 168] width 5 height 5
select select "1"
select select "45"
select select "0"
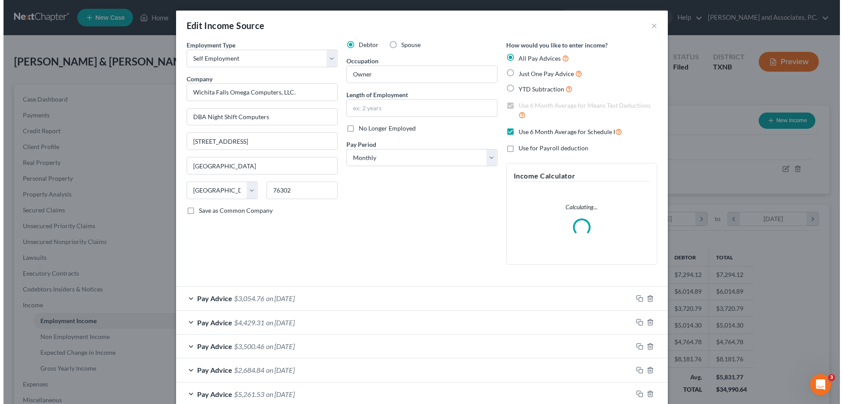
scroll to position [165, 348]
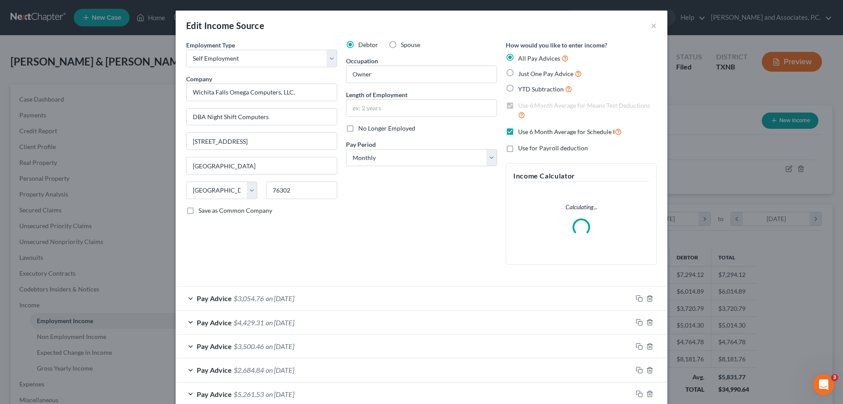
click at [183, 300] on div "Pay Advice $3,054.76 on 06/30/2025" at bounding box center [404, 297] width 457 height 23
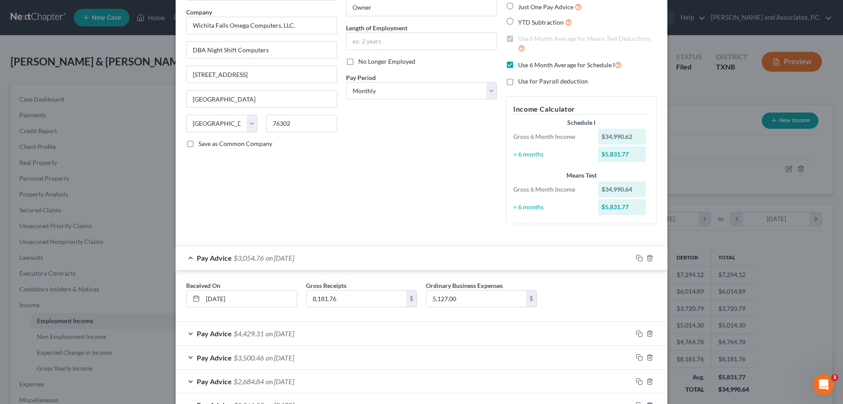
scroll to position [88, 0]
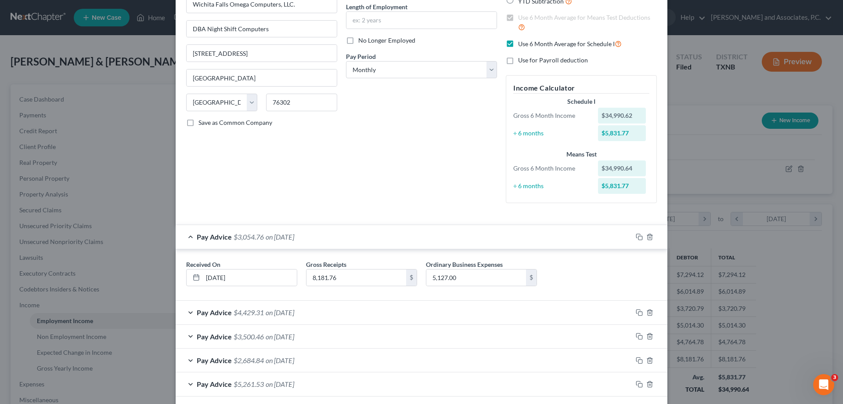
click at [188, 314] on div "Pay Advice $4,429.31 on 05/31/2025" at bounding box center [404, 311] width 457 height 23
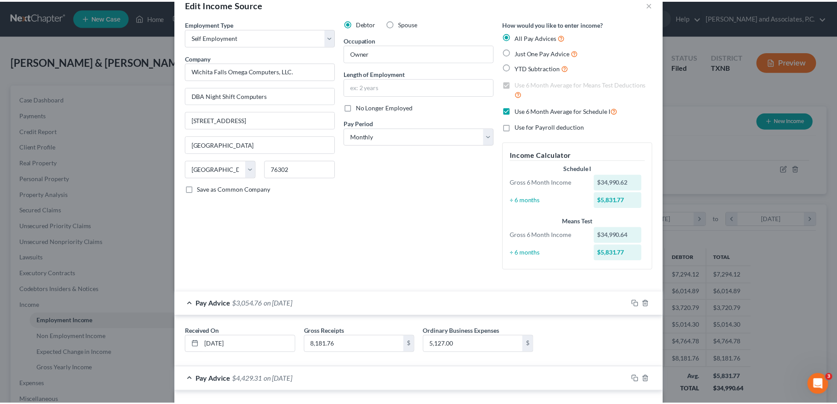
scroll to position [0, 0]
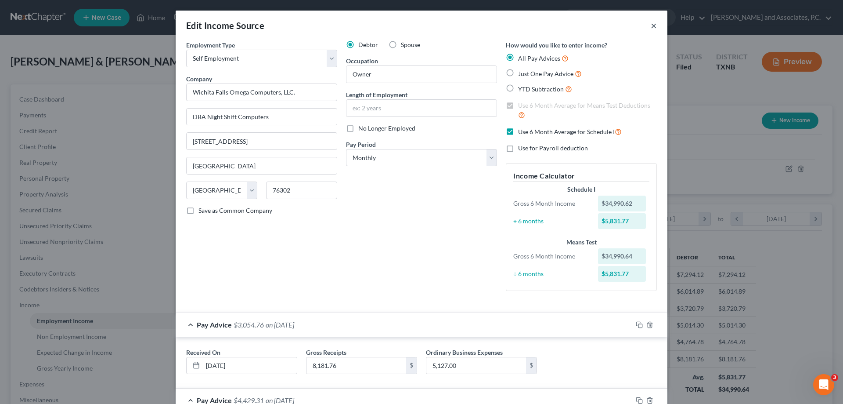
click at [651, 28] on button "×" at bounding box center [654, 25] width 6 height 11
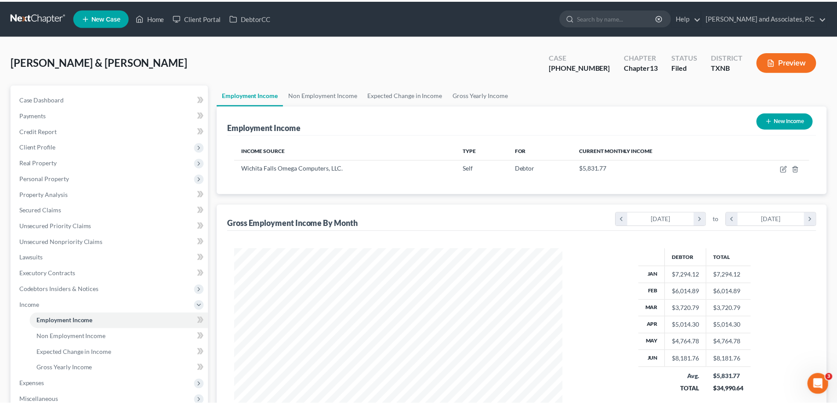
scroll to position [439091, 438910]
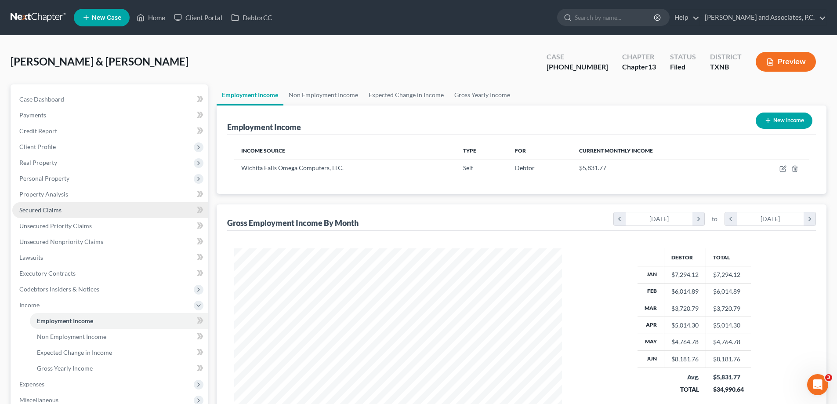
click at [38, 204] on link "Secured Claims" at bounding box center [109, 210] width 195 height 16
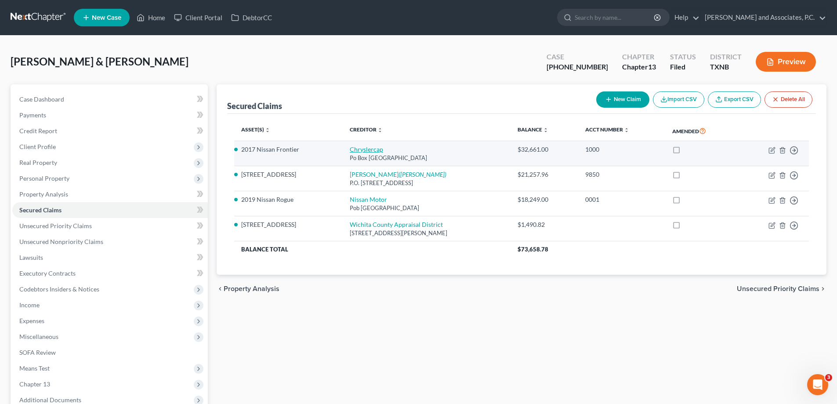
click at [360, 152] on link "Chryslercap" at bounding box center [366, 148] width 33 height 7
select select "45"
select select "2"
select select "0"
select select "2"
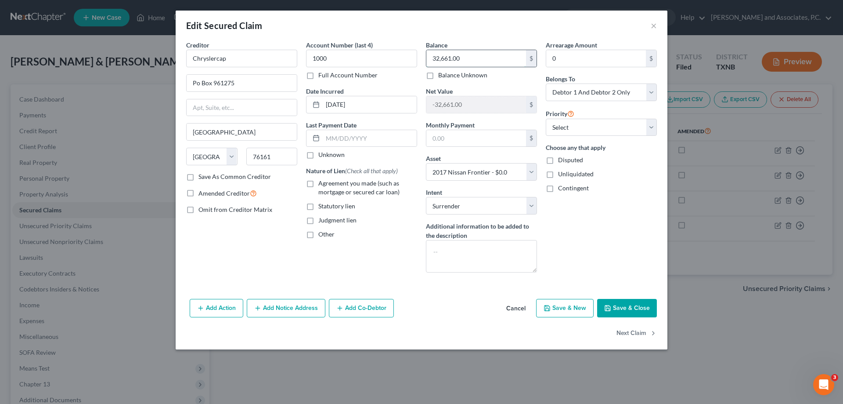
click at [481, 53] on input "32,661.00" at bounding box center [477, 58] width 100 height 17
type input "1.00"
click at [447, 246] on textarea at bounding box center [481, 256] width 111 height 33
type textarea "v"
type textarea "vehicle was already picked up"
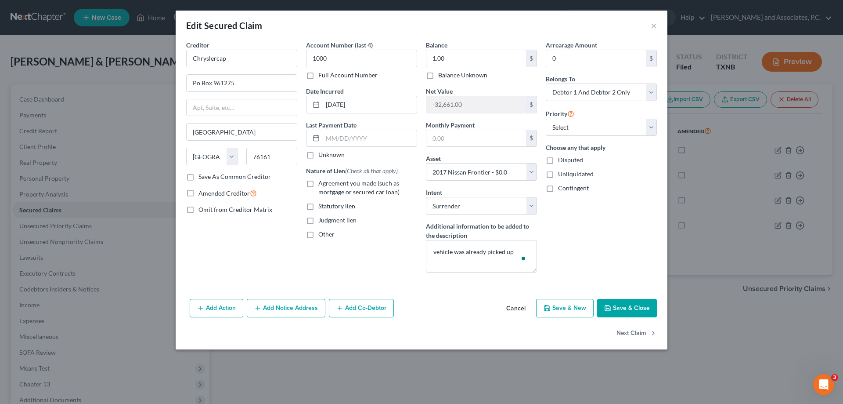
click at [615, 308] on button "Save & Close" at bounding box center [627, 308] width 60 height 18
select select
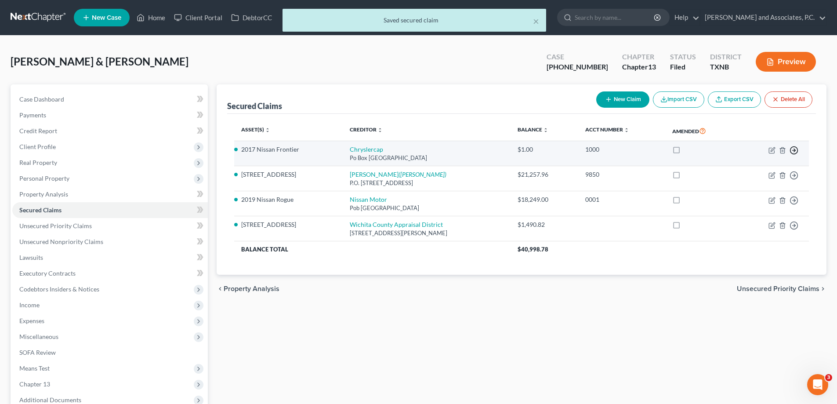
click at [796, 148] on circle "button" at bounding box center [793, 149] width 7 height 7
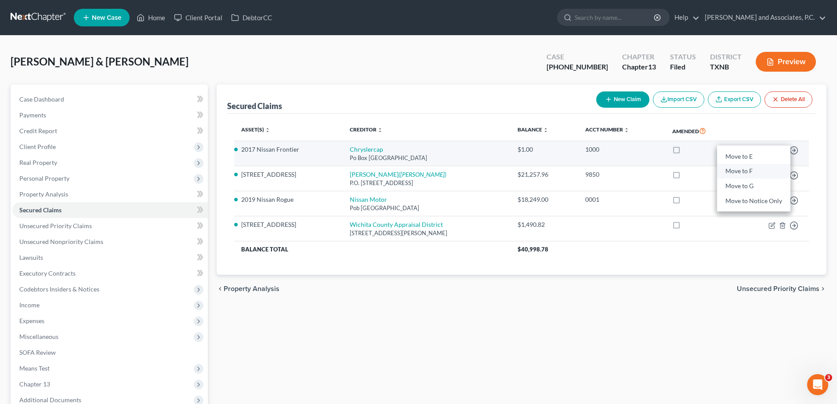
click at [747, 174] on link "Move to F" at bounding box center [753, 171] width 73 height 15
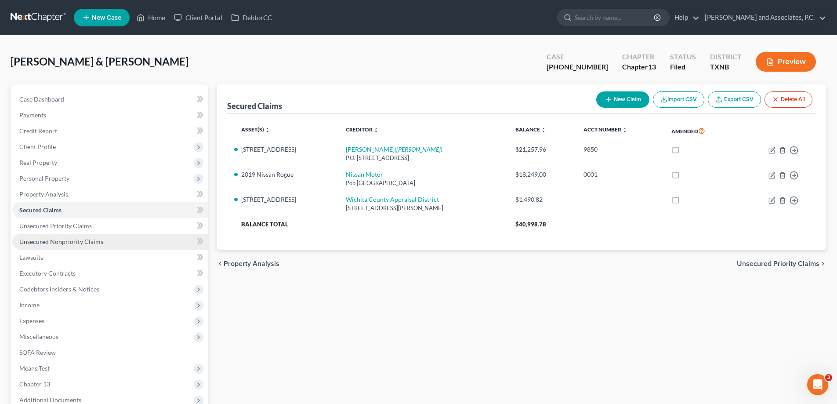
click at [83, 238] on span "Unsecured Nonpriority Claims" at bounding box center [61, 241] width 84 height 7
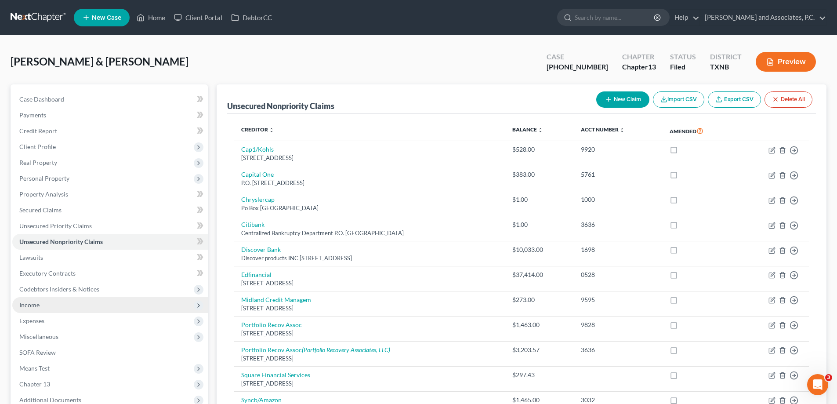
click at [38, 304] on span "Income" at bounding box center [29, 304] width 20 height 7
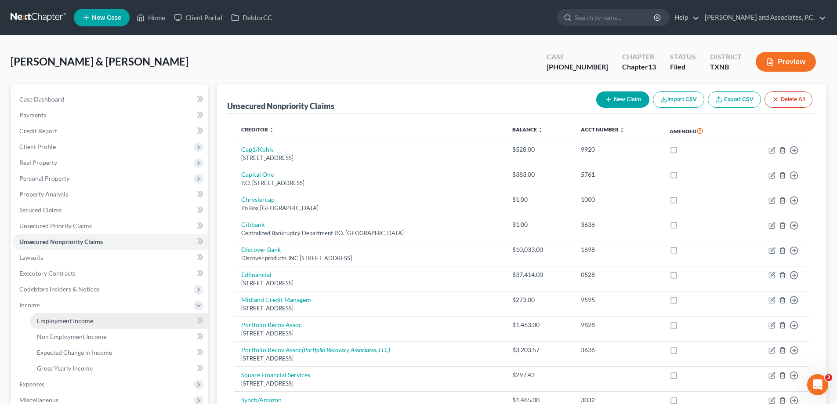
click at [83, 322] on span "Employment Income" at bounding box center [65, 320] width 56 height 7
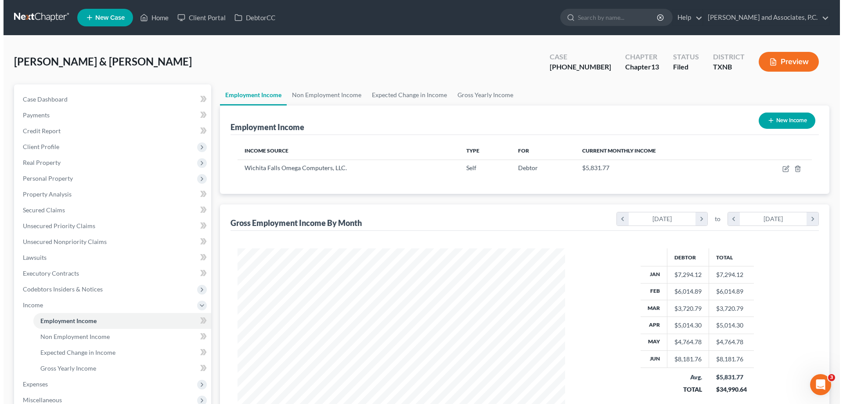
scroll to position [164, 345]
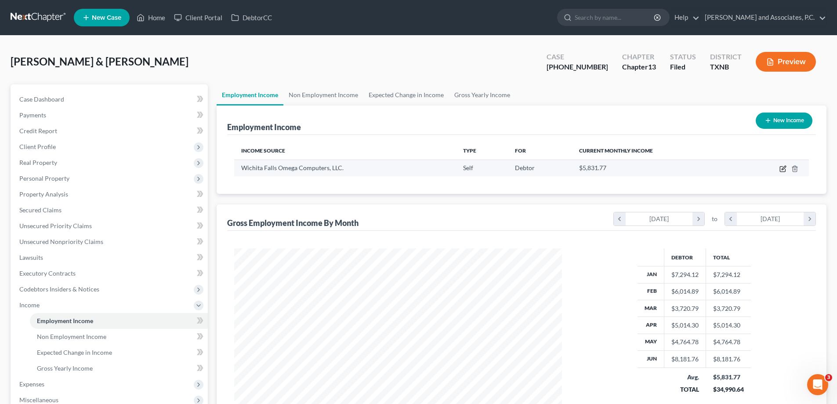
click at [784, 171] on icon "button" at bounding box center [782, 168] width 5 height 5
select select "1"
select select "45"
select select "0"
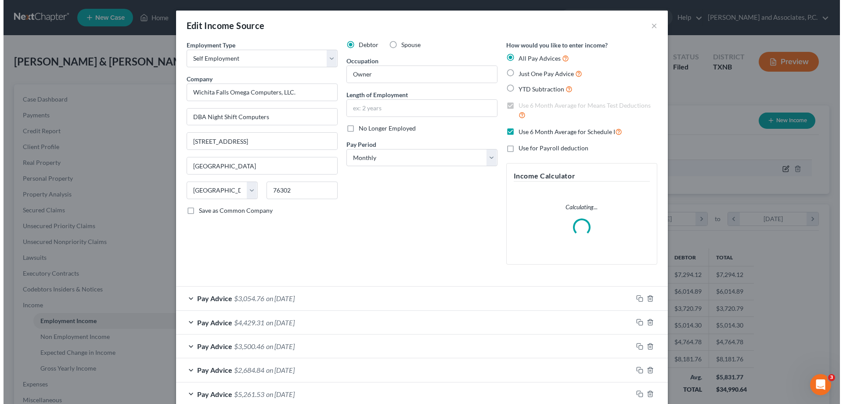
scroll to position [165, 348]
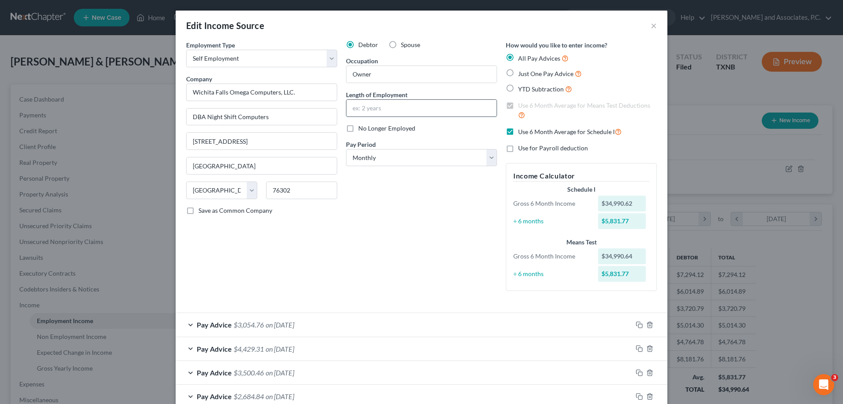
click at [384, 110] on input "text" at bounding box center [422, 108] width 150 height 17
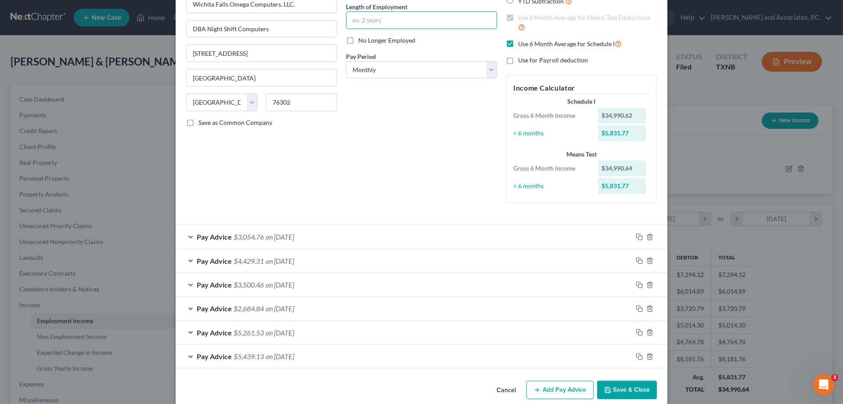
click at [186, 358] on div "Pay Advice $5,439.13 on 01/31/2025" at bounding box center [404, 355] width 457 height 23
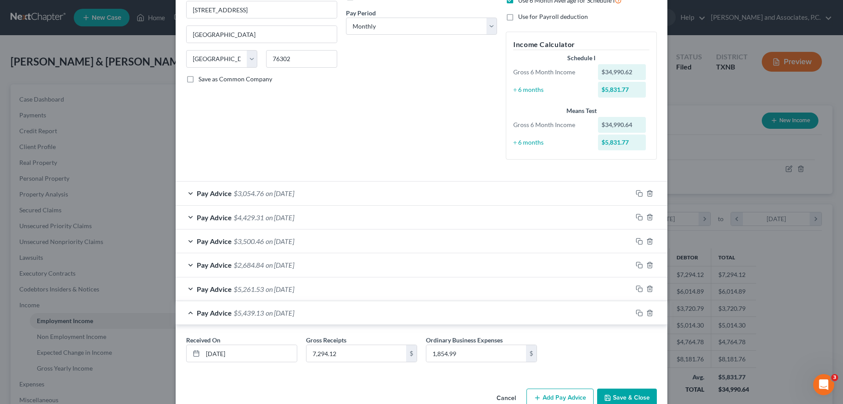
scroll to position [152, 0]
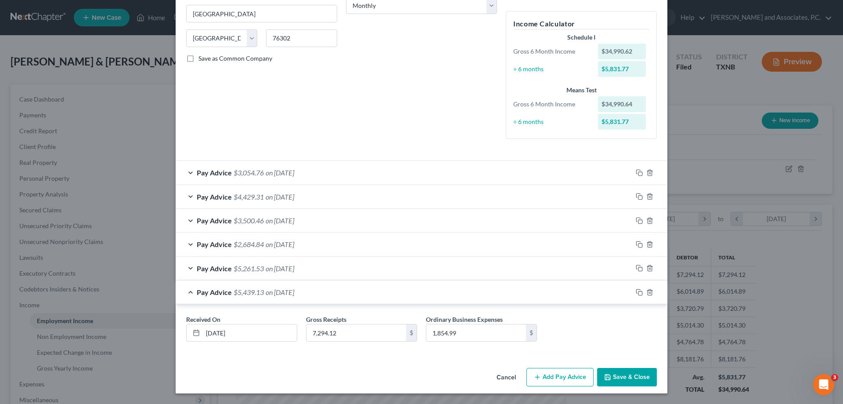
click at [183, 268] on div "Pay Advice $5,261.53 on 02/28/2025" at bounding box center [404, 268] width 457 height 23
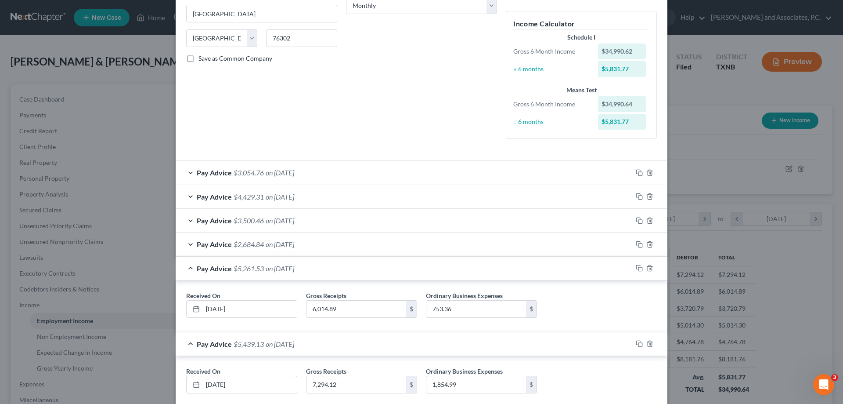
click at [185, 246] on div "Pay Advice $2,684.84 on 03/31/2025" at bounding box center [404, 243] width 457 height 23
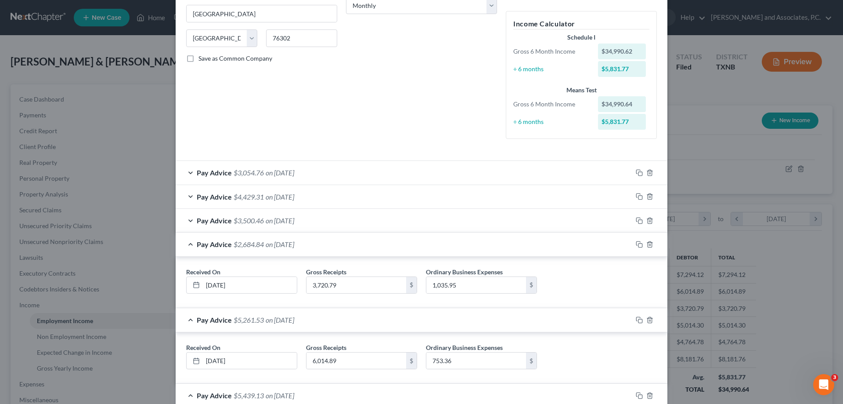
click at [184, 220] on div "Pay Advice $3,500.46 on 04/30/2025" at bounding box center [404, 220] width 457 height 23
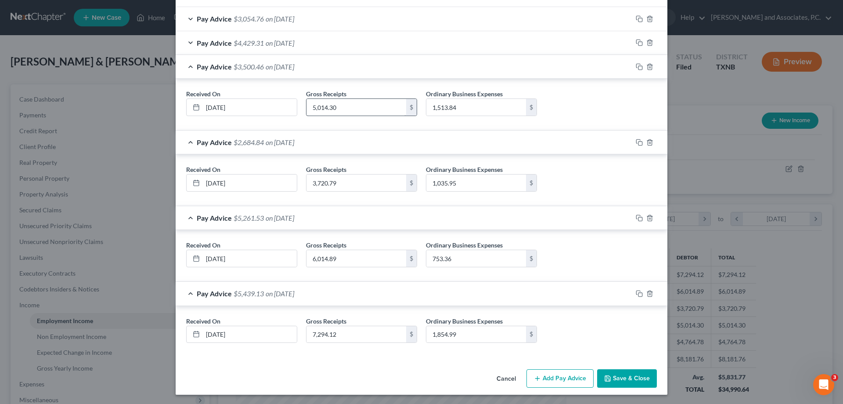
scroll to position [307, 0]
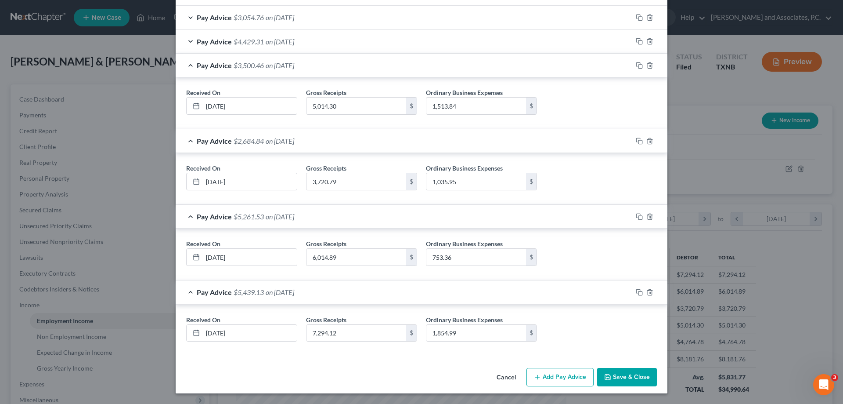
click at [188, 40] on div "Pay Advice $4,429.31 on 05/31/2025" at bounding box center [404, 41] width 457 height 23
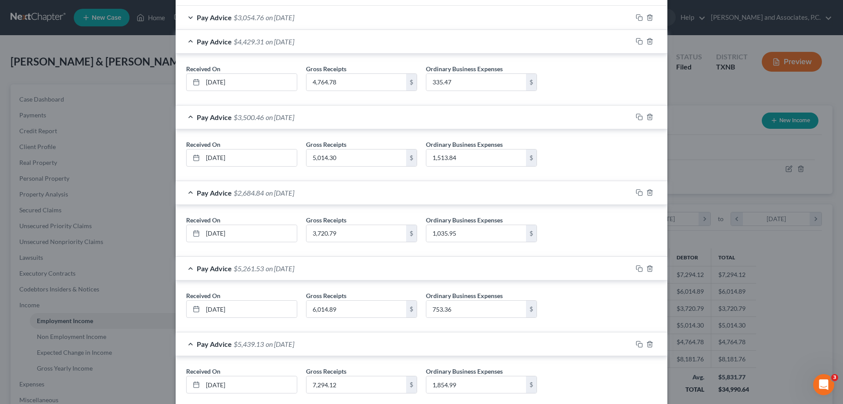
click at [186, 16] on div "Pay Advice $3,054.76 on 06/30/2025" at bounding box center [404, 17] width 457 height 23
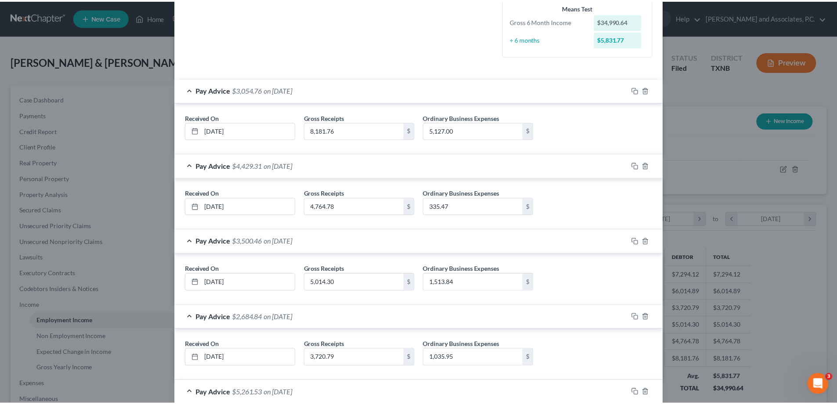
scroll to position [410, 0]
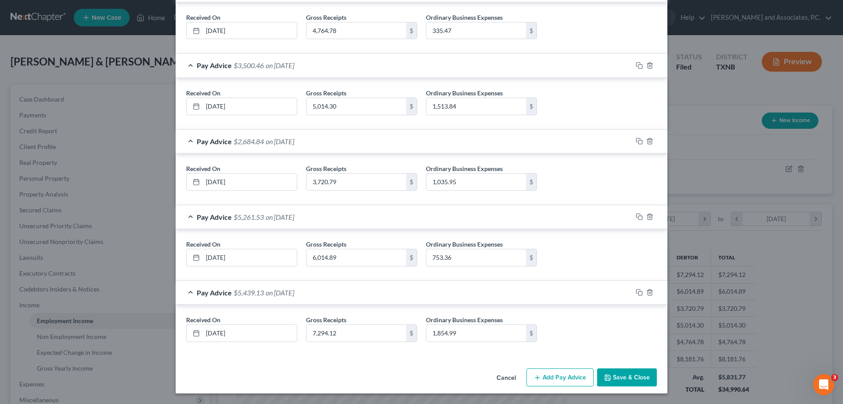
click at [630, 377] on button "Save & Close" at bounding box center [627, 377] width 60 height 18
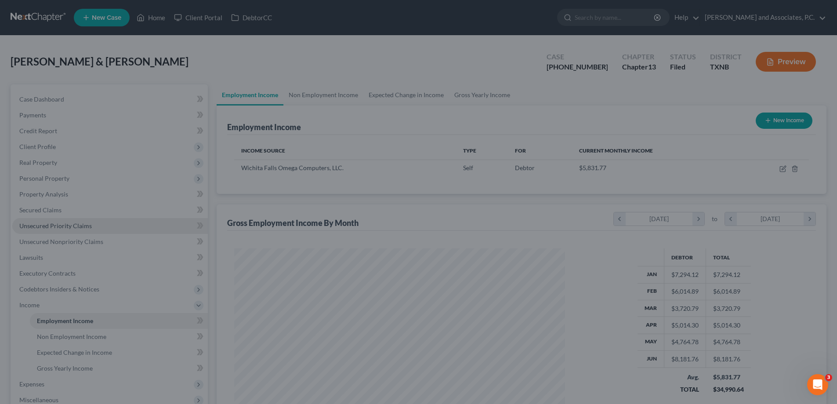
scroll to position [439091, 438910]
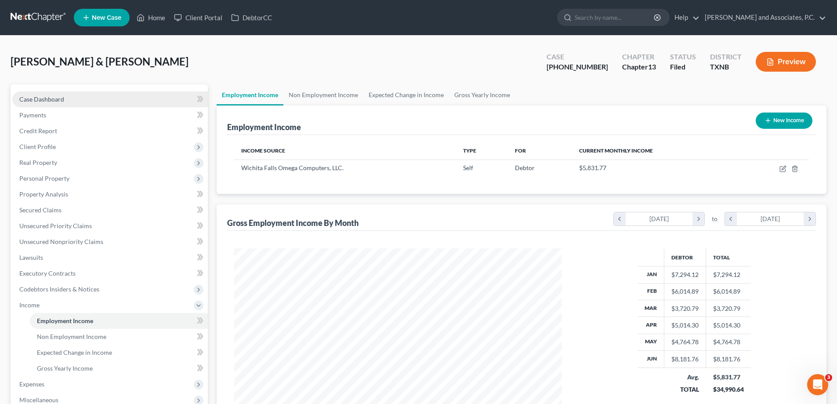
click at [63, 97] on span "Case Dashboard" at bounding box center [41, 98] width 45 height 7
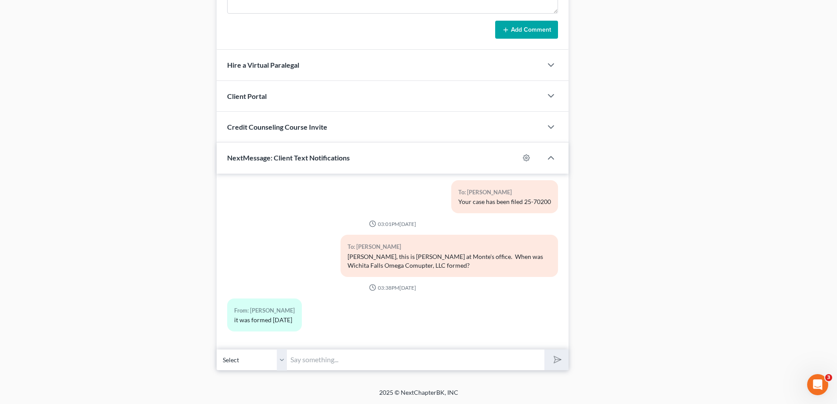
scroll to position [18, 0]
click at [324, 365] on input "text" at bounding box center [415, 360] width 257 height 22
type input "Thank you"
click at [544, 349] on button "submit" at bounding box center [556, 359] width 24 height 21
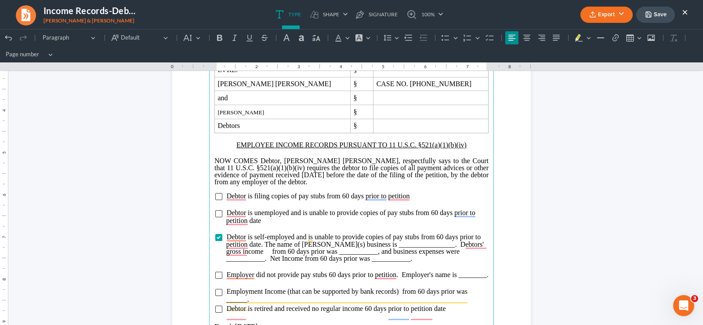
scroll to position [164, 0]
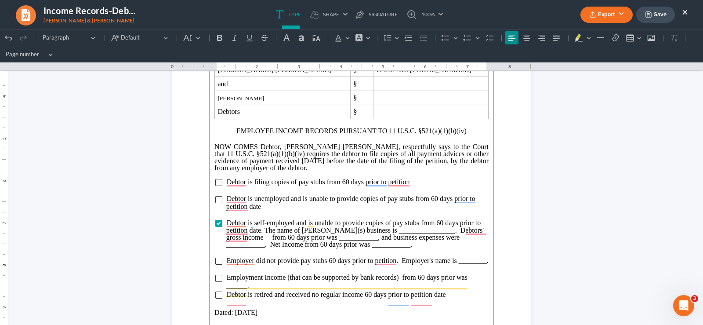
click at [413, 231] on span "Debtor is self-employed and is unable to provide copies of pay stubs from 60 da…" at bounding box center [355, 233] width 258 height 29
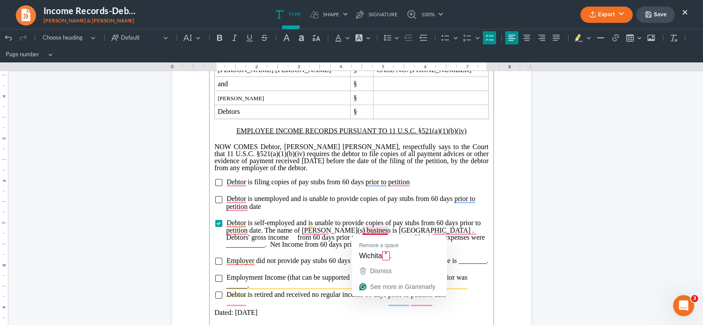
click at [383, 228] on span "Debtor is self-employed and is unable to provide copies of pay stubs from 60 da…" at bounding box center [355, 233] width 259 height 29
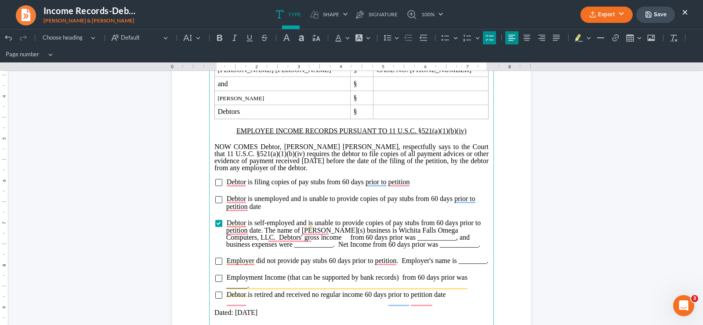
click at [398, 241] on span "Debtor is self-employed and is unable to provide copies of pay stubs from 60 da…" at bounding box center [353, 233] width 255 height 29
click at [290, 241] on span "Debtor is self-employed and is unable to provide copies of pay stubs from 60 da…" at bounding box center [353, 233] width 255 height 29
click at [397, 236] on span "Debtor is self-employed and is unable to provide copies of pay stubs from 60 da…" at bounding box center [353, 233] width 255 height 29
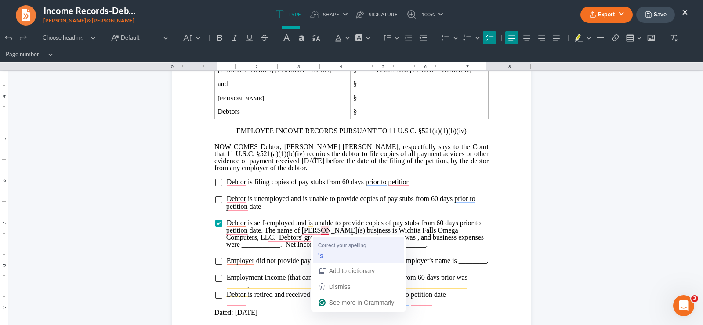
click at [360, 238] on div "Correct your spelling 's" at bounding box center [358, 249] width 84 height 25
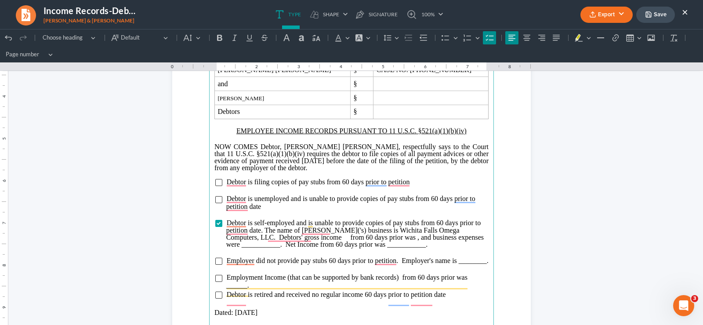
click at [361, 236] on span "Debtor is self-employed and is unable to provide copies of pay stubs from 60 da…" at bounding box center [354, 233] width 257 height 29
click at [291, 239] on span "Debtor is self-employed and is unable to provide copies of pay stubs from 60 da…" at bounding box center [357, 233] width 262 height 29
click at [260, 247] on span "Debtor is self-employed and is unable to provide copies of pay stubs from 60 da…" at bounding box center [353, 233] width 255 height 29
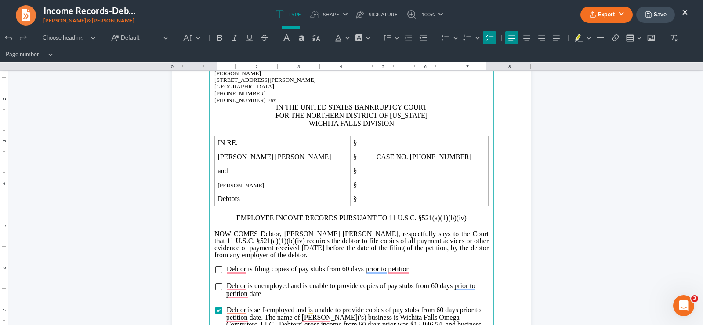
scroll to position [76, 0]
click at [654, 14] on button "Save" at bounding box center [655, 15] width 39 height 16
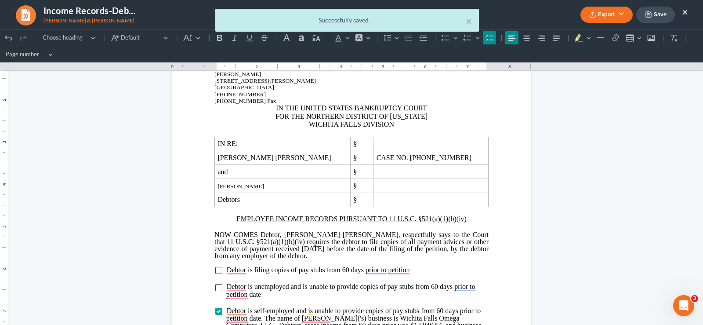
click at [611, 14] on div "× Successfully saved." at bounding box center [347, 22] width 703 height 27
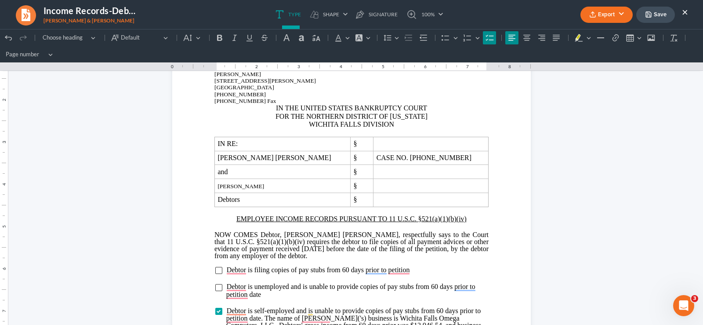
click at [611, 14] on button "Export" at bounding box center [606, 15] width 52 height 16
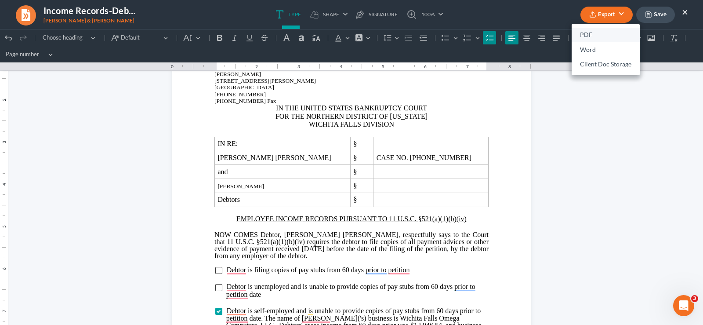
click at [580, 31] on link "PDF" at bounding box center [605, 35] width 68 height 15
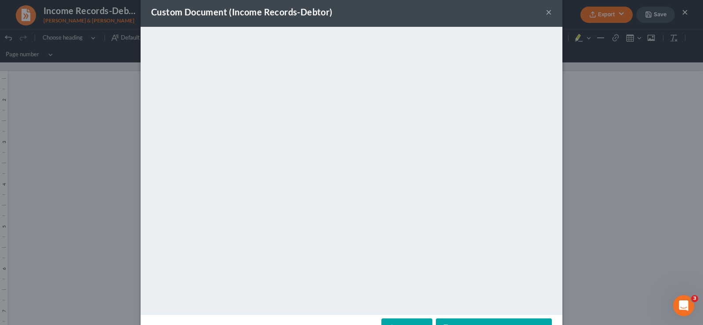
scroll to position [0, 0]
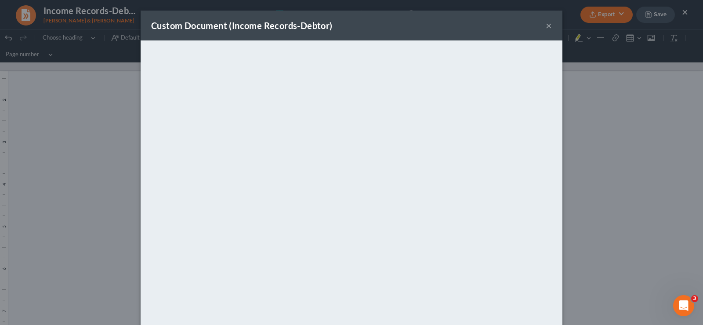
click at [546, 24] on button "×" at bounding box center [549, 25] width 6 height 11
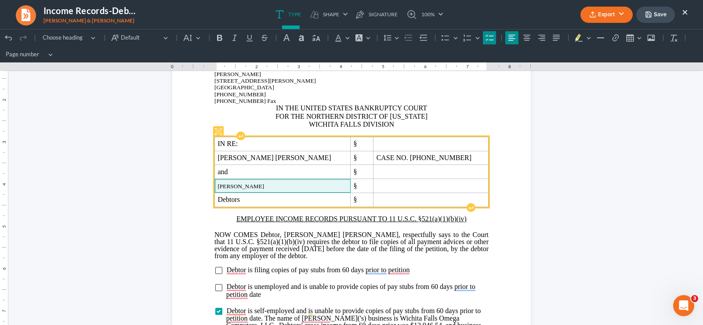
click at [279, 186] on span "Heather Lea Hernandez" at bounding box center [282, 186] width 130 height 7
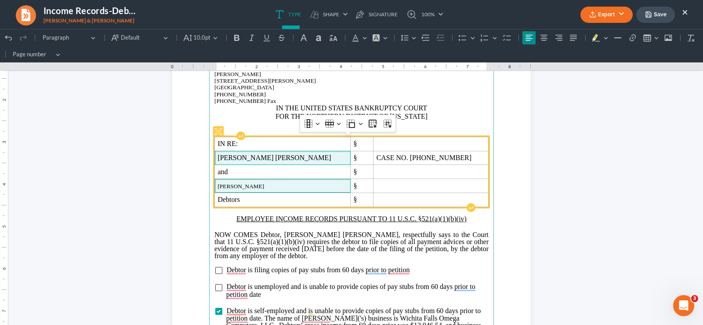
click at [295, 156] on span "Daniel James Hernandez" at bounding box center [282, 158] width 130 height 8
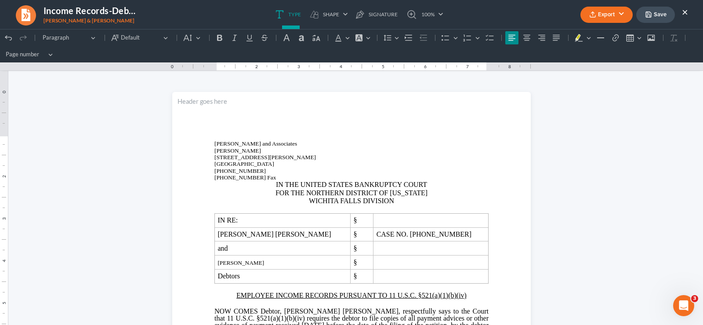
click at [664, 14] on button "Save" at bounding box center [655, 15] width 39 height 16
click at [683, 11] on button "×" at bounding box center [685, 12] width 6 height 11
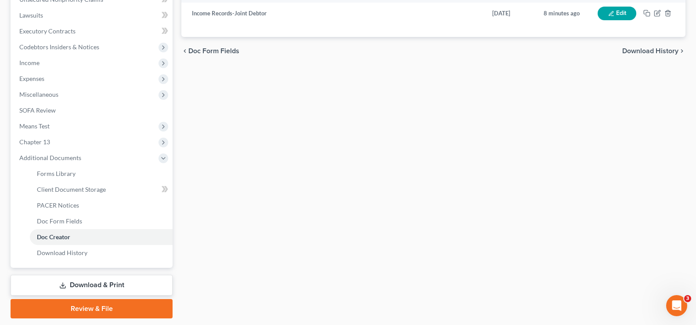
scroll to position [264, 0]
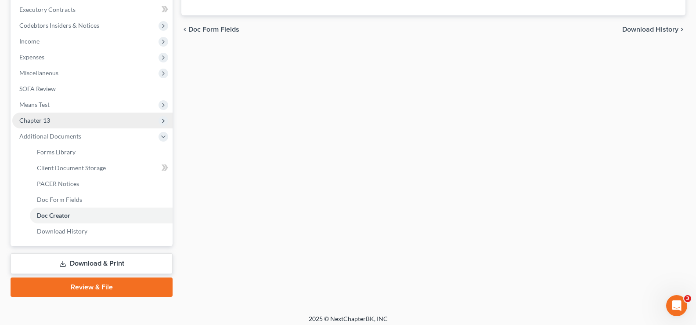
click at [89, 117] on span "Chapter 13" at bounding box center [92, 120] width 160 height 16
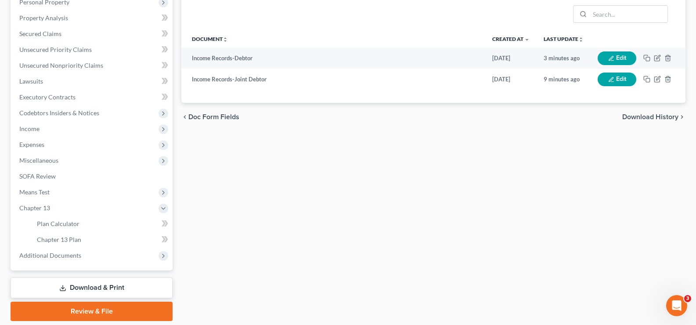
scroll to position [206, 0]
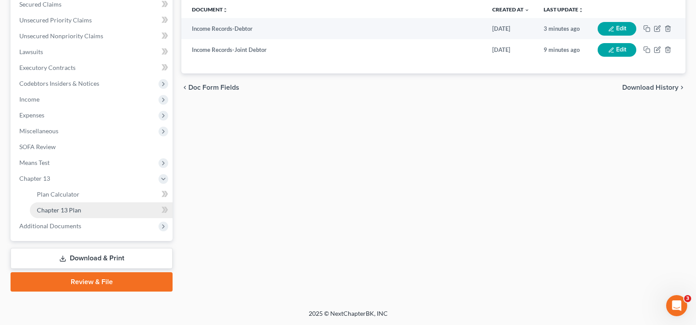
click at [52, 206] on span "Chapter 13 Plan" at bounding box center [59, 209] width 44 height 7
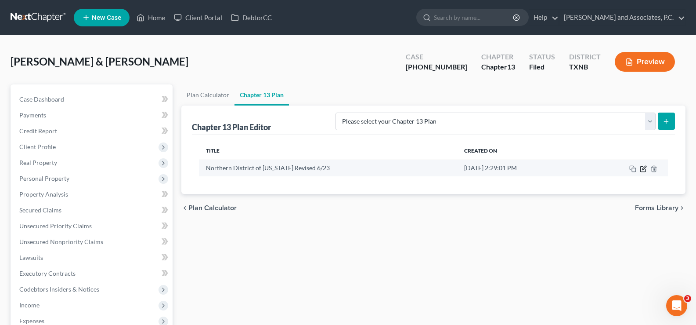
click at [644, 170] on icon "button" at bounding box center [643, 168] width 7 height 7
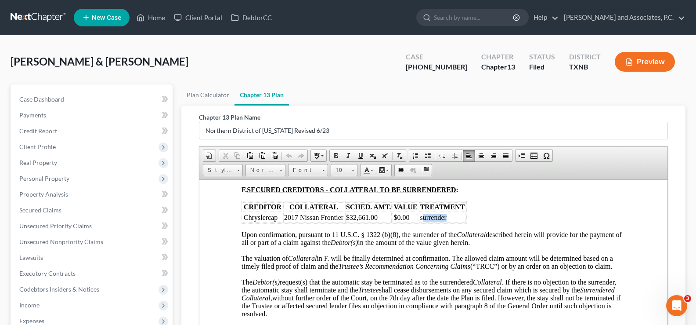
scroll to position [1318, 0]
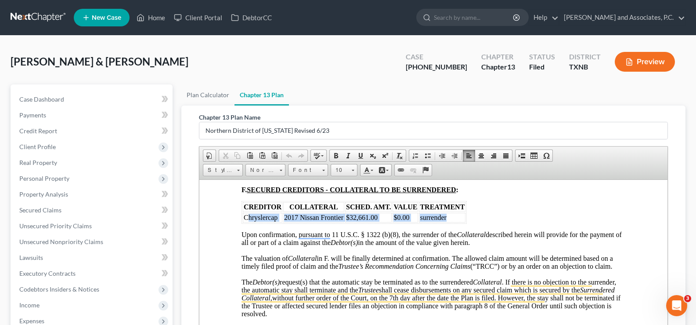
drag, startPoint x: 452, startPoint y: 217, endPoint x: 245, endPoint y: 220, distance: 207.8
click at [245, 220] on tr "Chryslercap 2017 Nissan Frontier $32,661.00 $0.00 surrender" at bounding box center [354, 217] width 223 height 10
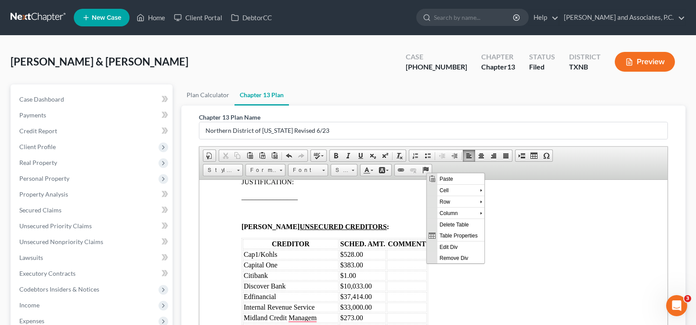
scroll to position [0, 0]
click at [435, 199] on span "Context Menu Options" at bounding box center [432, 201] width 7 height 7
click at [509, 210] on span "Insert Row After" at bounding box center [520, 212] width 51 height 11
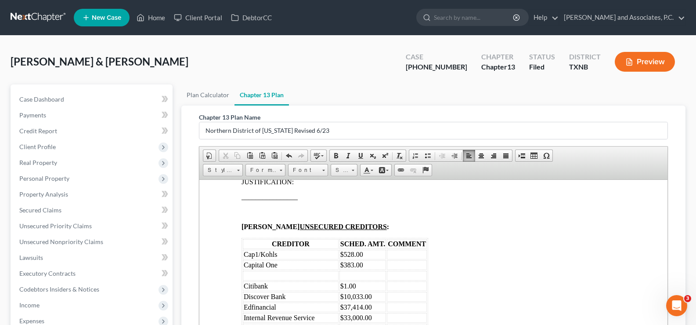
click at [264, 272] on td "To enrich screen reader interactions, please activate Accessibility in Grammarl…" at bounding box center [291, 275] width 96 height 10
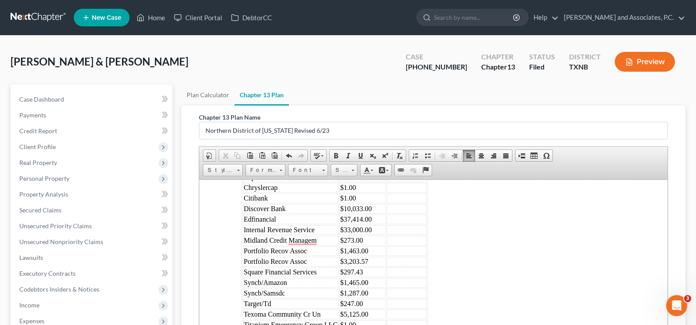
scroll to position [1836, 0]
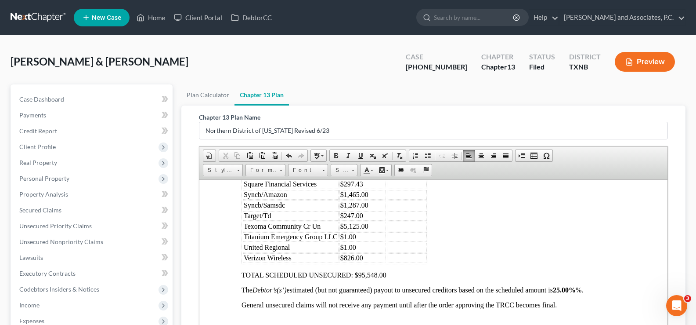
click at [376, 273] on span "TOTAL SCHEDULED UNSECURED: $95,548.00" at bounding box center [314, 274] width 145 height 7
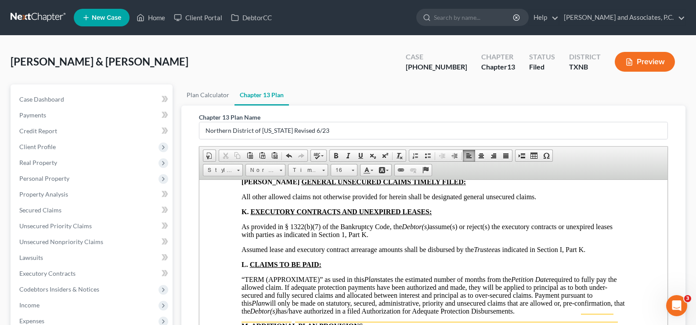
scroll to position [2899, 0]
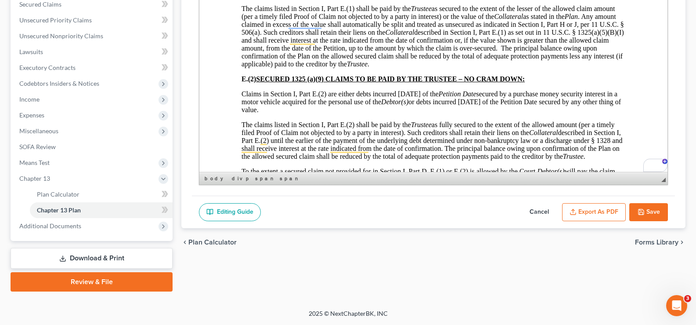
click at [648, 214] on button "Save" at bounding box center [648, 212] width 39 height 18
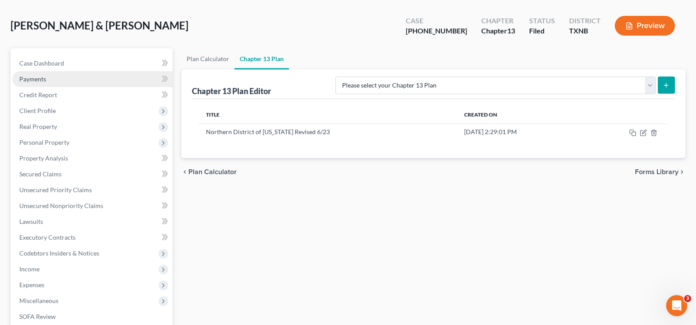
scroll to position [0, 0]
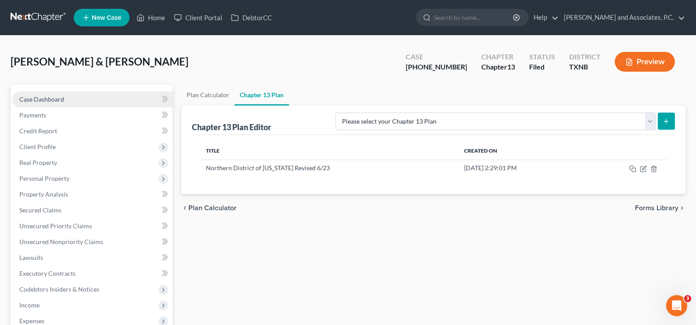
click at [52, 99] on span "Case Dashboard" at bounding box center [41, 98] width 45 height 7
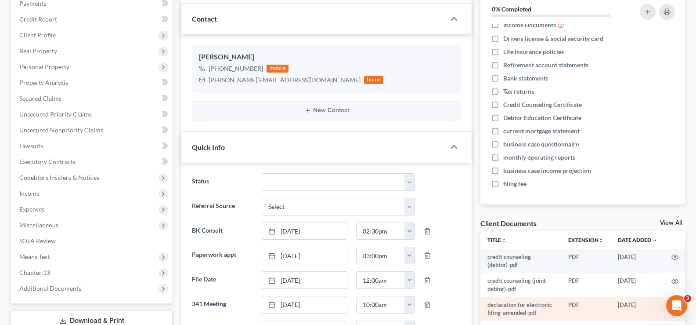
scroll to position [176, 0]
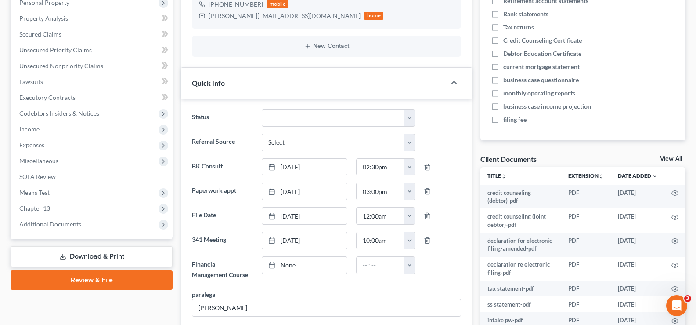
click at [671, 156] on link "View All" at bounding box center [671, 158] width 22 height 6
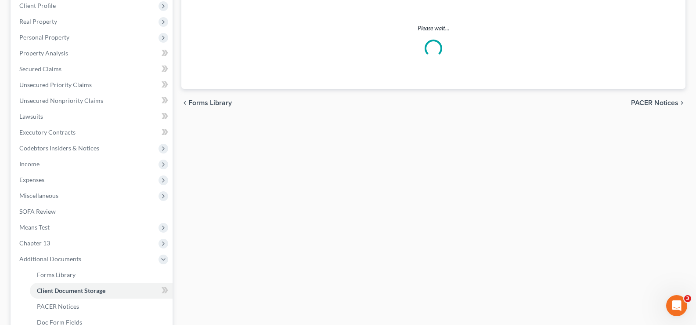
select select "18"
select select "6"
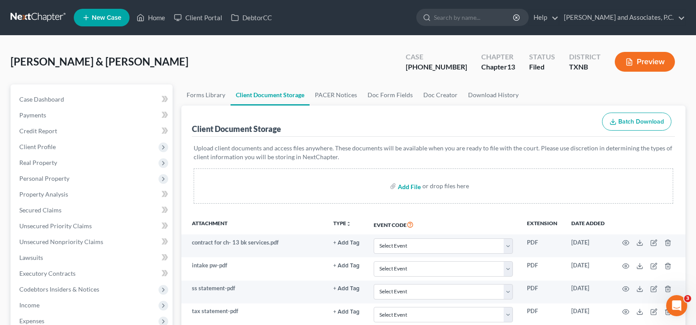
click at [409, 187] on input "file" at bounding box center [408, 186] width 21 height 16
type input "C:\fakepath\employee income records (debtor).pdf"
select select "18"
select select "6"
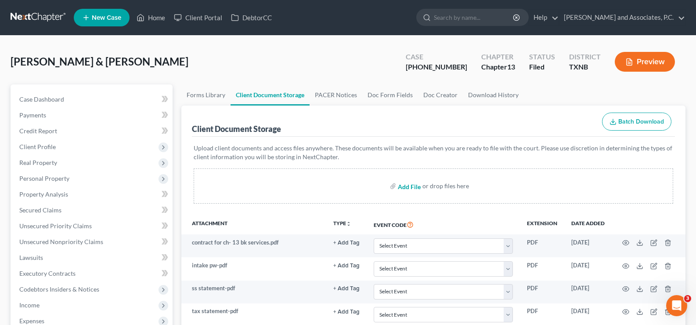
click at [410, 188] on input "file" at bounding box center [408, 186] width 21 height 16
type input "C:\fakepath\employee income records (joint debtor).pdf"
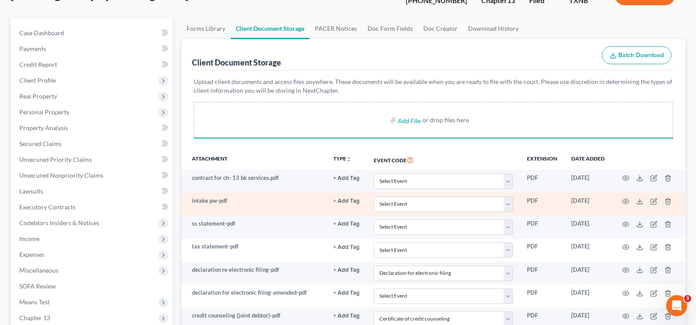
select select "18"
select select "6"
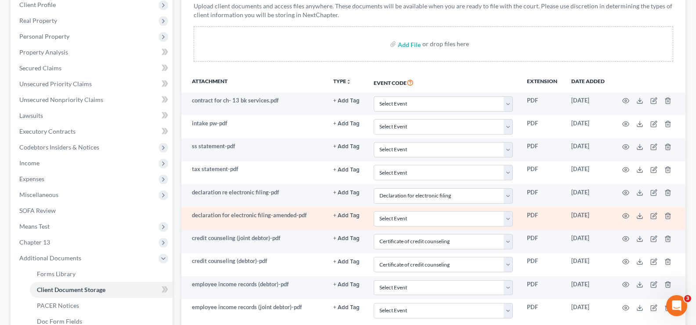
scroll to position [176, 0]
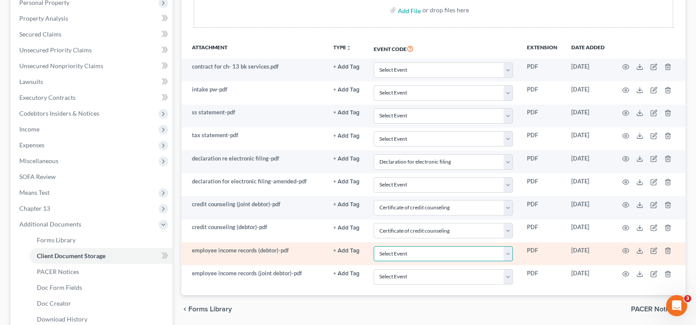
click at [513, 251] on select "Select Event 20 Largest unsecured creditors Amended petition Attachment to Volu…" at bounding box center [443, 253] width 139 height 15
select select "21"
click at [374, 246] on select "Select Event 20 Largest unsecured creditors Amended petition Attachment to Volu…" at bounding box center [443, 253] width 139 height 15
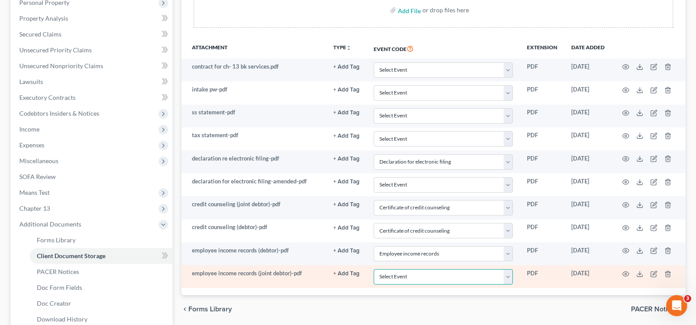
drag, startPoint x: 509, startPoint y: 278, endPoint x: 484, endPoint y: 269, distance: 26.7
click at [509, 278] on select "Select Event 20 Largest unsecured creditors Amended petition Attachment to Volu…" at bounding box center [443, 276] width 139 height 15
select select "21"
click at [374, 269] on select "Select Event 20 Largest unsecured creditors Amended petition Attachment to Volu…" at bounding box center [443, 276] width 139 height 15
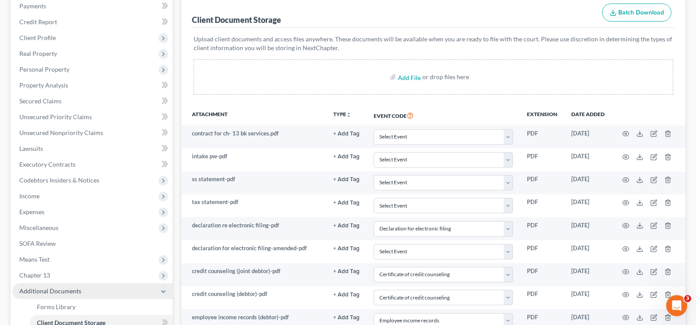
scroll to position [88, 0]
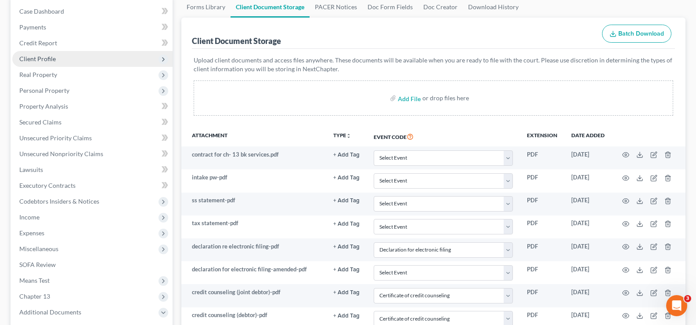
click at [49, 64] on span "Client Profile" at bounding box center [92, 59] width 160 height 16
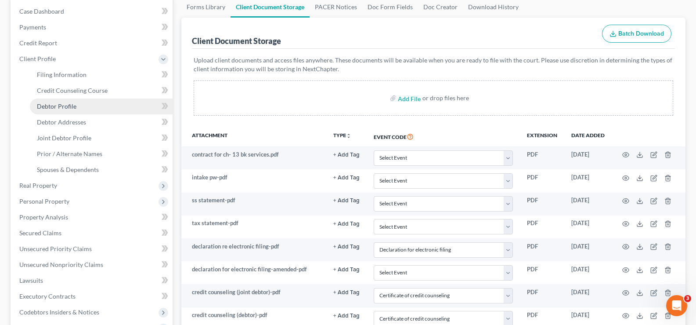
click at [68, 108] on span "Debtor Profile" at bounding box center [57, 105] width 40 height 7
select select "1"
select select "2"
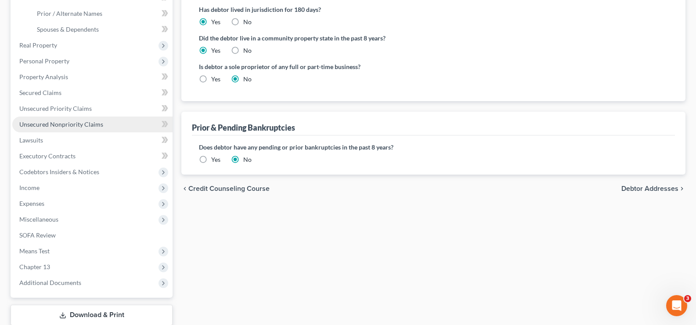
scroll to position [264, 0]
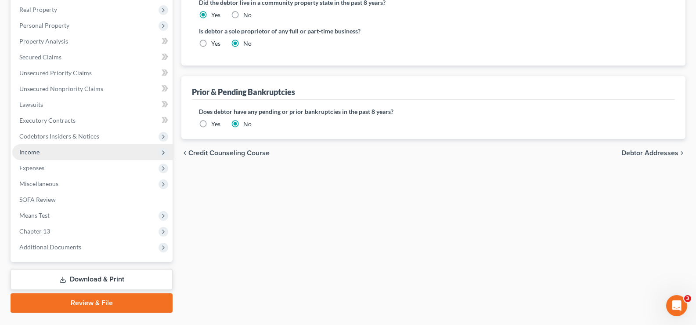
click at [42, 154] on span "Income" at bounding box center [92, 152] width 160 height 16
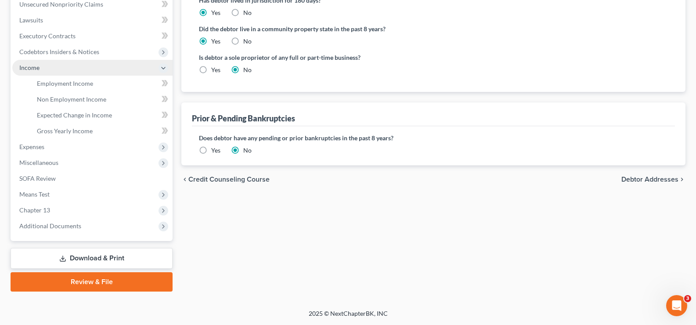
scroll to position [237, 0]
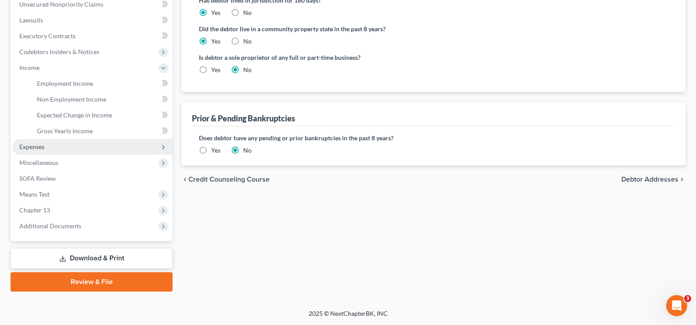
click at [45, 150] on span "Expenses" at bounding box center [92, 147] width 160 height 16
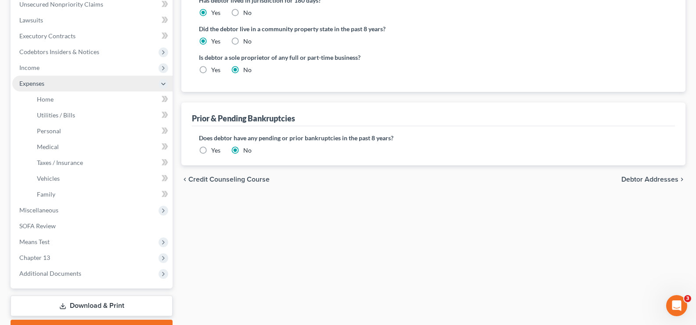
scroll to position [238, 0]
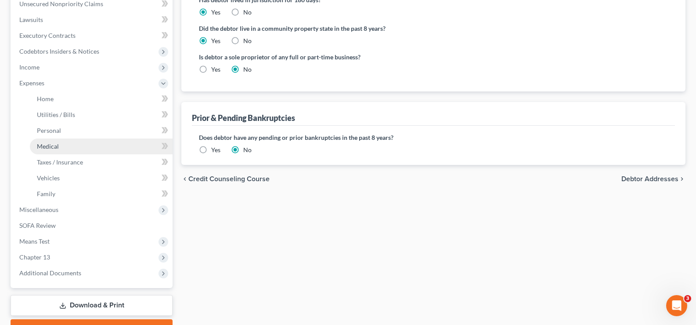
click at [48, 151] on link "Medical" at bounding box center [101, 146] width 143 height 16
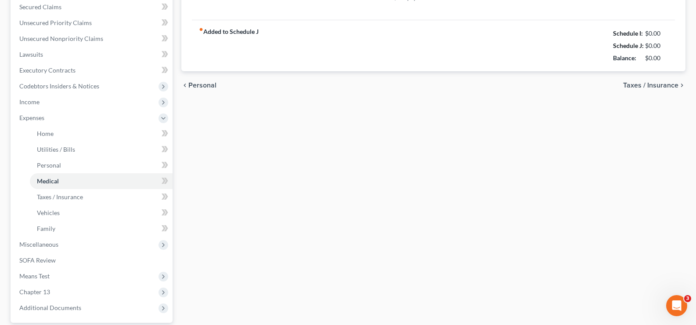
type input "40.00"
type input "0.00"
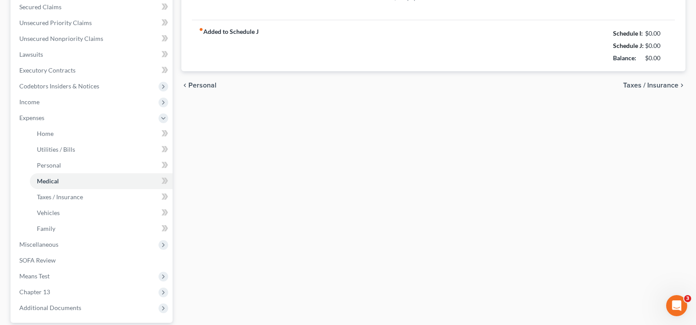
type input "0.00"
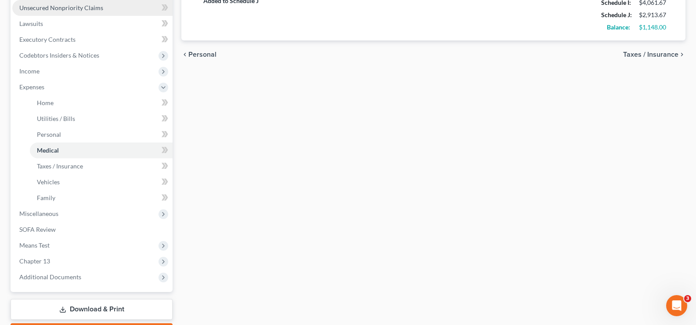
scroll to position [264, 0]
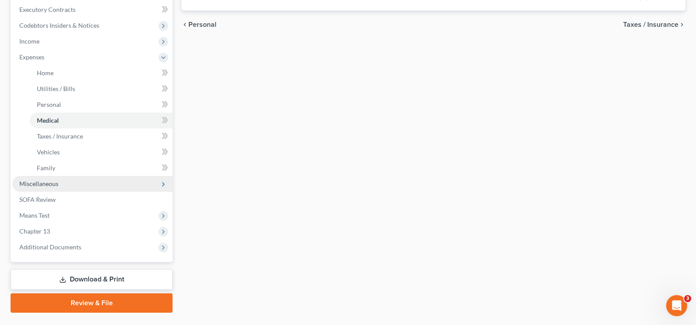
click at [62, 184] on span "Miscellaneous" at bounding box center [92, 184] width 160 height 16
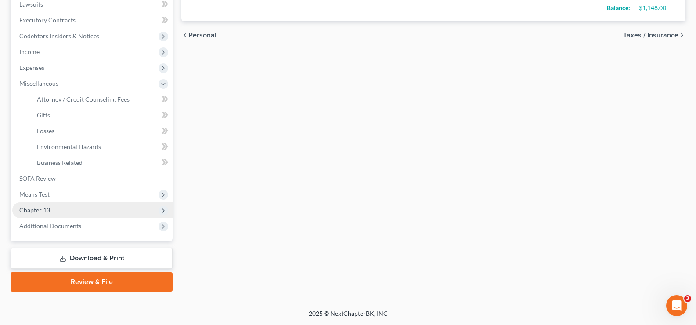
scroll to position [253, 0]
click at [75, 159] on span "Business Related" at bounding box center [60, 162] width 46 height 7
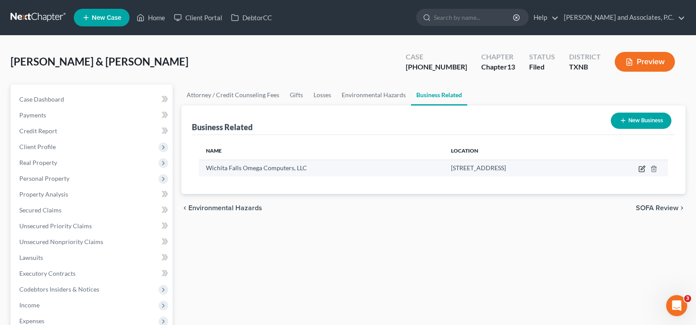
click at [641, 167] on icon "button" at bounding box center [642, 168] width 7 height 7
select select "member"
select select "45"
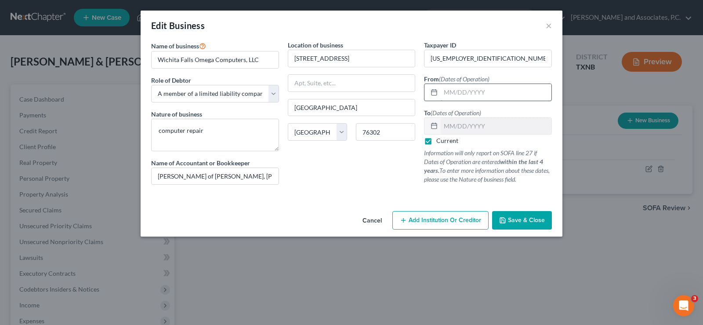
click at [455, 95] on input "text" at bounding box center [496, 92] width 111 height 17
type input "11/08/2010"
click at [529, 223] on span "Save & Close" at bounding box center [526, 219] width 37 height 7
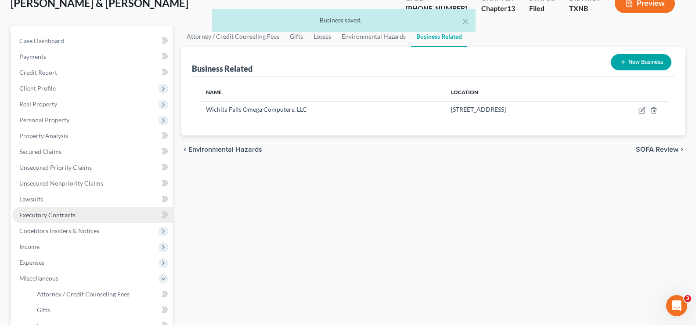
scroll to position [88, 0]
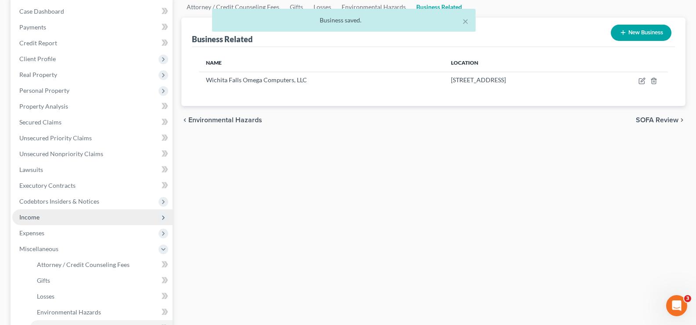
click at [75, 218] on span "Income" at bounding box center [92, 217] width 160 height 16
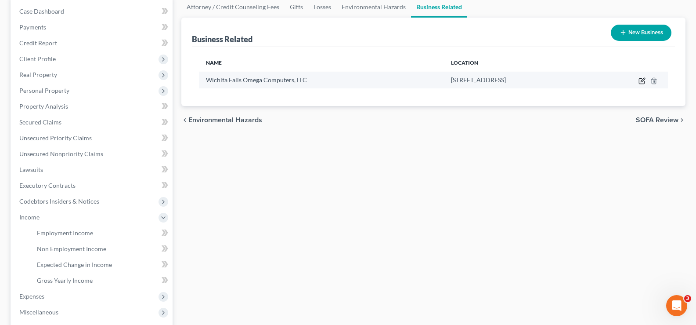
click at [641, 80] on icon "button" at bounding box center [642, 80] width 7 height 7
select select "member"
select select "45"
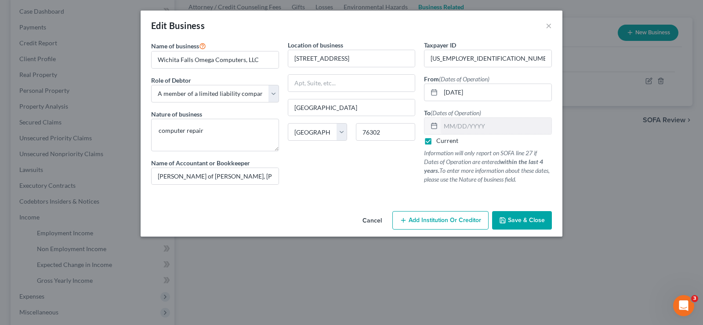
click at [517, 220] on span "Save & Close" at bounding box center [526, 219] width 37 height 7
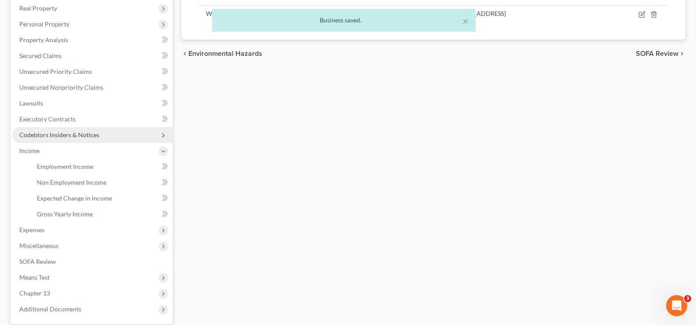
scroll to position [176, 0]
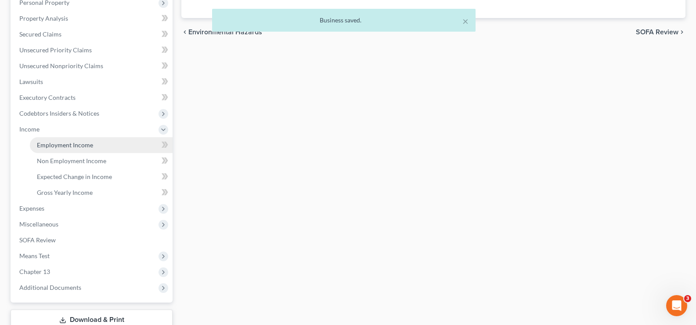
click at [72, 148] on link "Employment Income" at bounding box center [101, 145] width 143 height 16
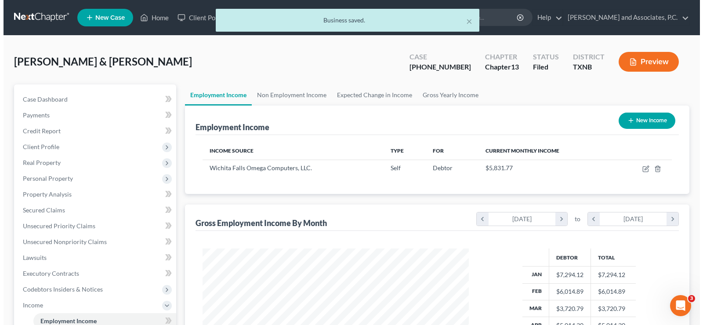
scroll to position [158, 284]
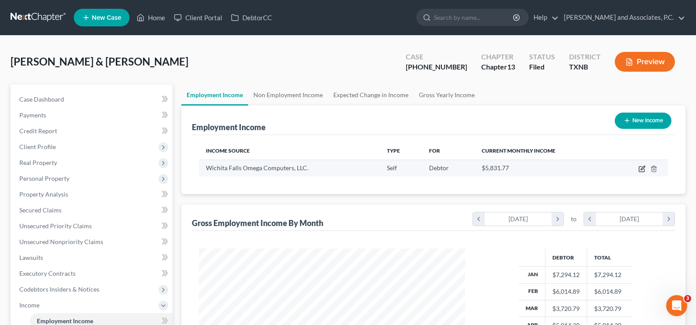
click at [640, 168] on icon "button" at bounding box center [642, 168] width 7 height 7
select select "1"
select select "45"
select select "0"
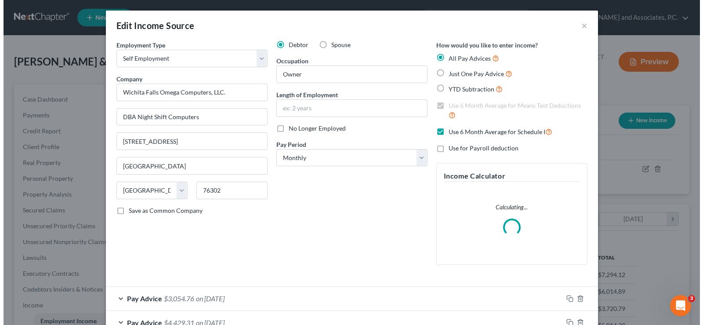
scroll to position [158, 287]
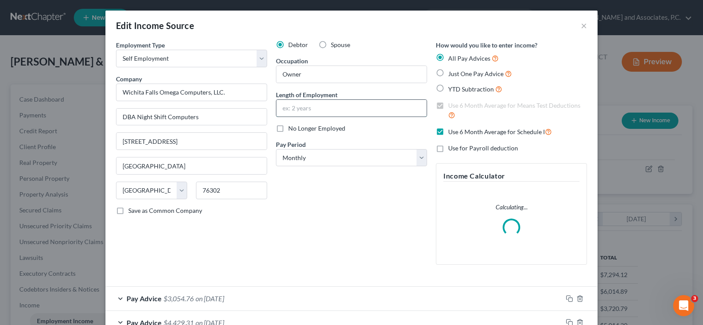
click at [311, 108] on input "text" at bounding box center [351, 108] width 150 height 17
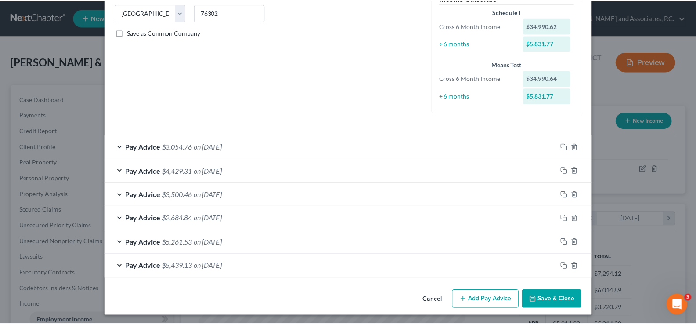
scroll to position [180, 0]
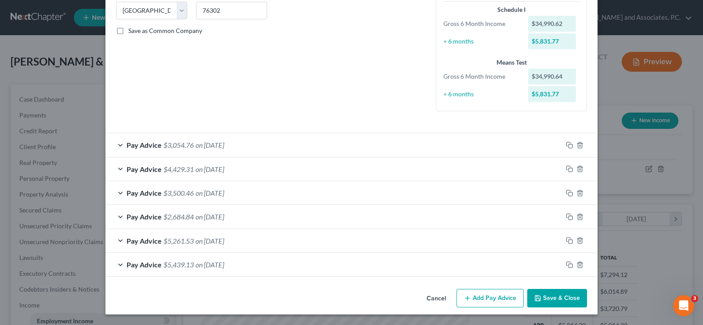
type input "15 years"
click at [541, 300] on button "Save & Close" at bounding box center [557, 298] width 60 height 18
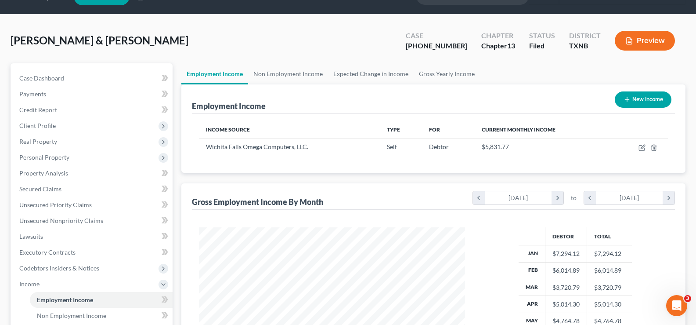
scroll to position [0, 0]
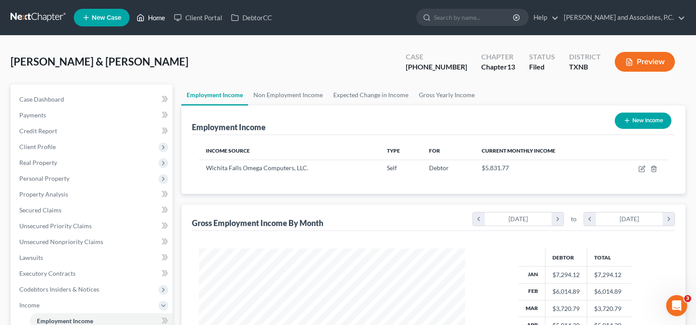
click at [146, 19] on link "Home" at bounding box center [150, 18] width 37 height 16
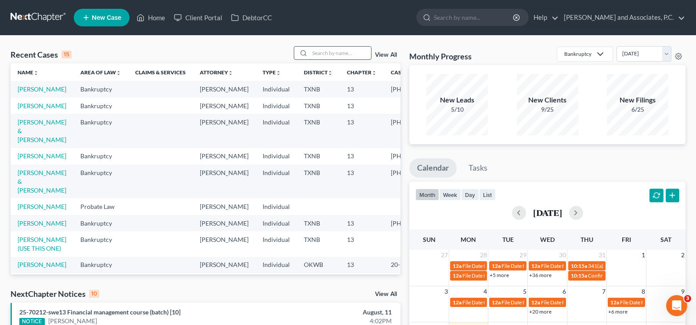
click at [328, 55] on input "search" at bounding box center [340, 53] width 61 height 13
click at [23, 143] on link "[PERSON_NAME] & [PERSON_NAME]" at bounding box center [42, 130] width 49 height 25
select select "5"
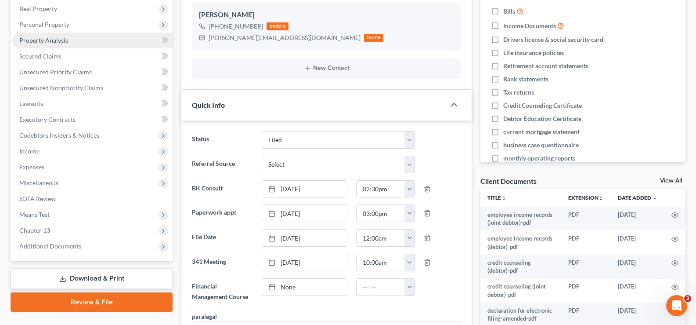
scroll to position [88, 0]
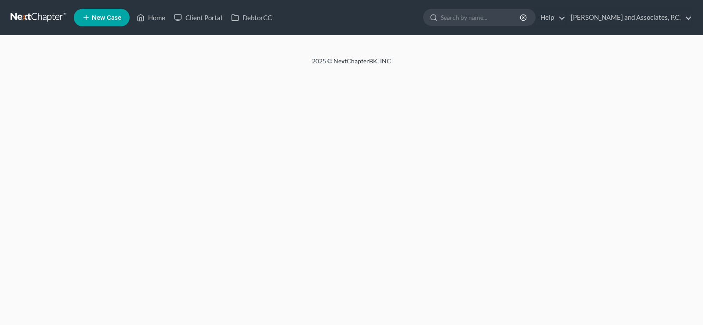
select select "5"
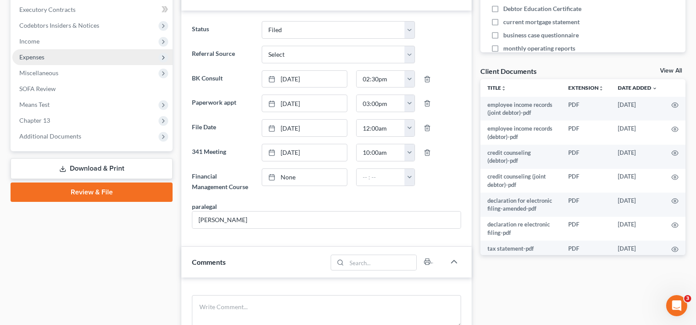
scroll to position [88, 0]
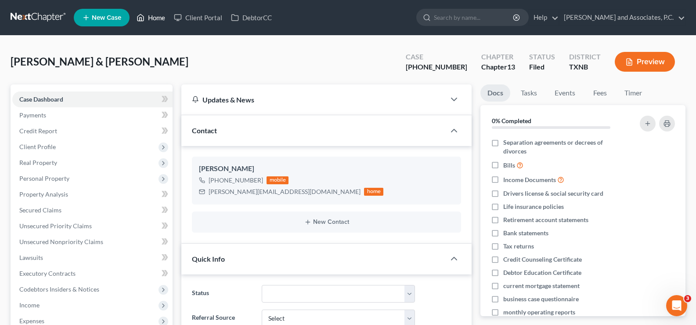
click at [141, 22] on icon at bounding box center [141, 17] width 8 height 11
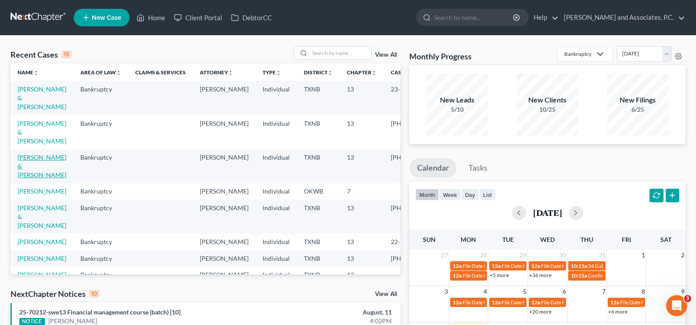
click at [23, 154] on link "[PERSON_NAME] & [PERSON_NAME]" at bounding box center [42, 165] width 49 height 25
select select "5"
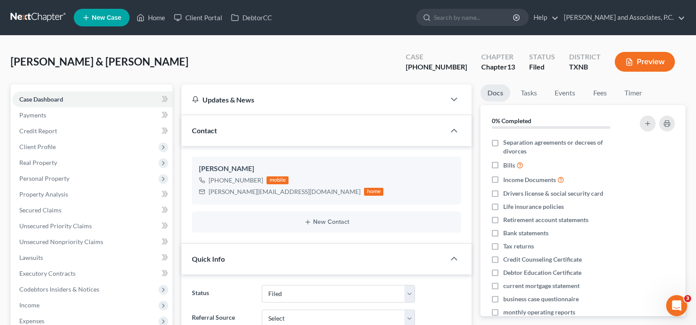
scroll to position [73, 0]
click at [155, 20] on link "Home" at bounding box center [150, 18] width 37 height 16
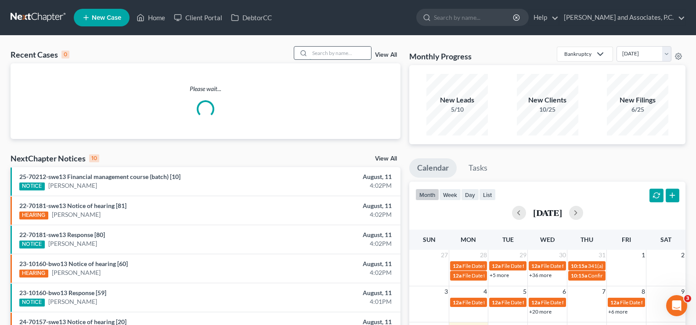
click at [313, 52] on input "search" at bounding box center [340, 53] width 61 height 13
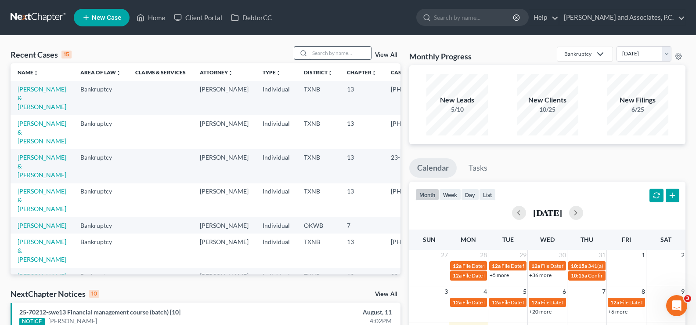
click at [311, 54] on input "search" at bounding box center [340, 53] width 61 height 13
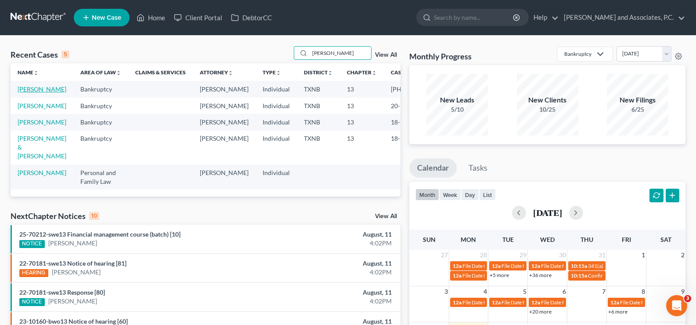
type input "[PERSON_NAME]"
click at [23, 93] on link "[PERSON_NAME]" at bounding box center [42, 88] width 49 height 7
select select "5"
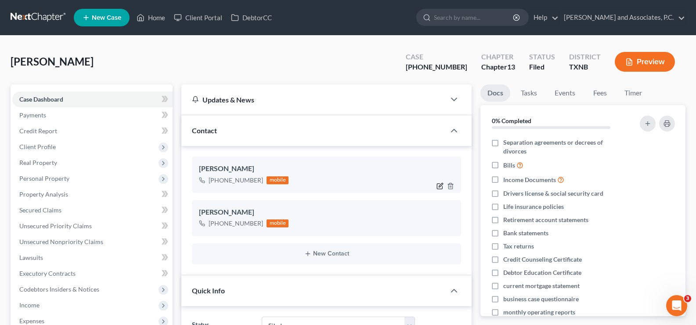
click at [440, 187] on icon "button" at bounding box center [440, 185] width 7 height 7
select select "0"
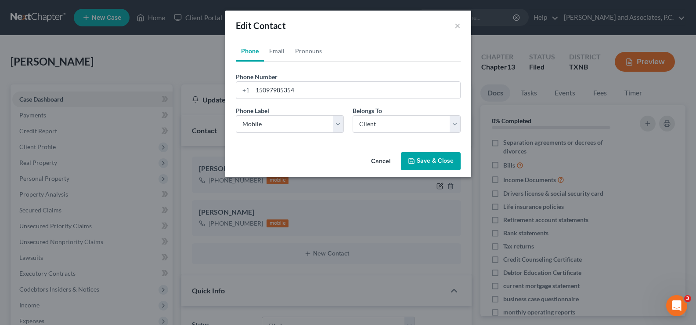
scroll to position [442, 0]
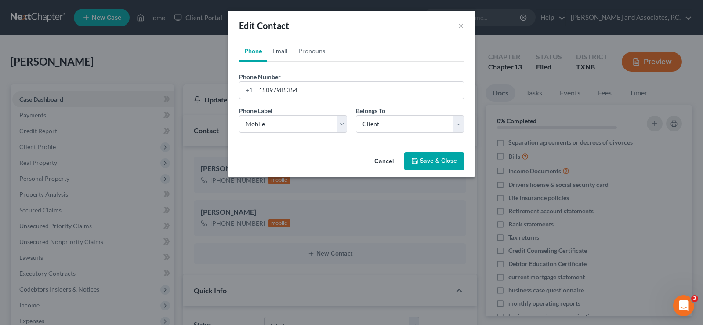
click at [276, 51] on link "Email" at bounding box center [280, 50] width 26 height 21
click at [275, 93] on input "email" at bounding box center [360, 90] width 208 height 17
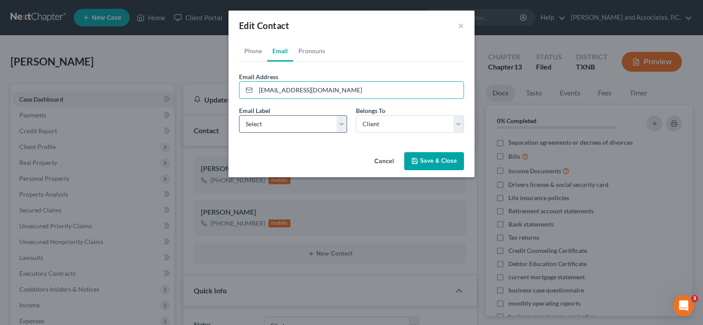
type input "[EMAIL_ADDRESS][DOMAIN_NAME]"
click at [281, 119] on select "Select Home Work Other" at bounding box center [293, 124] width 108 height 18
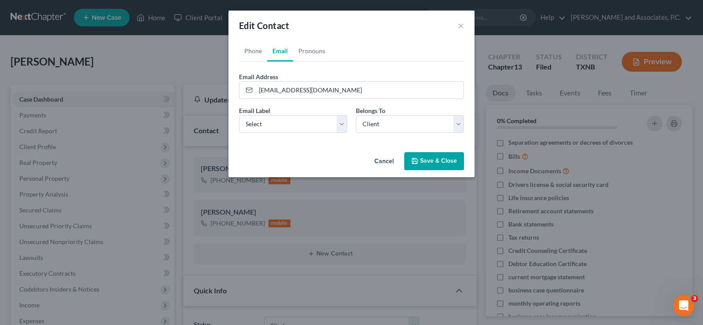
click at [298, 102] on form "Email Address [EMAIL_ADDRESS][DOMAIN_NAME] Email Label Select Home Work Other B…" at bounding box center [351, 106] width 225 height 68
click at [378, 121] on select "Select Client Other" at bounding box center [410, 124] width 108 height 18
click at [356, 115] on select "Select Client Other" at bounding box center [410, 124] width 108 height 18
click at [419, 159] on button "Save & Close" at bounding box center [434, 161] width 60 height 18
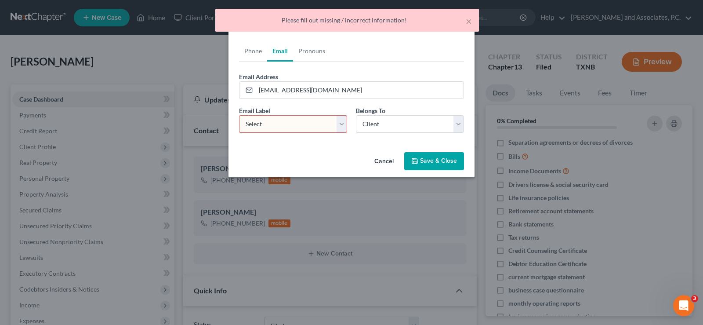
click at [309, 124] on select "Select Home Work Other" at bounding box center [293, 124] width 108 height 18
select select "0"
click at [239, 115] on select "Select Home Work Other" at bounding box center [293, 124] width 108 height 18
click at [419, 164] on button "Save & Close" at bounding box center [434, 161] width 60 height 18
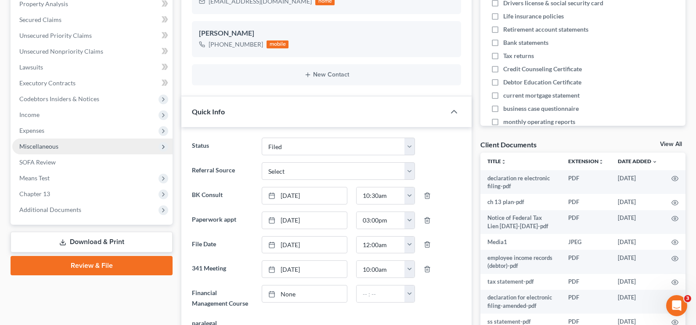
scroll to position [351, 0]
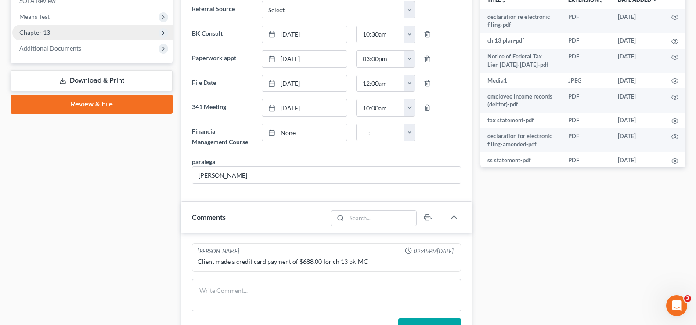
click at [51, 35] on span "Chapter 13" at bounding box center [92, 33] width 160 height 16
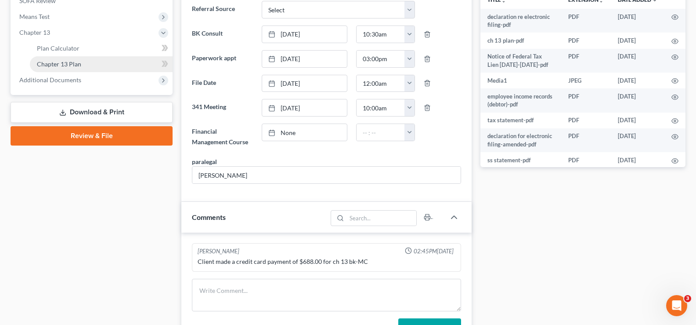
click at [55, 64] on span "Chapter 13 Plan" at bounding box center [59, 63] width 44 height 7
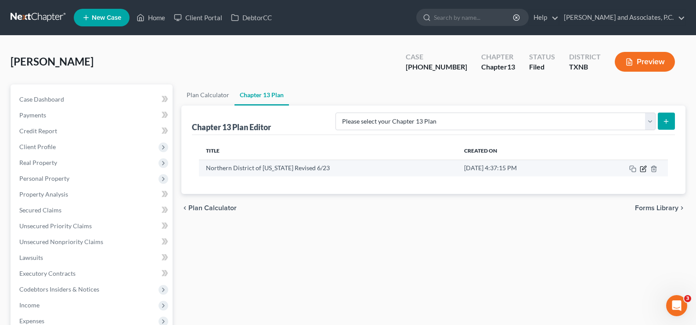
click at [645, 167] on icon "button" at bounding box center [643, 168] width 7 height 7
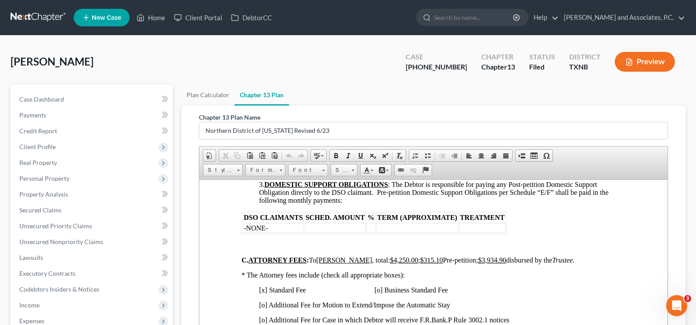
scroll to position [791, 0]
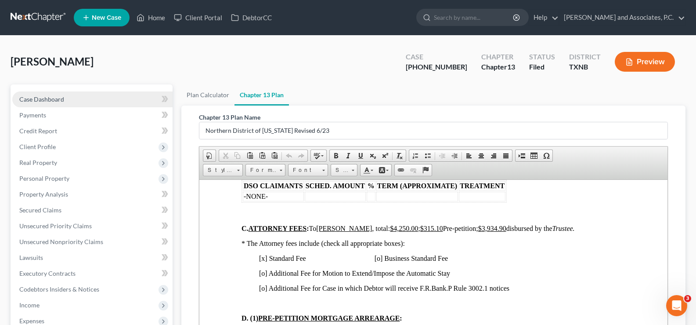
click at [40, 103] on link "Case Dashboard" at bounding box center [92, 99] width 160 height 16
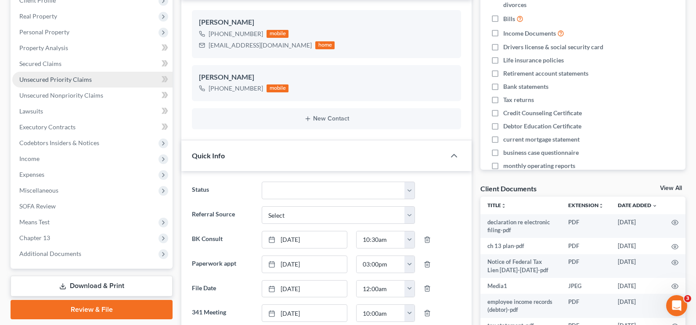
scroll to position [176, 0]
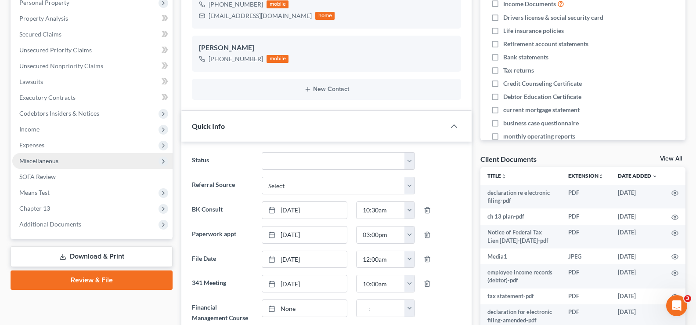
click at [65, 160] on span "Miscellaneous" at bounding box center [92, 161] width 160 height 16
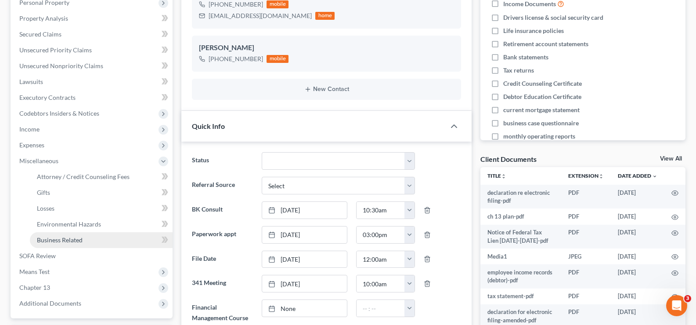
click at [80, 237] on span "Business Related" at bounding box center [60, 239] width 46 height 7
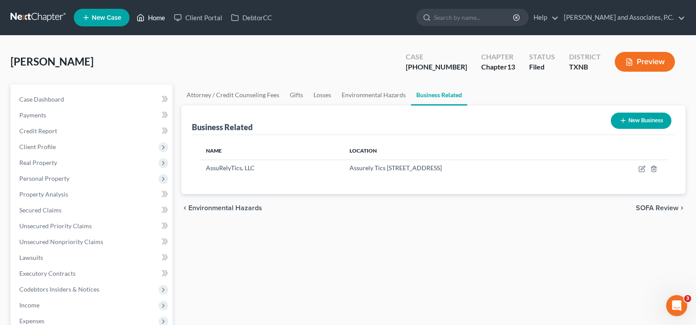
click at [160, 18] on link "Home" at bounding box center [150, 18] width 37 height 16
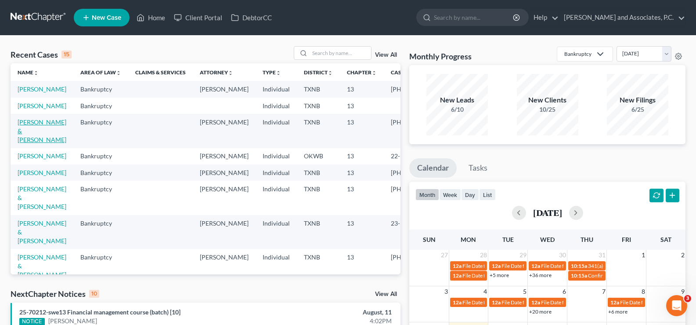
click at [25, 143] on link "[PERSON_NAME] & [PERSON_NAME]" at bounding box center [42, 130] width 49 height 25
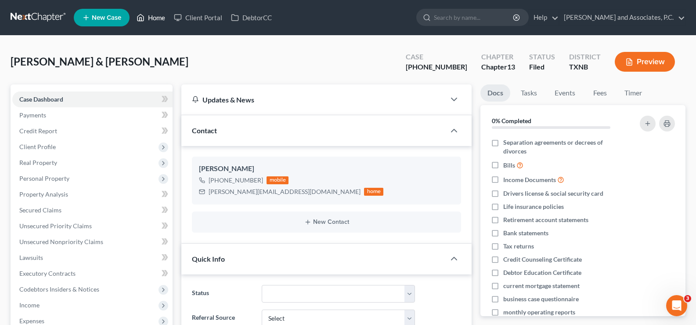
click at [159, 18] on link "Home" at bounding box center [150, 18] width 37 height 16
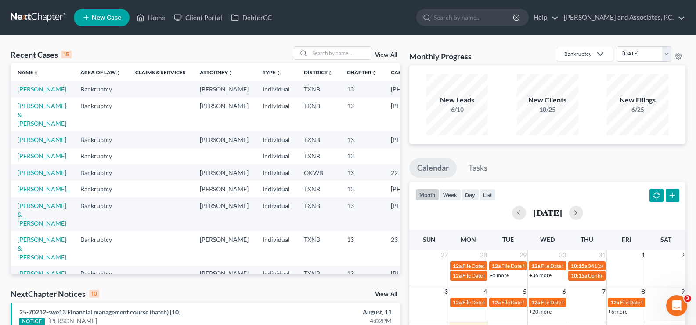
click at [24, 192] on link "[PERSON_NAME]" at bounding box center [42, 188] width 49 height 7
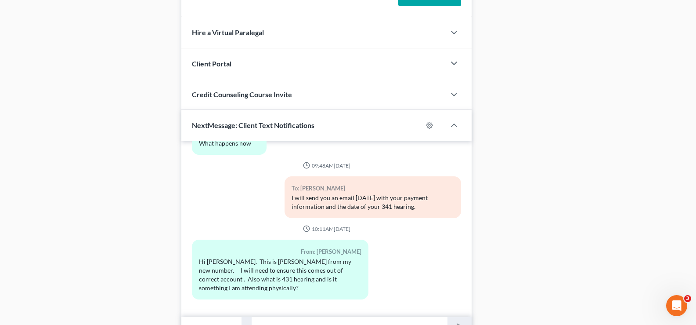
scroll to position [703, 0]
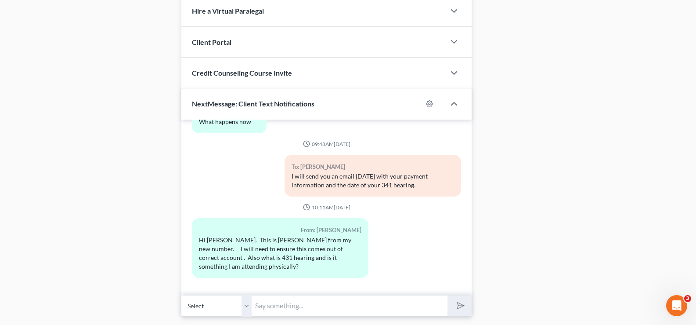
click at [289, 309] on input "text" at bounding box center [350, 306] width 196 height 22
type input "I answered your email and I sent you one with the payment info and how to pay a…"
click at [448, 295] on button "submit" at bounding box center [460, 305] width 24 height 21
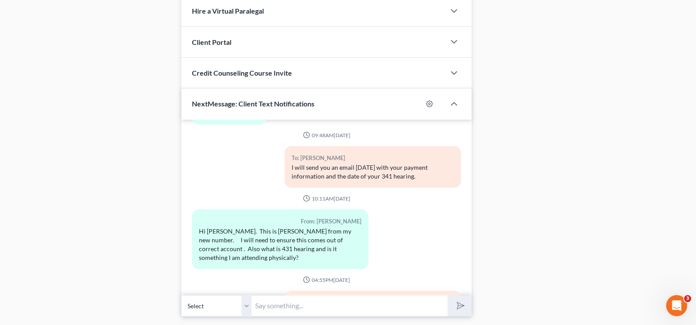
scroll to position [524, 0]
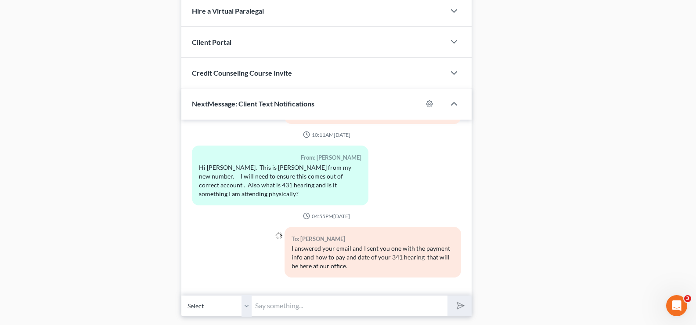
click at [246, 311] on select "Select [PHONE_NUMBER] - [PERSON_NAME] [PHONE_NUMBER] - [PERSON_NAME]" at bounding box center [216, 306] width 70 height 22
select select "1"
click at [181, 295] on select "Select [PHONE_NUMBER] - [PERSON_NAME] [PHONE_NUMBER] - [PERSON_NAME]" at bounding box center [216, 306] width 70 height 22
click at [283, 307] on input "text" at bounding box center [350, 306] width 196 height 22
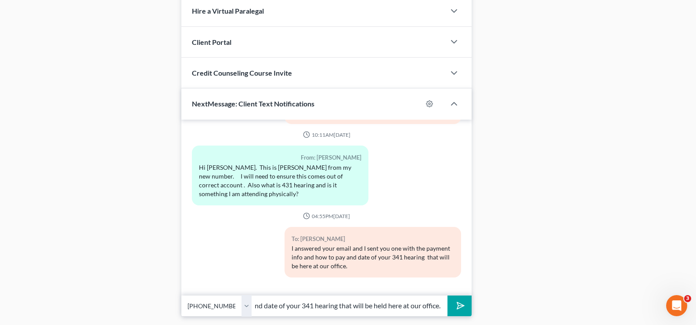
type input "I answered your email and I sent you another emial with the payment info and ho…"
click at [448, 295] on button "submit" at bounding box center [460, 305] width 24 height 21
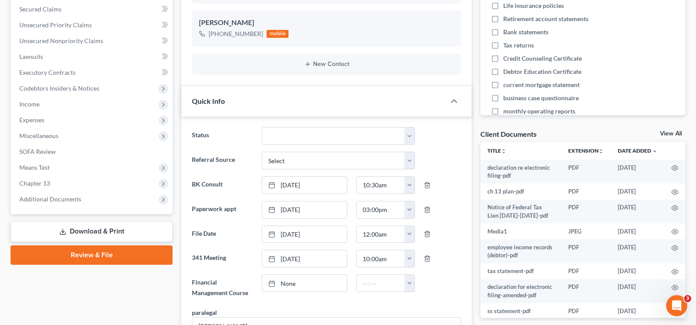
scroll to position [0, 0]
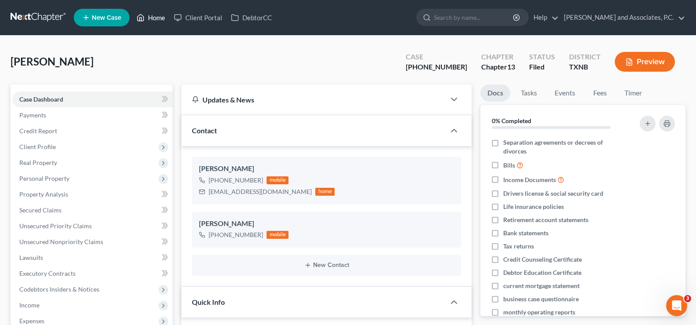
click at [159, 15] on link "Home" at bounding box center [150, 18] width 37 height 16
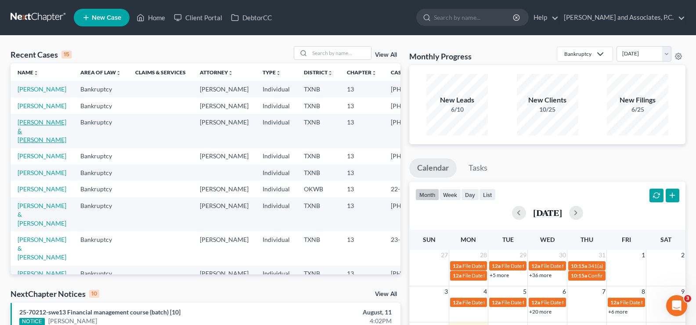
click at [33, 143] on link "[PERSON_NAME] & [PERSON_NAME]" at bounding box center [42, 130] width 49 height 25
select select "5"
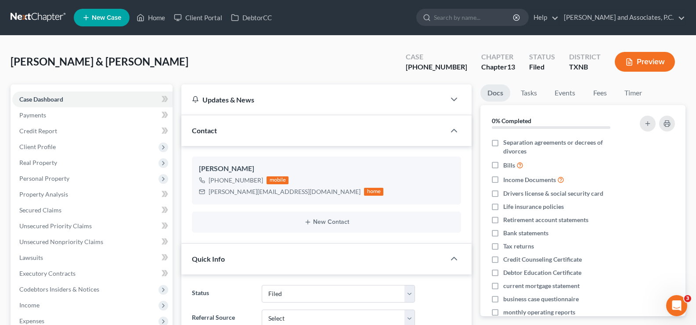
scroll to position [73, 0]
click at [150, 18] on link "Home" at bounding box center [150, 18] width 37 height 16
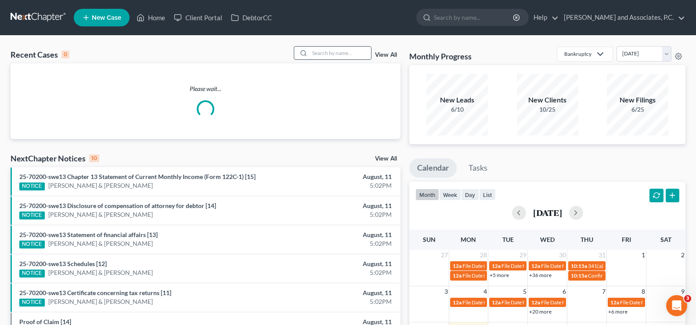
click at [332, 52] on input "search" at bounding box center [340, 53] width 61 height 13
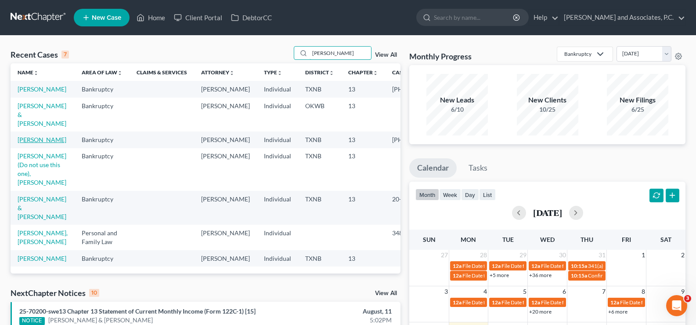
type input "HUGHES"
click at [37, 143] on link "Hughes, Deborah" at bounding box center [42, 139] width 49 height 7
select select "5"
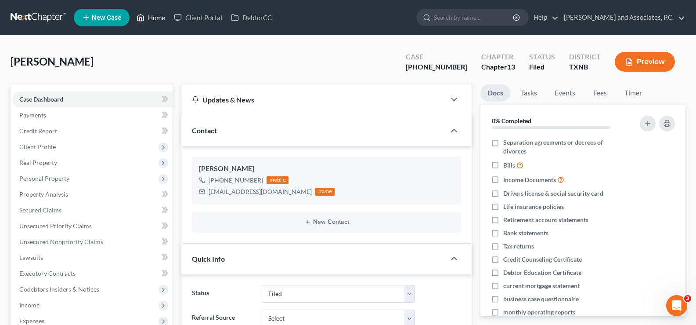
click at [149, 12] on link "Home" at bounding box center [150, 18] width 37 height 16
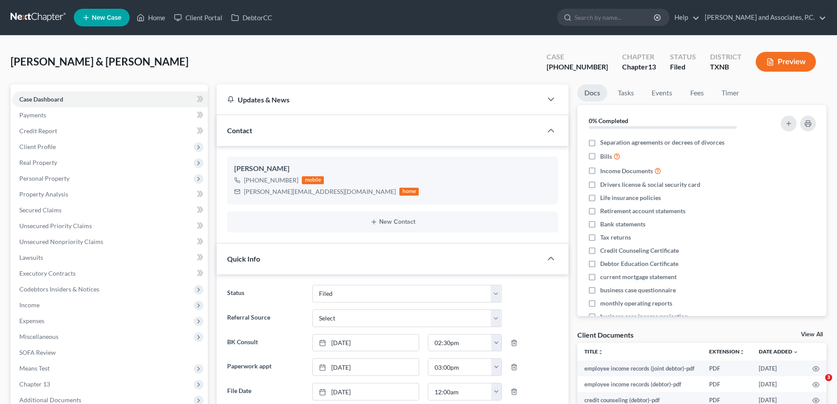
select select "5"
select select "0"
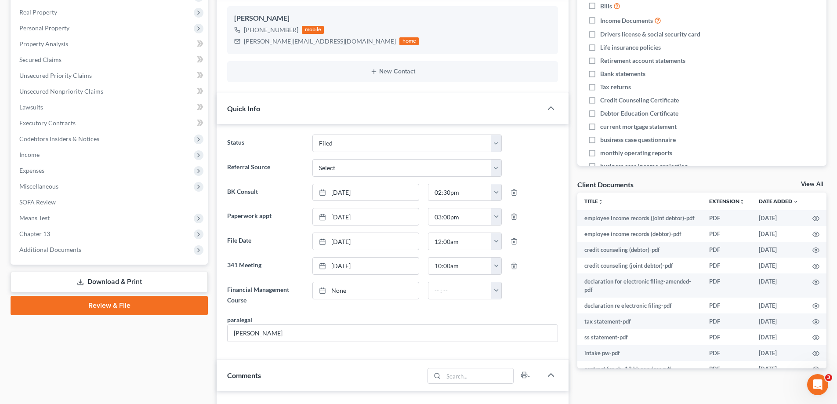
scroll to position [50, 0]
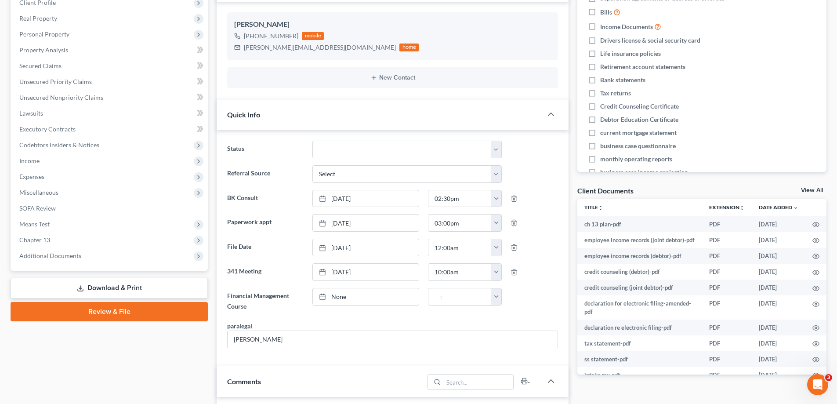
scroll to position [176, 0]
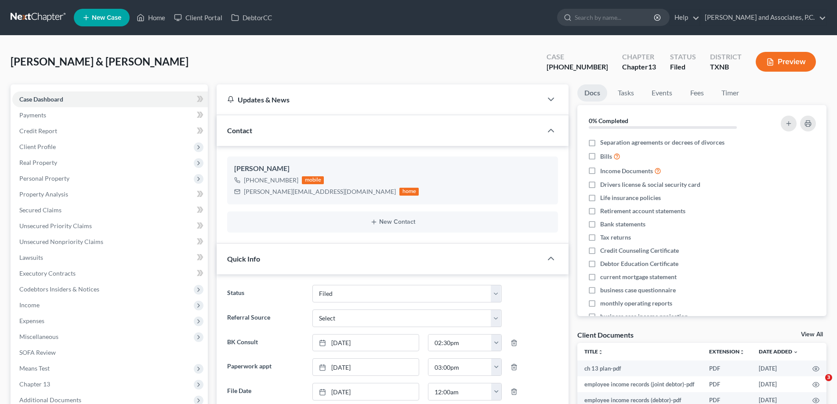
select select "5"
select select "0"
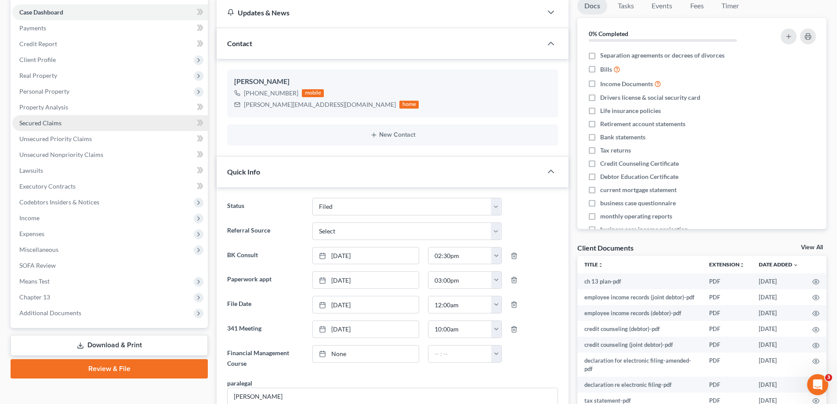
scroll to position [176, 0]
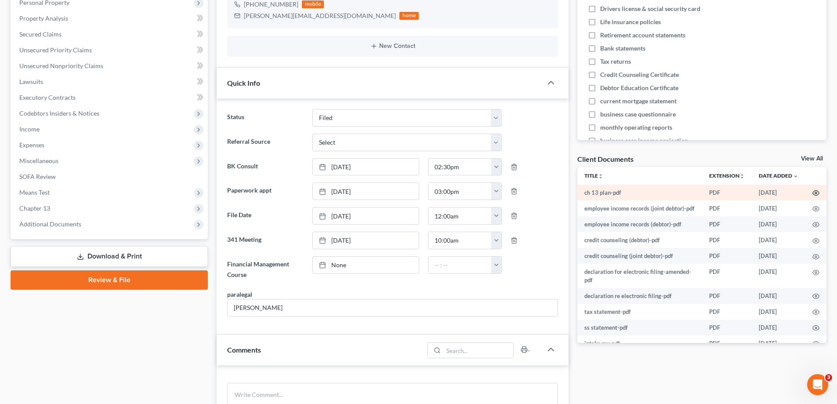
click at [812, 193] on icon "button" at bounding box center [815, 192] width 7 height 7
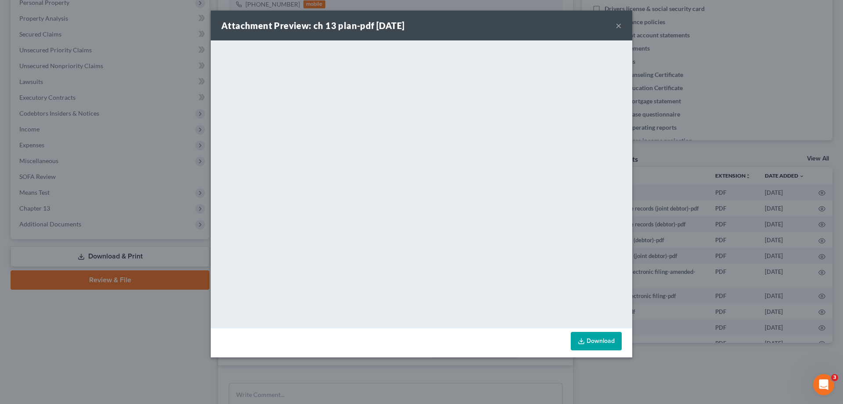
click at [598, 342] on link "Download" at bounding box center [596, 341] width 51 height 18
click at [619, 26] on button "×" at bounding box center [619, 25] width 6 height 11
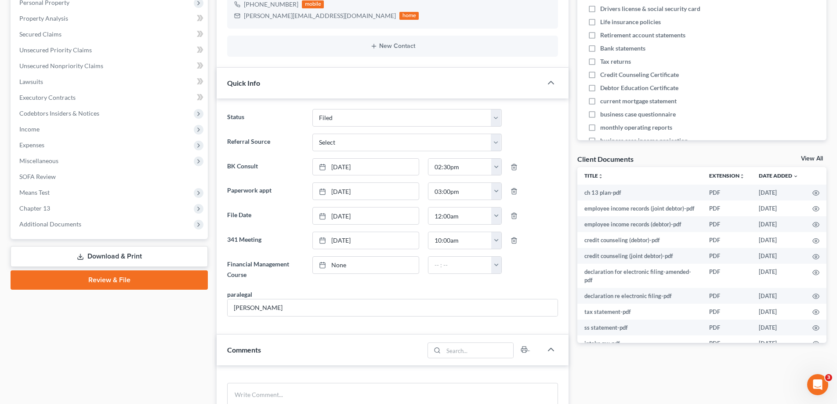
click at [805, 160] on link "View All" at bounding box center [812, 158] width 22 height 6
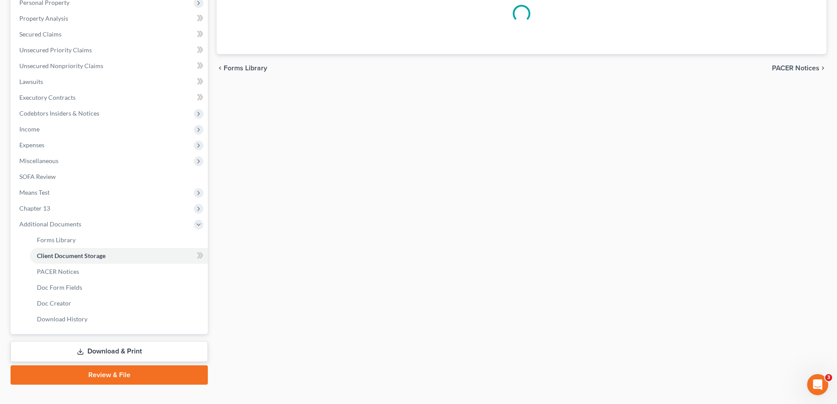
select select "18"
select select "6"
select select "21"
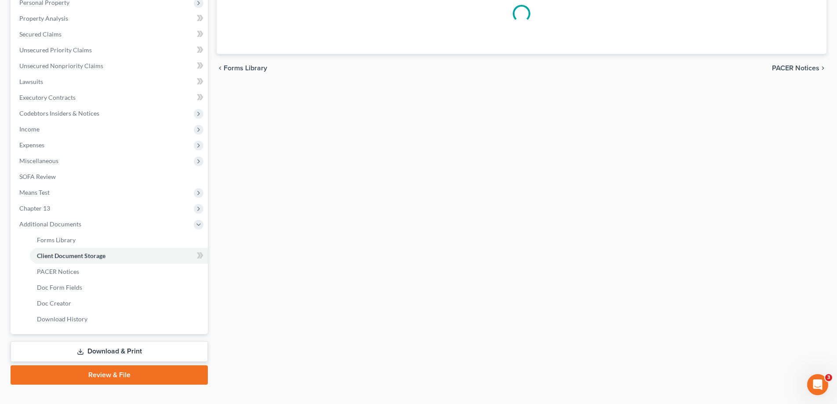
select select "10"
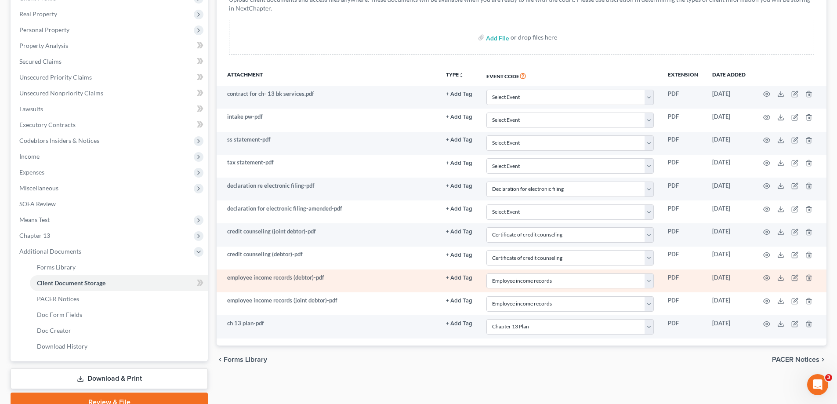
scroll to position [190, 0]
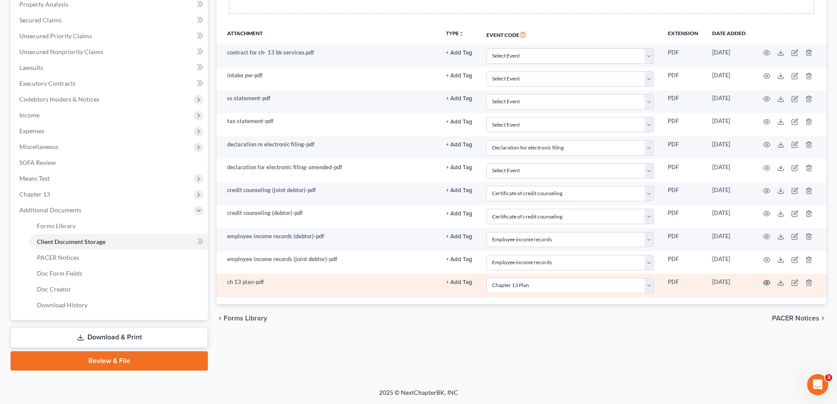
click at [767, 282] on icon "button" at bounding box center [766, 282] width 7 height 7
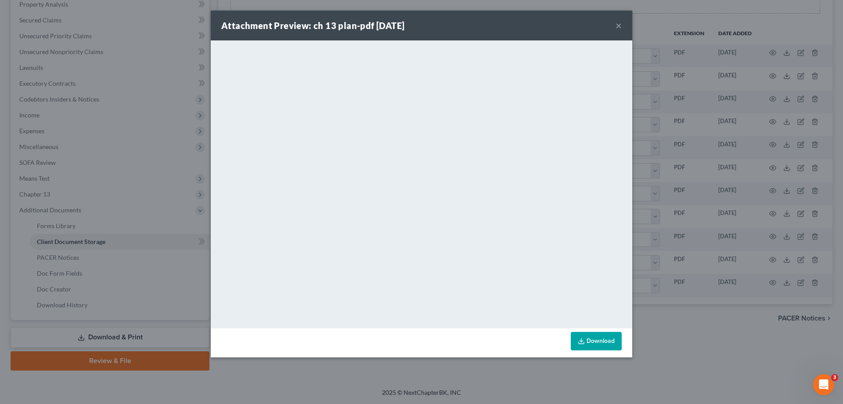
click at [598, 338] on link "Download" at bounding box center [596, 341] width 51 height 18
click at [617, 26] on button "×" at bounding box center [619, 25] width 6 height 11
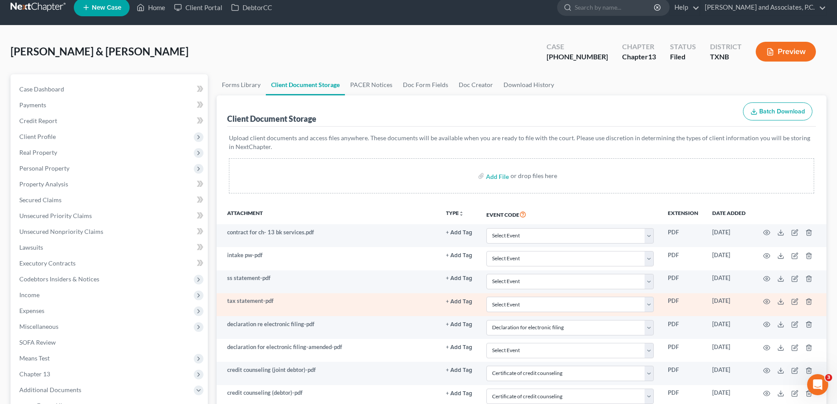
scroll to position [0, 0]
